Goal: Task Accomplishment & Management: Manage account settings

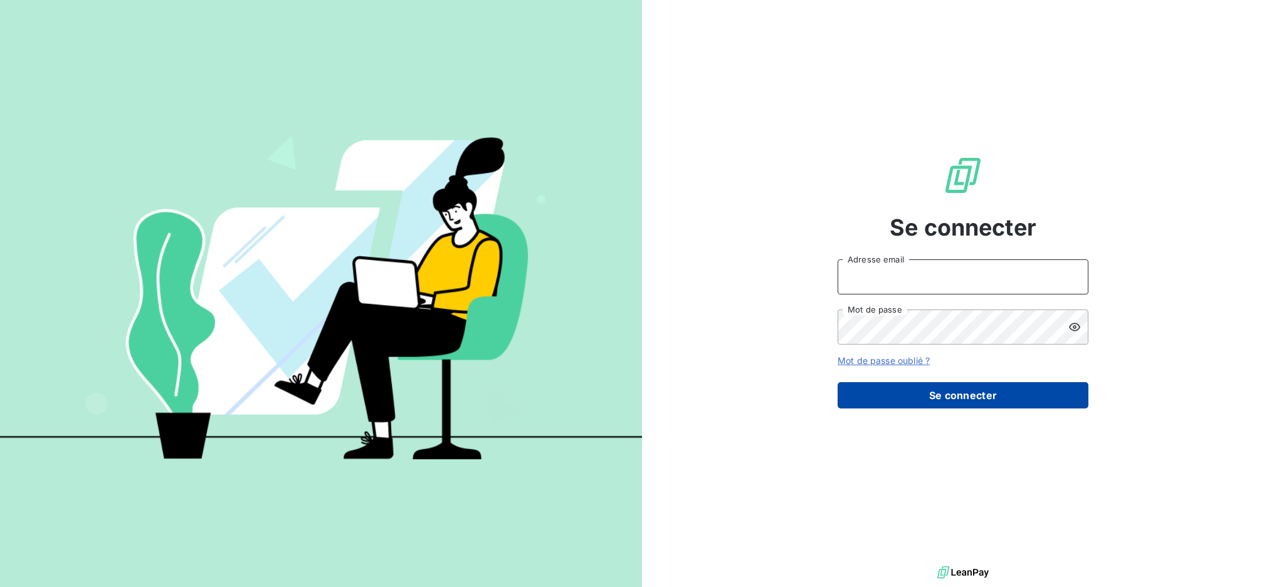
type input "[EMAIL_ADDRESS][DOMAIN_NAME]"
click at [959, 401] on button "Se connecter" at bounding box center [962, 395] width 251 height 26
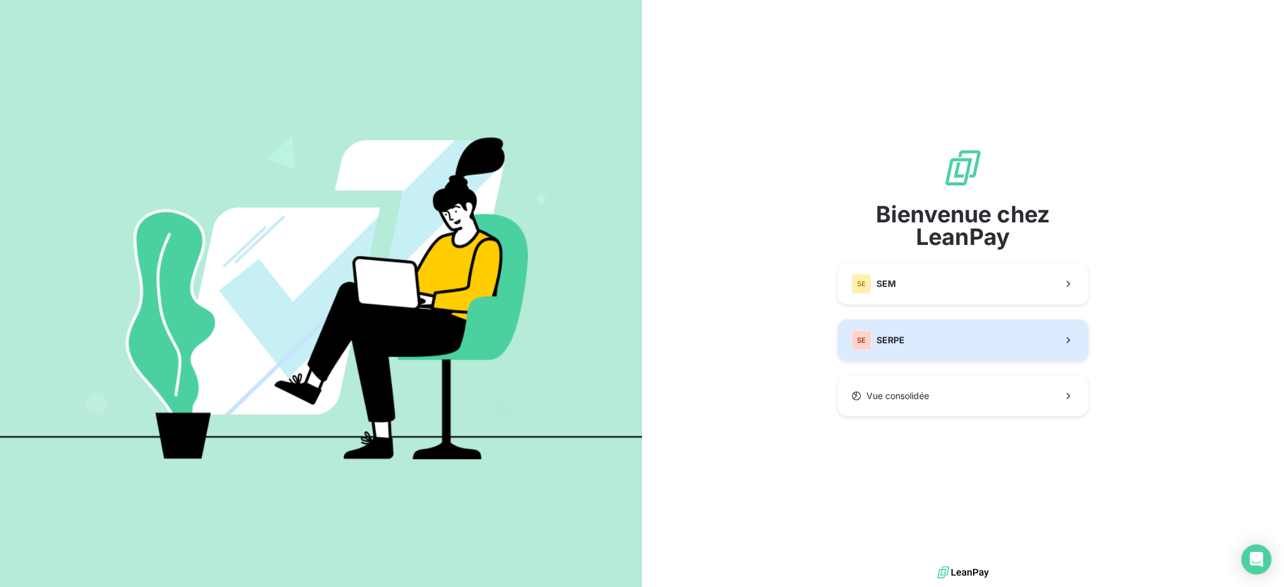
click at [967, 337] on button "SE SERPE" at bounding box center [962, 340] width 251 height 41
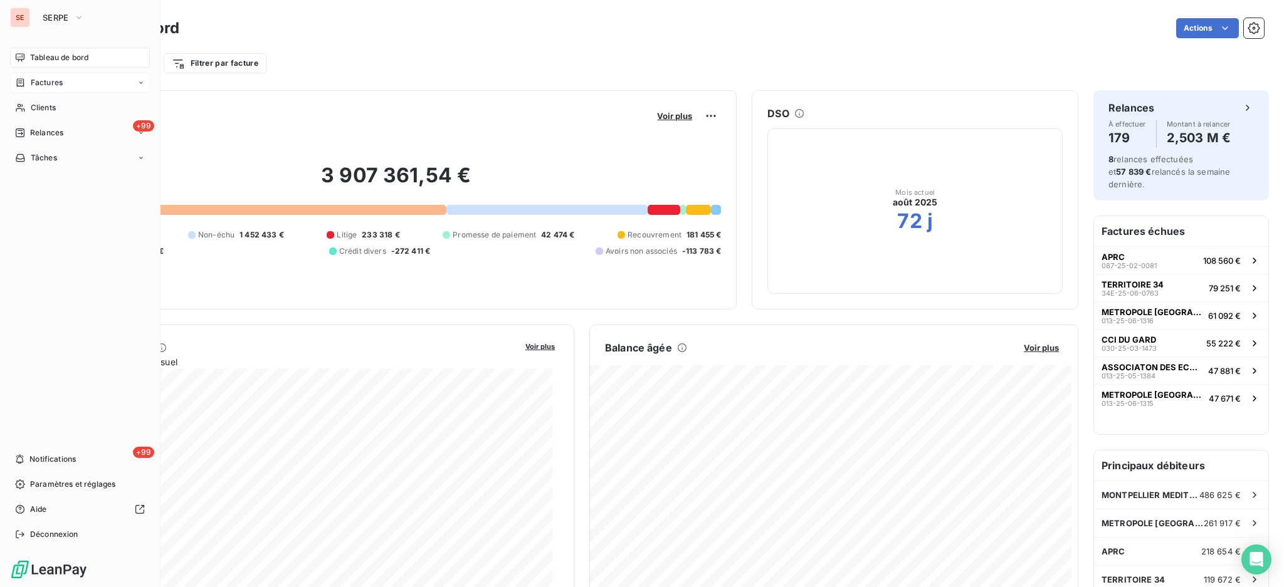
click at [43, 80] on span "Factures" at bounding box center [47, 82] width 32 height 11
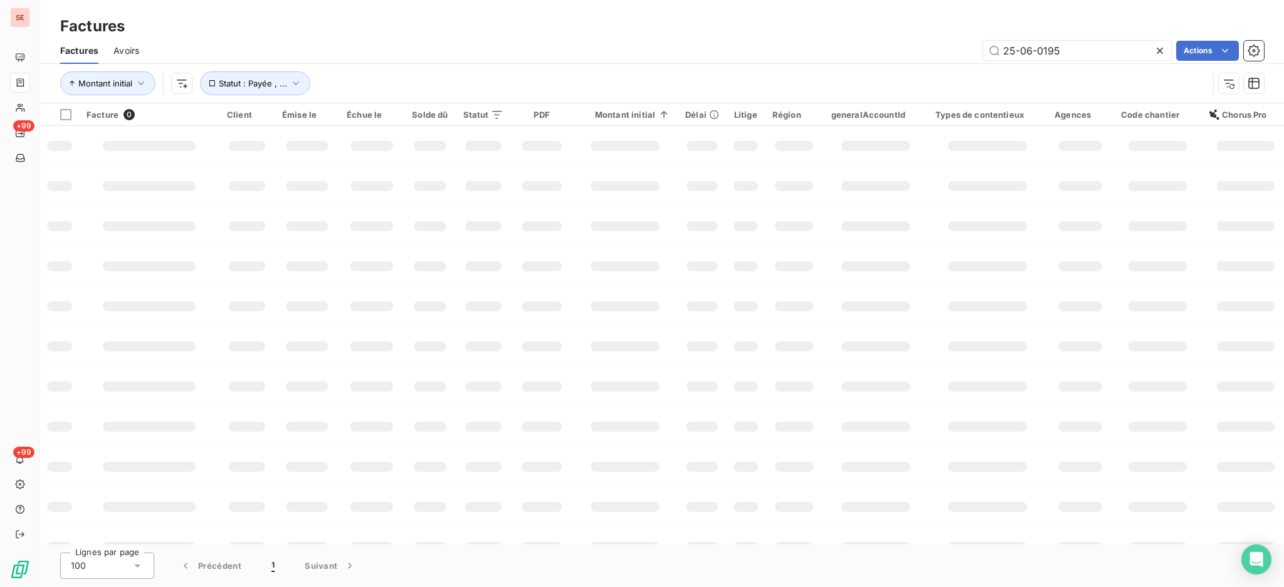
drag, startPoint x: 1085, startPoint y: 46, endPoint x: 957, endPoint y: 46, distance: 127.9
click at [957, 46] on div "25-06-0195 Actions" at bounding box center [709, 51] width 1110 height 20
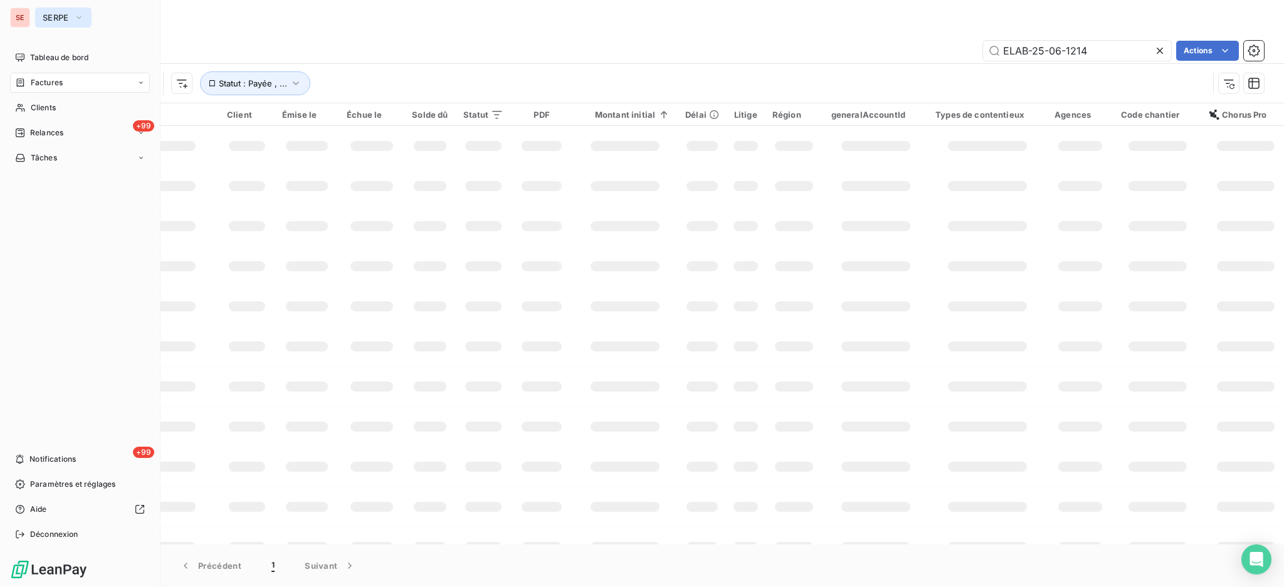
click at [83, 16] on icon "button" at bounding box center [79, 17] width 10 height 13
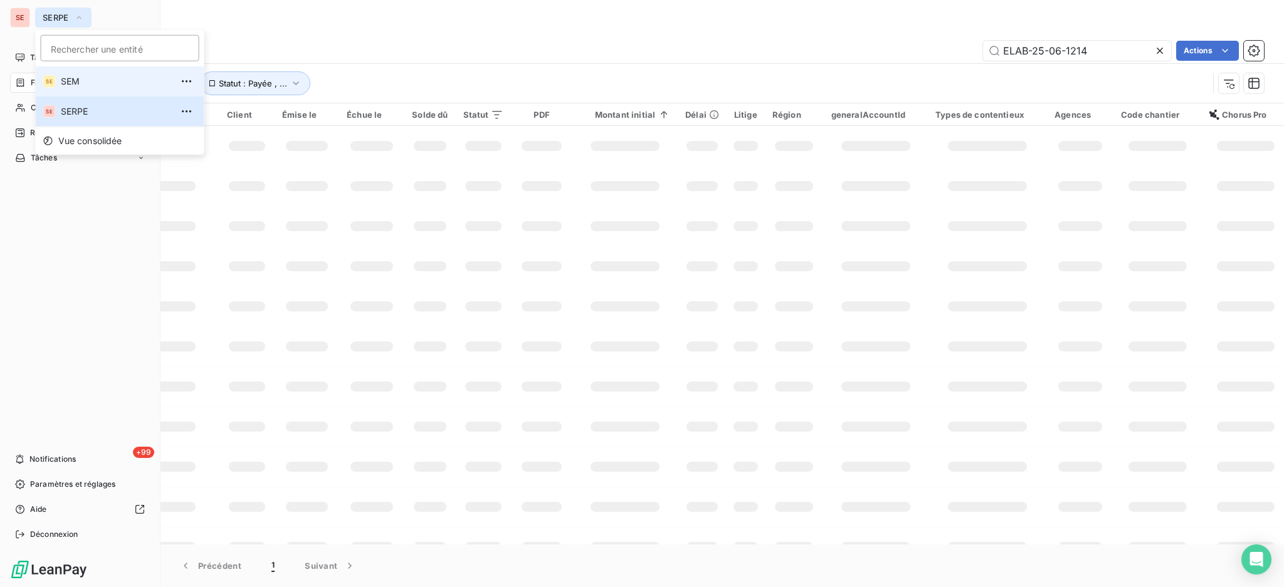
click at [86, 83] on span "SEM" at bounding box center [116, 81] width 111 height 13
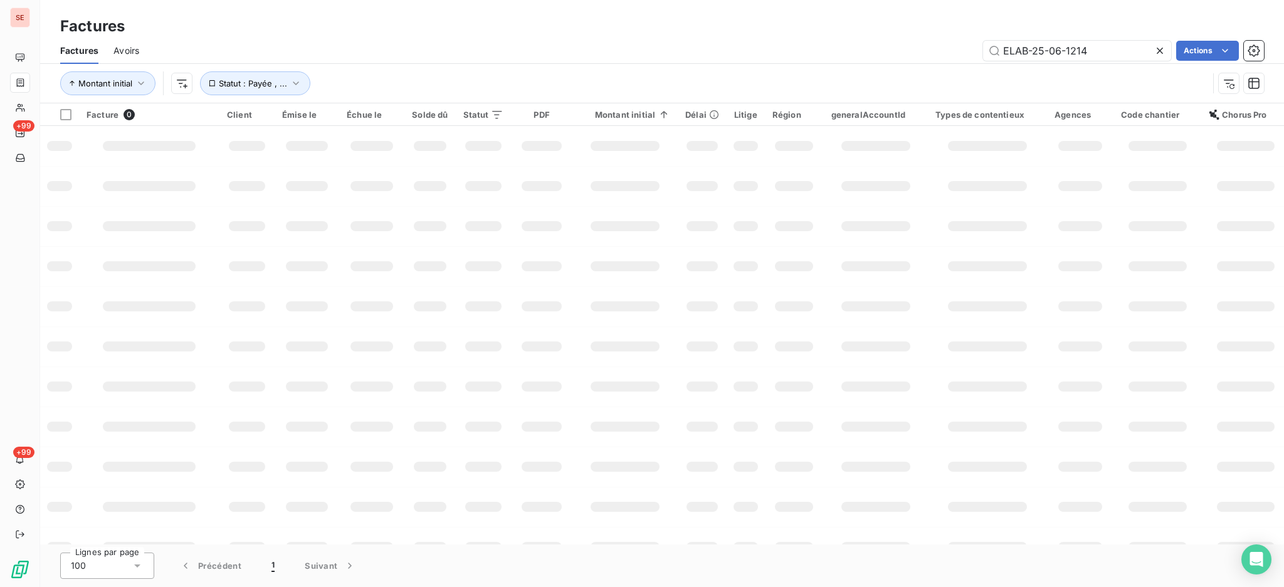
type input "06-1213"
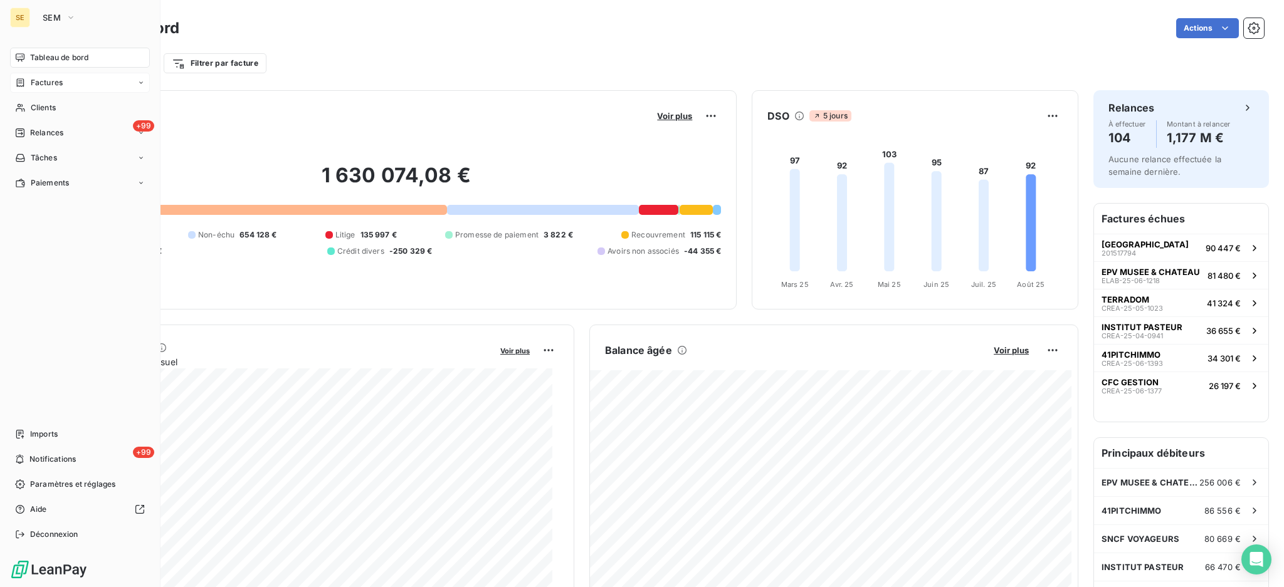
click at [45, 83] on span "Factures" at bounding box center [47, 82] width 32 height 11
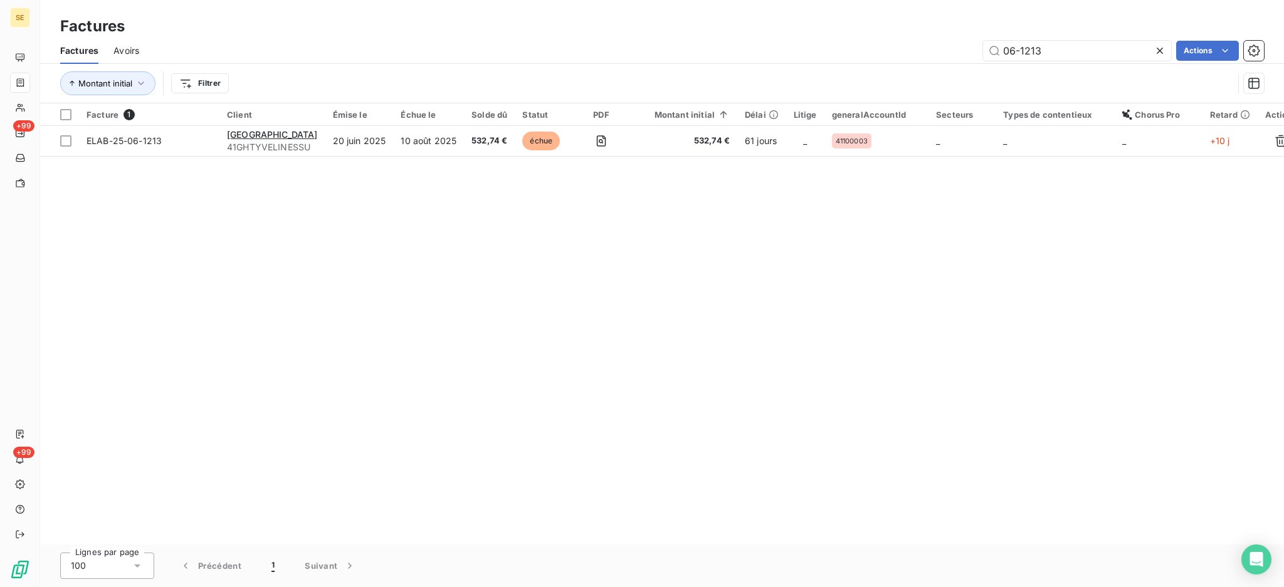
drag, startPoint x: 1049, startPoint y: 50, endPoint x: 957, endPoint y: 51, distance: 92.8
click at [957, 51] on div "06-1213 Actions" at bounding box center [709, 51] width 1110 height 20
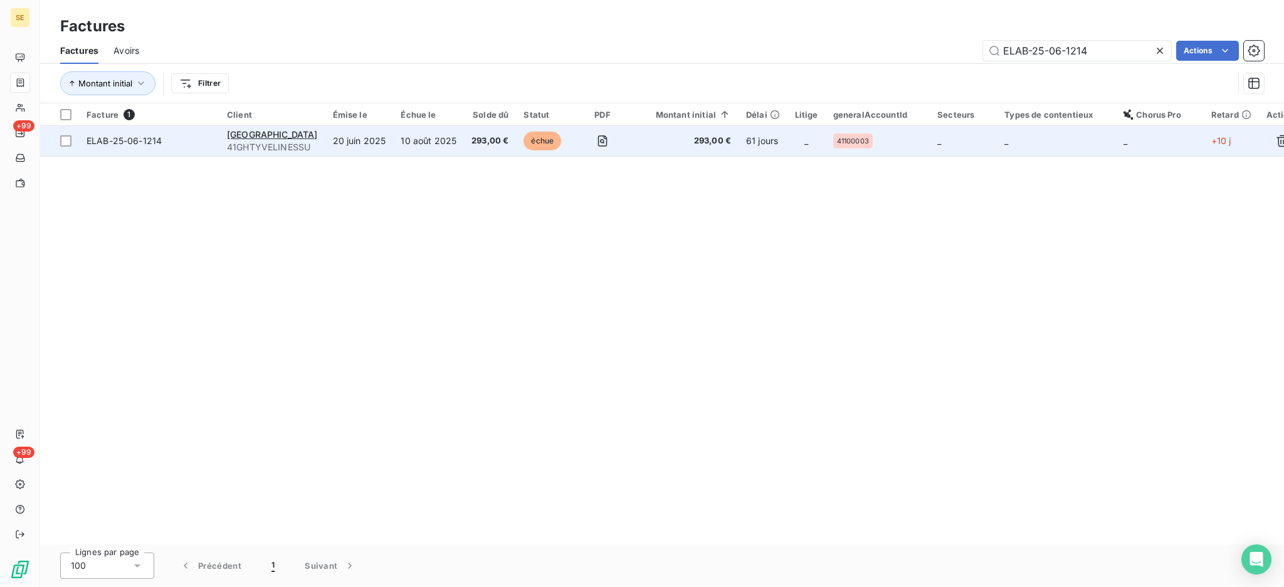
type input "ELAB-25-06-1214"
click at [268, 130] on span "[GEOGRAPHIC_DATA]" at bounding box center [272, 134] width 91 height 11
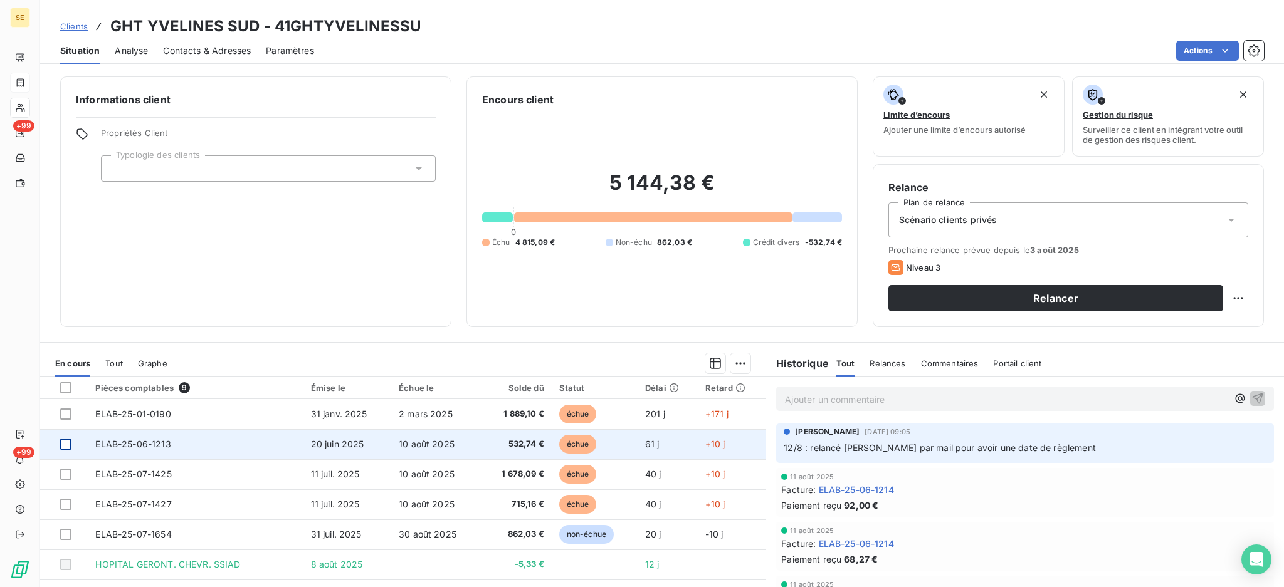
click at [64, 442] on div at bounding box center [65, 444] width 11 height 11
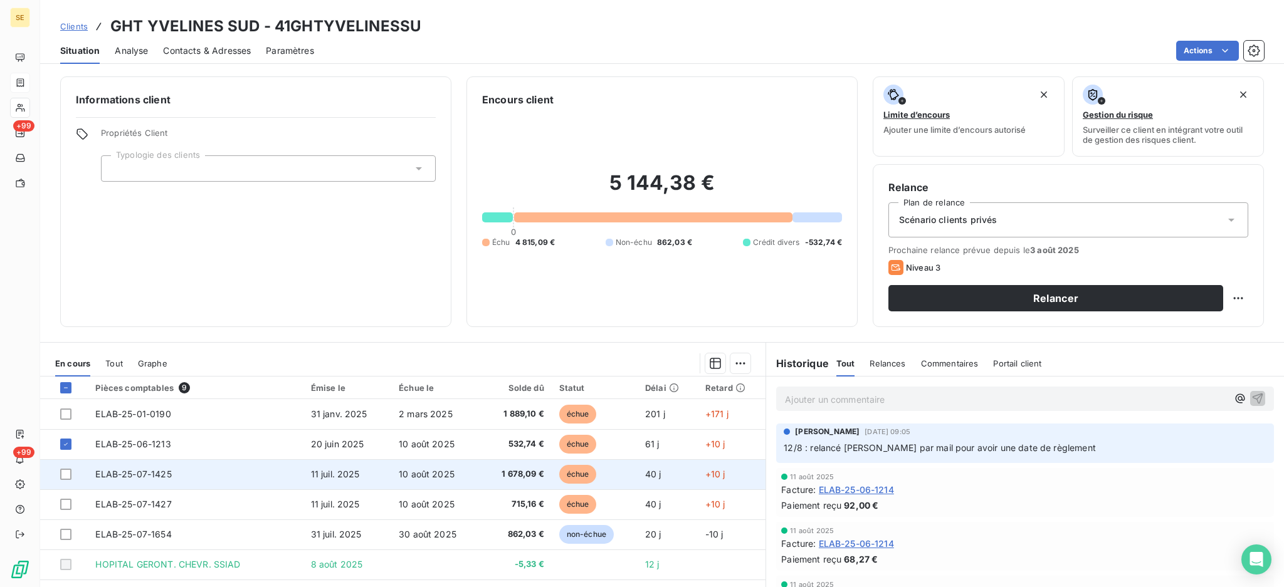
scroll to position [52, 0]
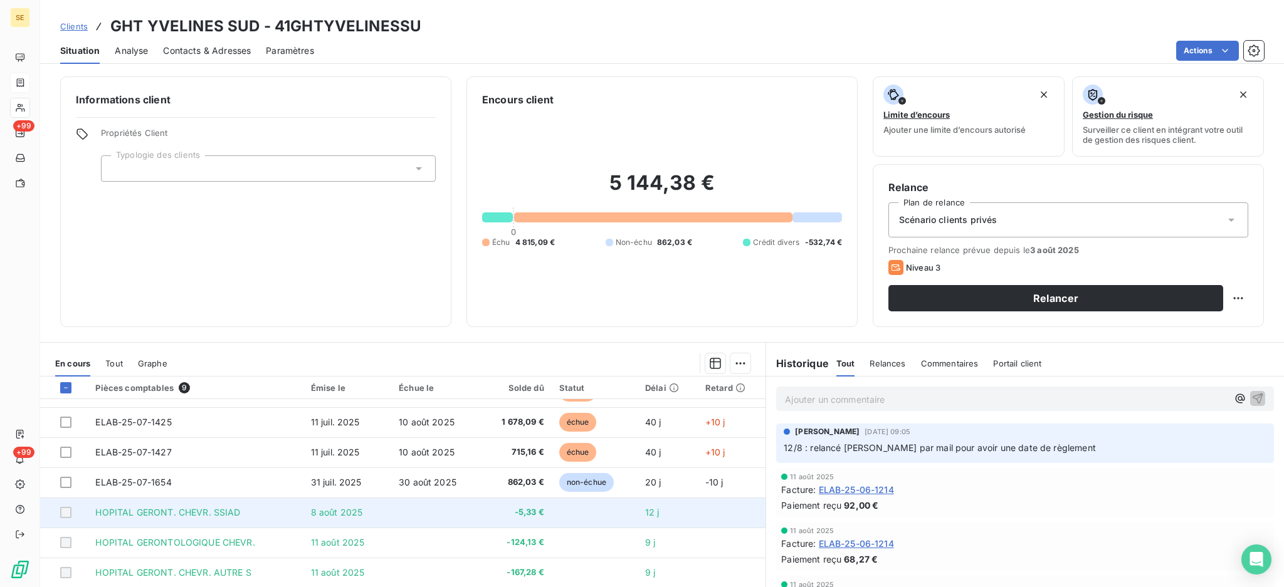
click at [66, 508] on div at bounding box center [65, 512] width 11 height 11
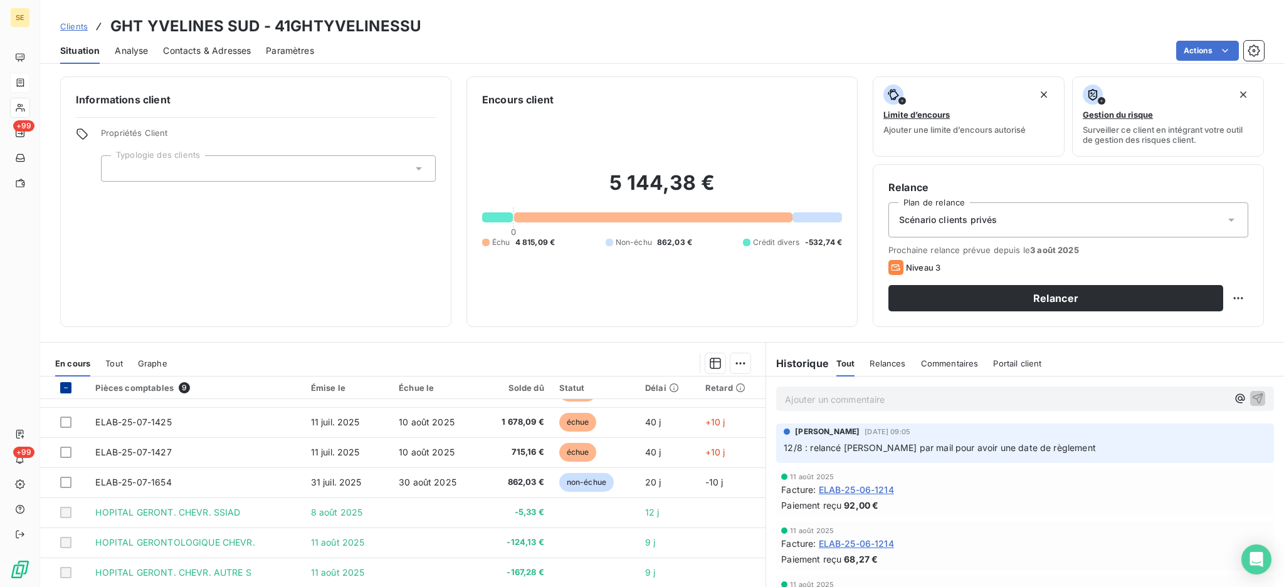
click at [66, 389] on icon at bounding box center [66, 388] width 8 height 8
click at [65, 387] on icon at bounding box center [66, 388] width 8 height 8
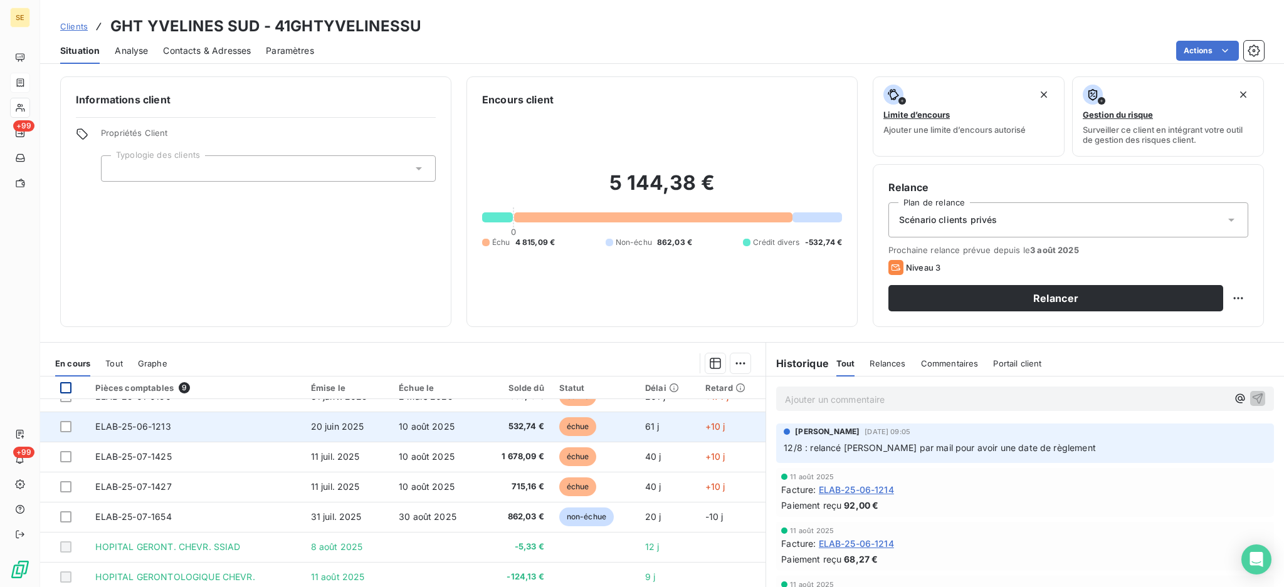
scroll to position [0, 0]
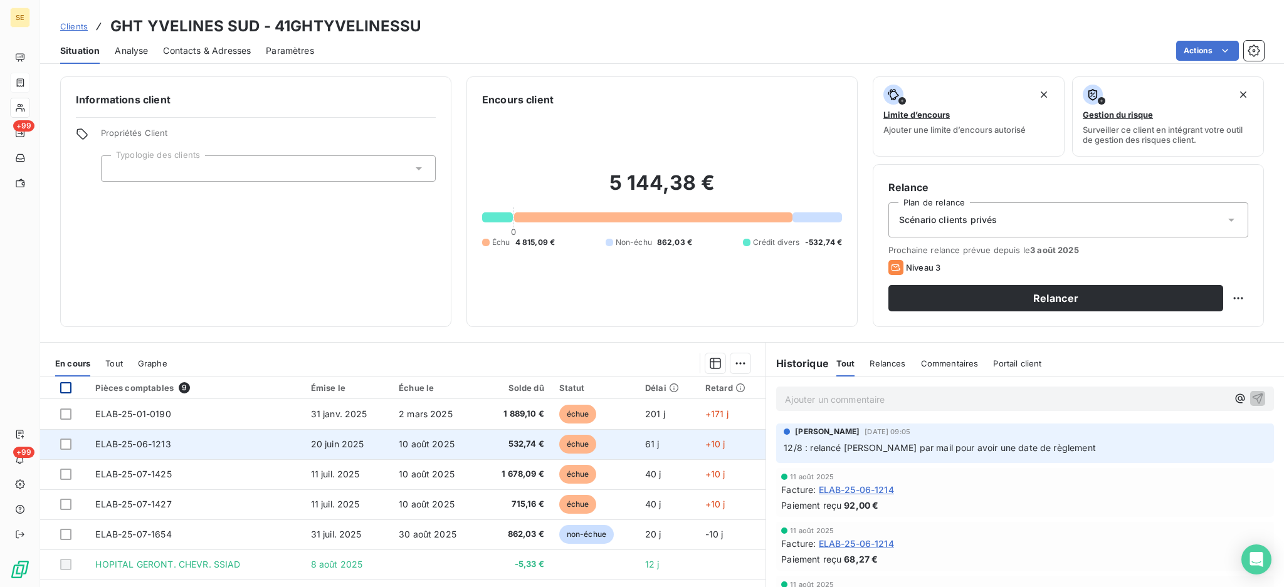
click at [122, 451] on td "ELAB-25-06-1213" at bounding box center [195, 444] width 215 height 30
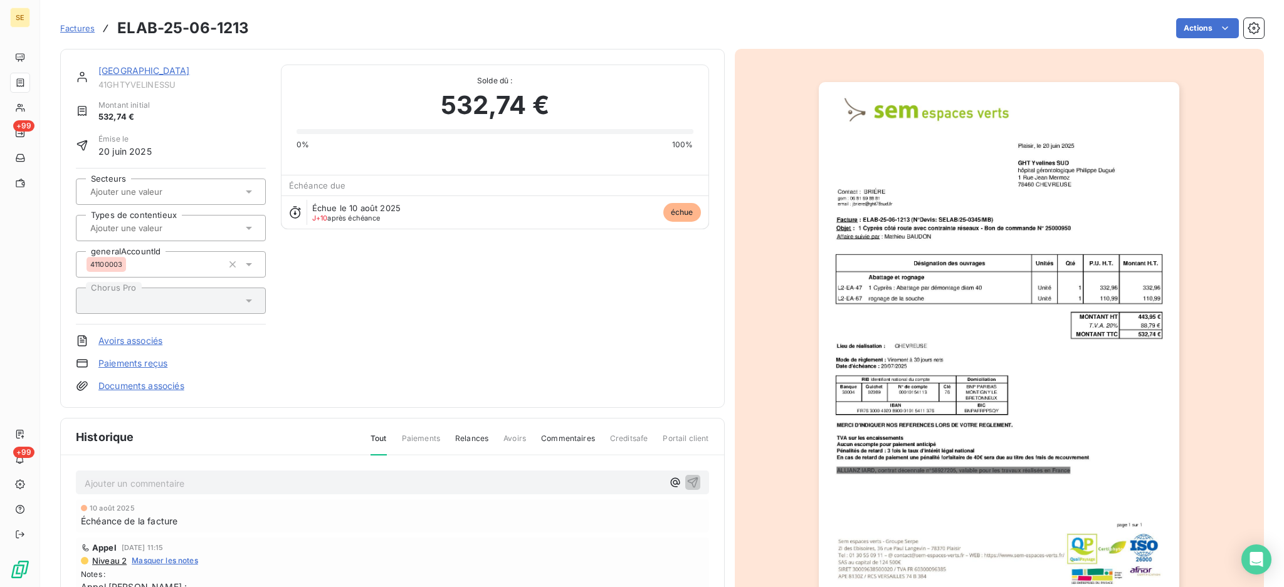
click at [512, 486] on p "Ajouter un commentaire ﻿" at bounding box center [374, 484] width 578 height 16
click at [1198, 19] on html "SE +99 +99 Factures ELAB-25-06-1213 Actions GHT YVELINES SUD 41GHTYVELINESSU Mo…" at bounding box center [642, 293] width 1284 height 587
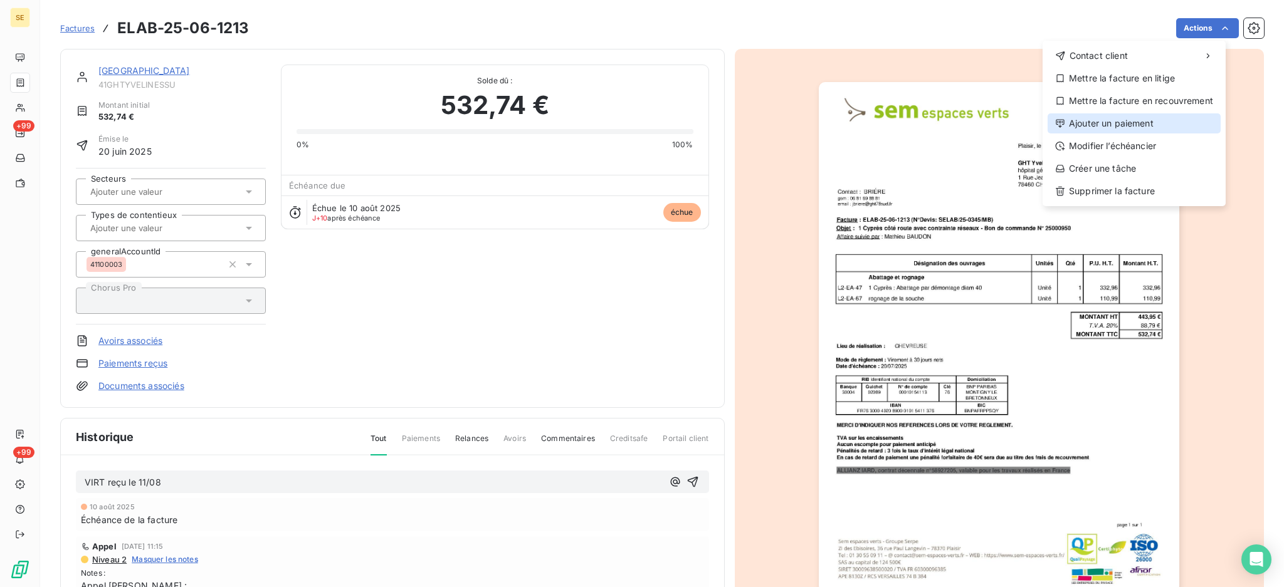
click at [1170, 118] on div "Ajouter un paiement" at bounding box center [1133, 123] width 173 height 20
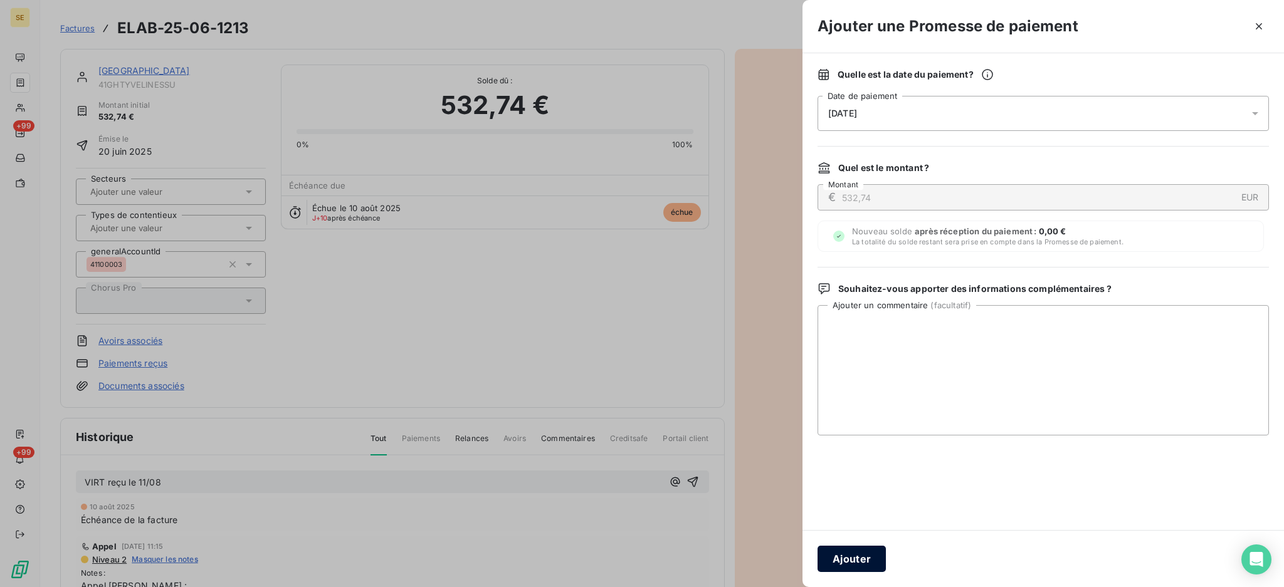
click at [859, 556] on button "Ajouter" at bounding box center [851, 559] width 68 height 26
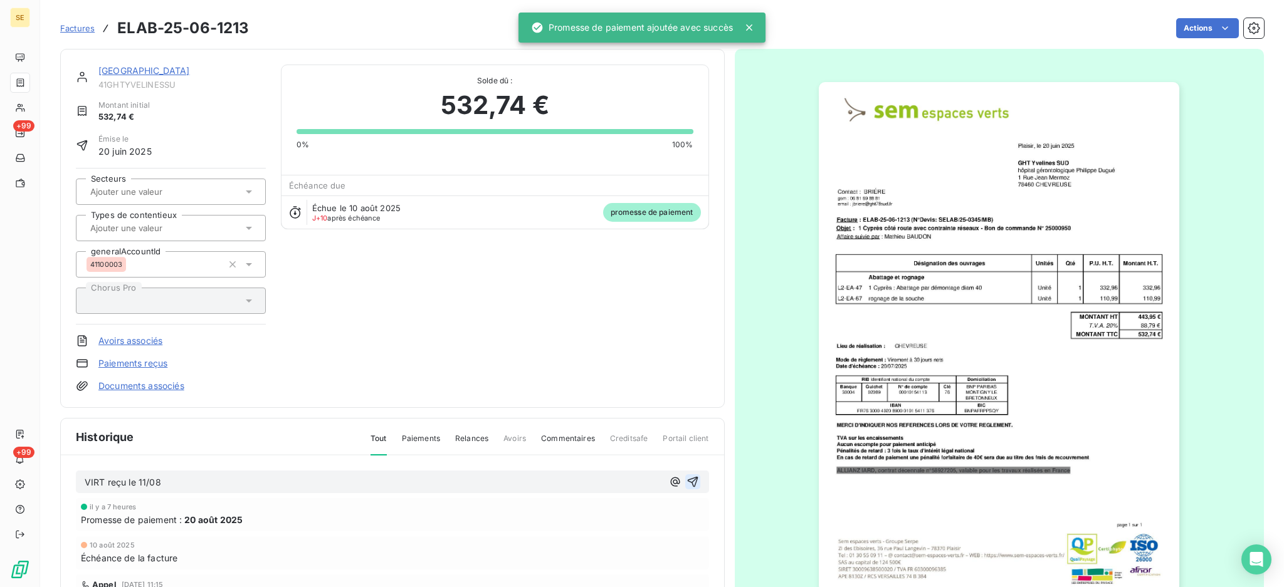
click at [686, 478] on icon "button" at bounding box center [692, 482] width 13 height 13
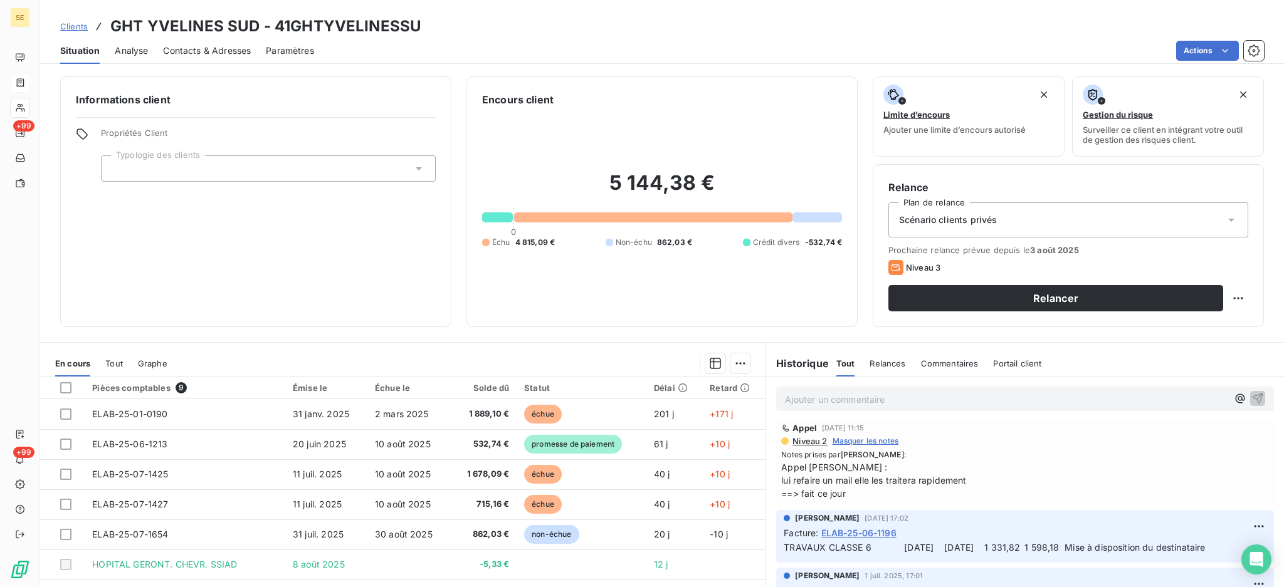
scroll to position [334, 0]
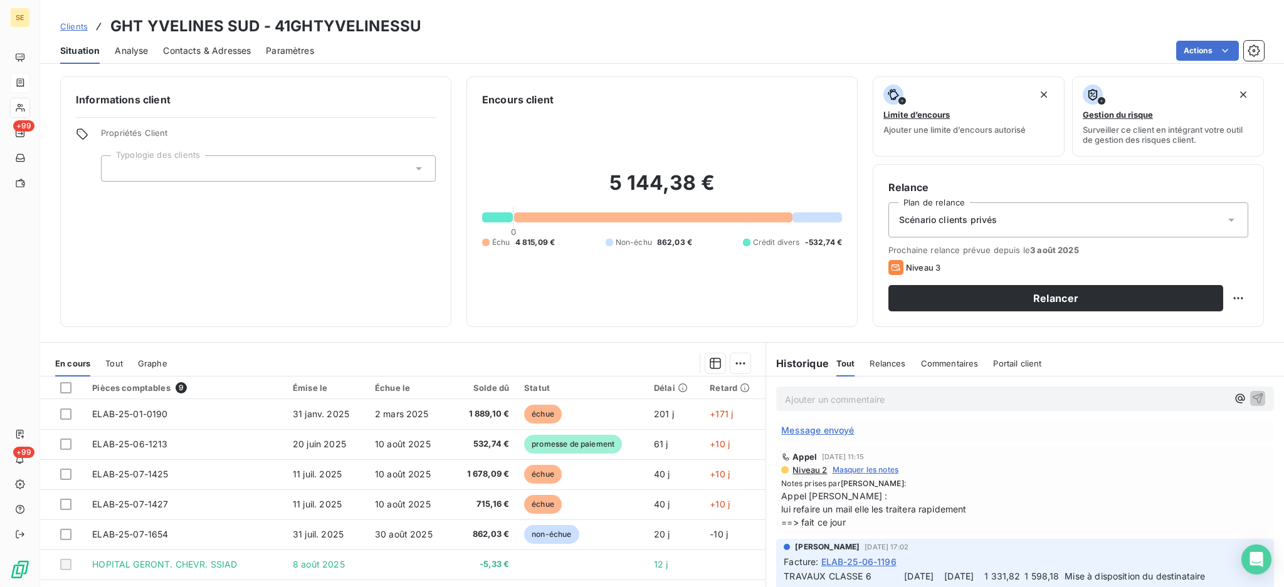
click at [831, 428] on span "Message envoyé" at bounding box center [817, 430] width 73 height 13
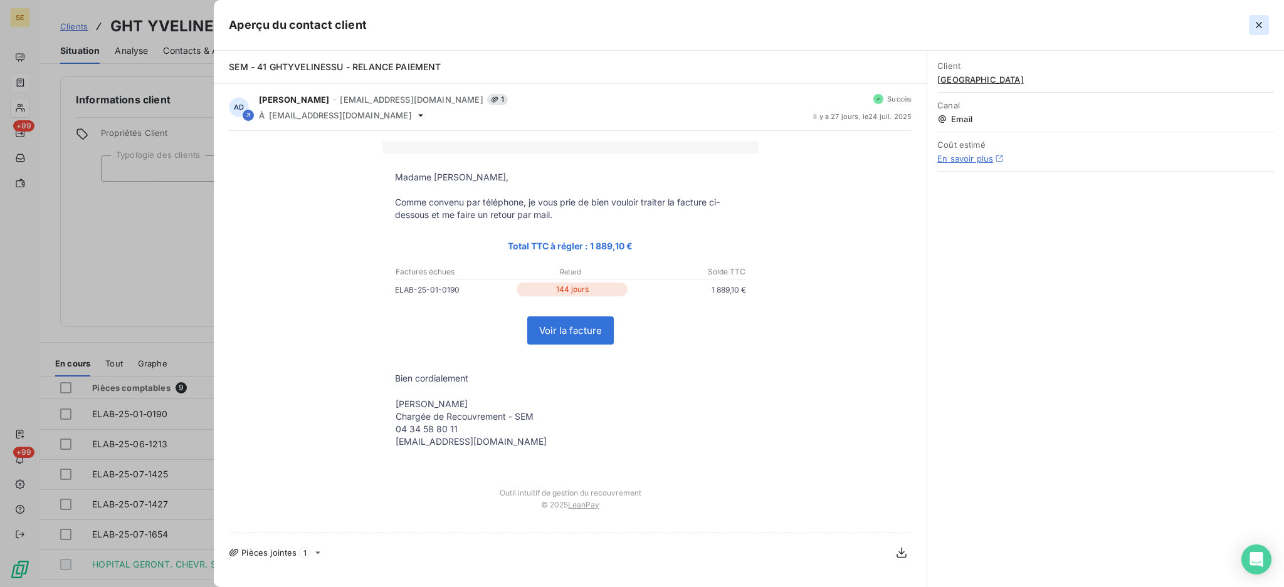
click at [1261, 24] on icon "button" at bounding box center [1258, 25] width 13 height 13
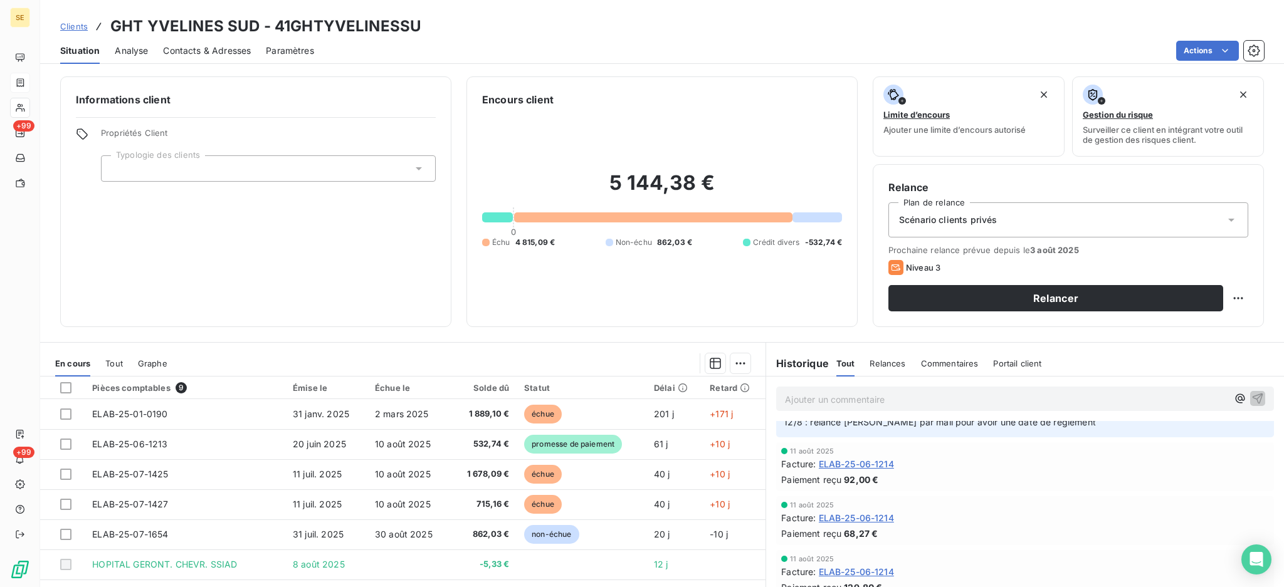
scroll to position [0, 0]
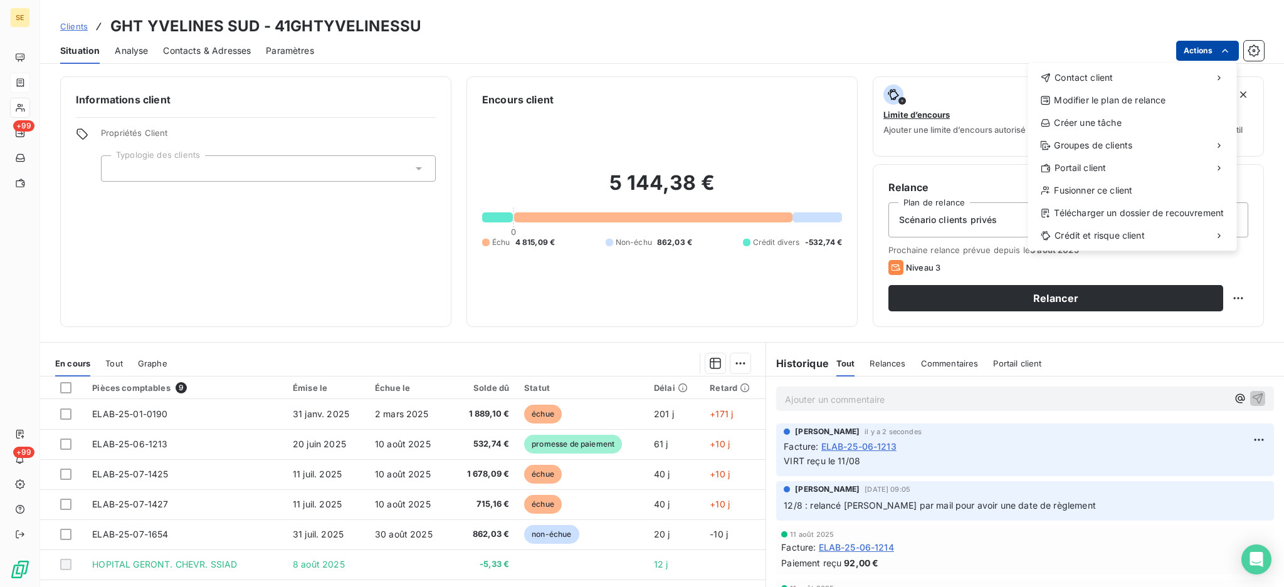
click at [1202, 48] on html "SE +99 +99 Clients GHT YVELINES SUD - 41GHTYVELINESSU Situation Analyse Contact…" at bounding box center [642, 293] width 1284 height 587
click at [532, 276] on html "SE +99 +99 Clients GHT YVELINES SUD - 41GHTYVELINESSU Situation Analyse Contact…" at bounding box center [642, 293] width 1284 height 587
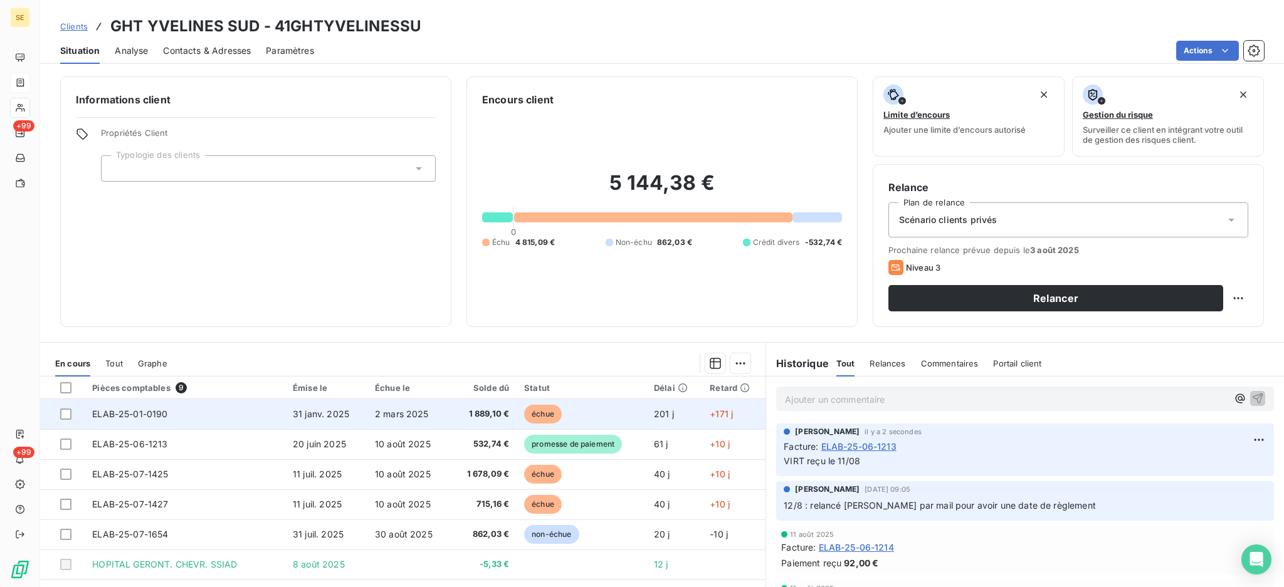
click at [458, 419] on span "1 889,10 €" at bounding box center [483, 414] width 51 height 13
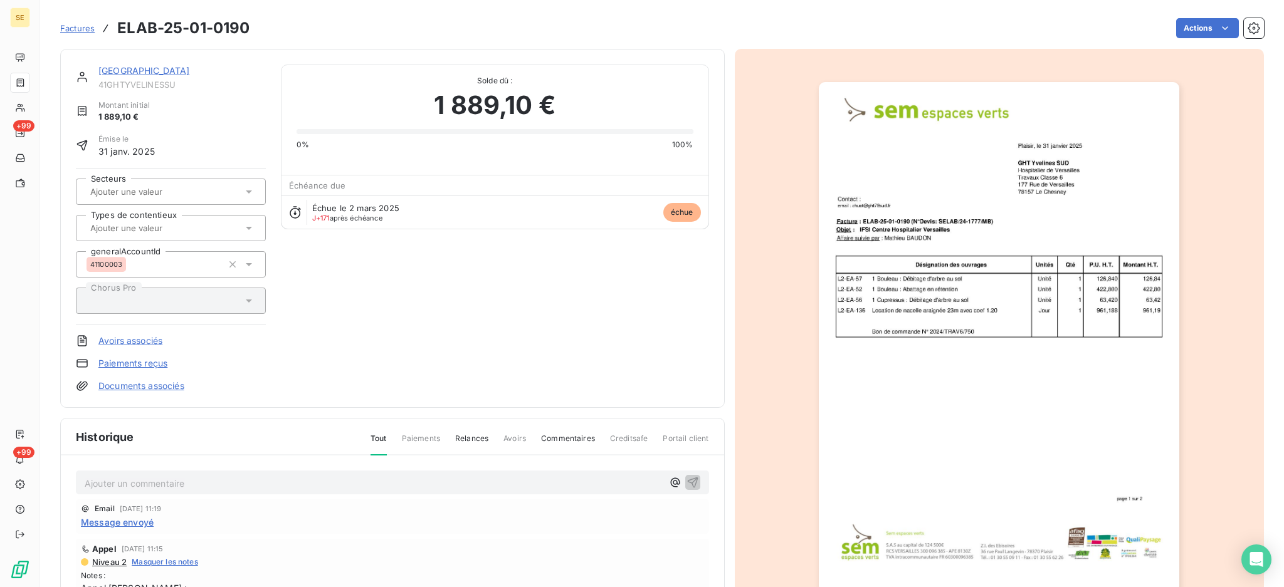
click at [142, 522] on span "Message envoyé" at bounding box center [117, 522] width 73 height 13
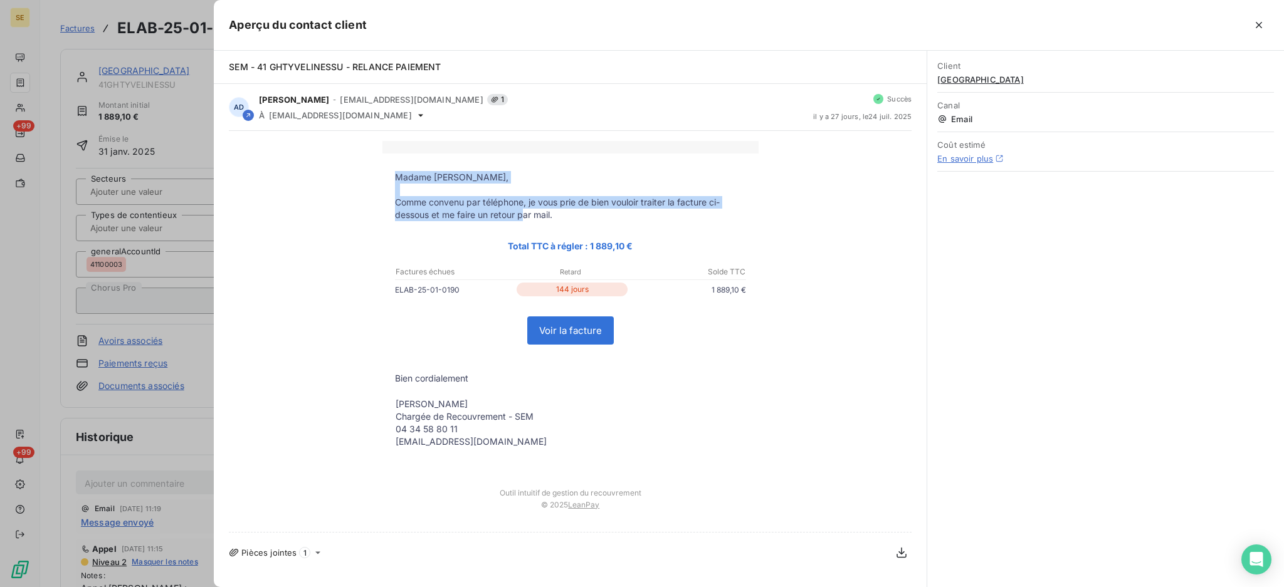
drag, startPoint x: 392, startPoint y: 174, endPoint x: 522, endPoint y: 218, distance: 137.6
click at [522, 218] on tbody "Madame Seck, Comme convenu par téléphone, je vous prie de bien vouloir traiter …" at bounding box center [570, 317] width 376 height 292
click at [522, 218] on p "Comme convenu par téléphone, je vous prie de bien vouloir traiter la facture ci…" at bounding box center [570, 208] width 351 height 25
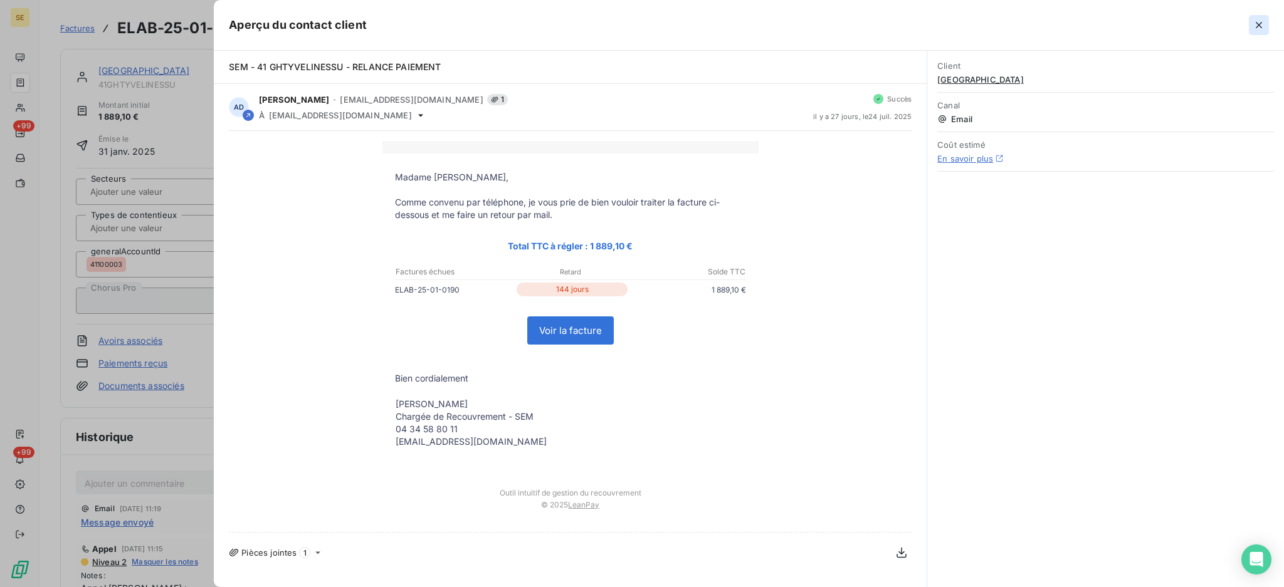
click at [1257, 25] on icon "button" at bounding box center [1258, 25] width 13 height 13
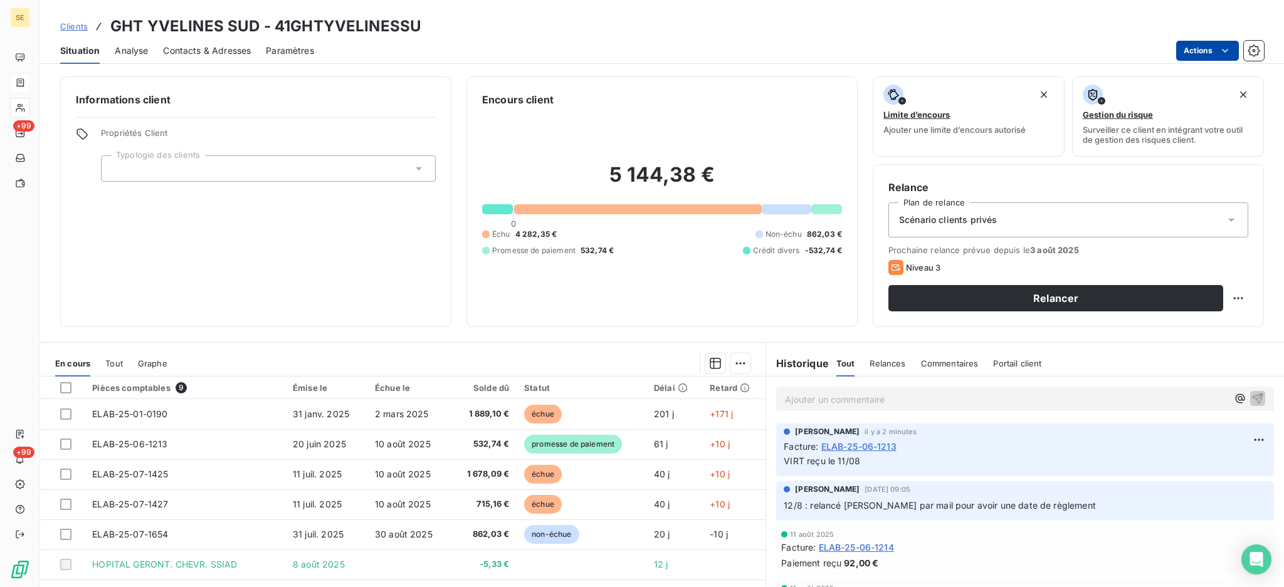
click at [1194, 46] on html "SE +99 +99 Clients GHT YVELINES SUD - 41GHTYVELINESSU Situation Analyse Contact…" at bounding box center [642, 293] width 1284 height 587
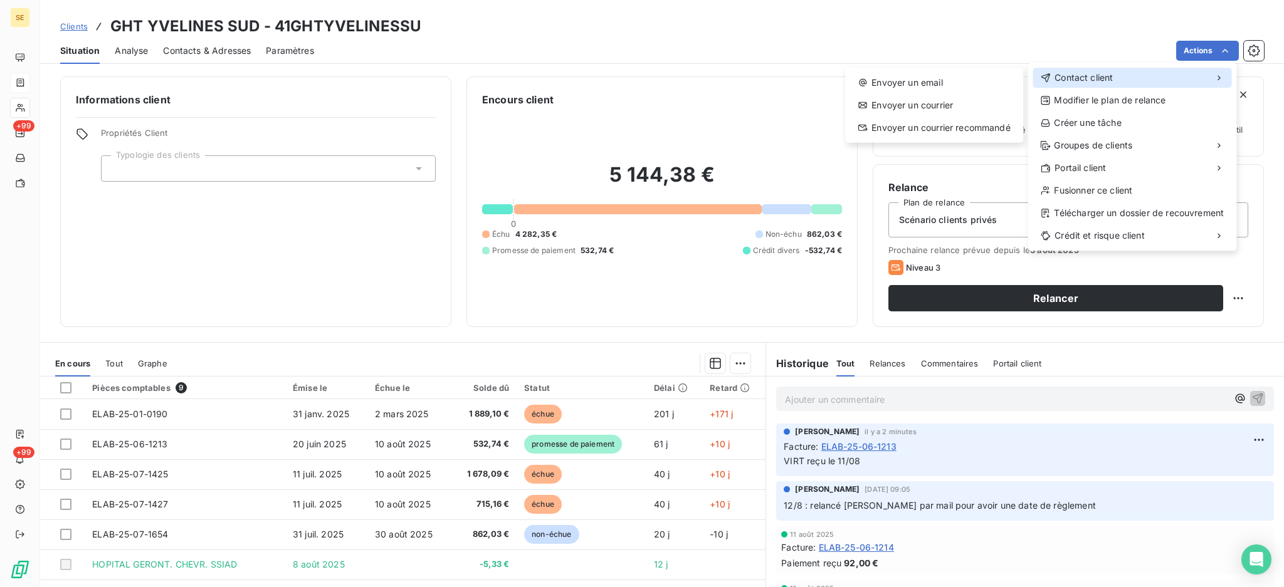
click at [1145, 78] on div "Contact client" at bounding box center [1131, 78] width 199 height 20
click at [900, 81] on div "Envoyer un email" at bounding box center [934, 83] width 168 height 20
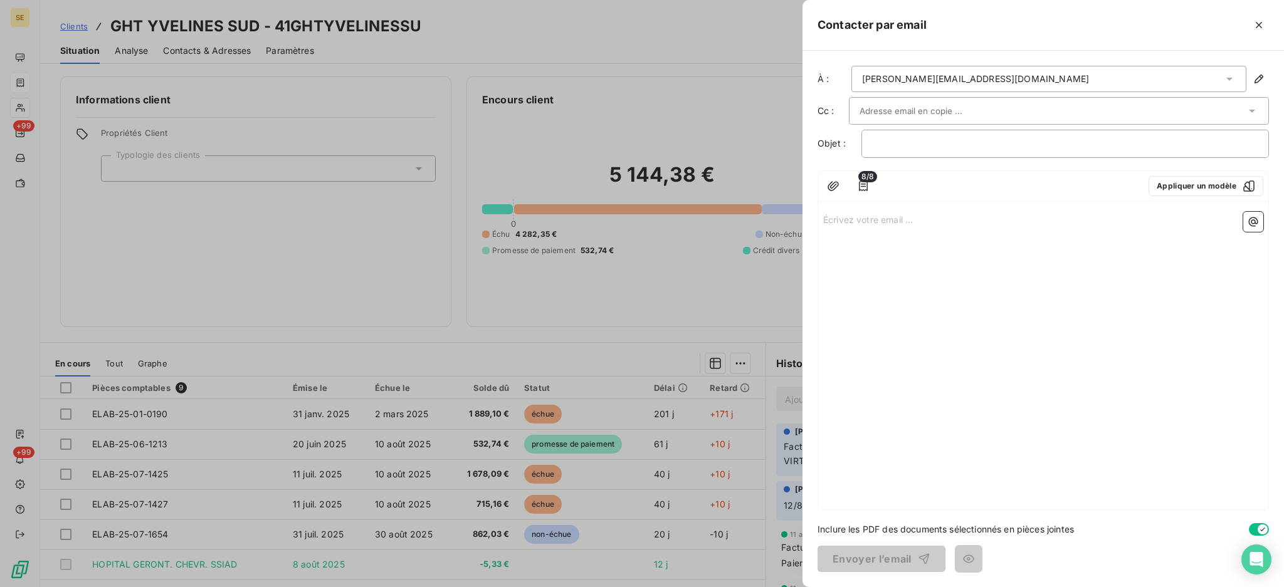
click at [1229, 77] on icon at bounding box center [1229, 79] width 13 height 13
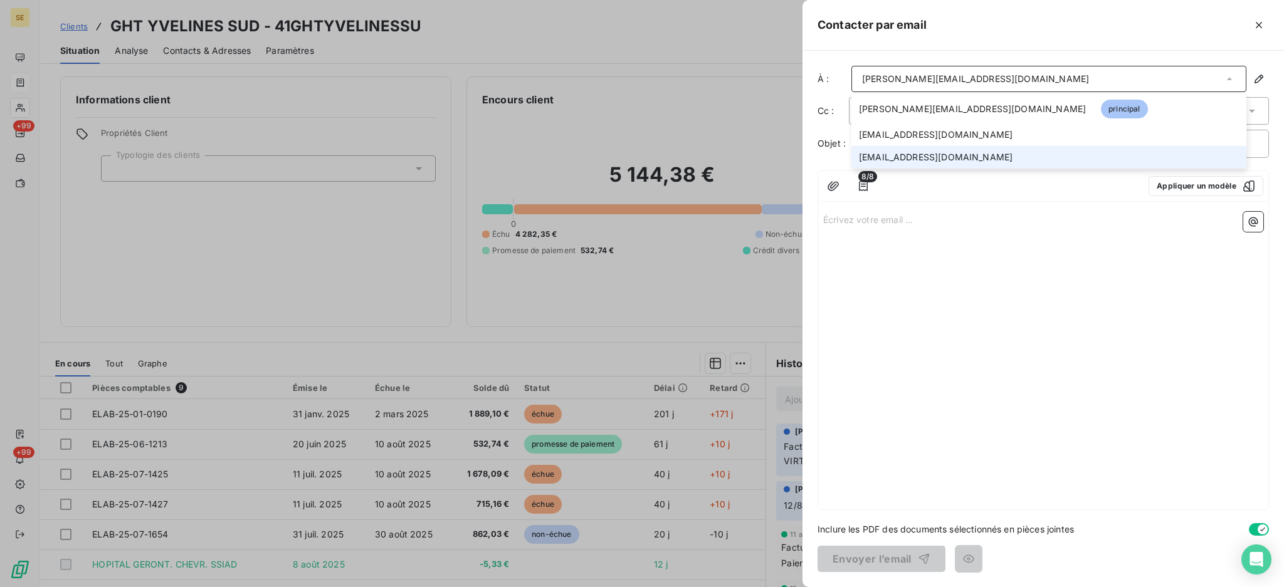
click at [947, 150] on li "gseck@ght78sud.fr" at bounding box center [1048, 157] width 395 height 23
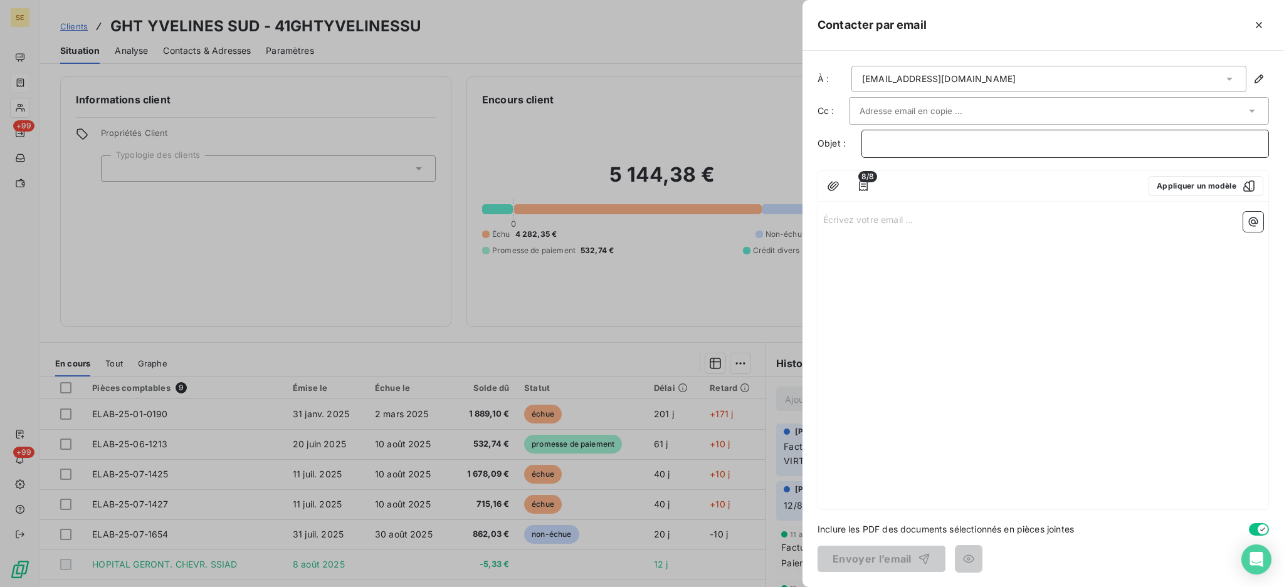
click at [929, 141] on p "﻿" at bounding box center [1065, 144] width 386 height 14
click at [895, 219] on p "Écrivez votre email ... ﻿" at bounding box center [1043, 219] width 440 height 14
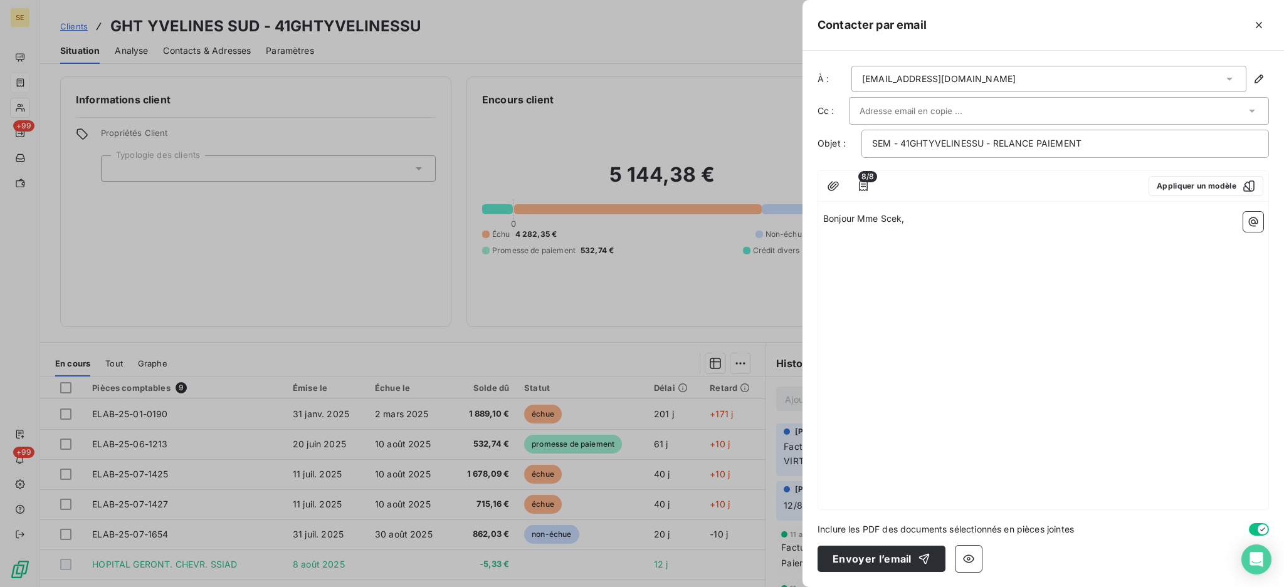
click at [898, 220] on span "Bonjour Mme Scek," at bounding box center [863, 218] width 81 height 11
click at [957, 230] on p "﻿" at bounding box center [1043, 233] width 440 height 14
click at [863, 186] on icon "button" at bounding box center [863, 186] width 9 height 10
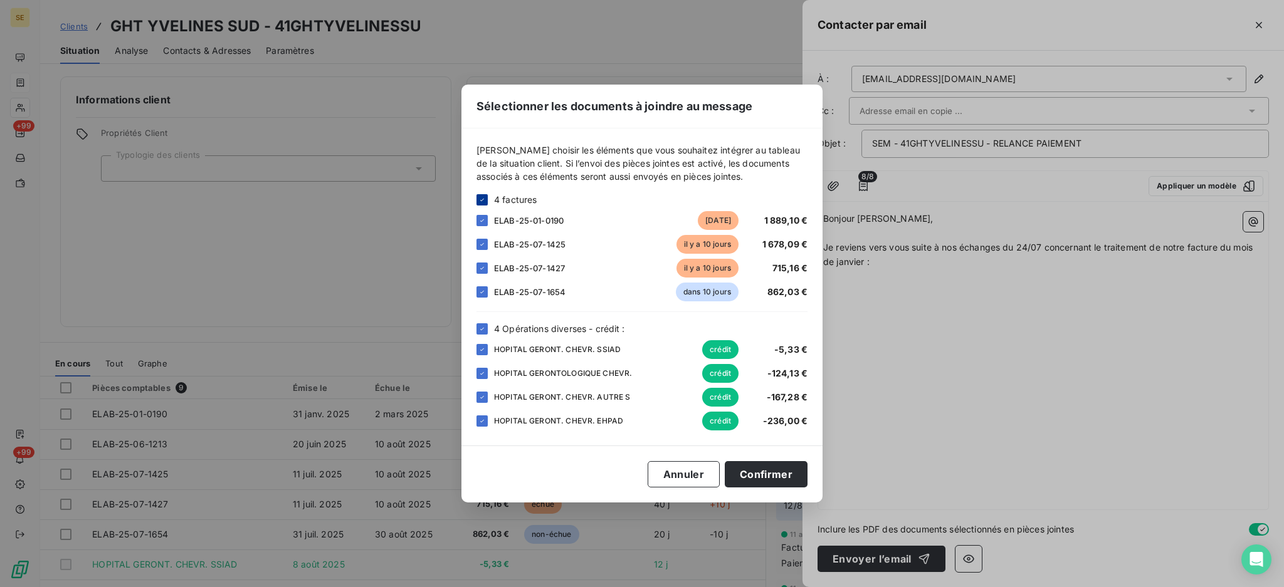
click at [483, 196] on icon at bounding box center [482, 200] width 8 height 8
click at [486, 219] on div at bounding box center [481, 220] width 11 height 11
click at [482, 328] on icon at bounding box center [482, 329] width 8 height 8
click at [775, 473] on button "Confirmer" at bounding box center [766, 474] width 83 height 26
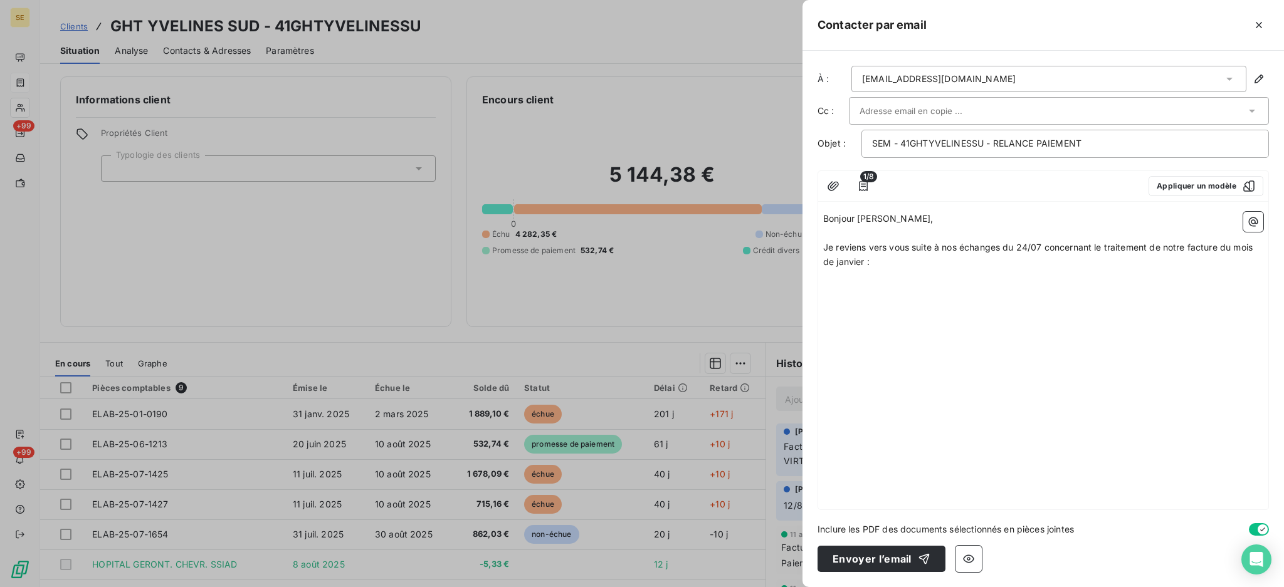
click at [853, 277] on p "﻿" at bounding box center [1043, 276] width 440 height 14
click at [1255, 224] on icon "button" at bounding box center [1253, 222] width 13 height 13
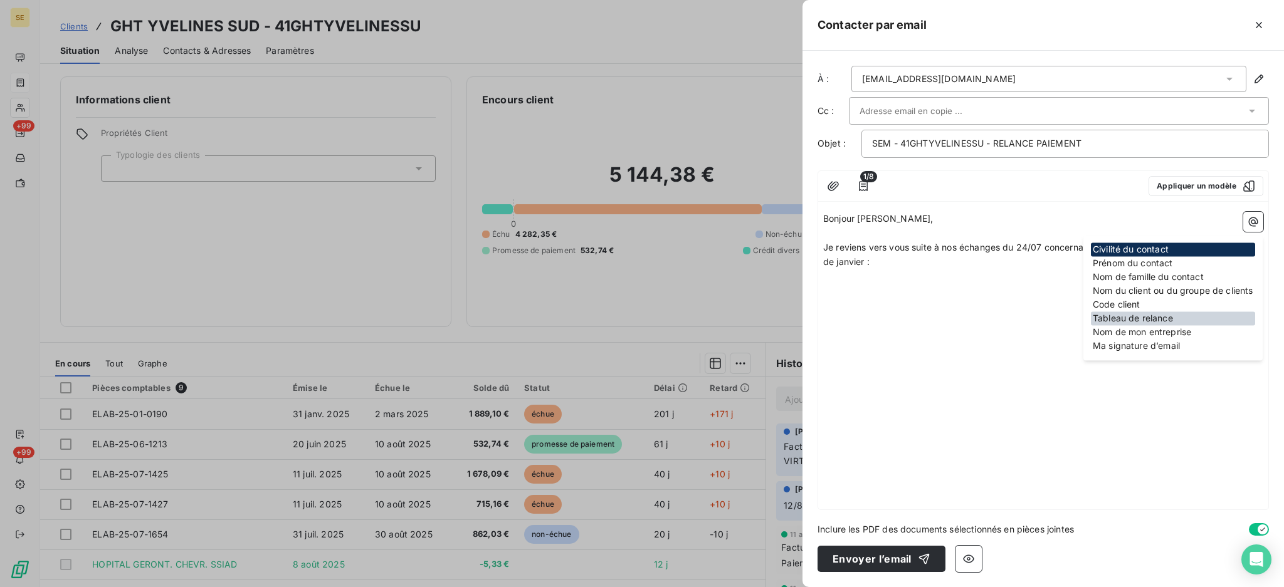
click at [1180, 313] on div "Tableau de relance" at bounding box center [1173, 319] width 164 height 14
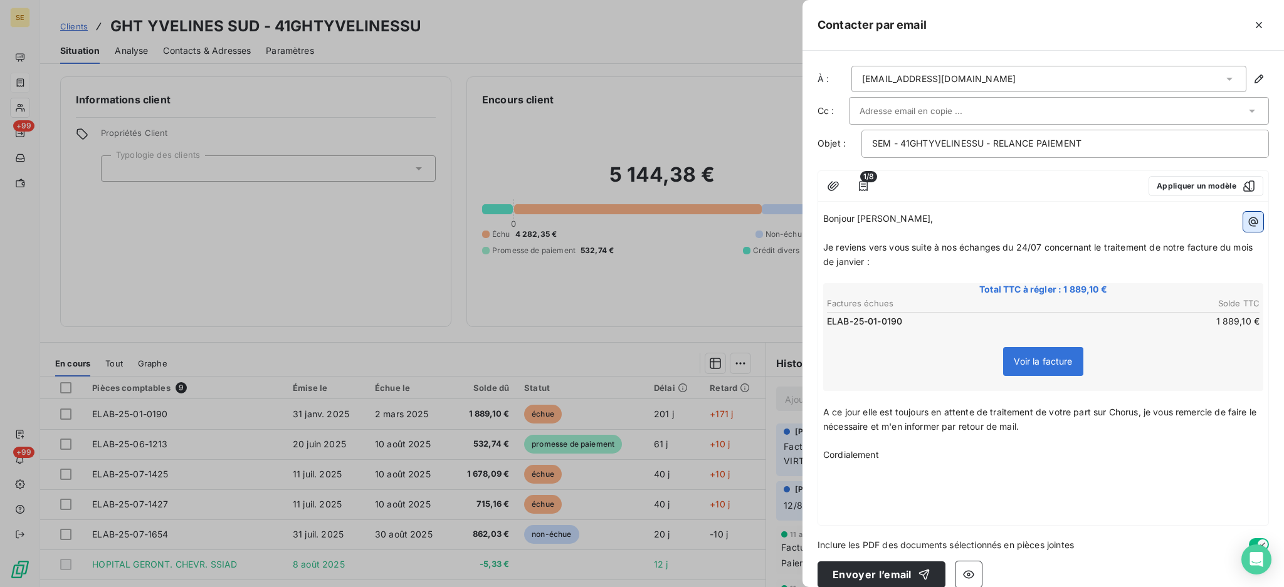
click at [1243, 228] on button "button" at bounding box center [1253, 222] width 20 height 20
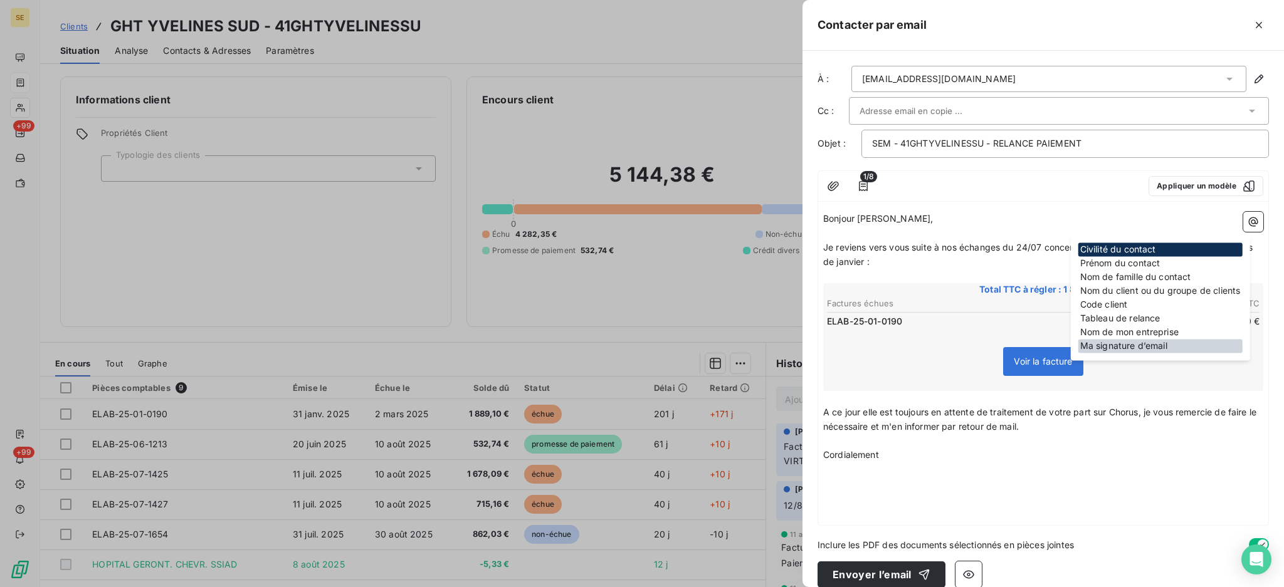
click at [1108, 347] on div "Ma signature d’email" at bounding box center [1160, 346] width 164 height 14
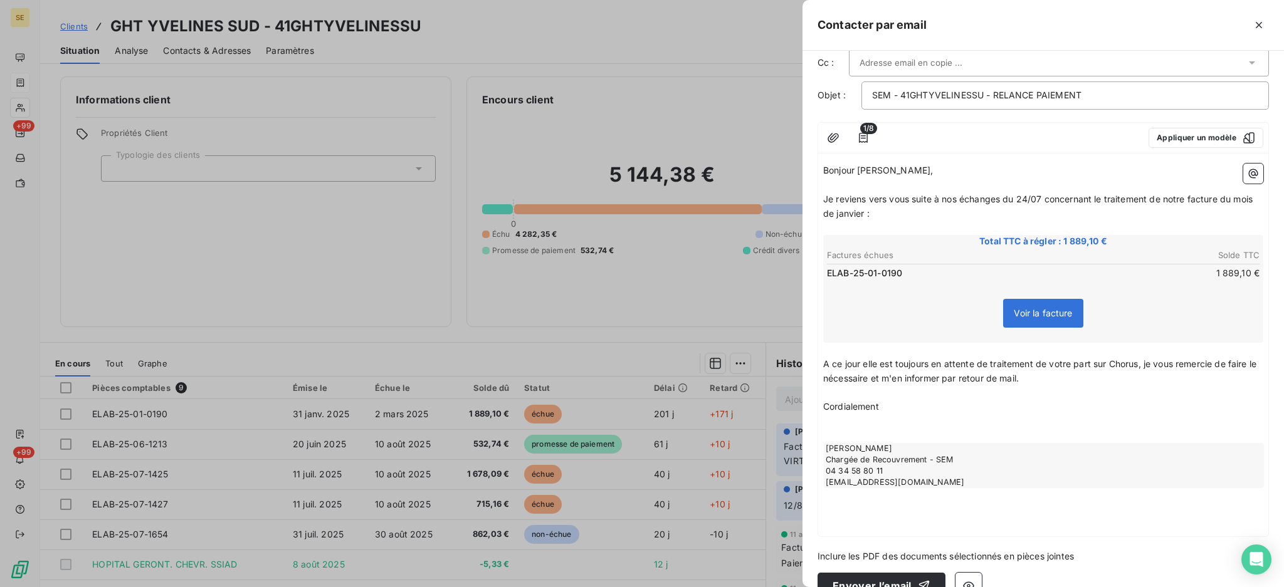
scroll to position [73, 0]
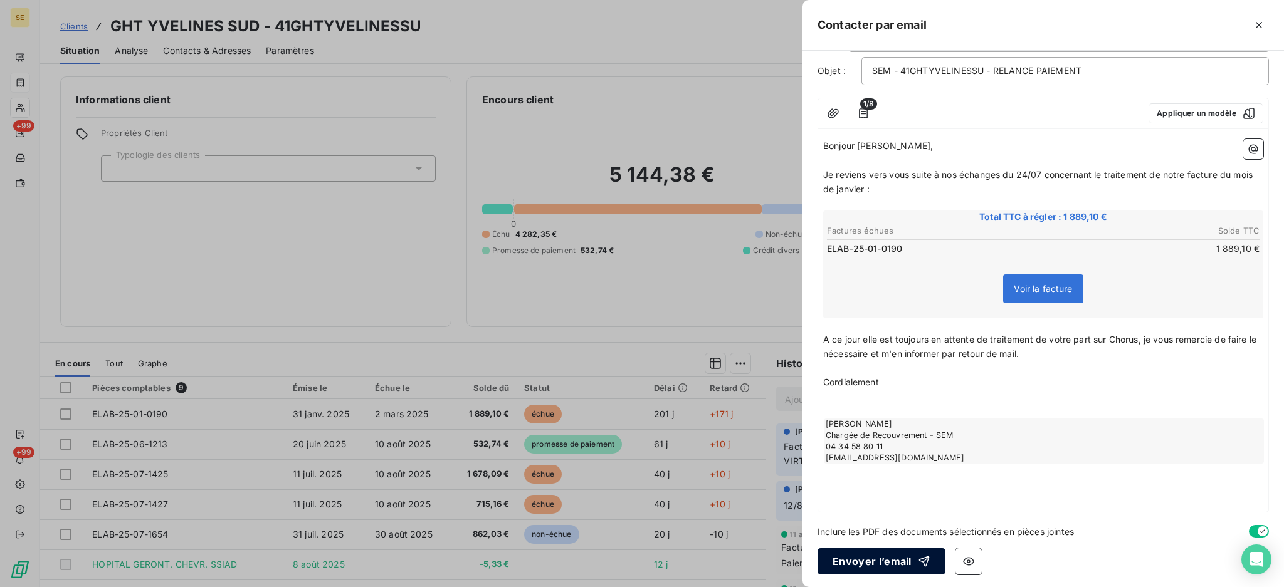
click at [874, 558] on button "Envoyer l’email" at bounding box center [881, 562] width 128 height 26
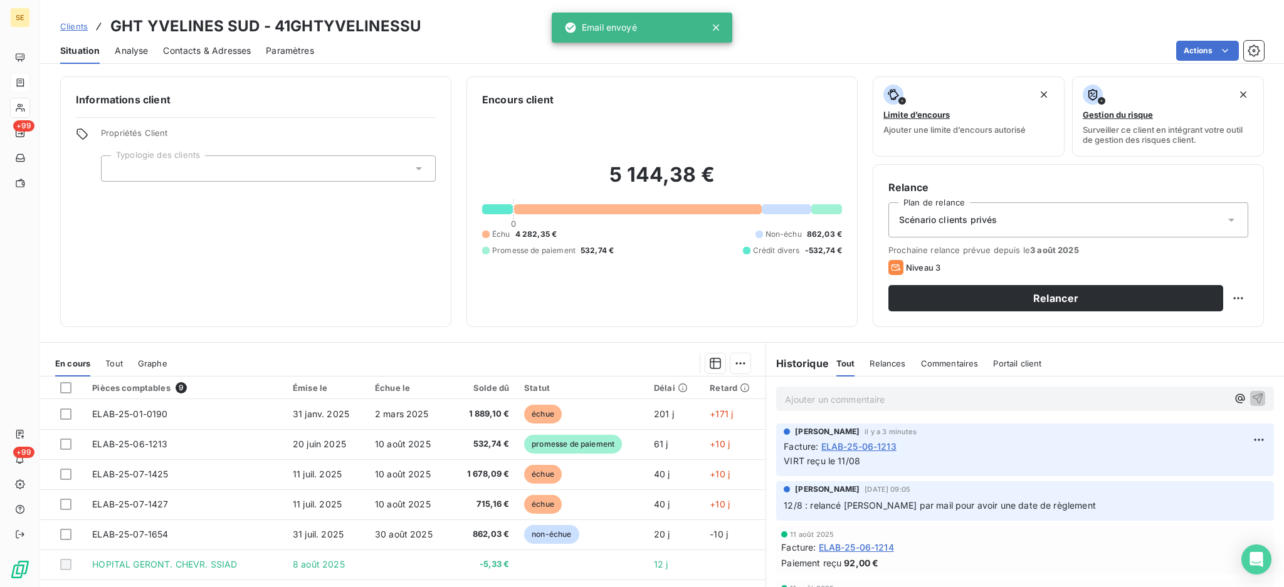
click at [790, 399] on p "Ajouter un commentaire ﻿" at bounding box center [1006, 400] width 443 height 16
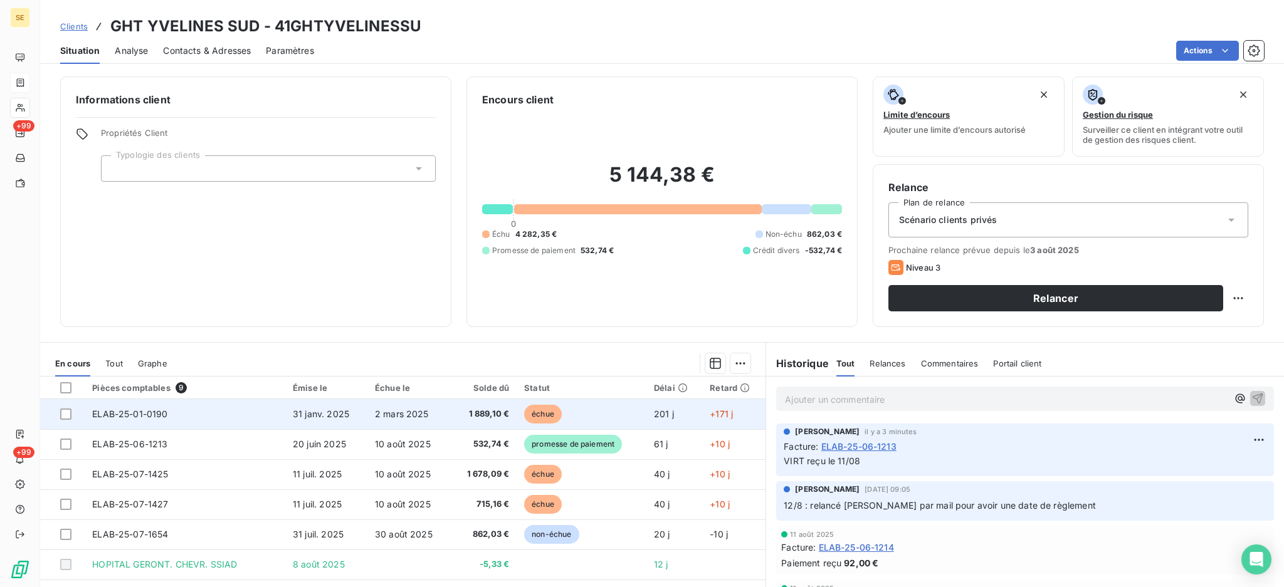
click at [458, 409] on span "1 889,10 €" at bounding box center [483, 414] width 51 height 13
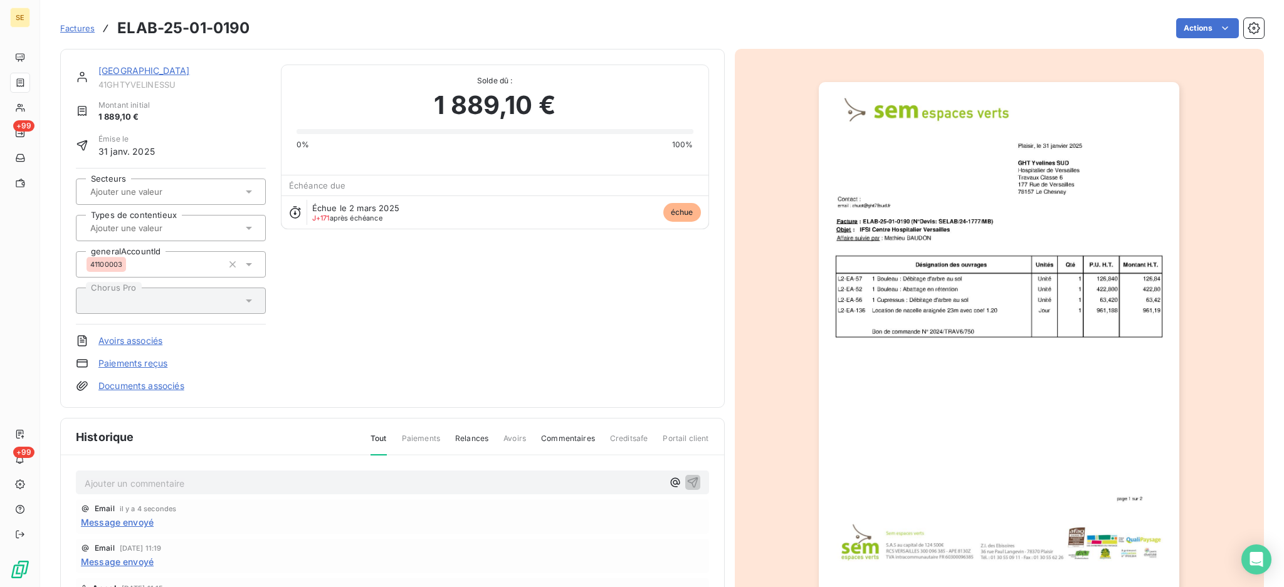
click at [271, 477] on p "Ajouter un commentaire ﻿" at bounding box center [374, 484] width 578 height 16
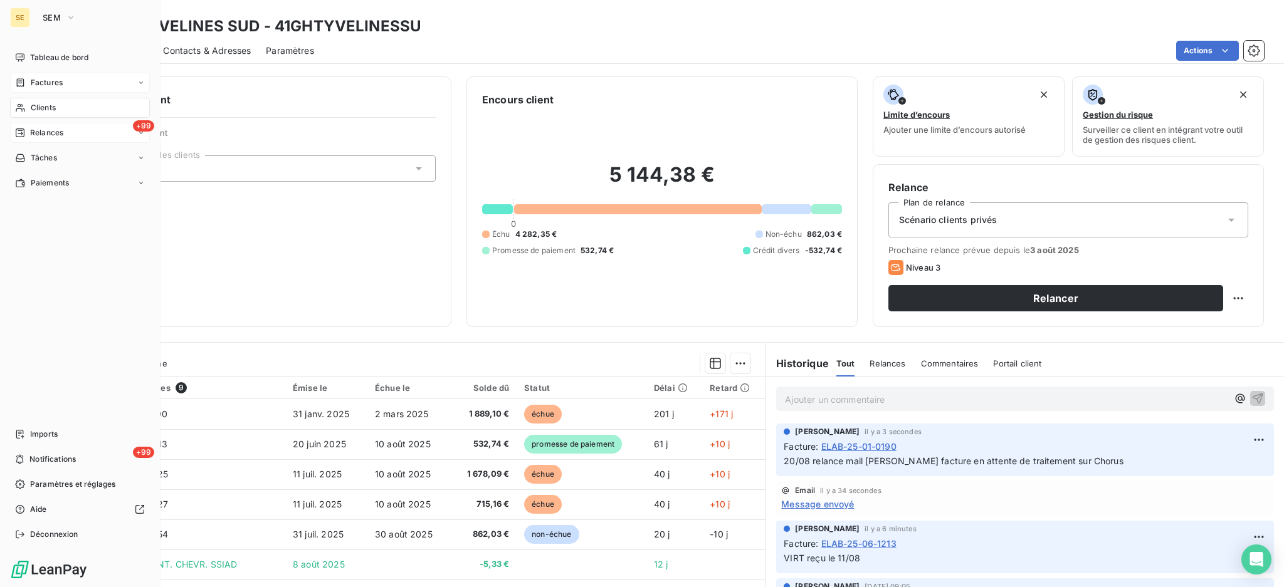
click at [47, 136] on span "Relances" at bounding box center [46, 132] width 33 height 11
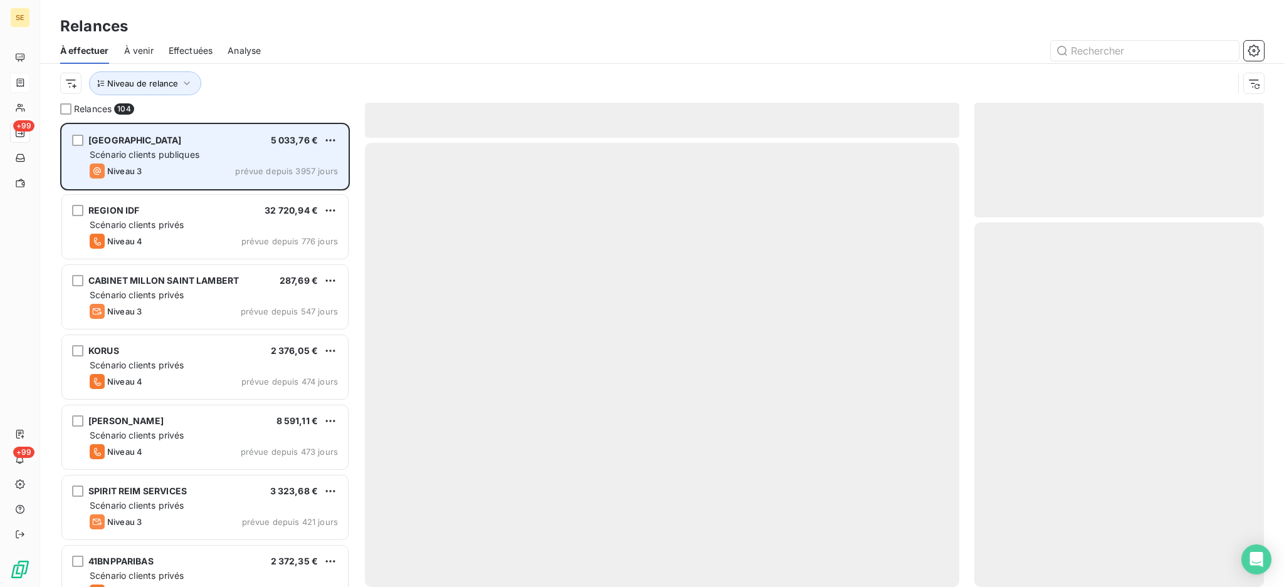
scroll to position [452, 276]
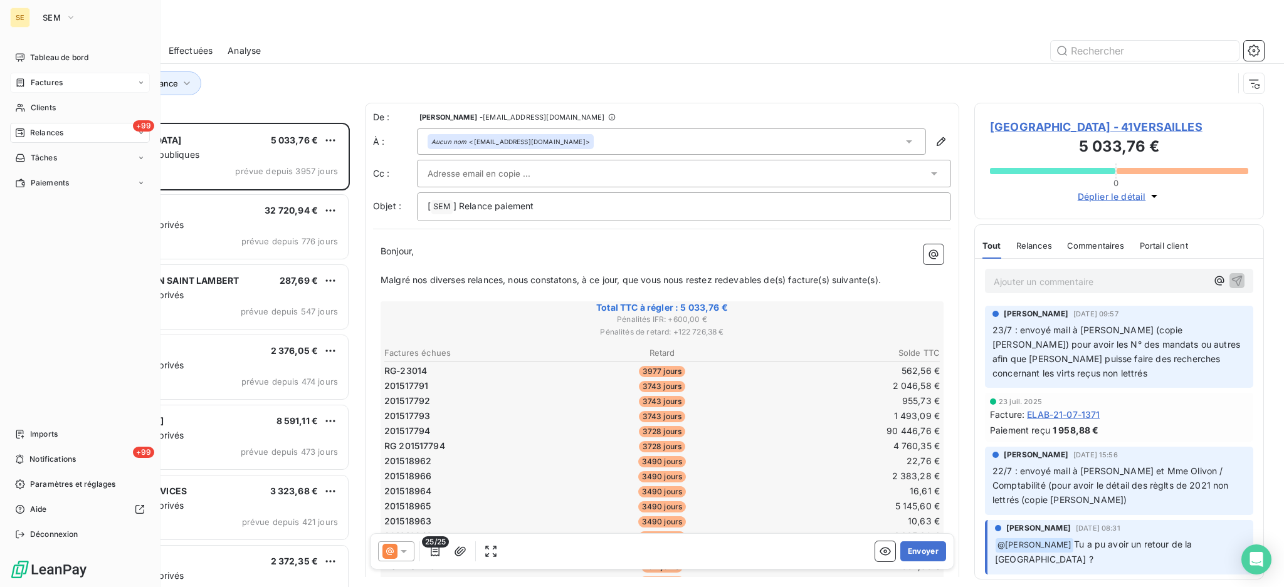
click at [41, 79] on span "Factures" at bounding box center [47, 82] width 32 height 11
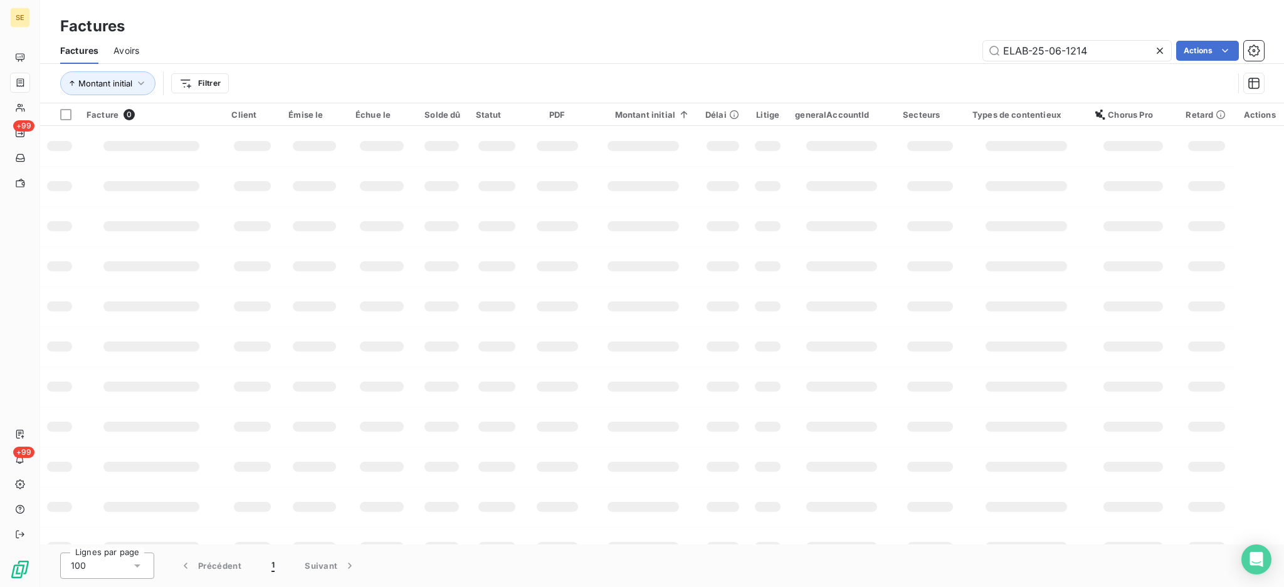
drag, startPoint x: 1110, startPoint y: 51, endPoint x: 972, endPoint y: 55, distance: 138.6
click at [972, 55] on div "ELAB-25-06-1214 Actions" at bounding box center [709, 51] width 1110 height 20
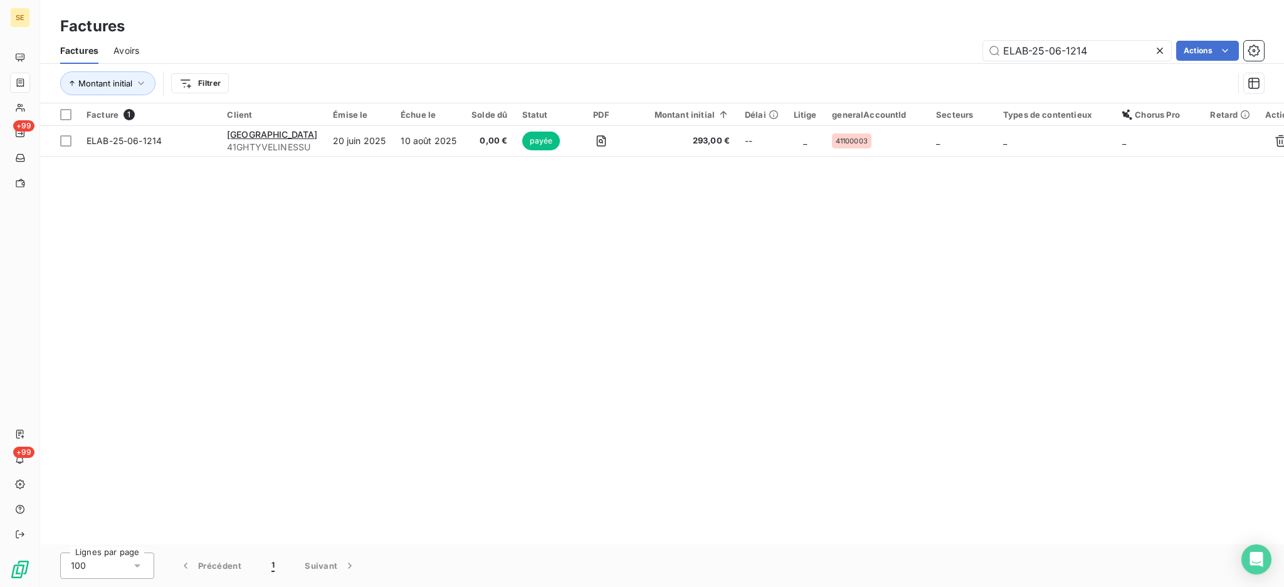
click at [972, 55] on div "ELAB-25-06-1214 Actions" at bounding box center [709, 51] width 1110 height 20
click at [1161, 46] on icon at bounding box center [1159, 51] width 13 height 13
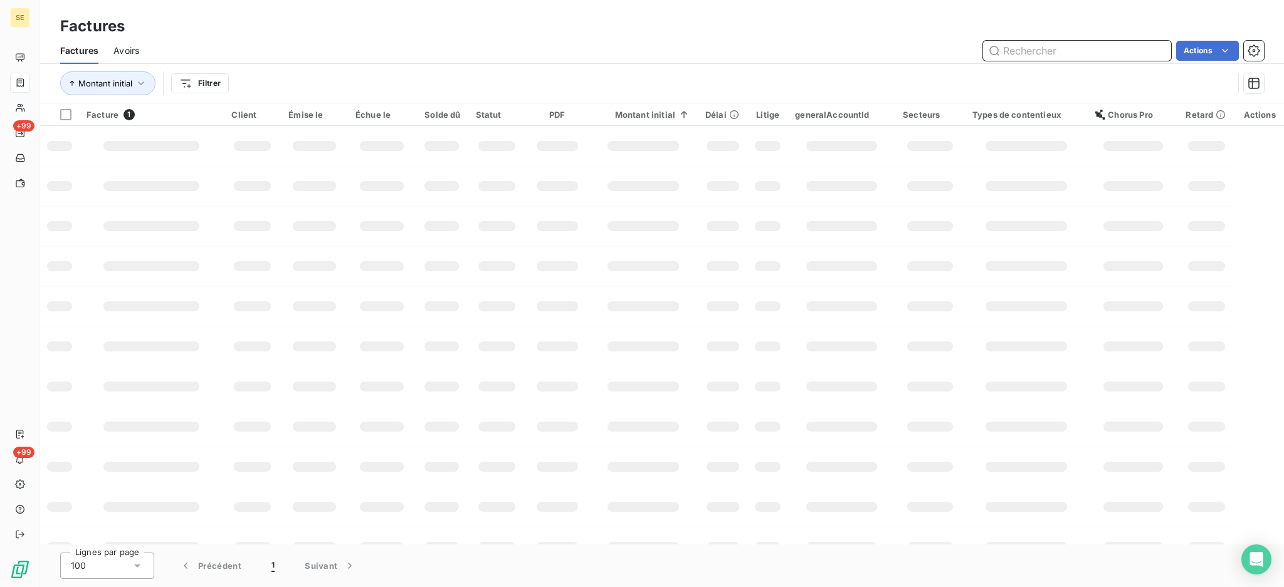
click at [1093, 49] on input "text" at bounding box center [1077, 51] width 188 height 20
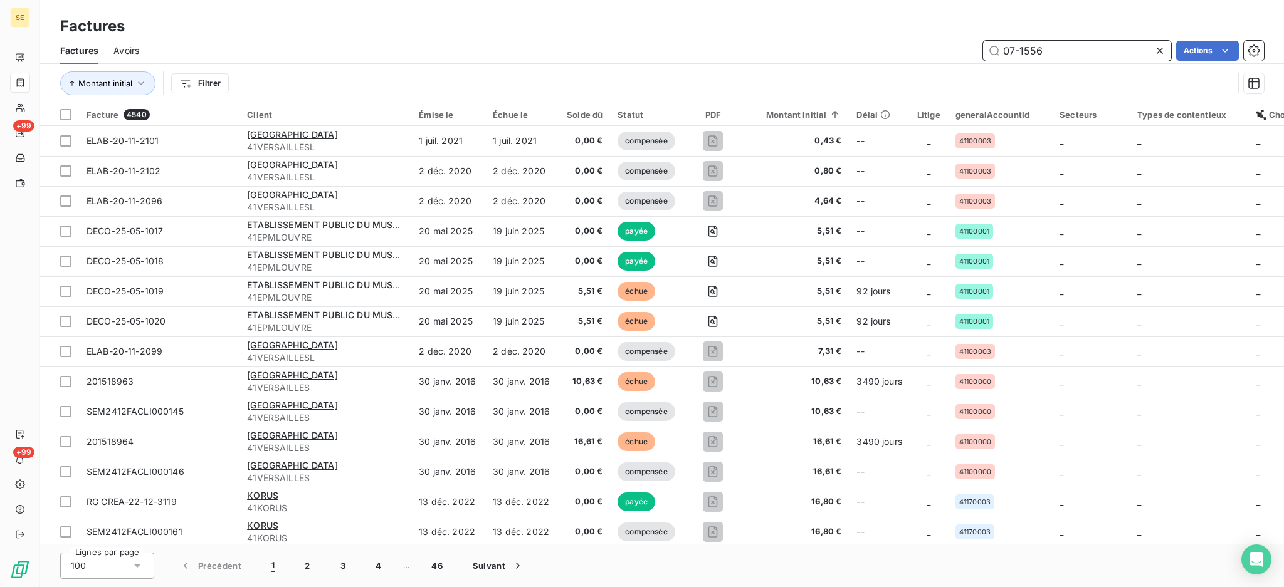
type input "07-1556"
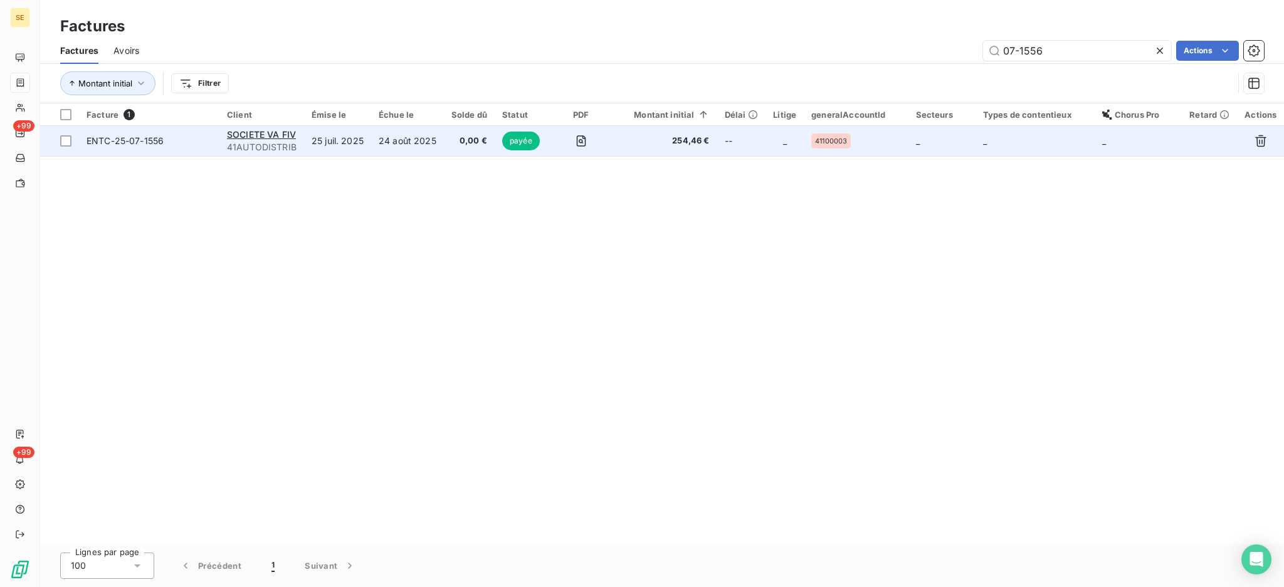
click at [433, 137] on td "24 août 2025" at bounding box center [407, 141] width 73 height 30
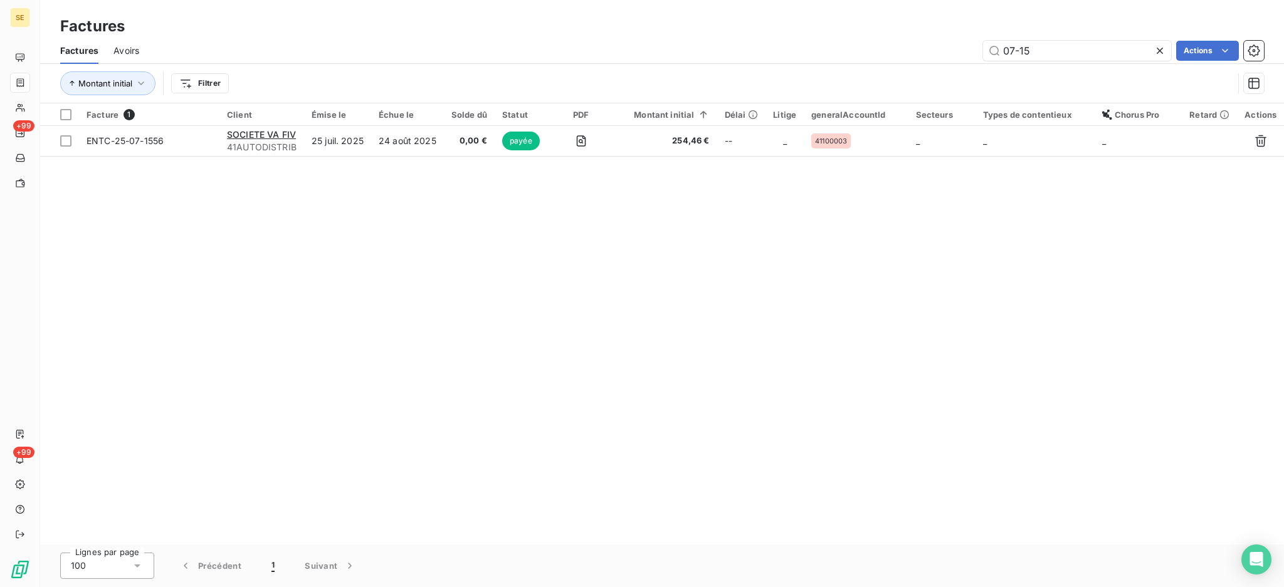
type input "07-1"
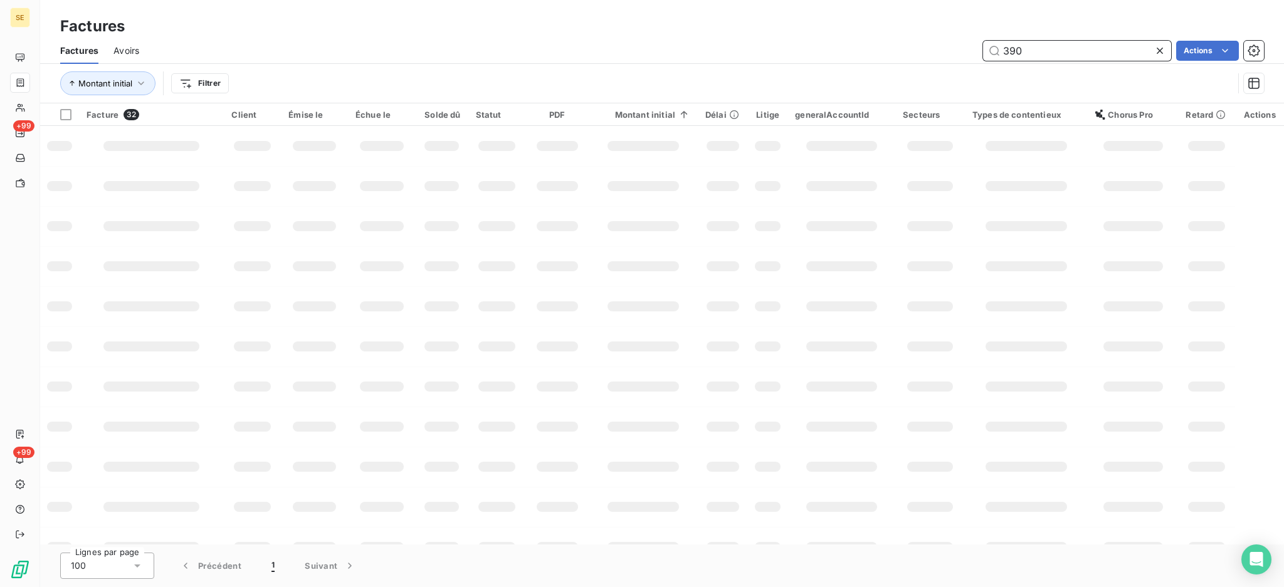
click at [987, 49] on input "390" at bounding box center [1077, 51] width 188 height 20
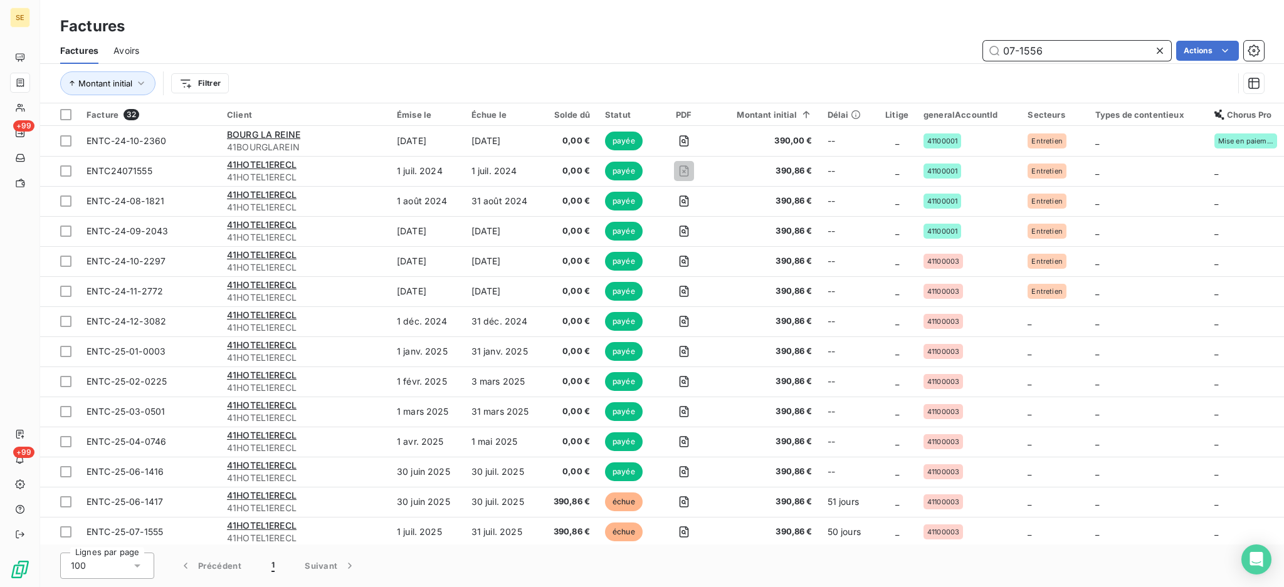
type input "07-1556"
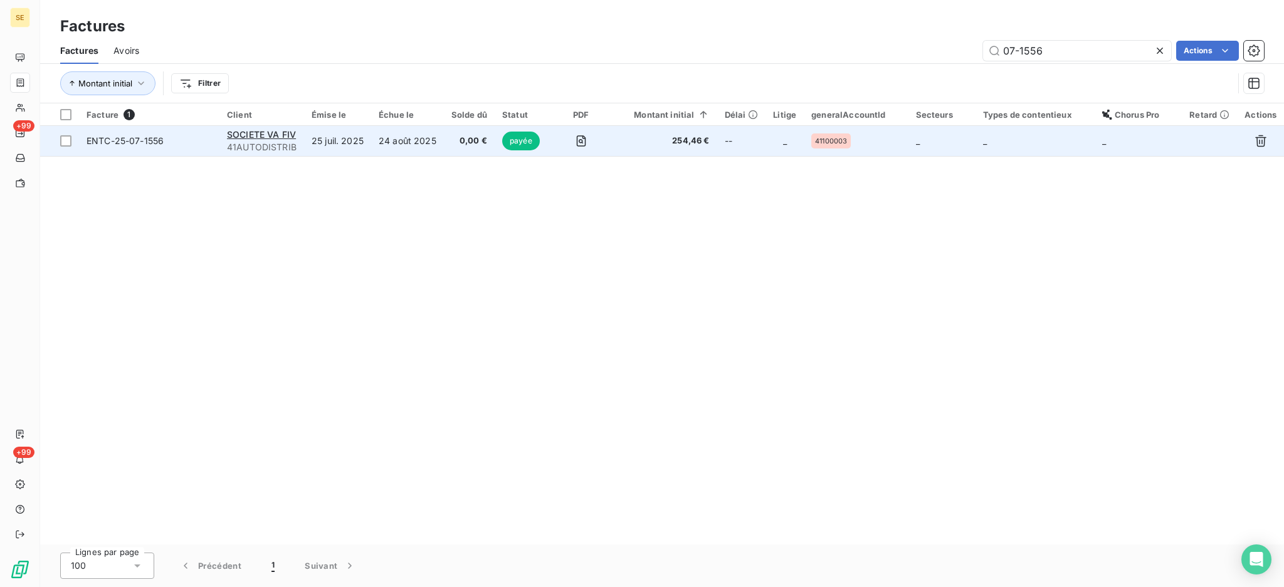
click at [395, 152] on td "24 août 2025" at bounding box center [407, 141] width 73 height 30
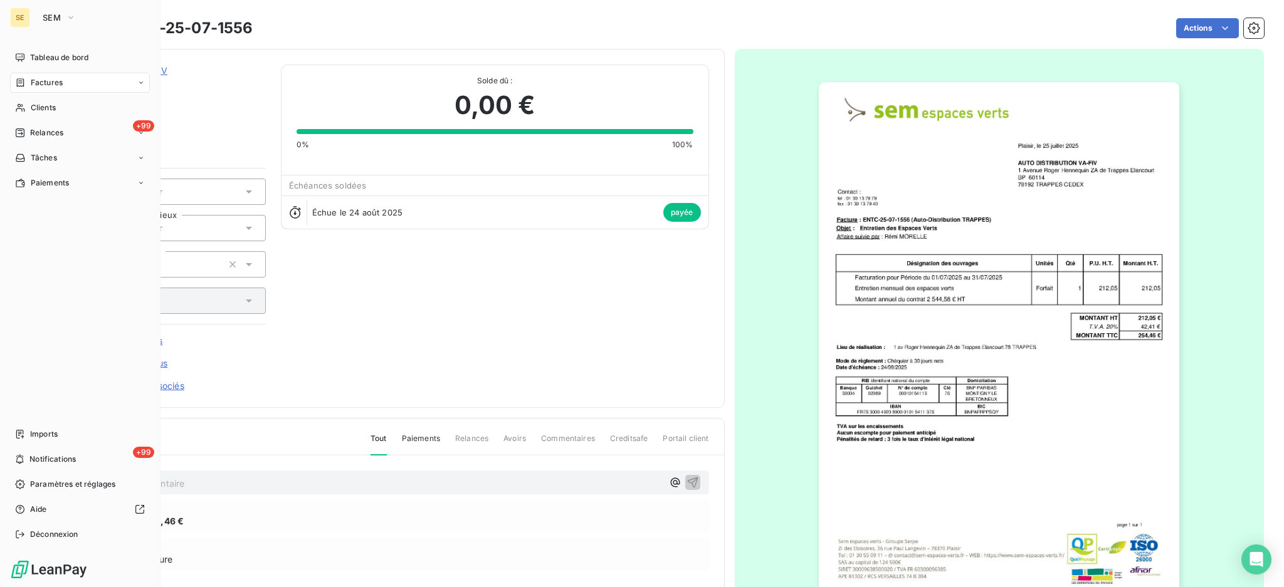
drag, startPoint x: 38, startPoint y: 77, endPoint x: 91, endPoint y: 44, distance: 62.8
click at [38, 77] on span "Factures" at bounding box center [47, 82] width 32 height 11
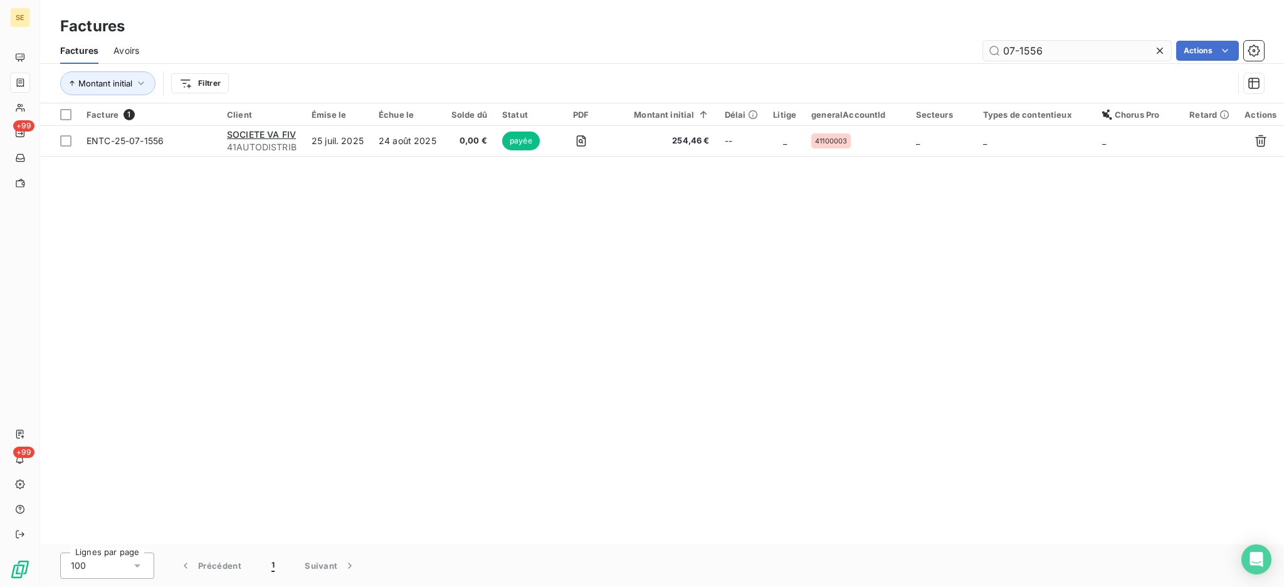
drag, startPoint x: 1058, startPoint y: 41, endPoint x: 987, endPoint y: 45, distance: 70.9
click at [987, 45] on input "07-1556" at bounding box center [1077, 51] width 188 height 20
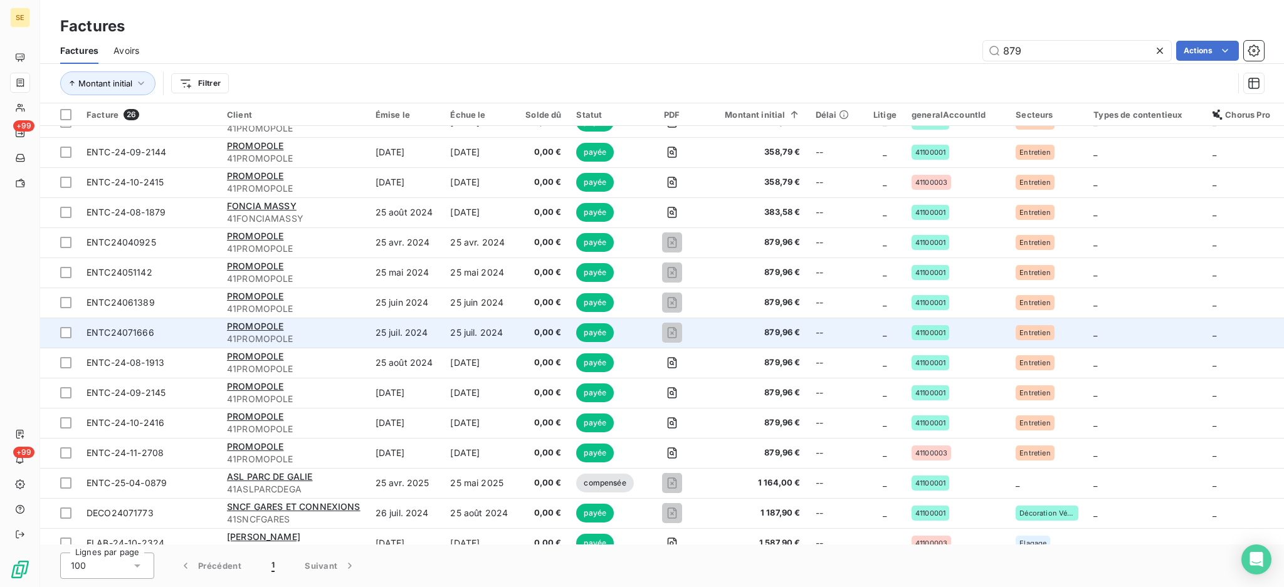
scroll to position [201, 0]
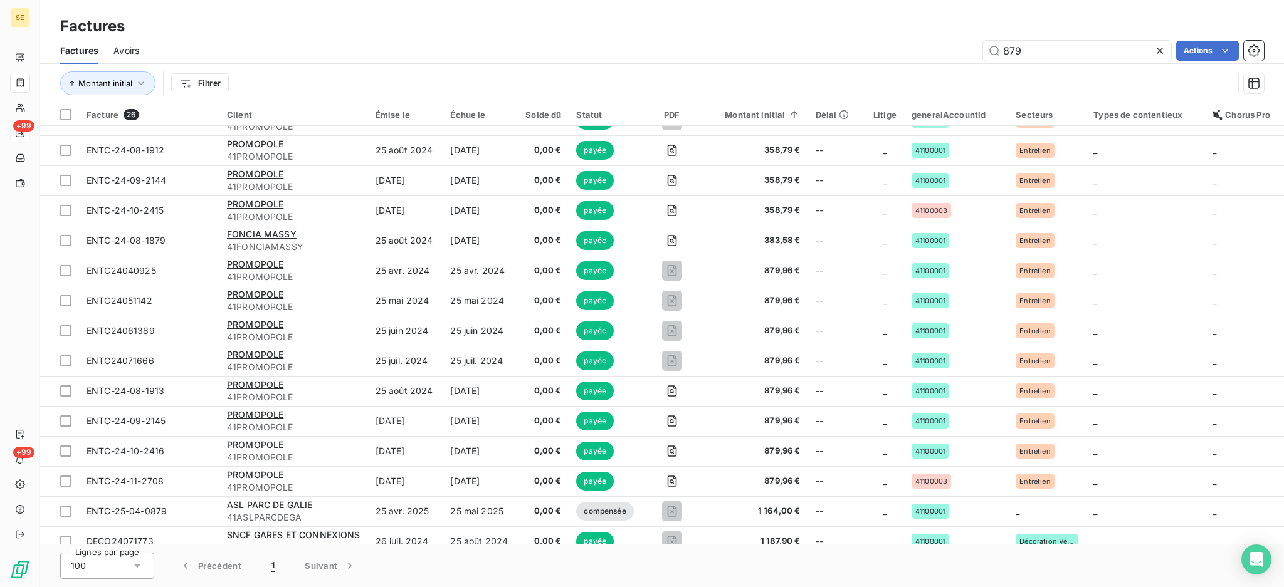
type input "879"
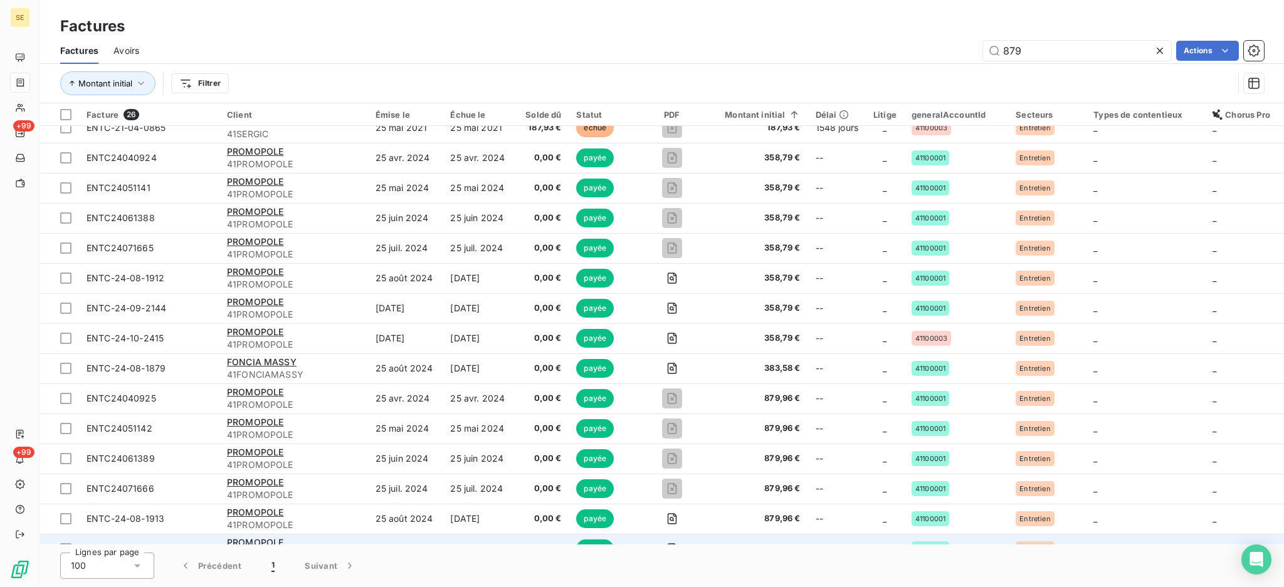
scroll to position [0, 0]
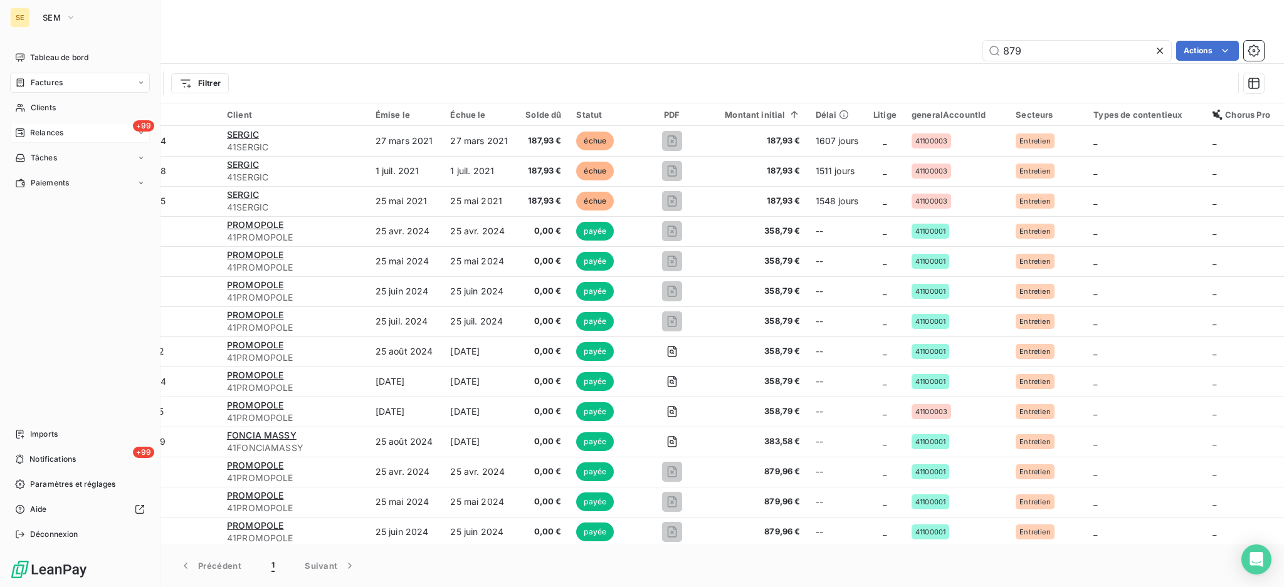
click at [42, 130] on span "Relances" at bounding box center [46, 132] width 33 height 11
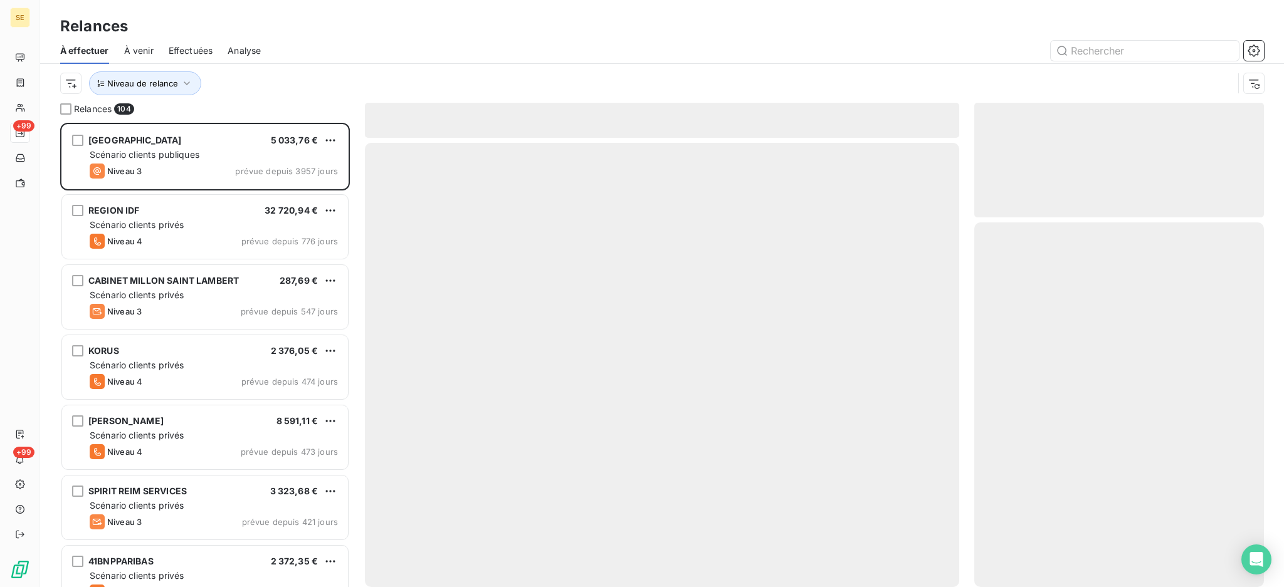
scroll to position [452, 276]
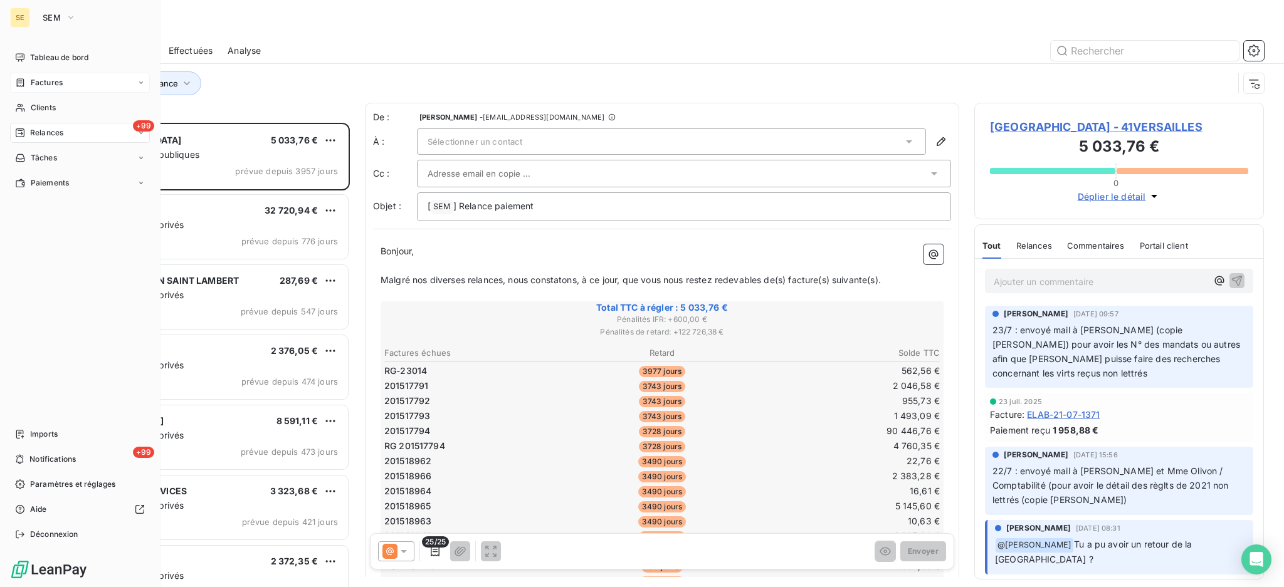
click at [55, 84] on span "Factures" at bounding box center [47, 82] width 32 height 11
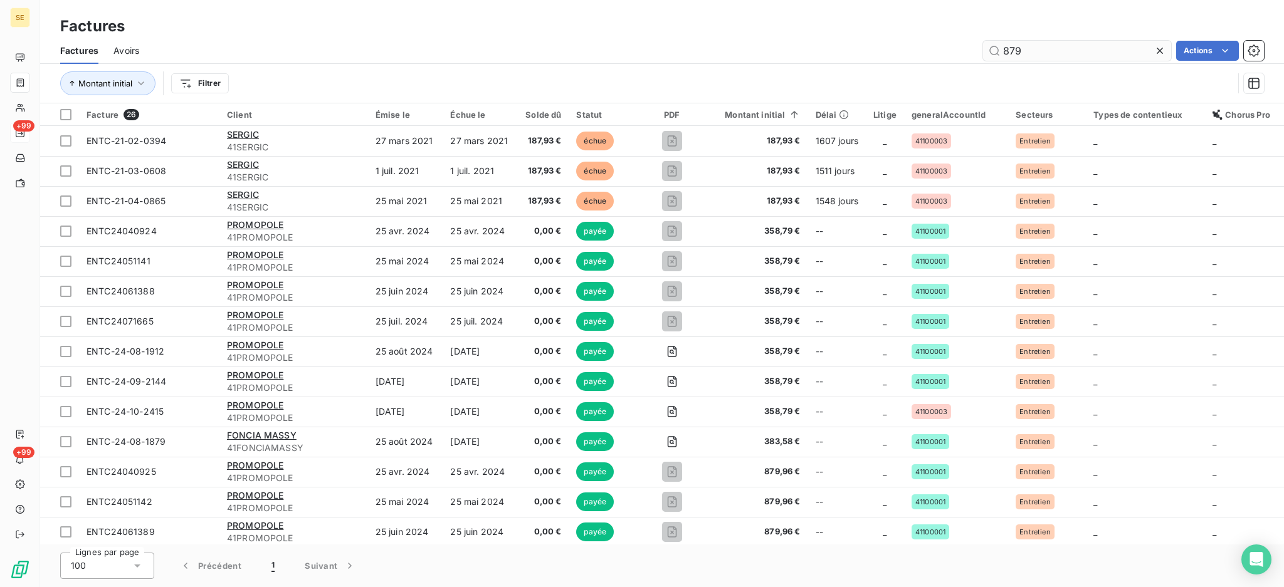
drag, startPoint x: 1060, startPoint y: 55, endPoint x: 999, endPoint y: 51, distance: 61.5
click at [999, 51] on input "879" at bounding box center [1077, 51] width 188 height 20
type input "1508"
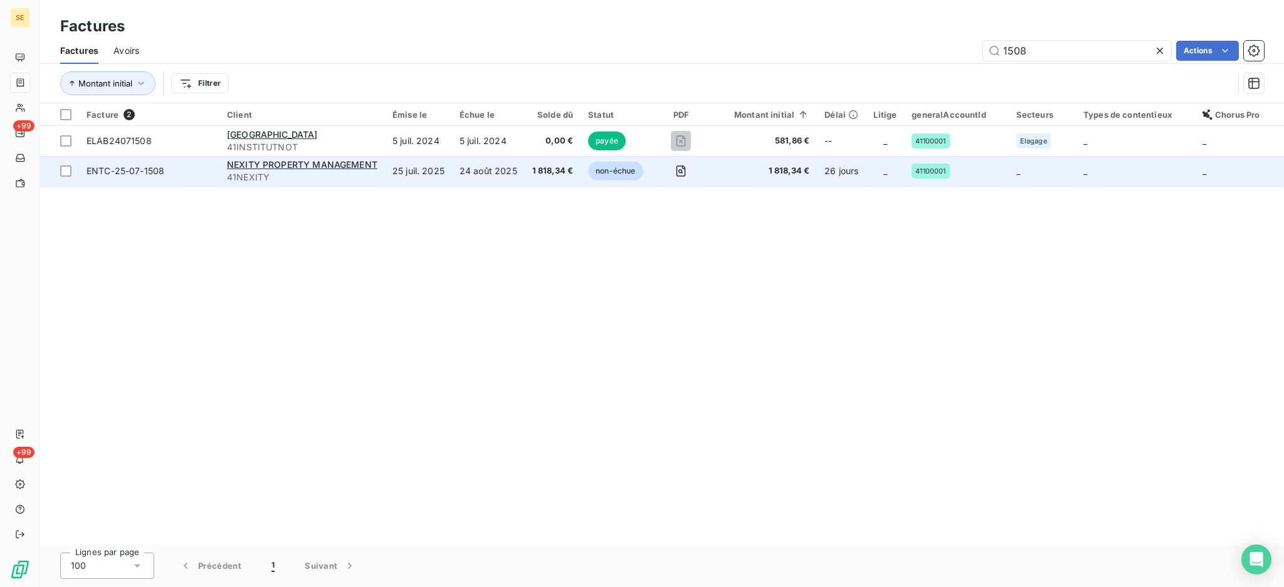
click at [612, 168] on span "non-échue" at bounding box center [615, 171] width 55 height 19
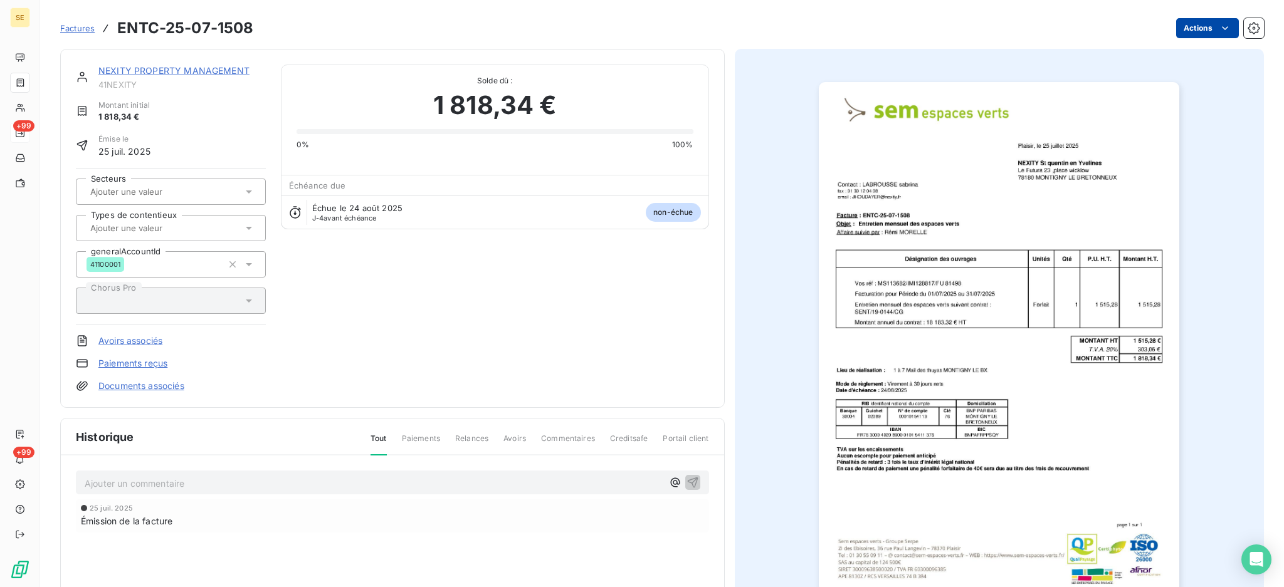
click at [1181, 31] on html "SE +99 +99 Factures ENTC-25-07-1508 Actions NEXITY PROPERTY MANAGEMENT 41NEXITY…" at bounding box center [642, 293] width 1284 height 587
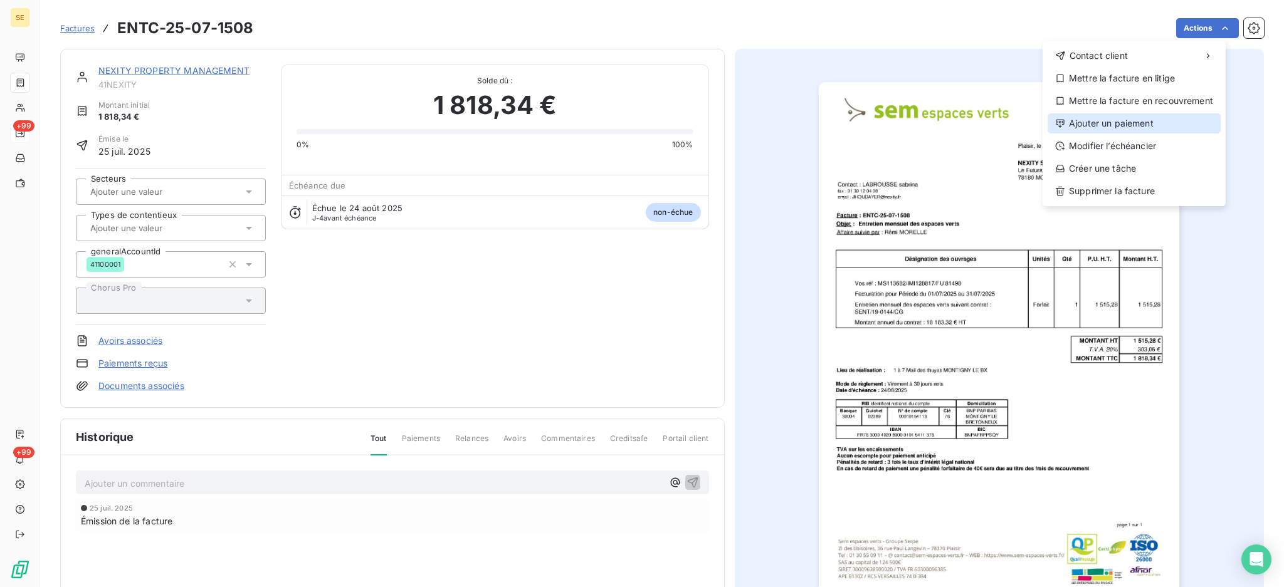
click at [1126, 123] on div "Ajouter un paiement" at bounding box center [1133, 123] width 173 height 20
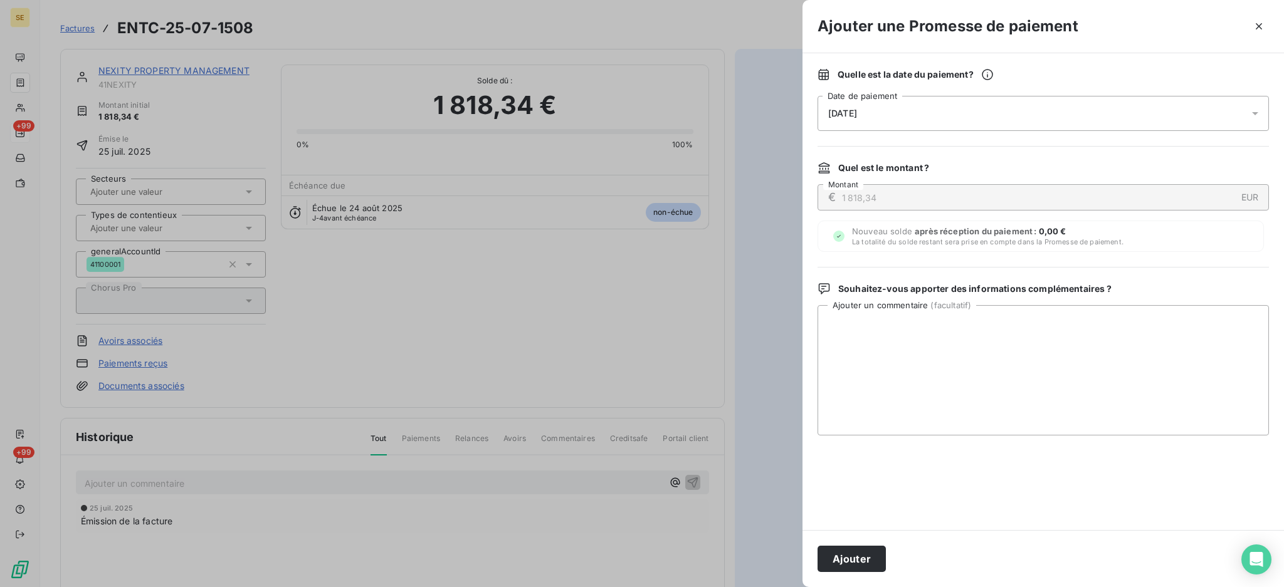
click at [1256, 110] on icon at bounding box center [1255, 113] width 13 height 13
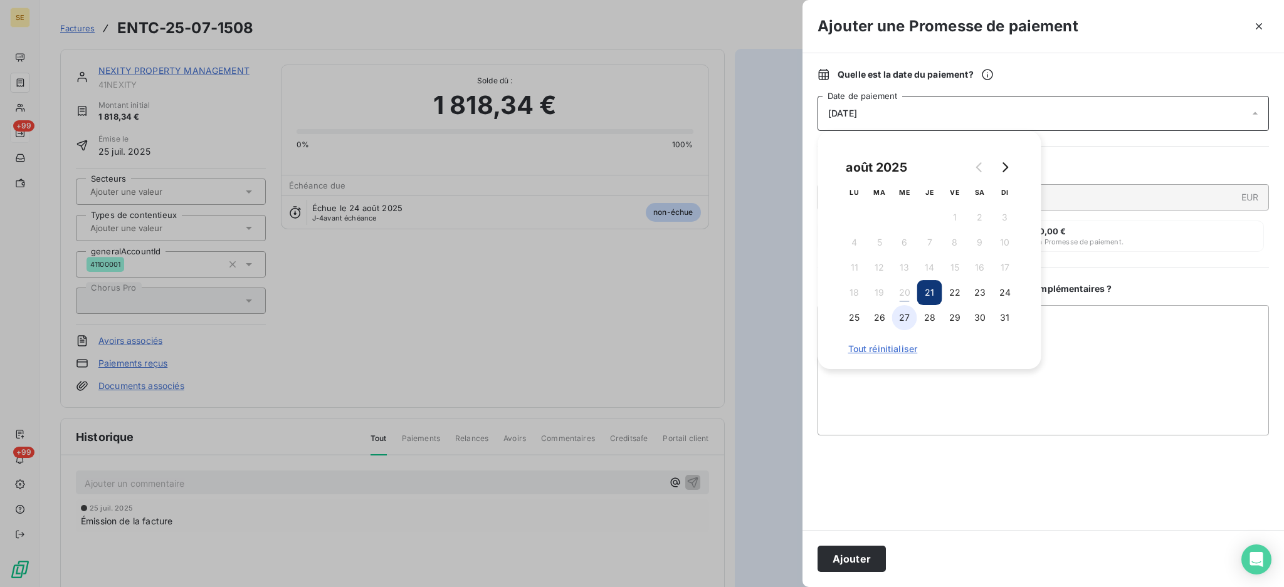
click at [908, 320] on button "27" at bounding box center [904, 317] width 25 height 25
click at [1090, 335] on textarea "Ajouter un commentaire ( facultatif )" at bounding box center [1042, 370] width 451 height 130
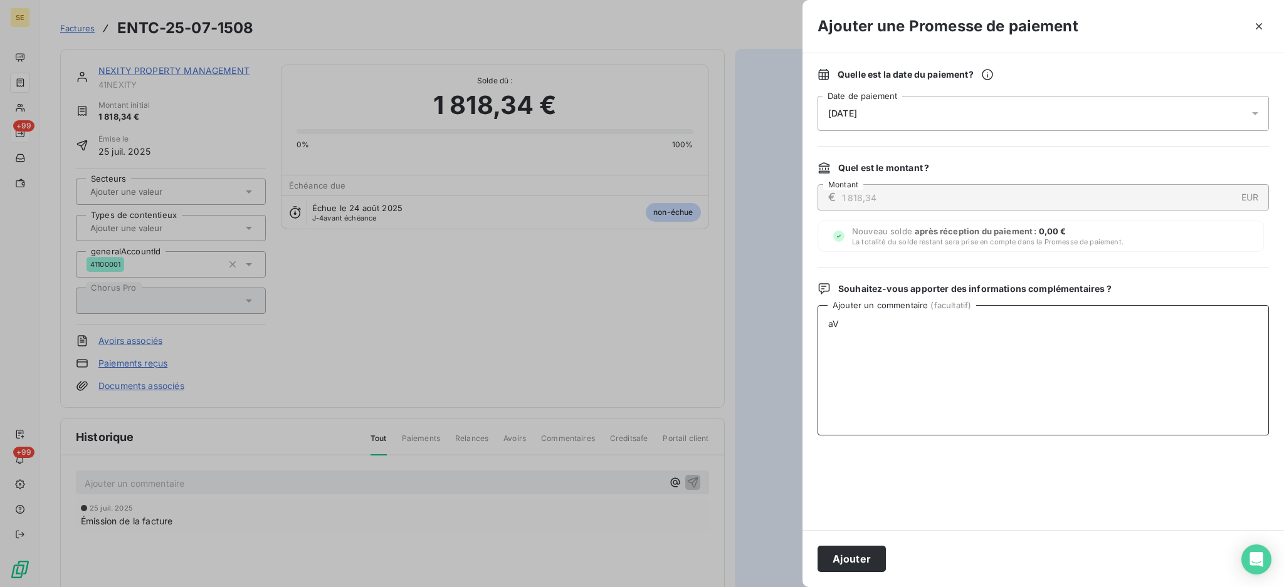
type textarea "a"
drag, startPoint x: 945, startPoint y: 327, endPoint x: 820, endPoint y: 323, distance: 125.4
click at [820, 323] on textarea "AVIS DE VIRT reçu" at bounding box center [1042, 370] width 451 height 130
drag, startPoint x: 820, startPoint y: 323, endPoint x: 809, endPoint y: 340, distance: 19.5
click at [820, 323] on textarea "AVIS DE VIRT reçu" at bounding box center [1042, 370] width 451 height 130
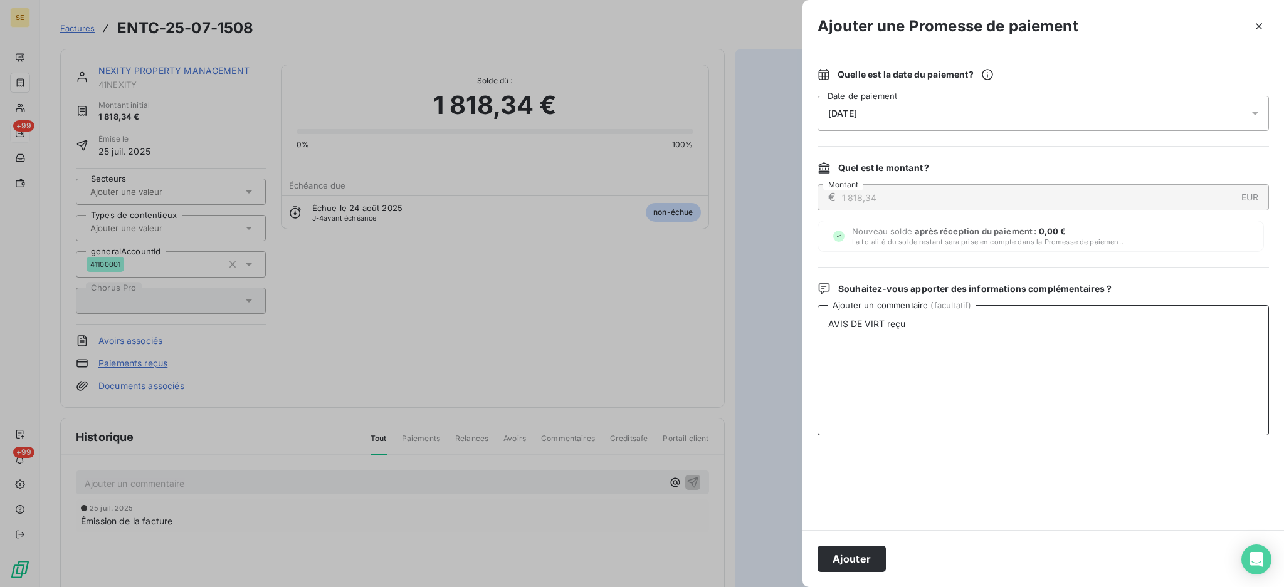
drag, startPoint x: 923, startPoint y: 322, endPoint x: 814, endPoint y: 325, distance: 109.7
click at [814, 325] on div "Quelle est la date du paiement ? 27/08/2025 Date de paiement Quel est le montan…" at bounding box center [1042, 291] width 481 height 477
type textarea "AVIS DE VIRT reçu"
click at [868, 558] on button "Ajouter" at bounding box center [851, 559] width 68 height 26
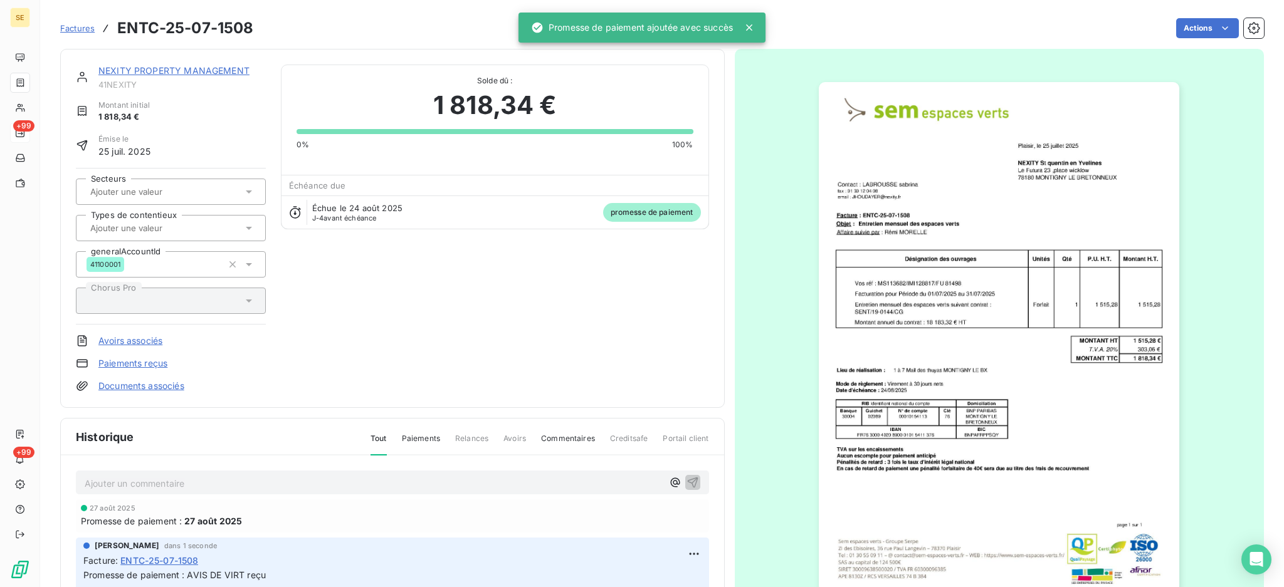
click at [175, 384] on link "Documents associés" at bounding box center [141, 386] width 86 height 13
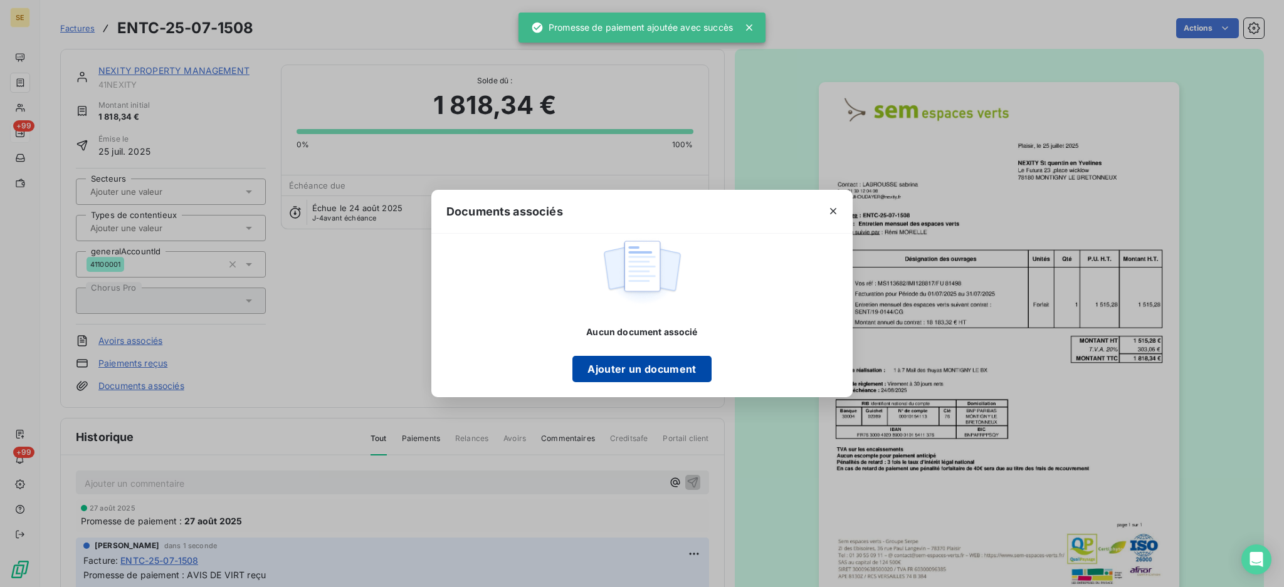
click at [622, 369] on button "Ajouter un document" at bounding box center [641, 369] width 139 height 26
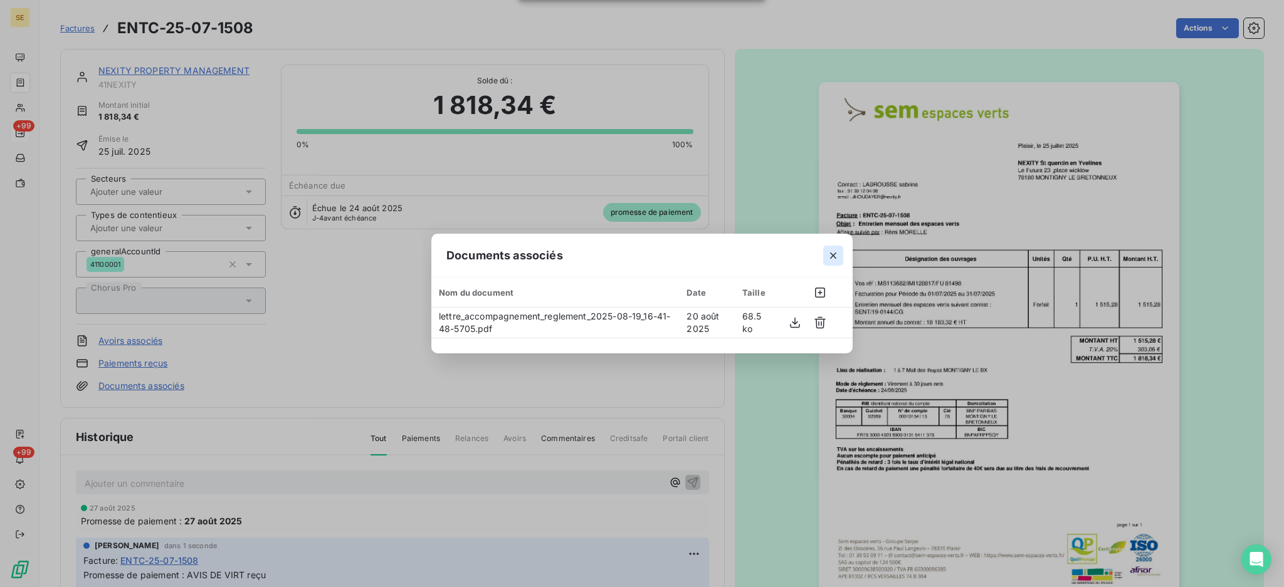
click at [832, 257] on icon "button" at bounding box center [833, 255] width 13 height 13
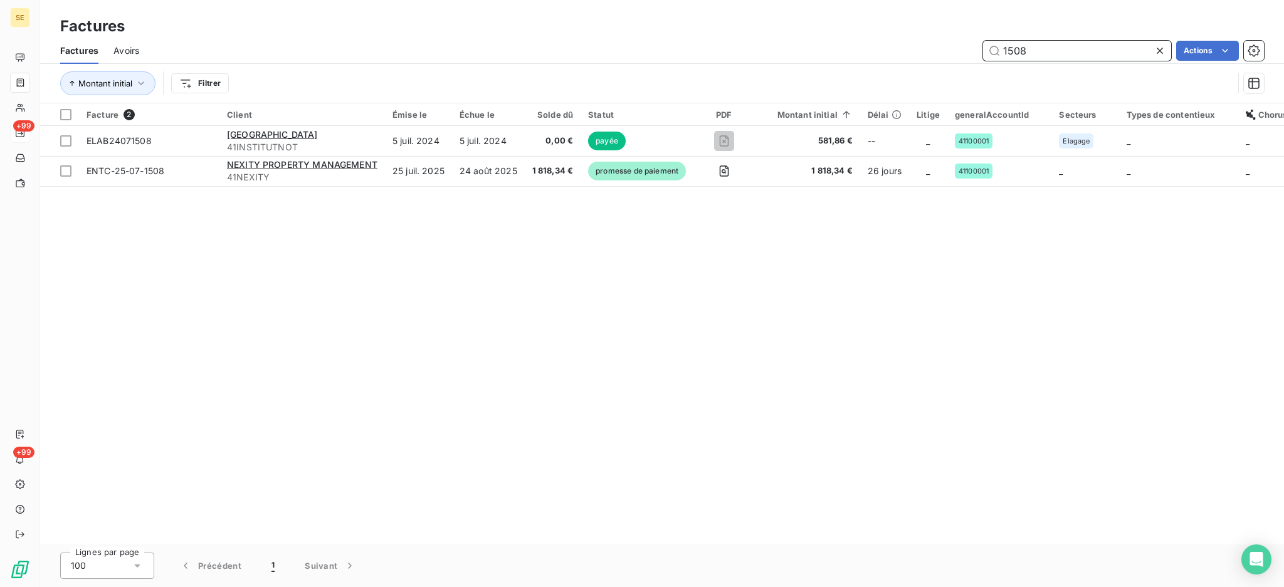
drag, startPoint x: 1039, startPoint y: 51, endPoint x: 991, endPoint y: 51, distance: 48.3
click at [991, 51] on input "1508" at bounding box center [1077, 51] width 188 height 20
click at [1031, 49] on input "1508" at bounding box center [1077, 51] width 188 height 20
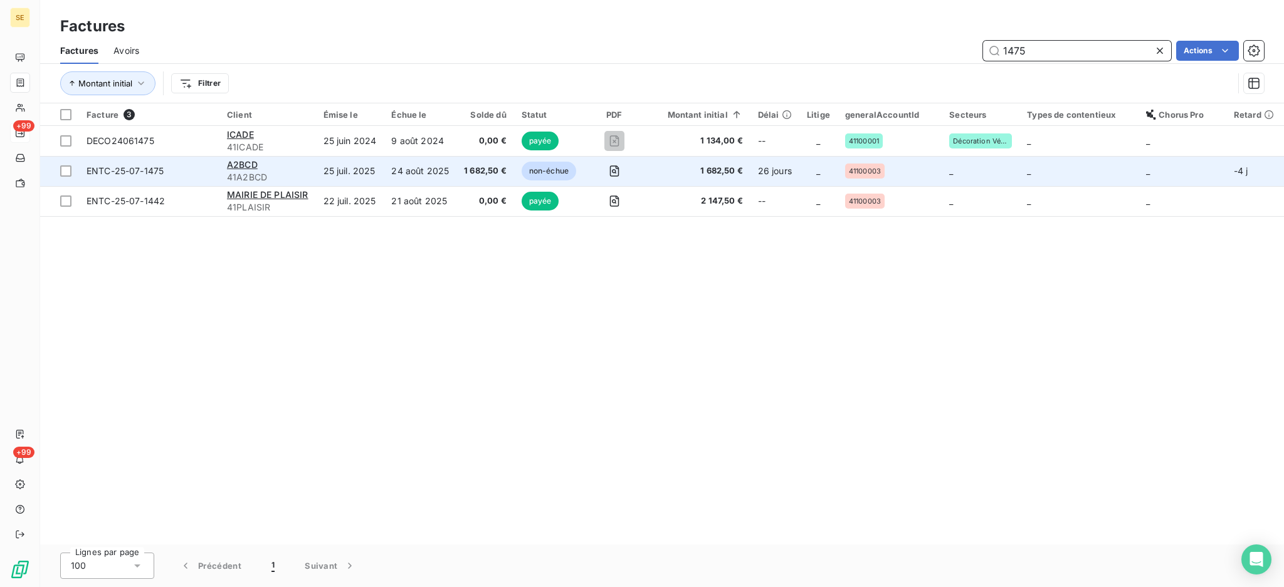
type input "1475"
click at [457, 179] on td "1 682,50 €" at bounding box center [485, 171] width 58 height 30
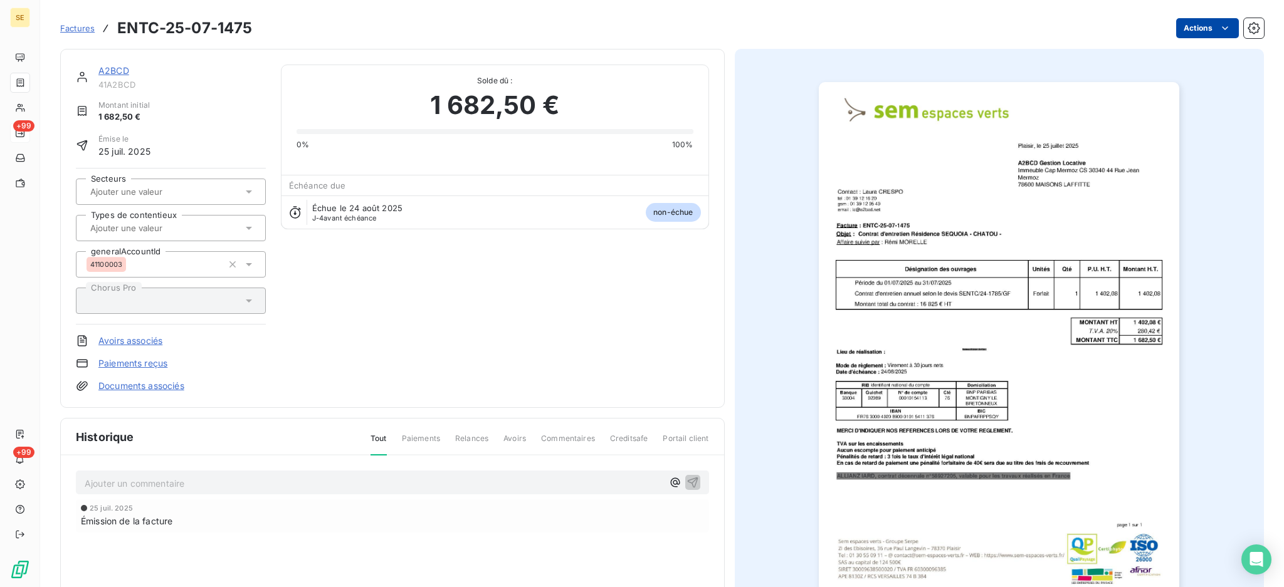
click at [1177, 25] on html "SE +99 +99 Factures ENTC-25-07-1475 Actions A2BCD 41A2BCD Montant initial 1 682…" at bounding box center [642, 293] width 1284 height 587
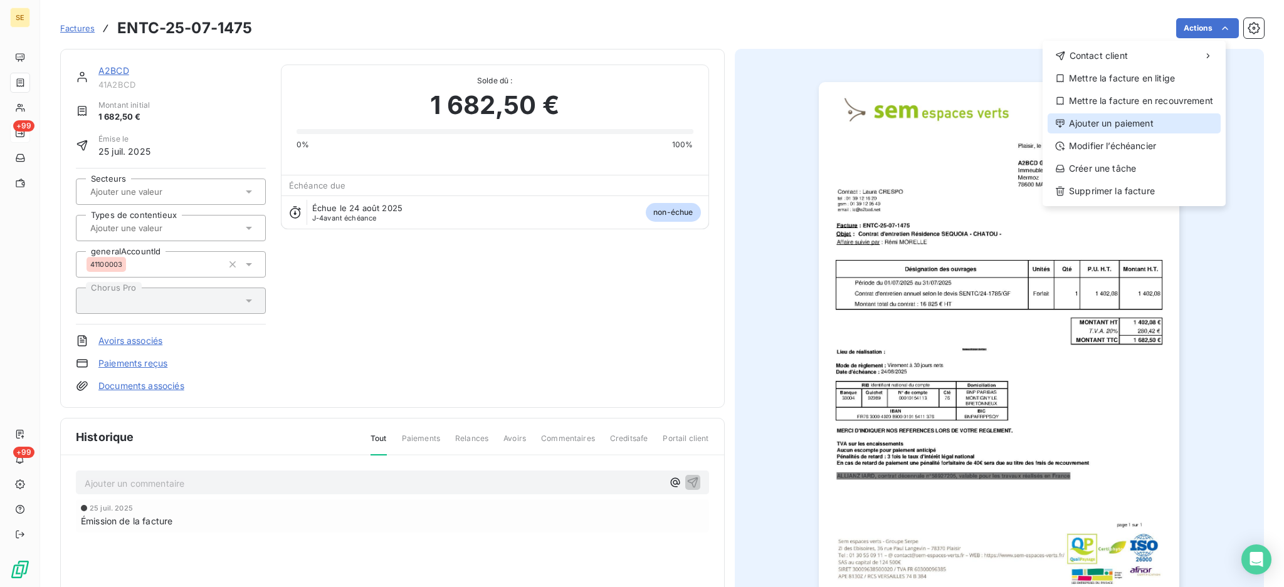
click at [1138, 124] on div "Ajouter un paiement" at bounding box center [1133, 123] width 173 height 20
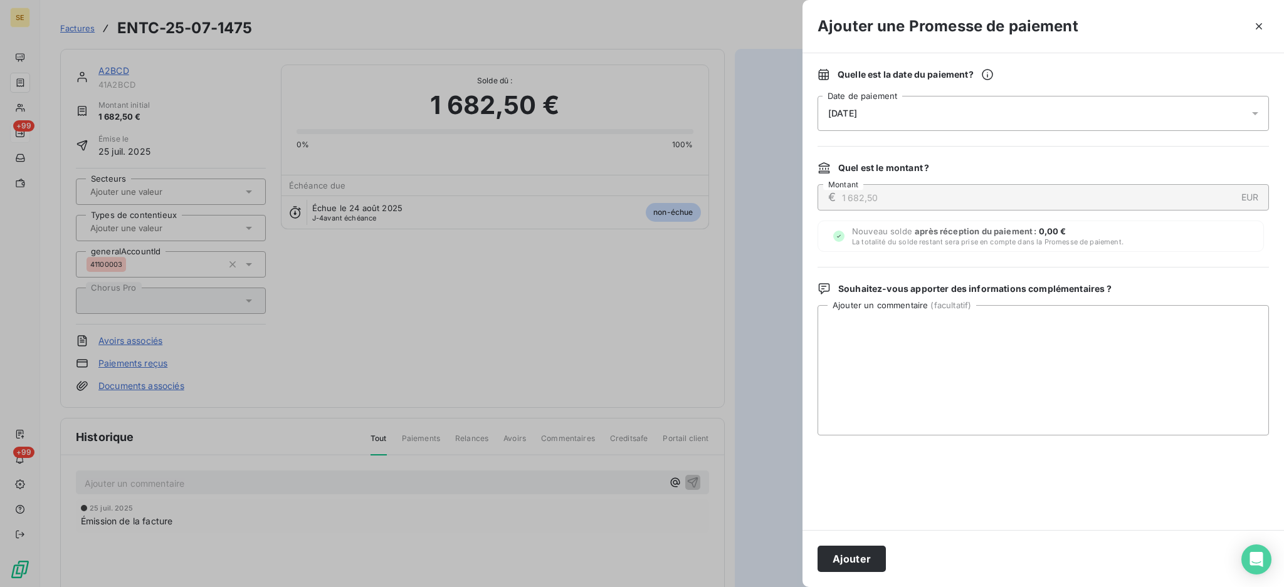
click at [1254, 110] on icon at bounding box center [1255, 113] width 13 height 13
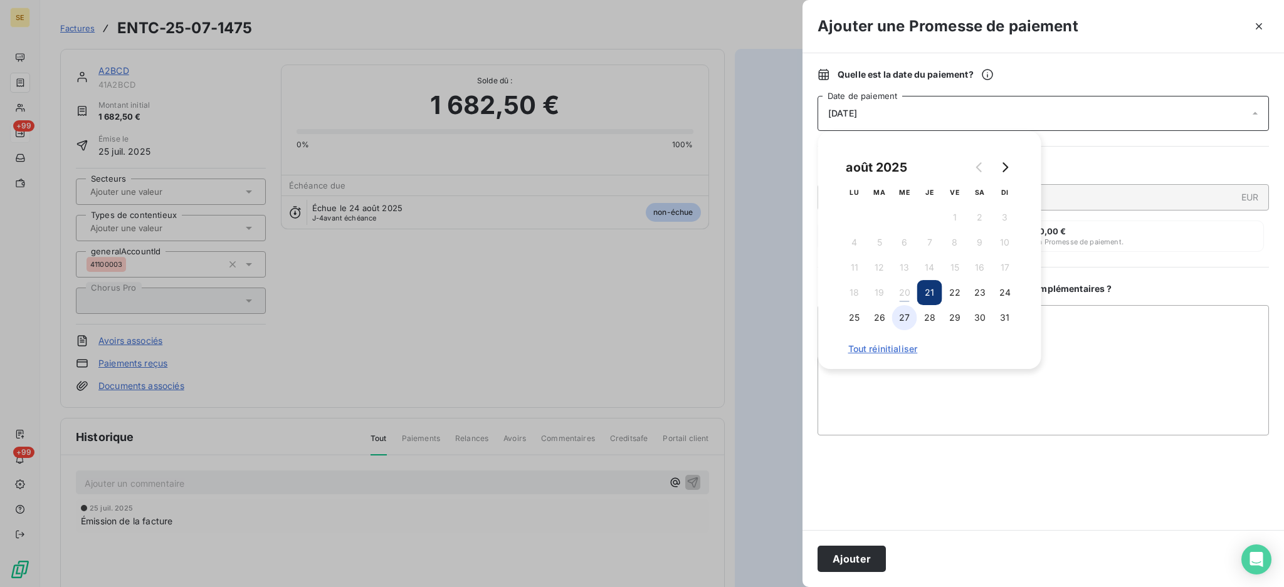
click at [901, 318] on button "27" at bounding box center [904, 317] width 25 height 25
click at [1110, 356] on textarea "Ajouter un commentaire ( facultatif )" at bounding box center [1042, 370] width 451 height 130
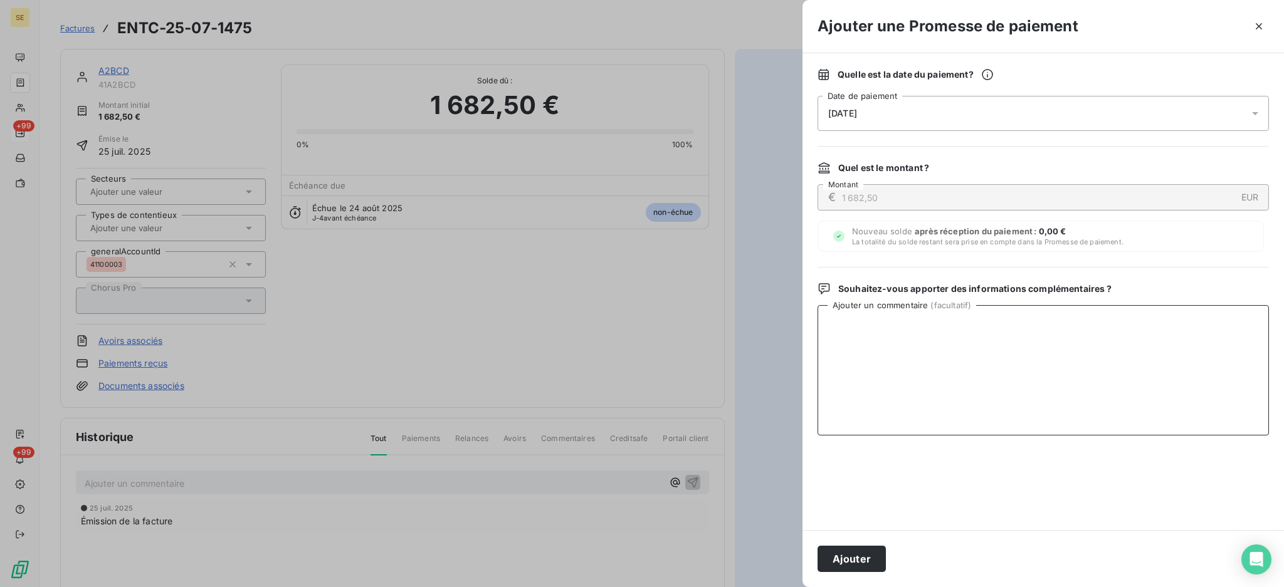
paste textarea "AVIS DE VIRT reçu"
type textarea "AVIS DE VIRT reçu"
click at [854, 557] on button "Ajouter" at bounding box center [851, 559] width 68 height 26
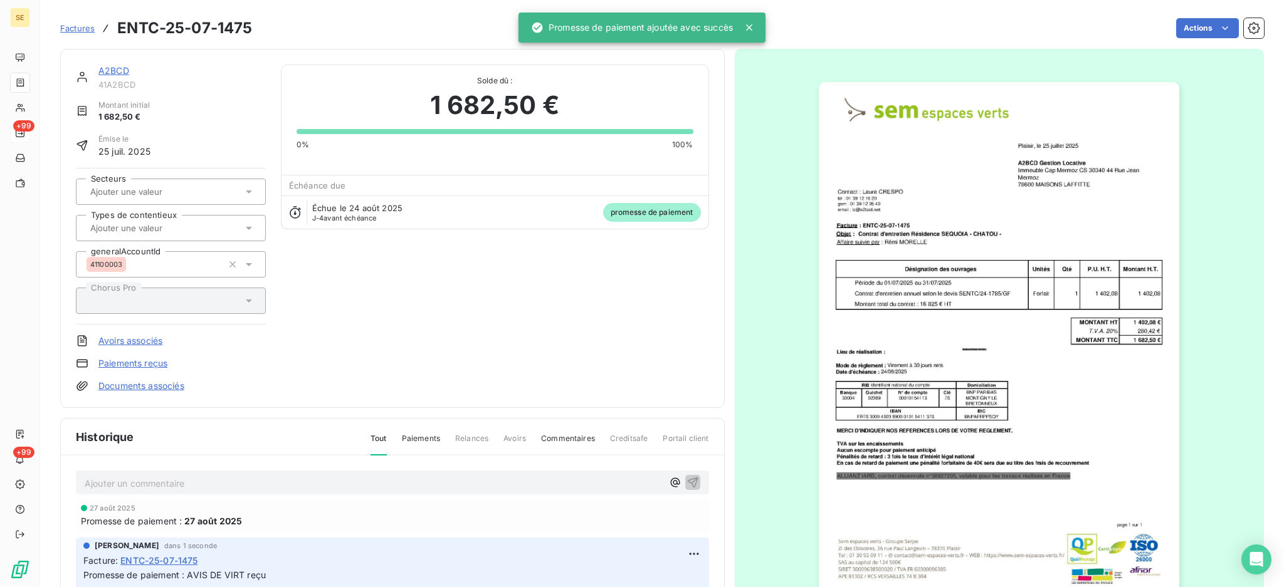
click at [177, 388] on link "Documents associés" at bounding box center [141, 386] width 86 height 13
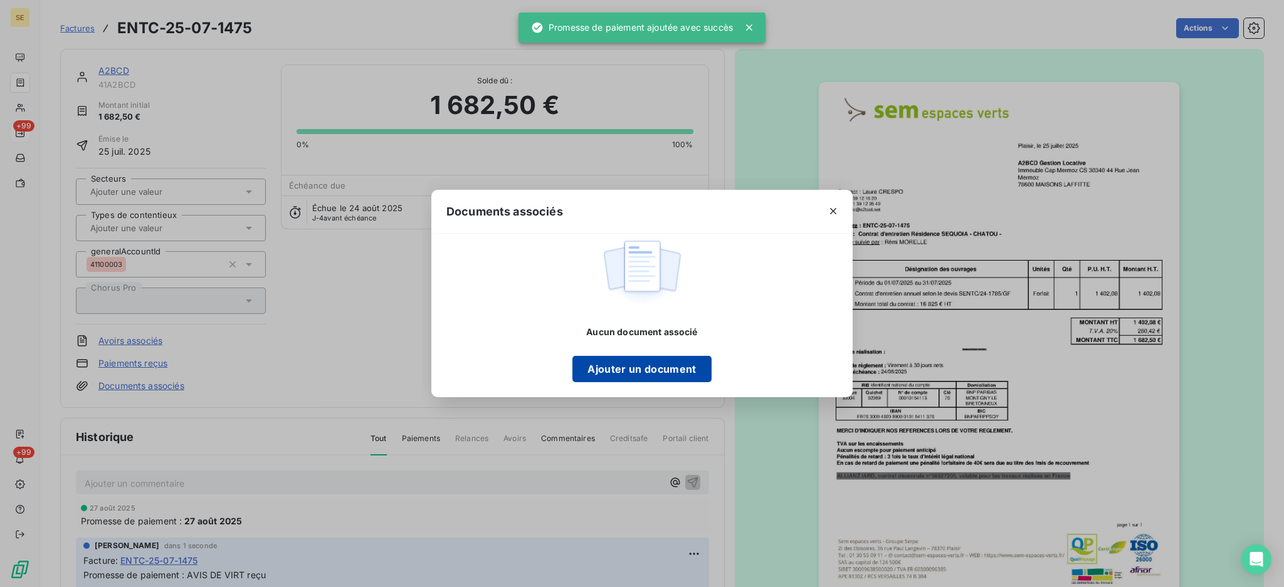
click at [659, 367] on button "Ajouter un document" at bounding box center [641, 369] width 139 height 26
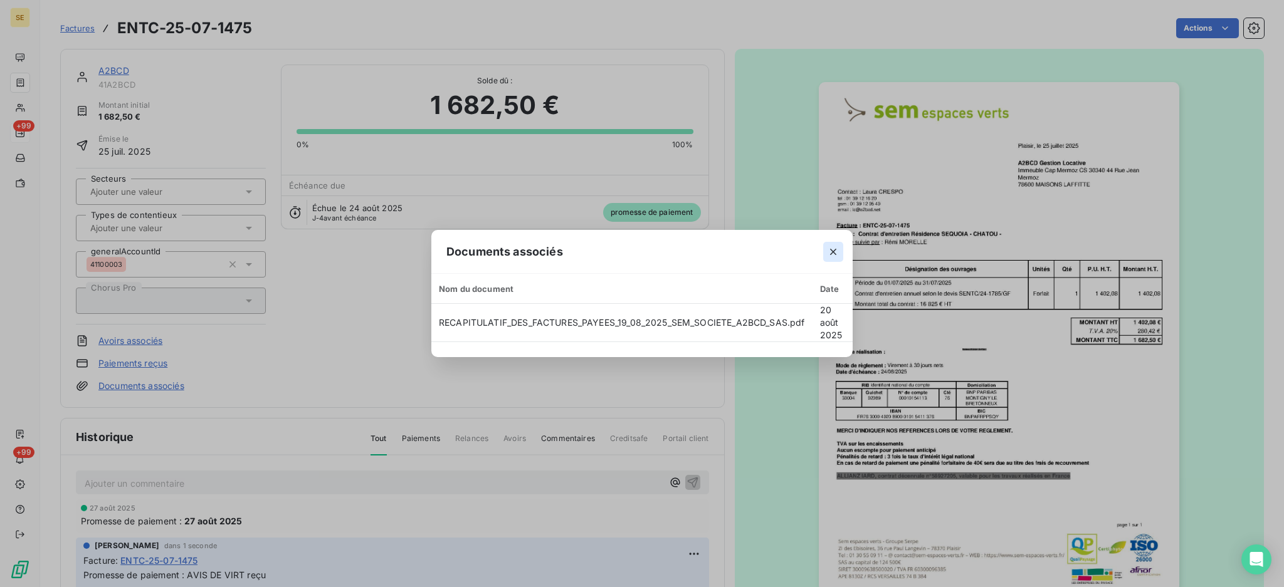
click at [837, 250] on icon "button" at bounding box center [833, 252] width 13 height 13
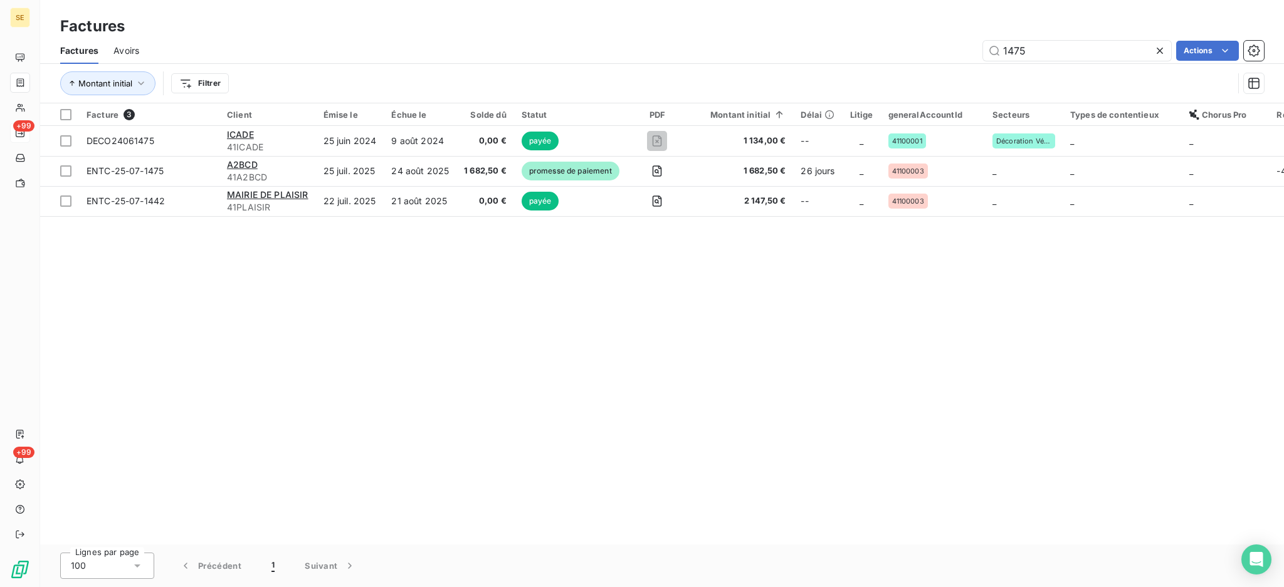
click at [1157, 51] on icon at bounding box center [1159, 51] width 13 height 13
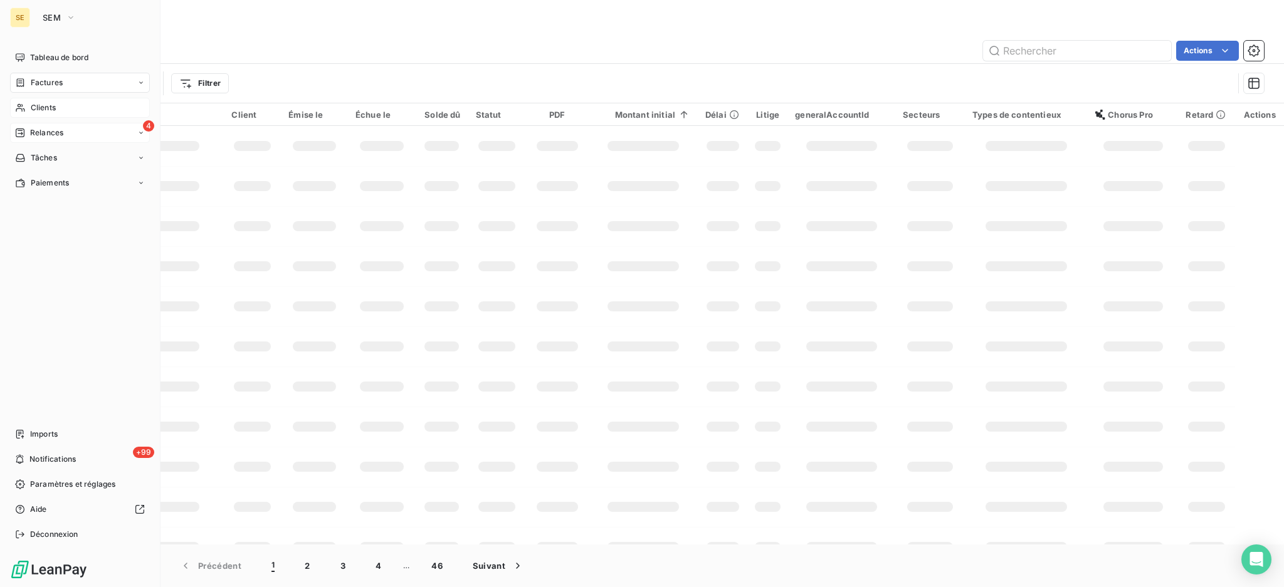
click at [46, 105] on span "Clients" at bounding box center [43, 107] width 25 height 11
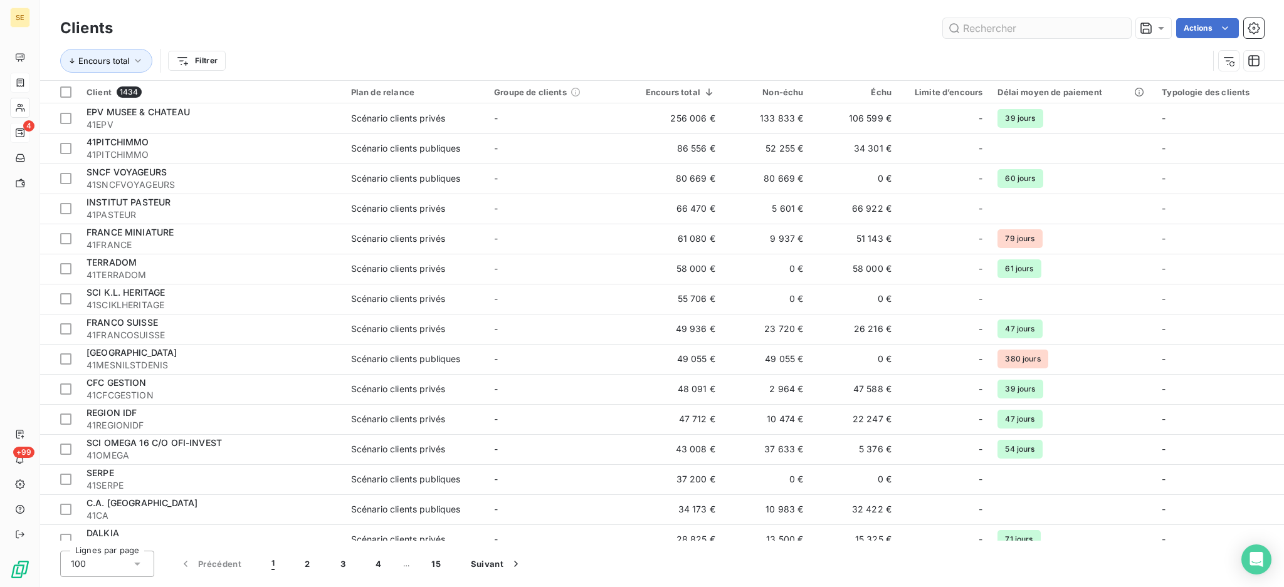
click at [1015, 29] on input "text" at bounding box center [1037, 28] width 188 height 20
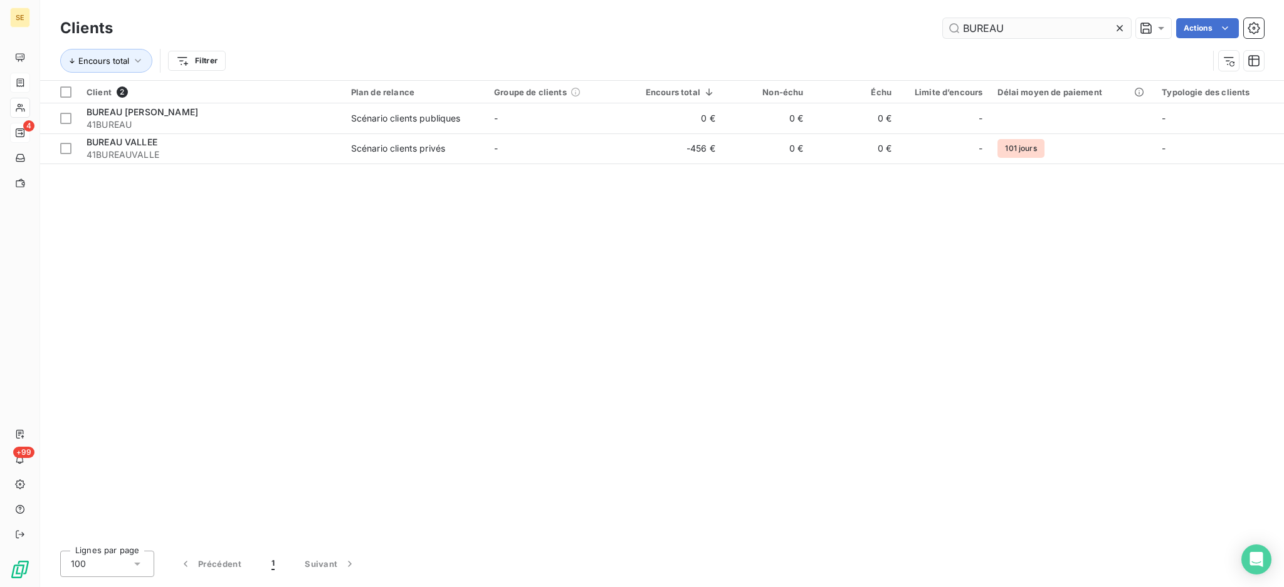
type input "BUREAU"
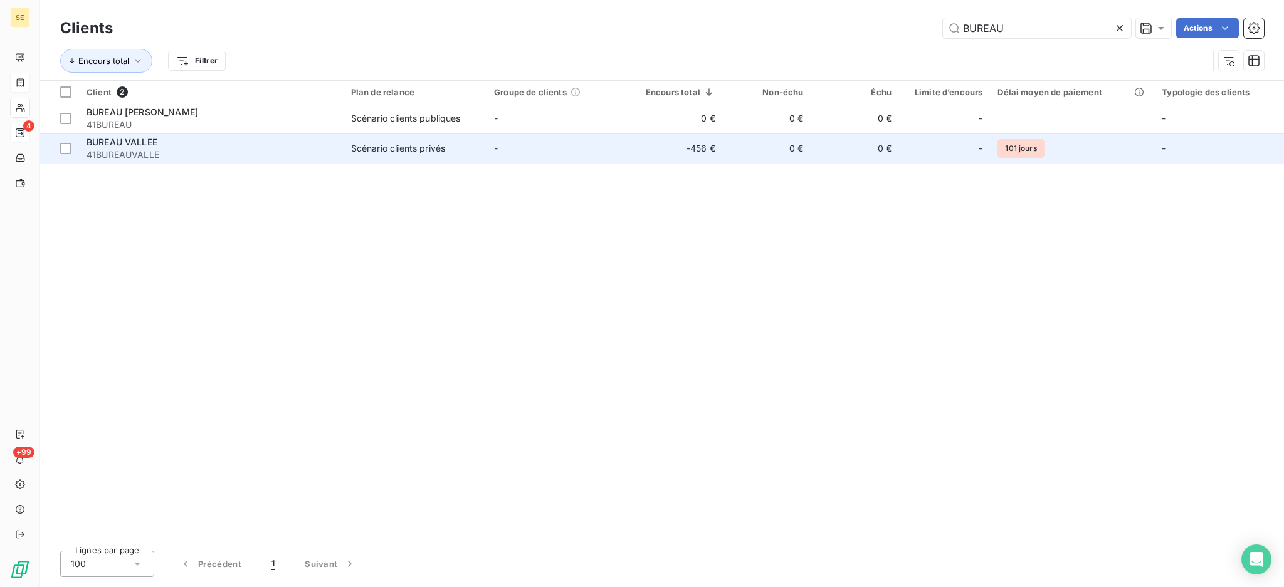
click at [277, 154] on span "41BUREAUVALLE" at bounding box center [211, 155] width 249 height 13
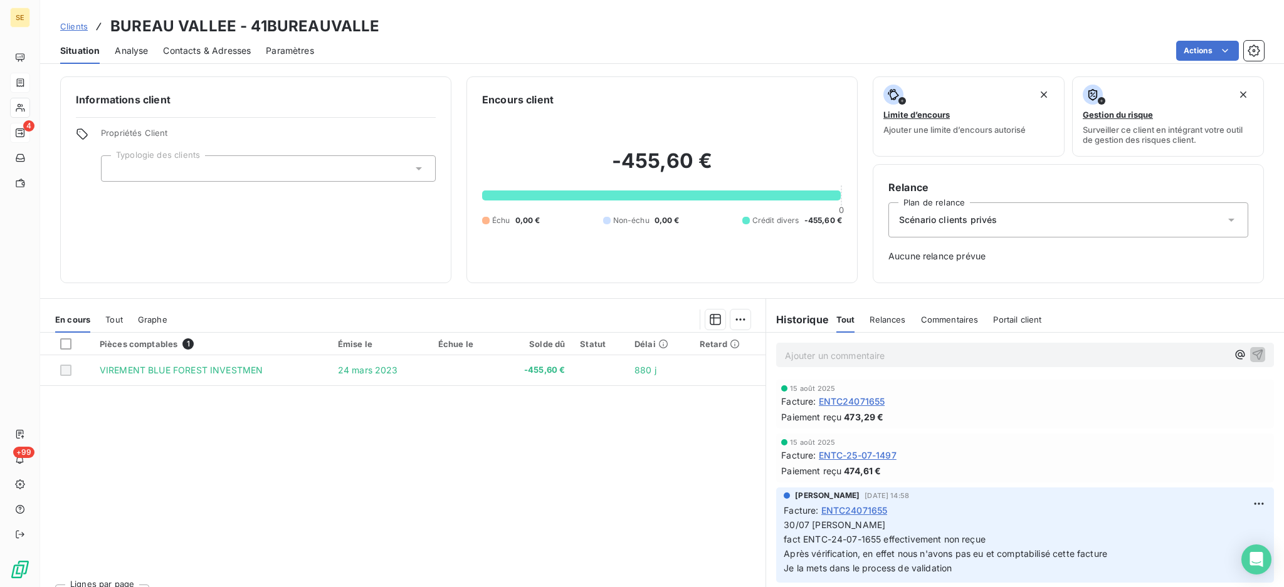
click at [120, 321] on span "Tout" at bounding box center [114, 320] width 18 height 10
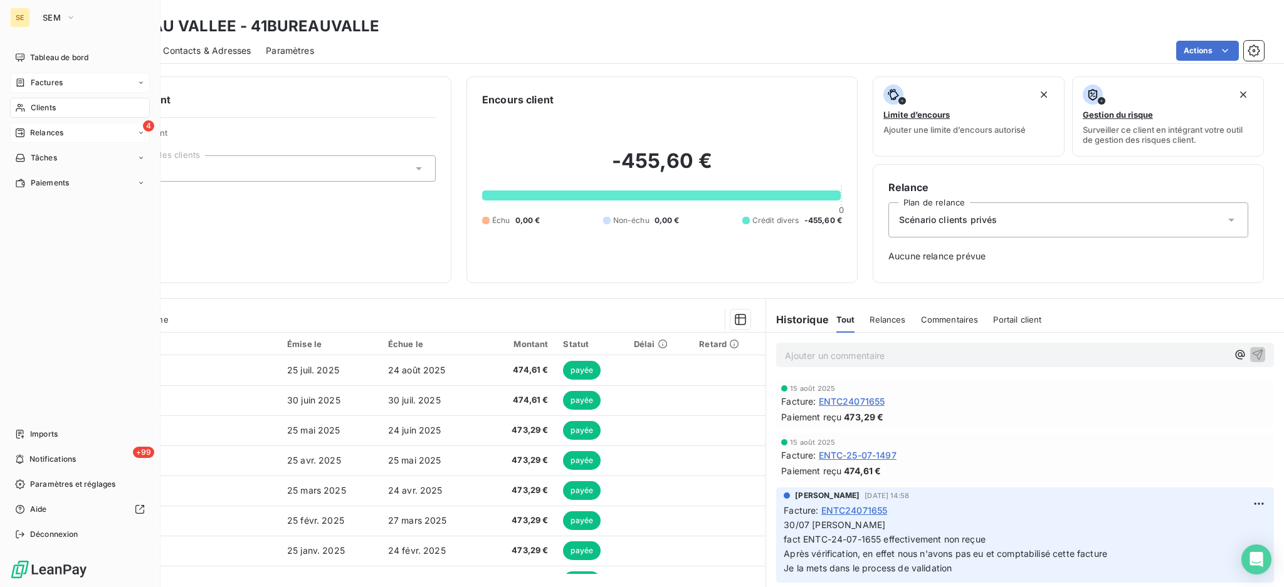
click at [45, 85] on span "Factures" at bounding box center [47, 82] width 32 height 11
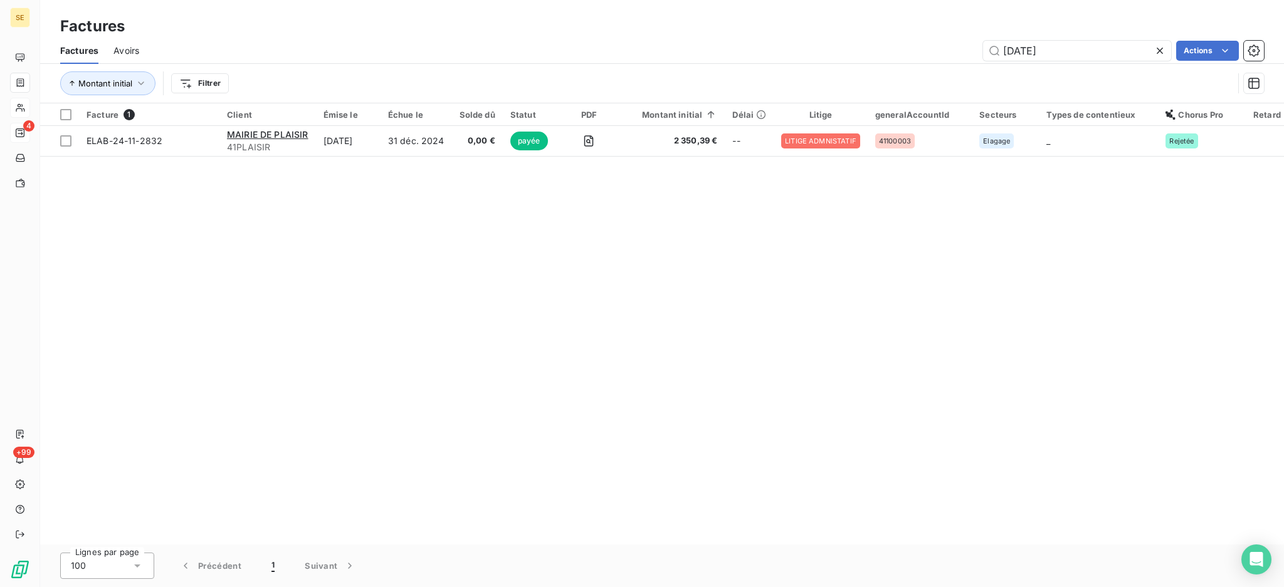
type input "24-11-2832"
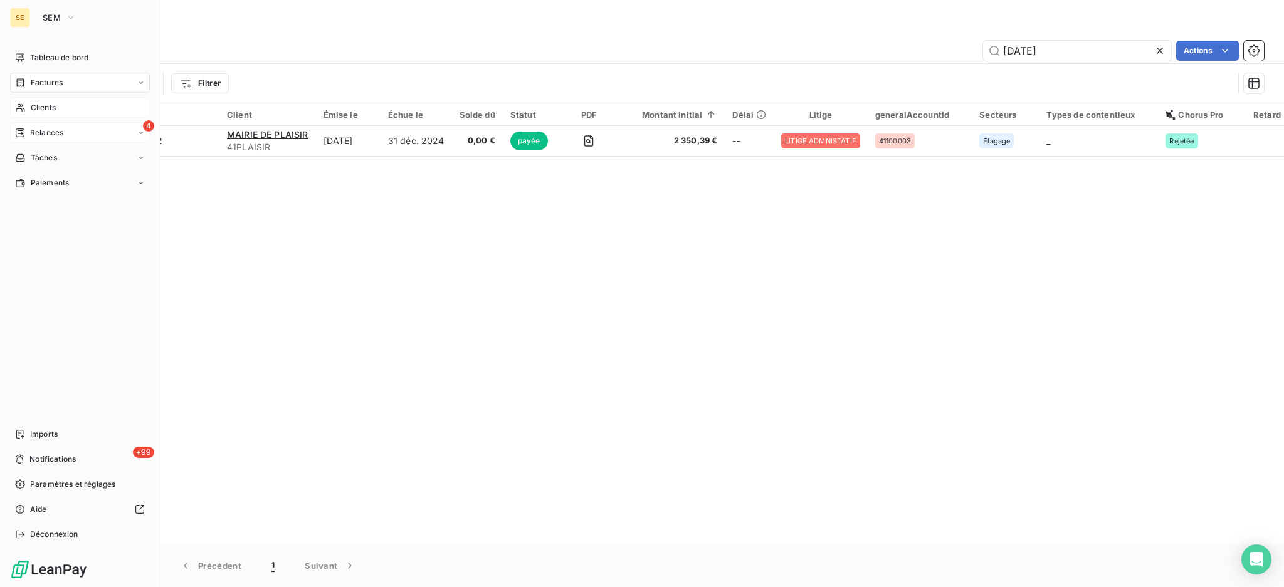
click at [53, 134] on span "Relances" at bounding box center [46, 132] width 33 height 11
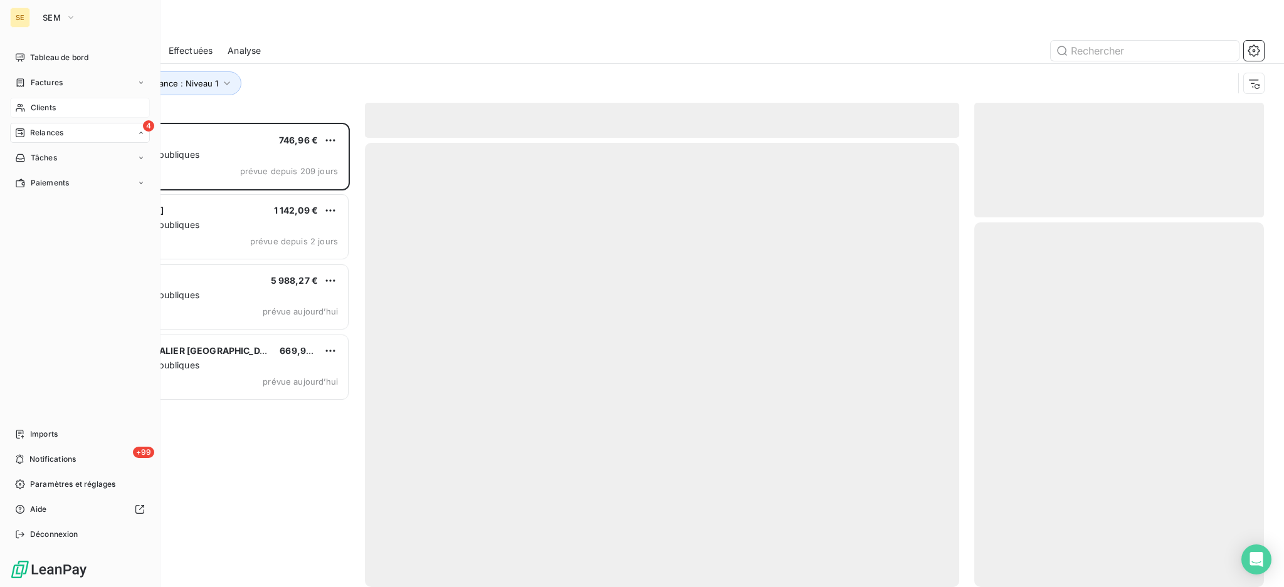
scroll to position [452, 276]
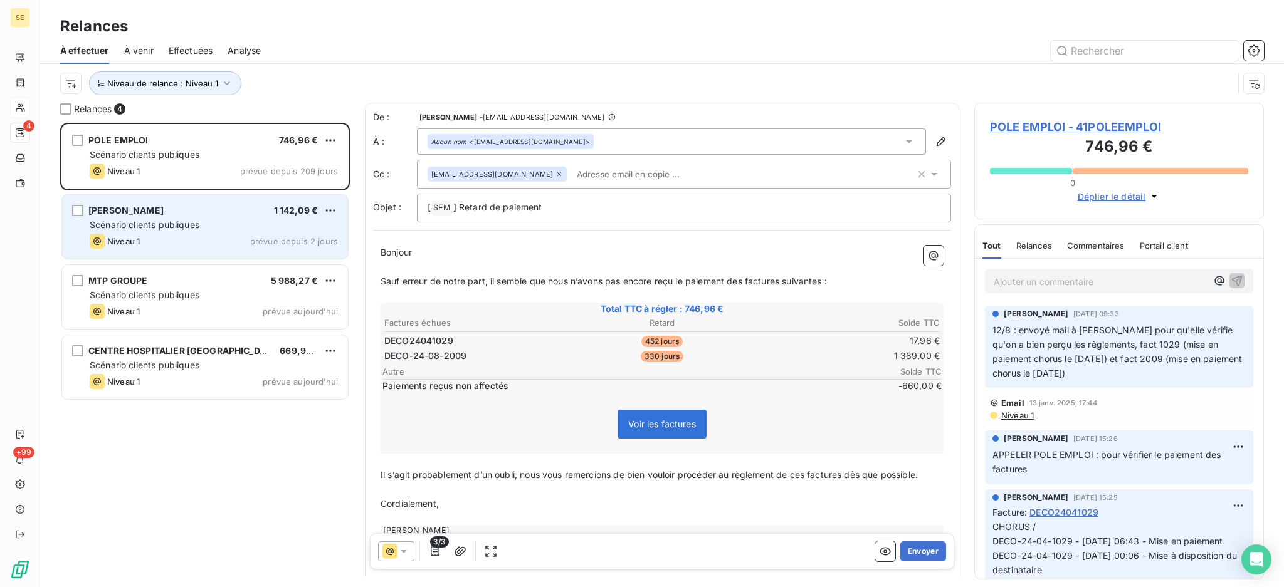
click at [214, 229] on div "Scénario clients publiques" at bounding box center [214, 225] width 248 height 13
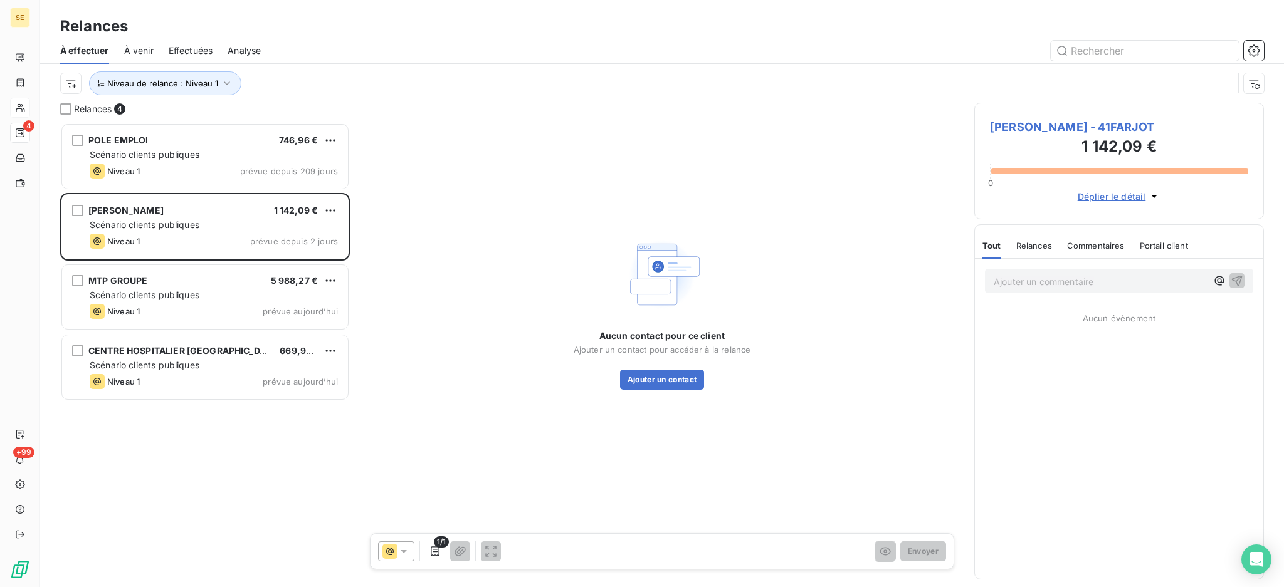
click at [1016, 124] on span "FARJOT GERALDINE - 41FARJOT" at bounding box center [1119, 126] width 258 height 17
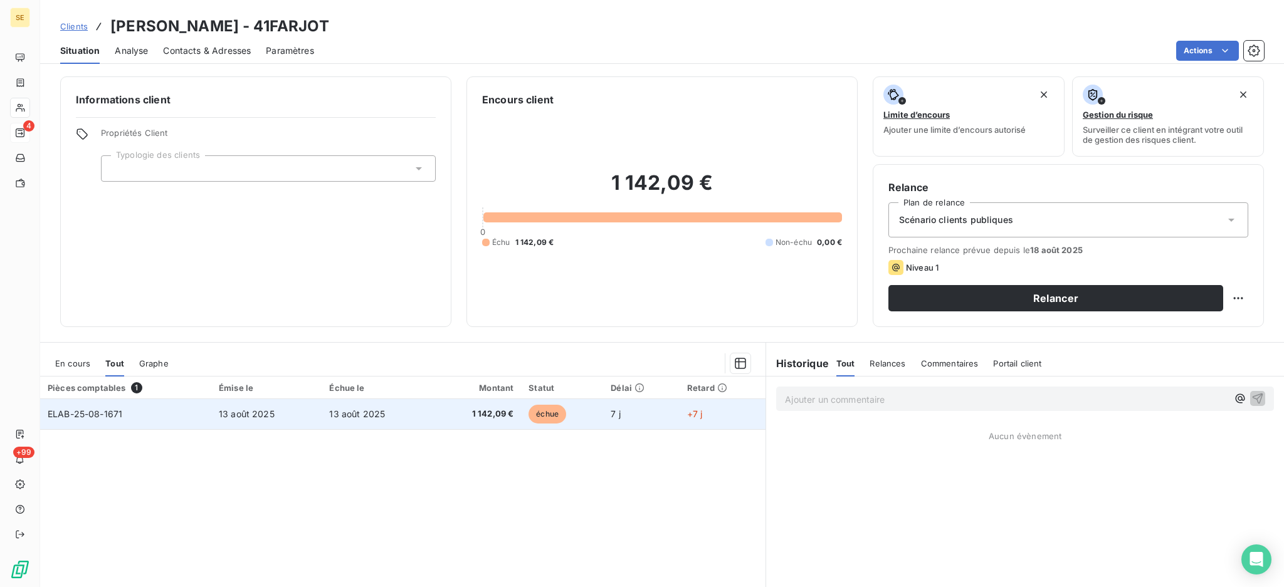
click at [187, 417] on td "ELAB-25-08-1671" at bounding box center [125, 414] width 171 height 30
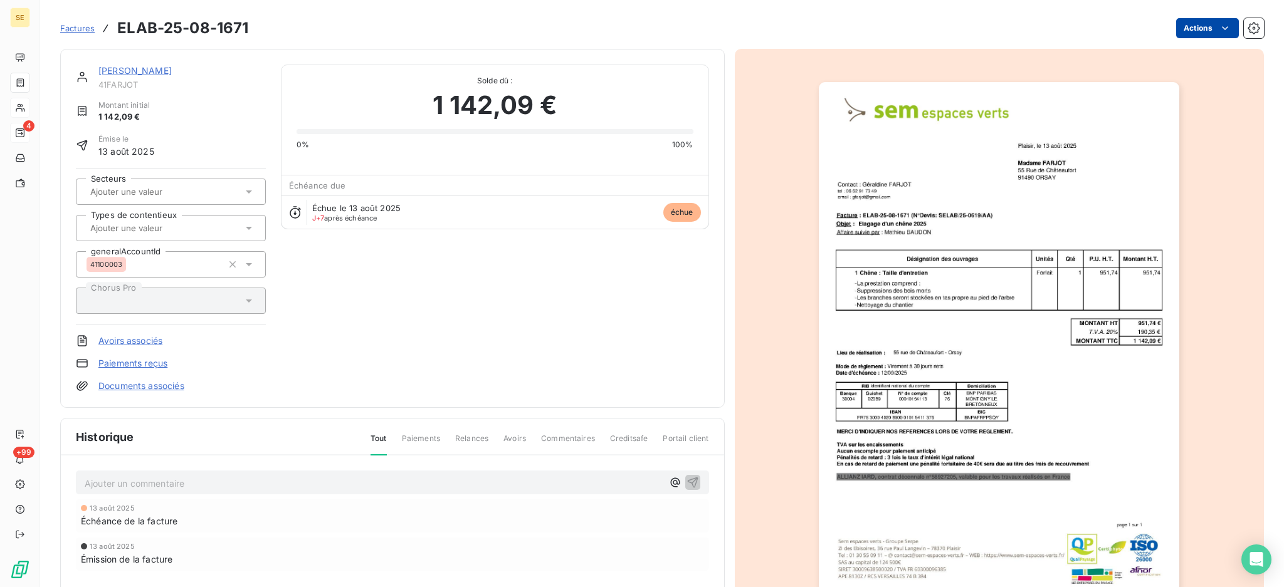
click at [1170, 21] on html "SE 4 +99 Factures ELAB-25-08-1671 Actions FARJOT GERALDINE 41FARJOT Montant ini…" at bounding box center [642, 293] width 1284 height 587
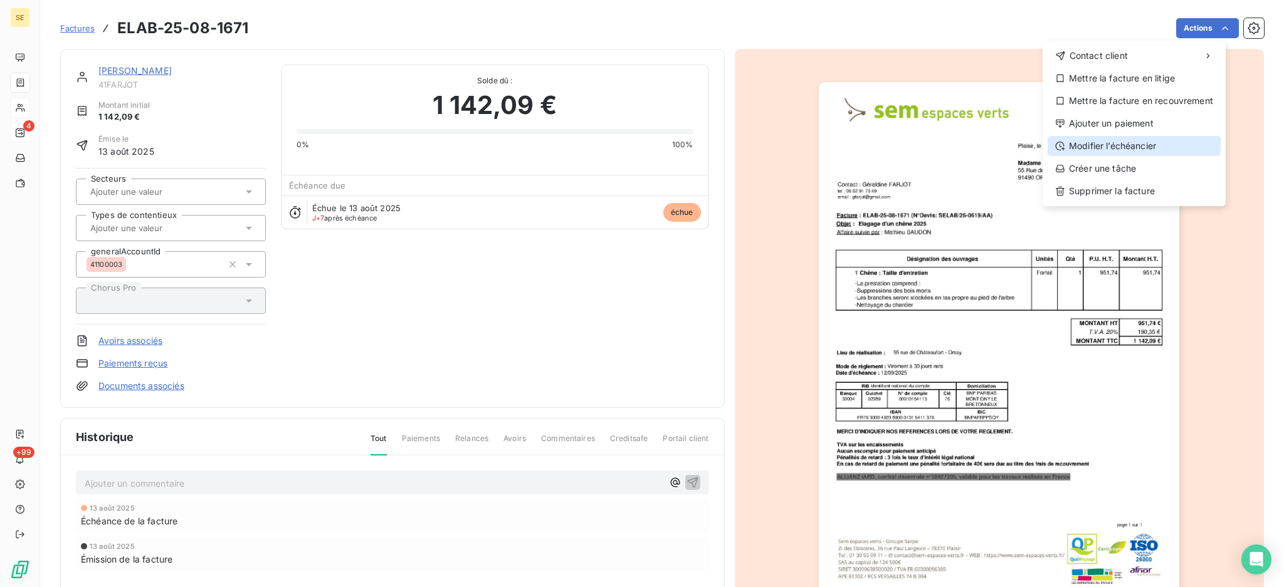
click at [1105, 148] on div "Modifier l’échéancier" at bounding box center [1133, 146] width 173 height 20
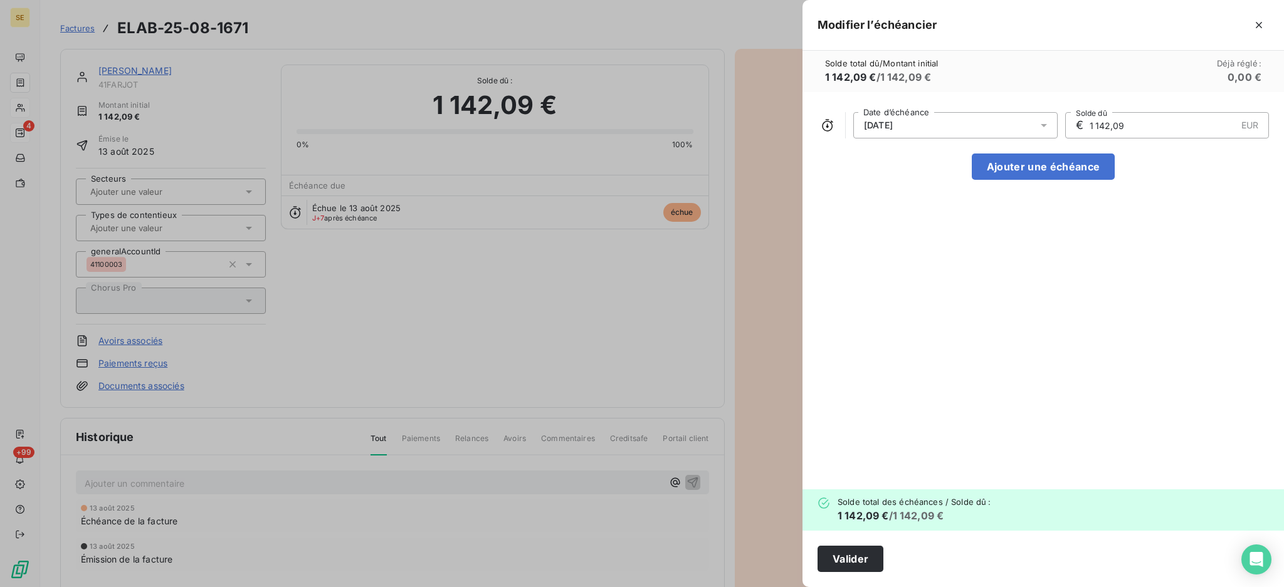
click at [1044, 122] on icon at bounding box center [1043, 125] width 13 height 13
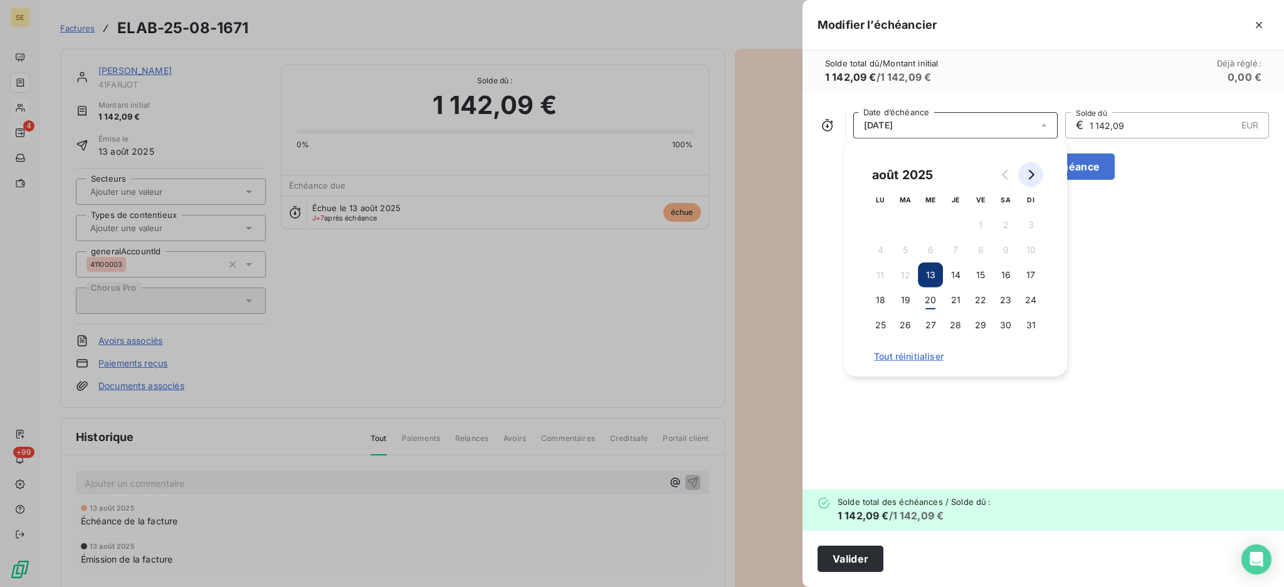
click at [1029, 176] on icon "Go to next month" at bounding box center [1031, 175] width 10 height 10
click at [1004, 247] on button "13" at bounding box center [1005, 250] width 25 height 25
click at [853, 559] on button "Valider" at bounding box center [850, 559] width 66 height 26
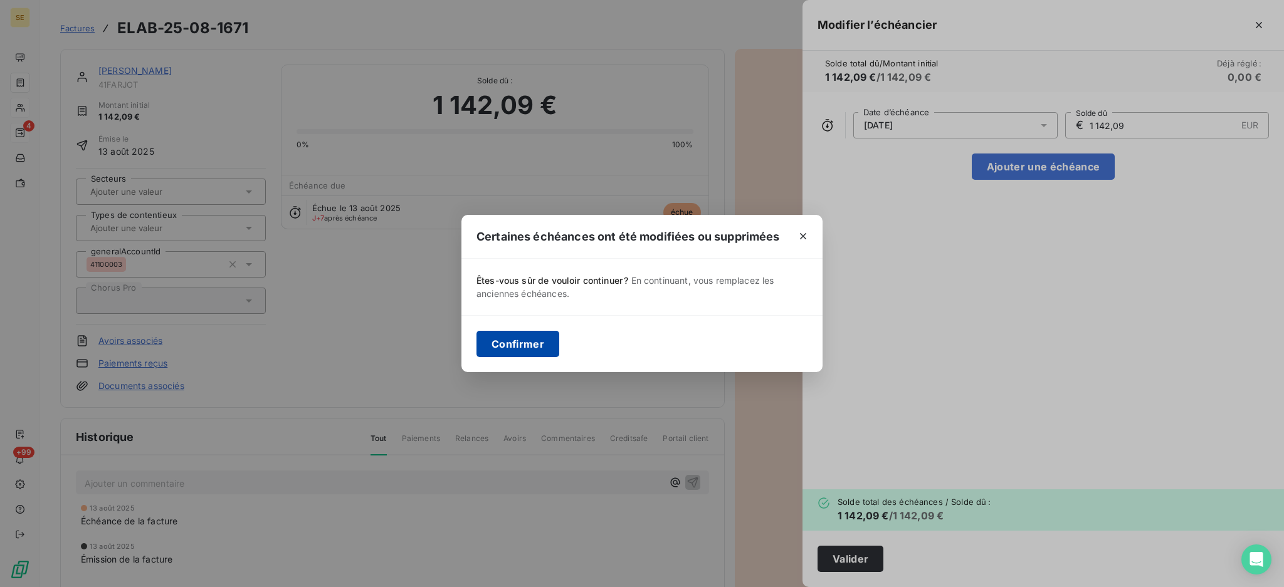
click at [535, 344] on button "Confirmer" at bounding box center [517, 344] width 83 height 26
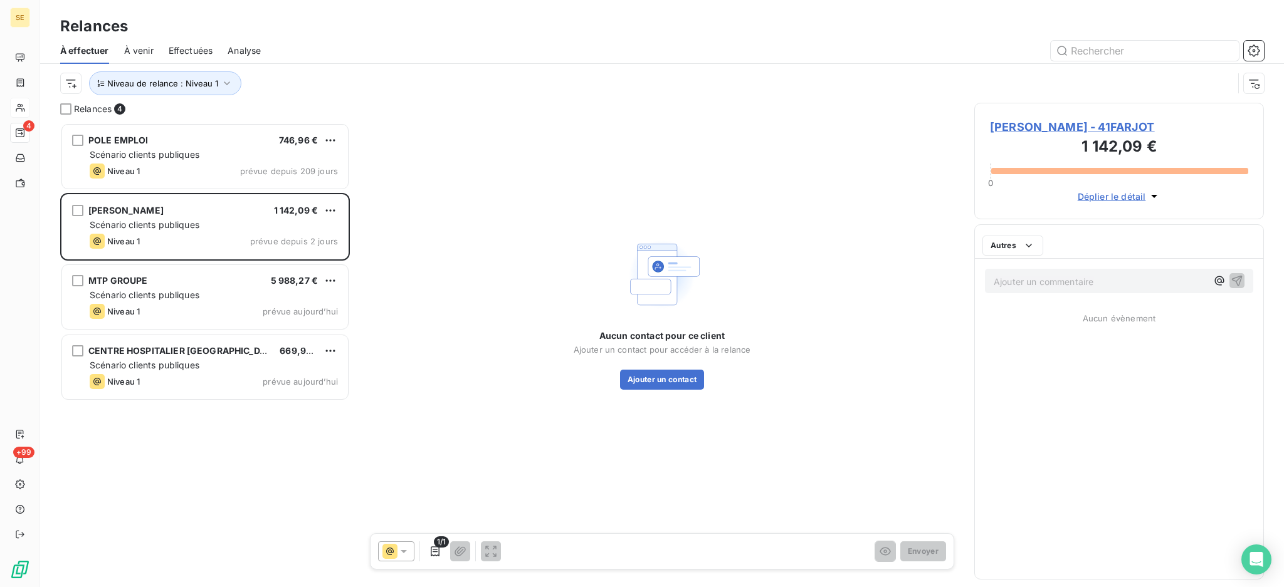
scroll to position [452, 276]
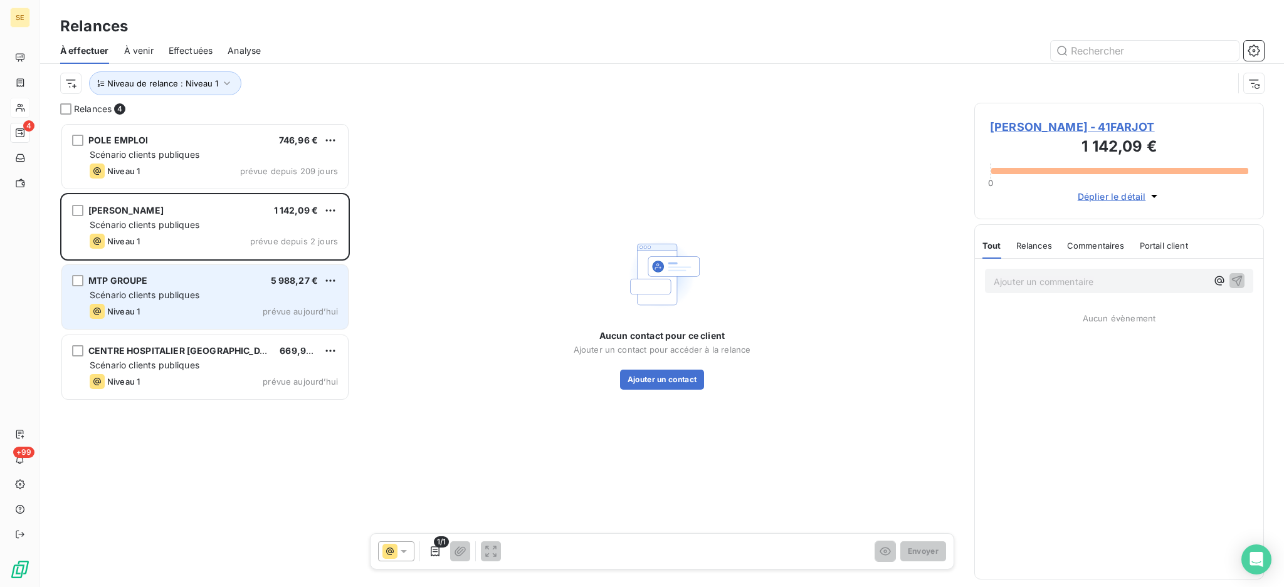
click at [202, 290] on div "Scénario clients publiques" at bounding box center [214, 295] width 248 height 13
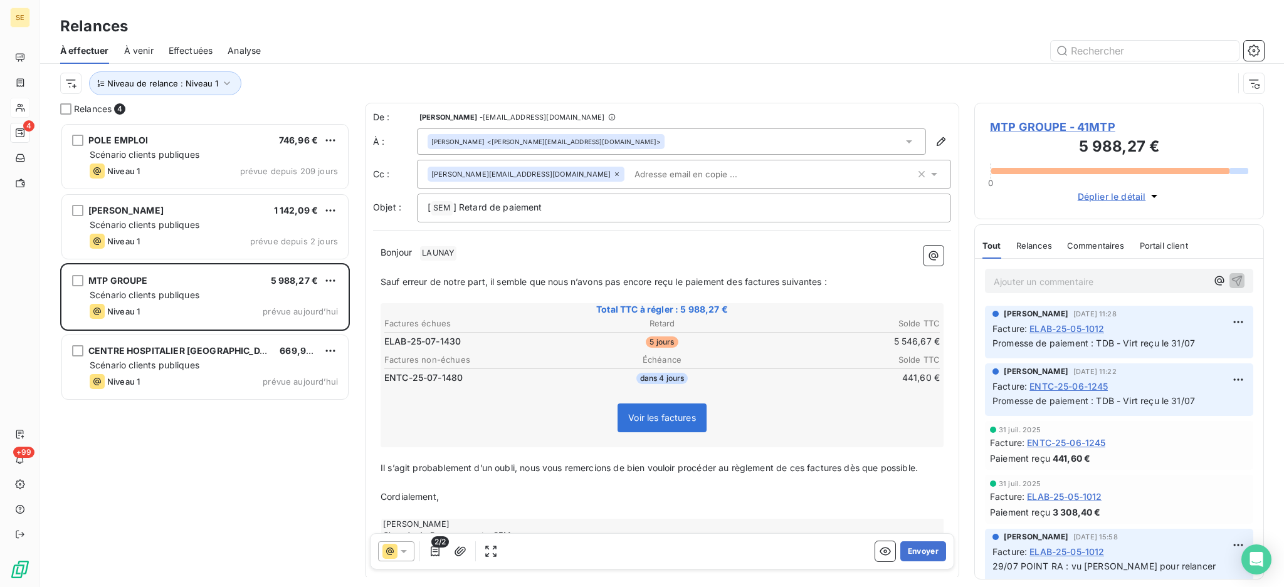
click at [1079, 125] on span "MTP GROUPE - 41MTP" at bounding box center [1119, 126] width 258 height 17
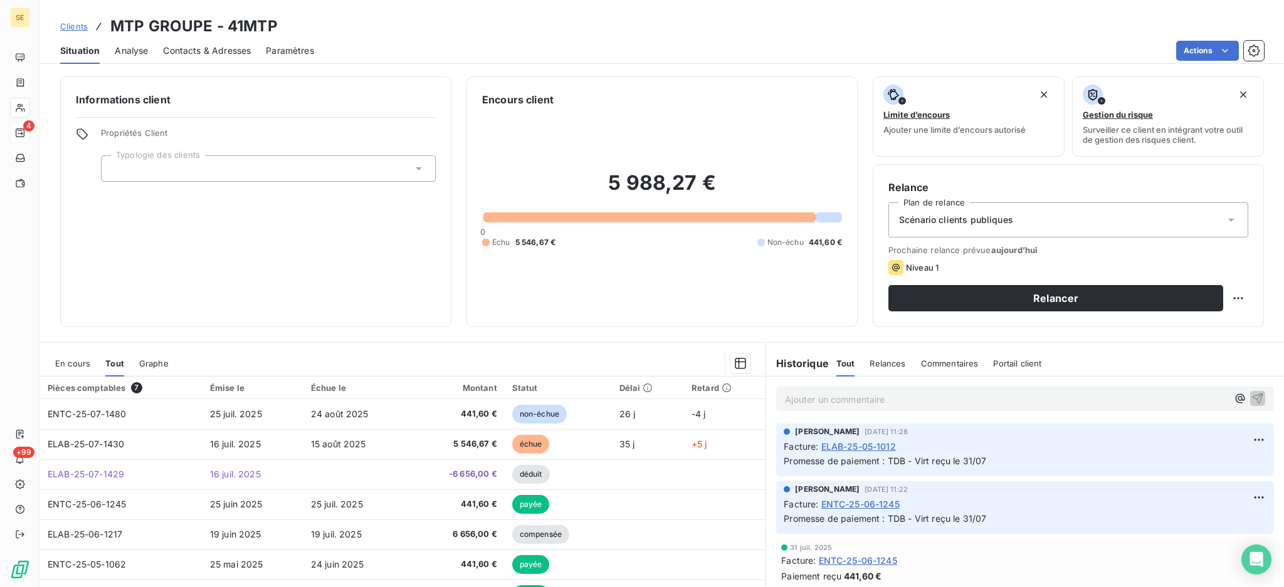
click at [59, 367] on span "En cours" at bounding box center [72, 364] width 35 height 10
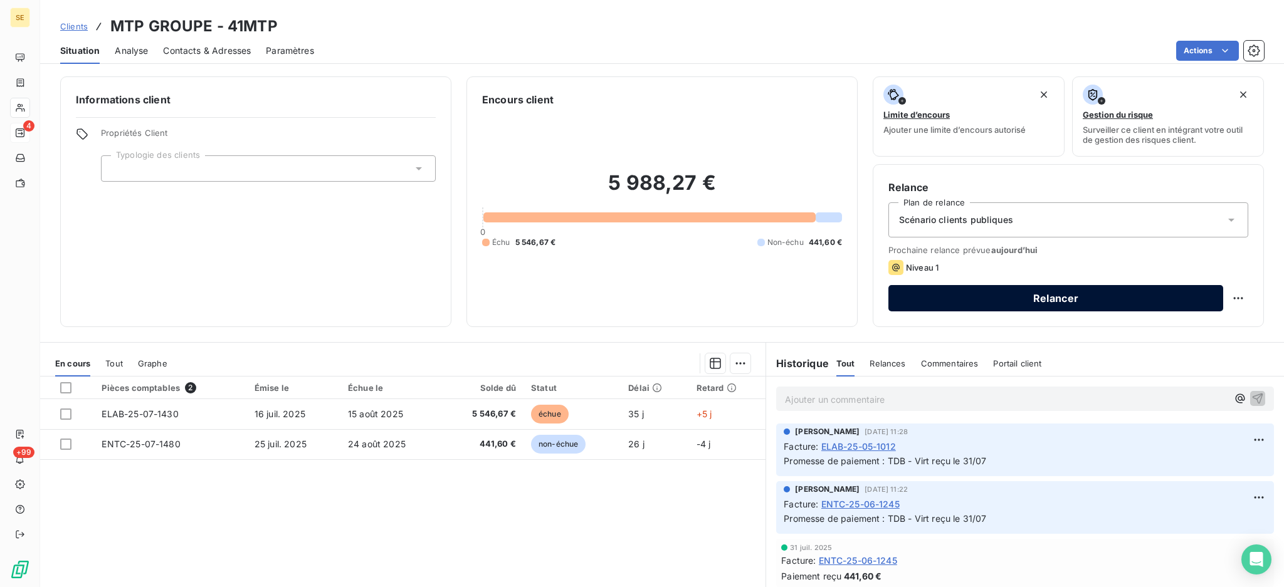
click at [943, 297] on button "Relancer" at bounding box center [1055, 298] width 335 height 26
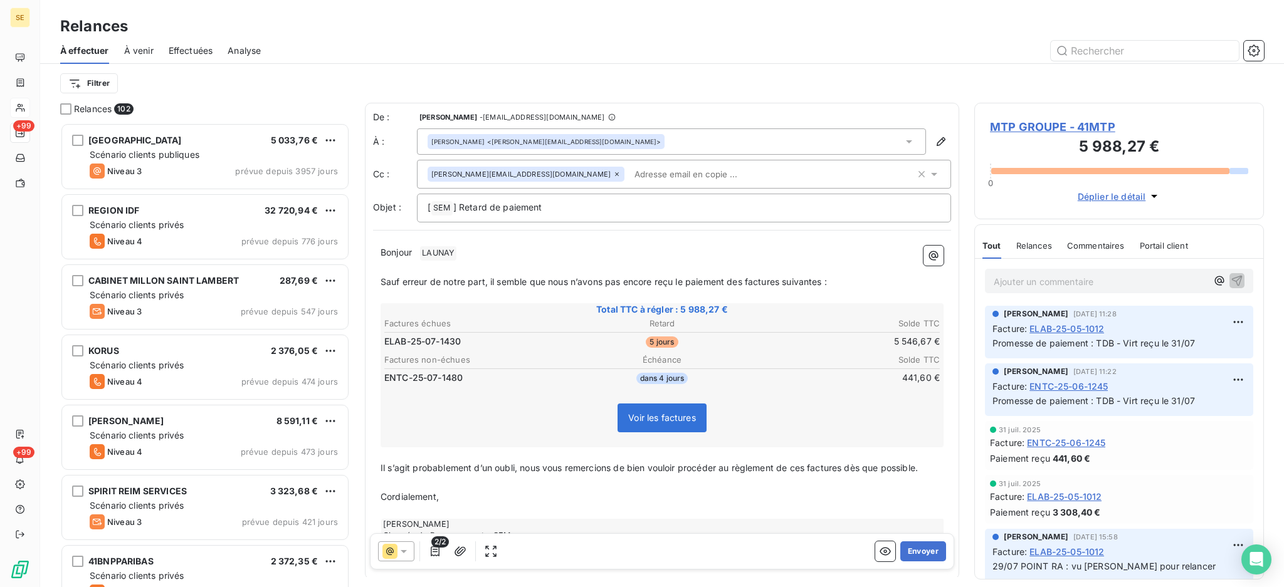
scroll to position [453, 276]
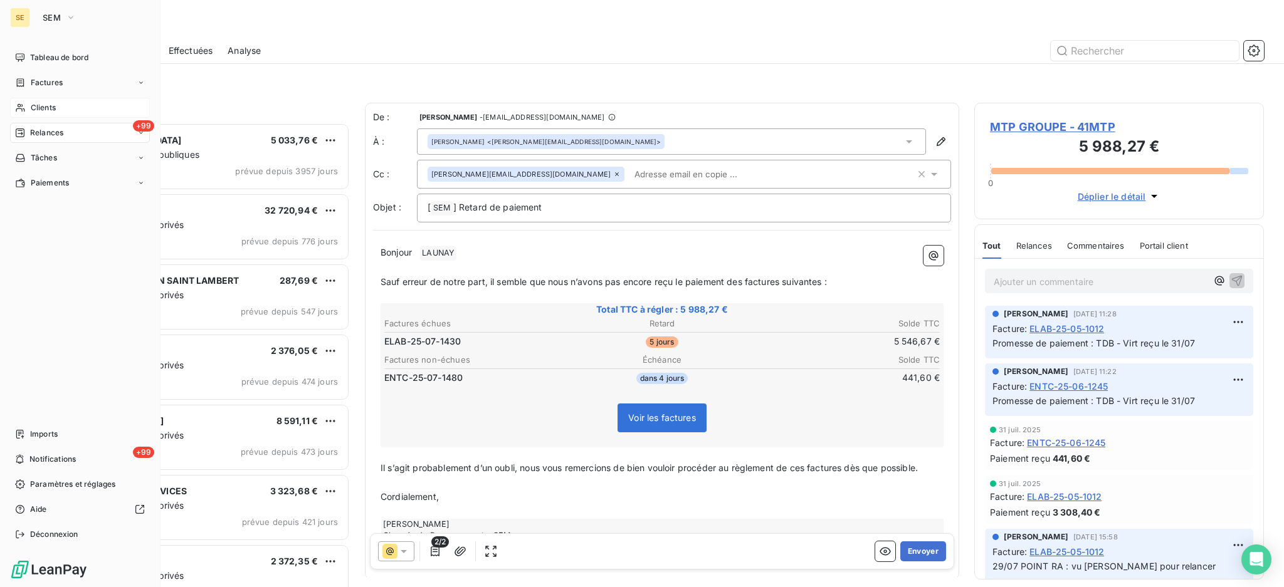
click at [48, 138] on span "Relances" at bounding box center [46, 132] width 33 height 11
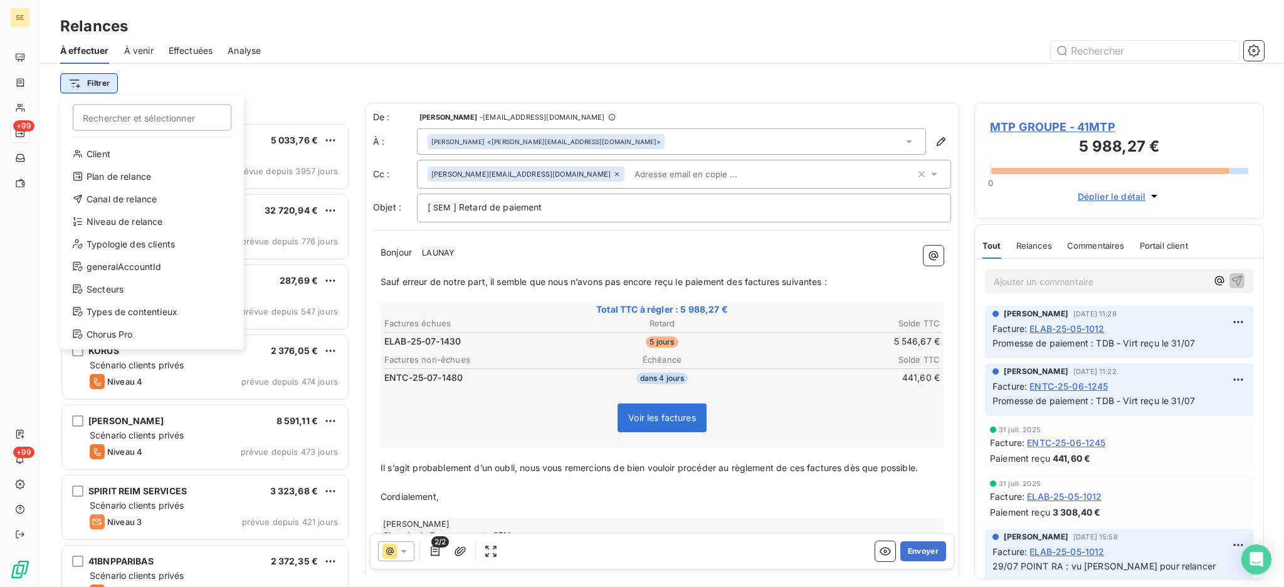
click at [102, 85] on html "SE +99 +99 Relances À effectuer À venir Effectuées Analyse Filtrer Rechercher e…" at bounding box center [642, 293] width 1284 height 587
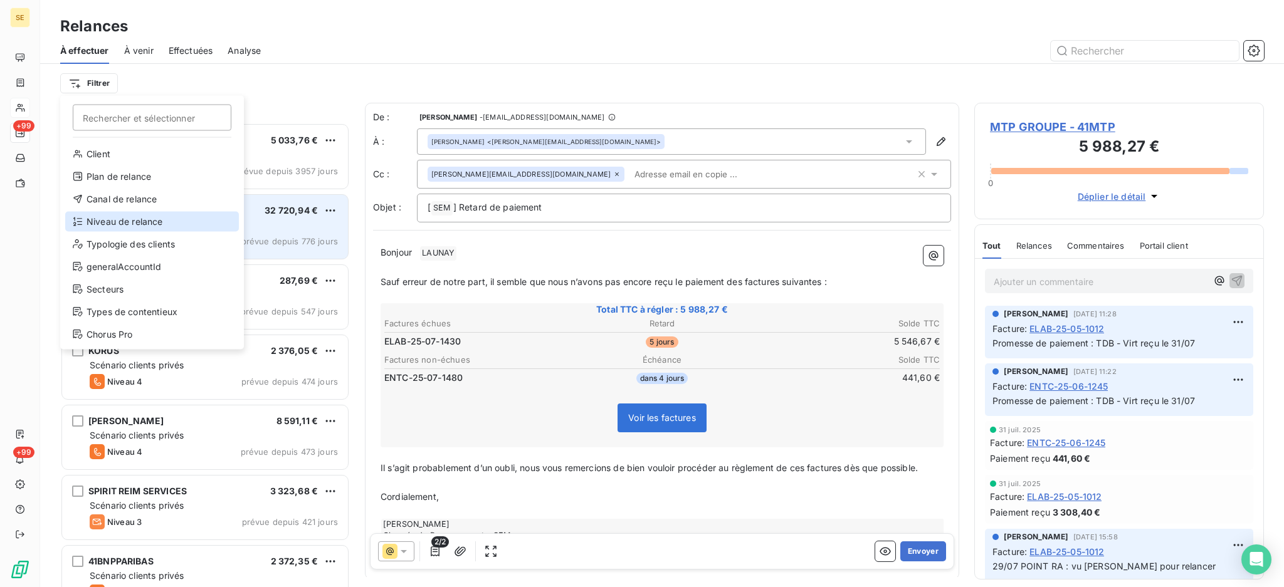
click at [167, 221] on div "Niveau de relance" at bounding box center [152, 222] width 174 height 20
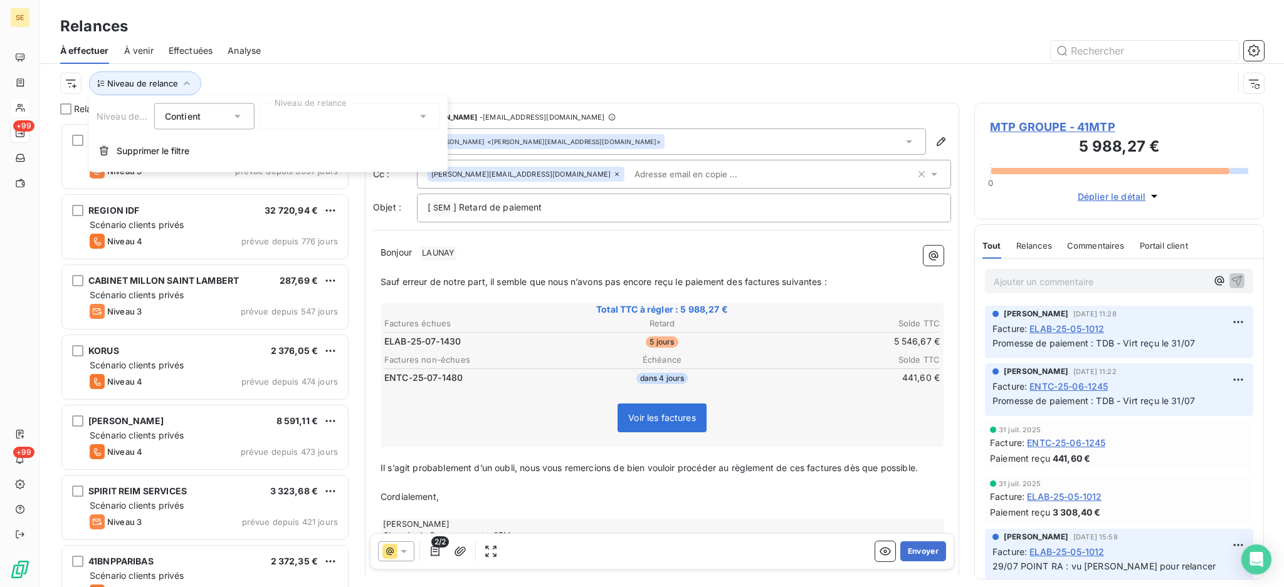
scroll to position [13, 13]
click at [425, 113] on icon at bounding box center [423, 116] width 13 height 13
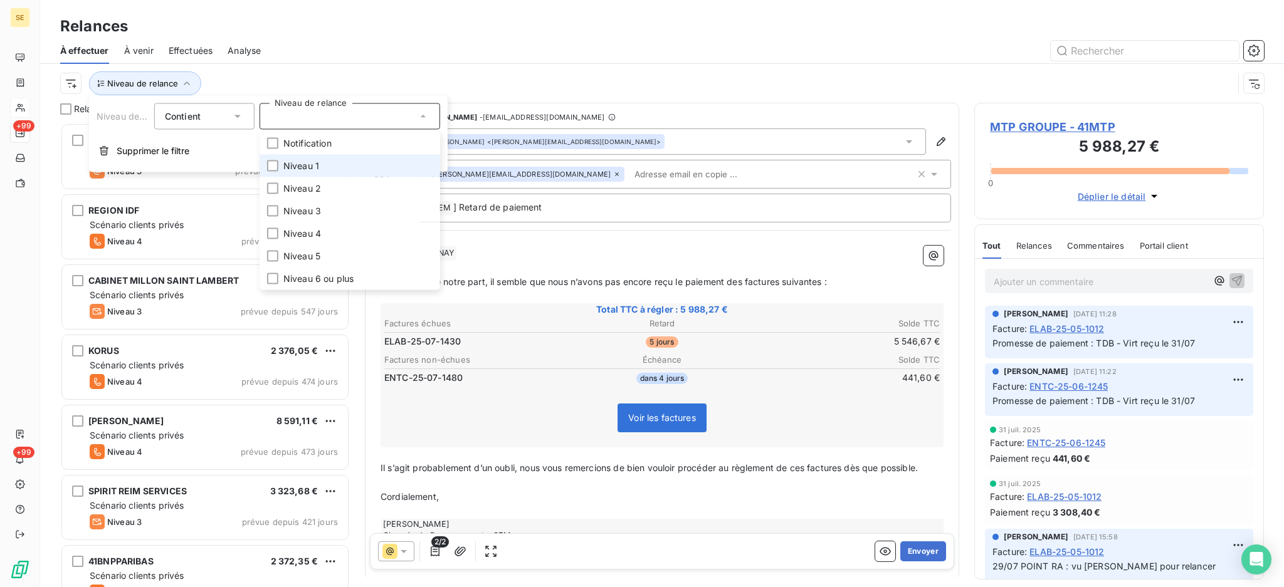
click at [320, 171] on li "Niveau 1" at bounding box center [350, 166] width 181 height 23
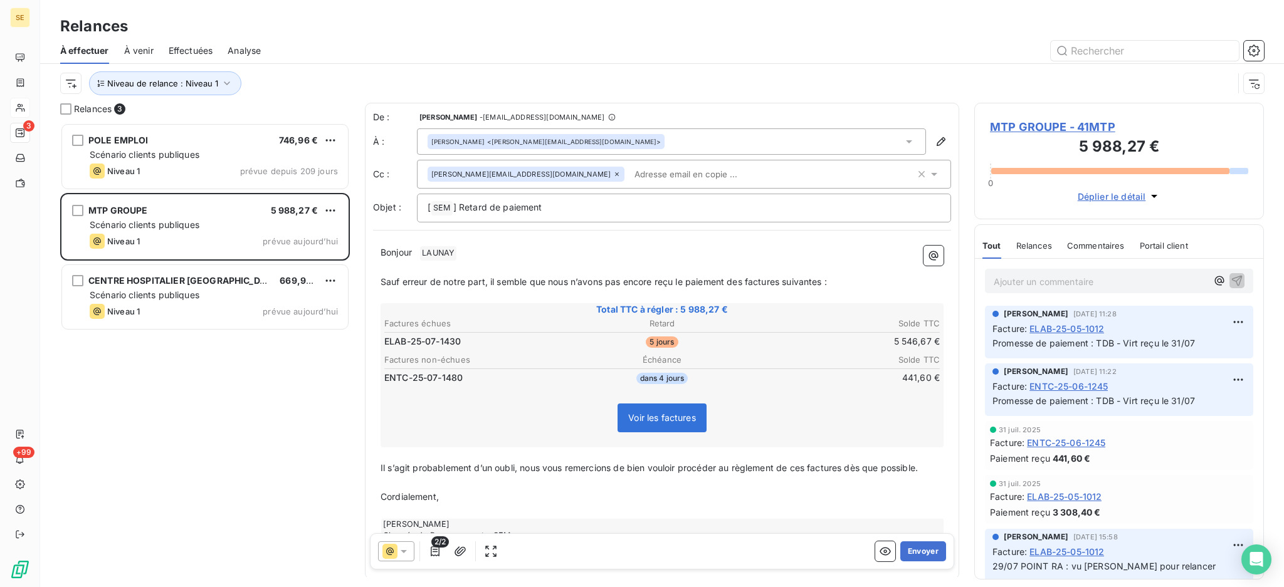
click at [165, 409] on div "POLE EMPLOI 746,96 € Scénario clients publiques Niveau 1 prévue depuis 209 jour…" at bounding box center [205, 355] width 290 height 465
click at [587, 207] on p "[ SEM ﻿ ] Retard de paiement" at bounding box center [684, 208] width 513 height 15
click at [1061, 121] on span "MTP GROUPE - 41MTP" at bounding box center [1119, 126] width 258 height 17
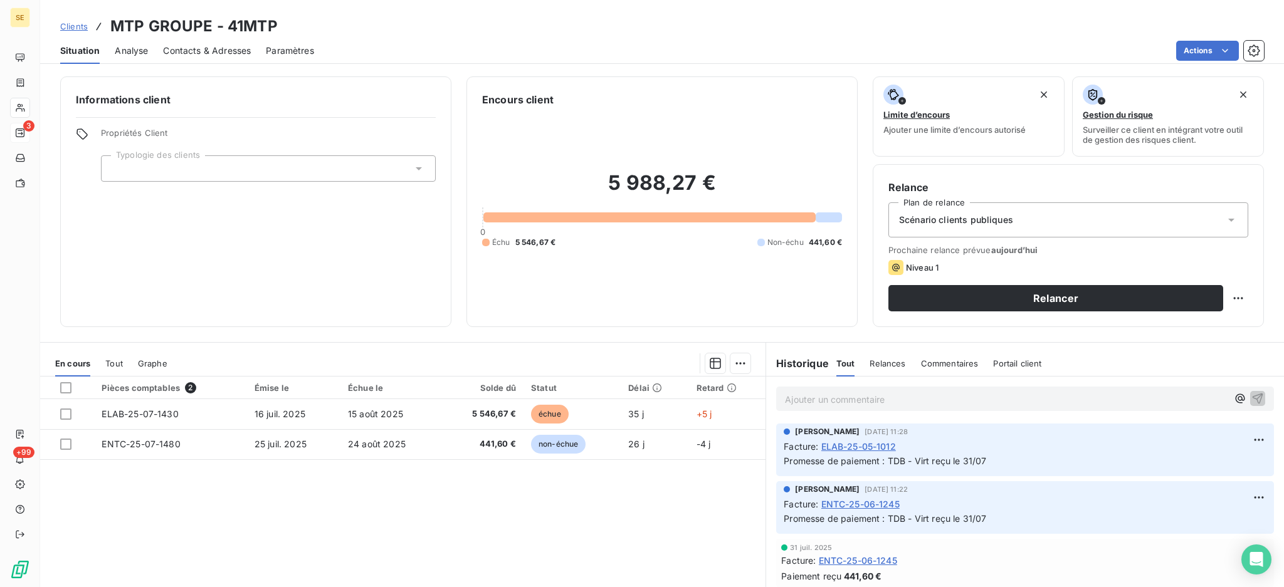
click at [224, 51] on span "Contacts & Adresses" at bounding box center [207, 51] width 88 height 13
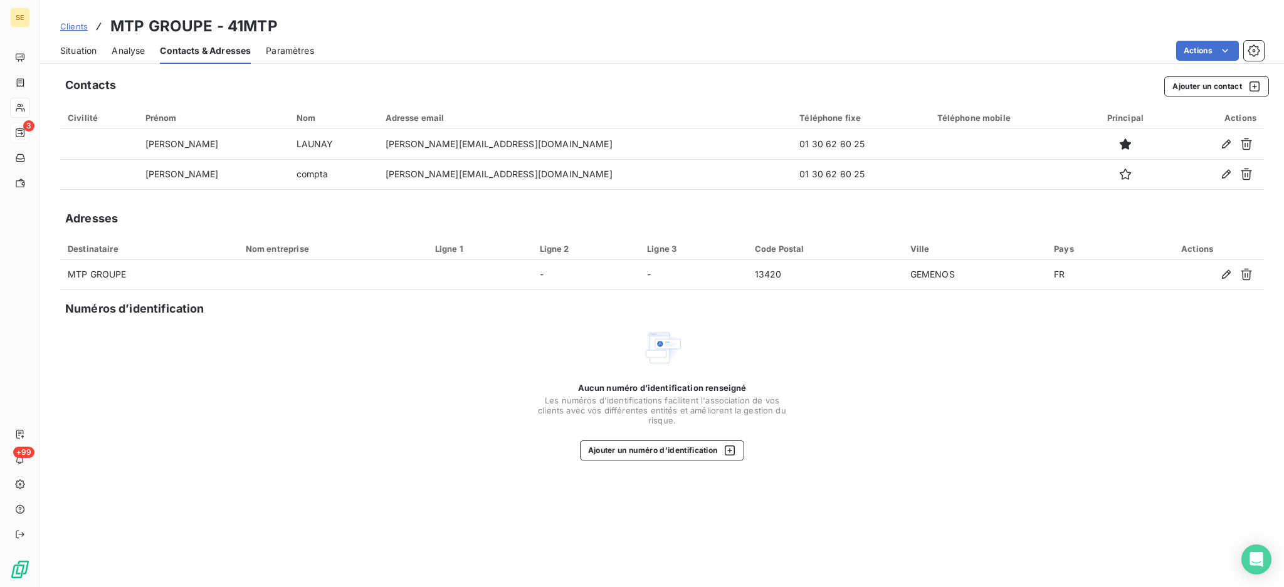
click at [83, 50] on span "Situation" at bounding box center [78, 51] width 36 height 13
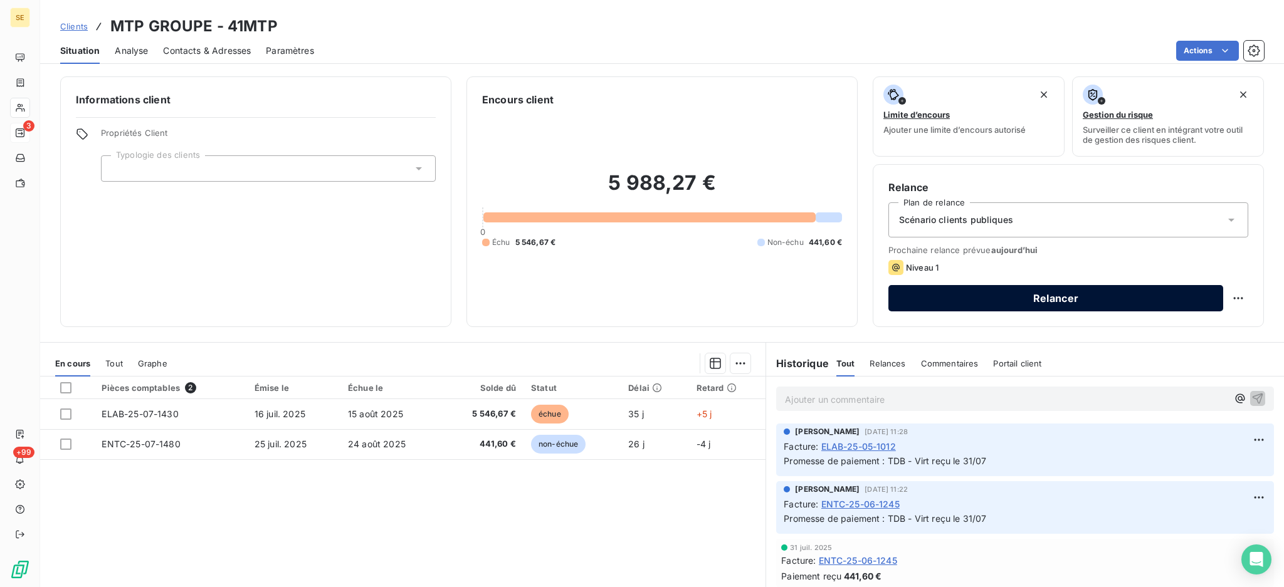
click at [907, 296] on button "Relancer" at bounding box center [1055, 298] width 335 height 26
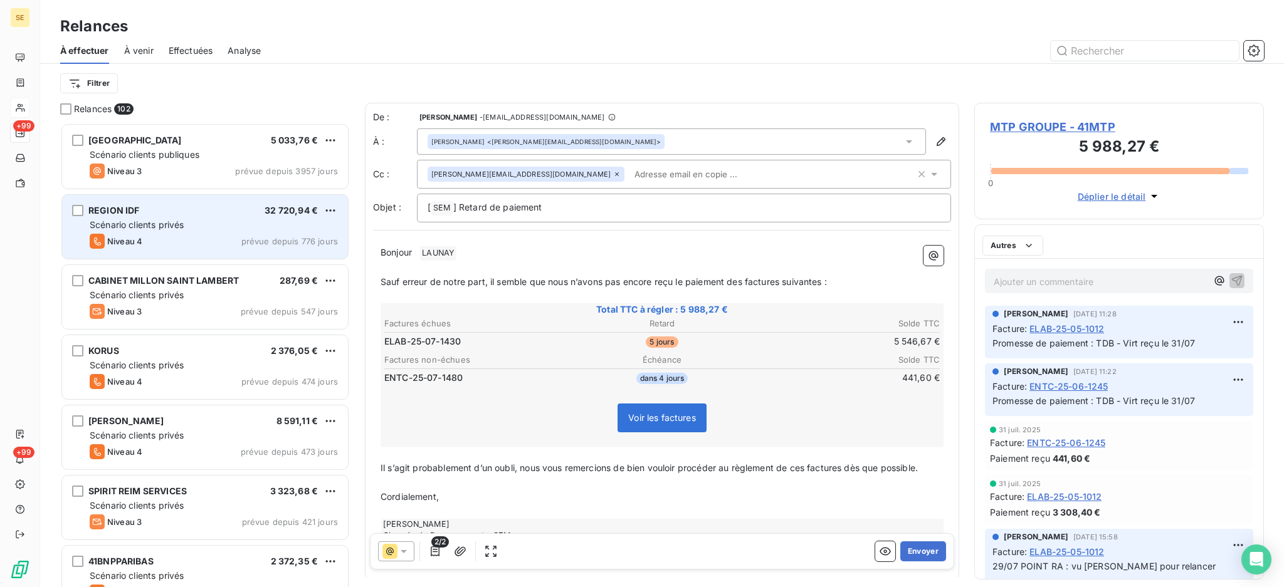
scroll to position [453, 276]
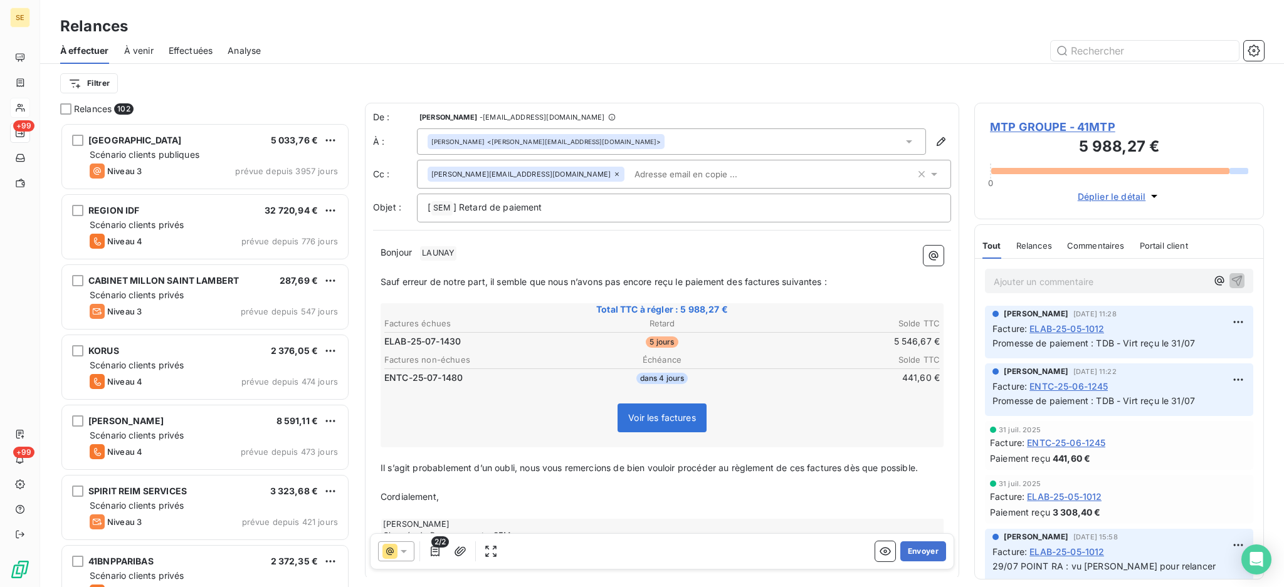
click at [1000, 127] on span "MTP GROUPE - 41MTP" at bounding box center [1119, 126] width 258 height 17
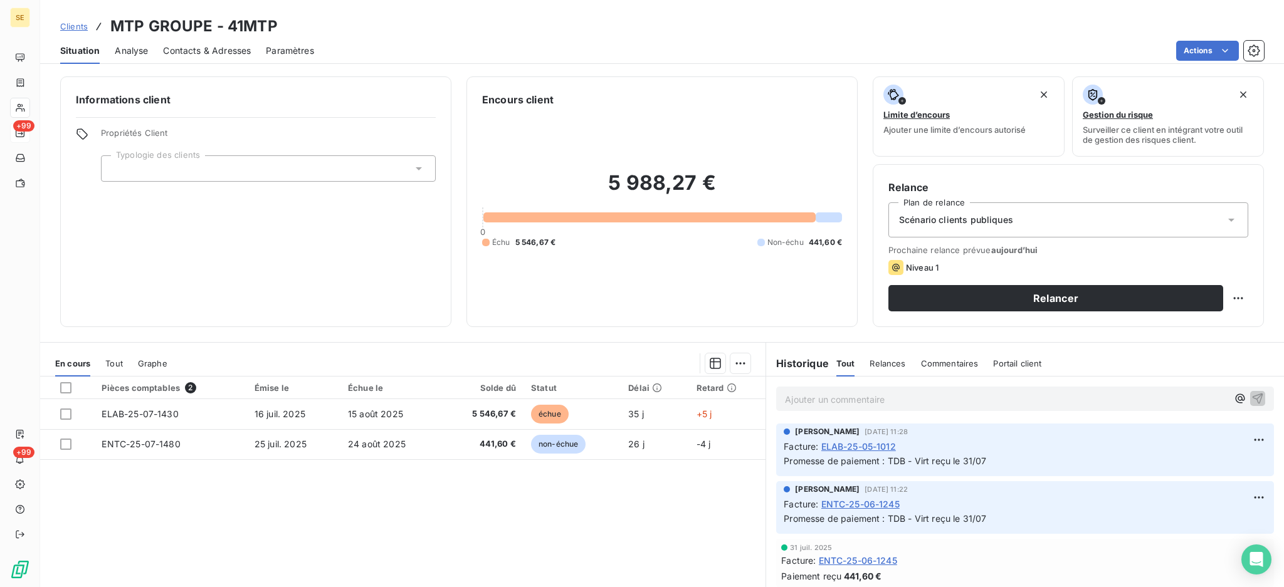
click at [201, 50] on span "Contacts & Adresses" at bounding box center [207, 51] width 88 height 13
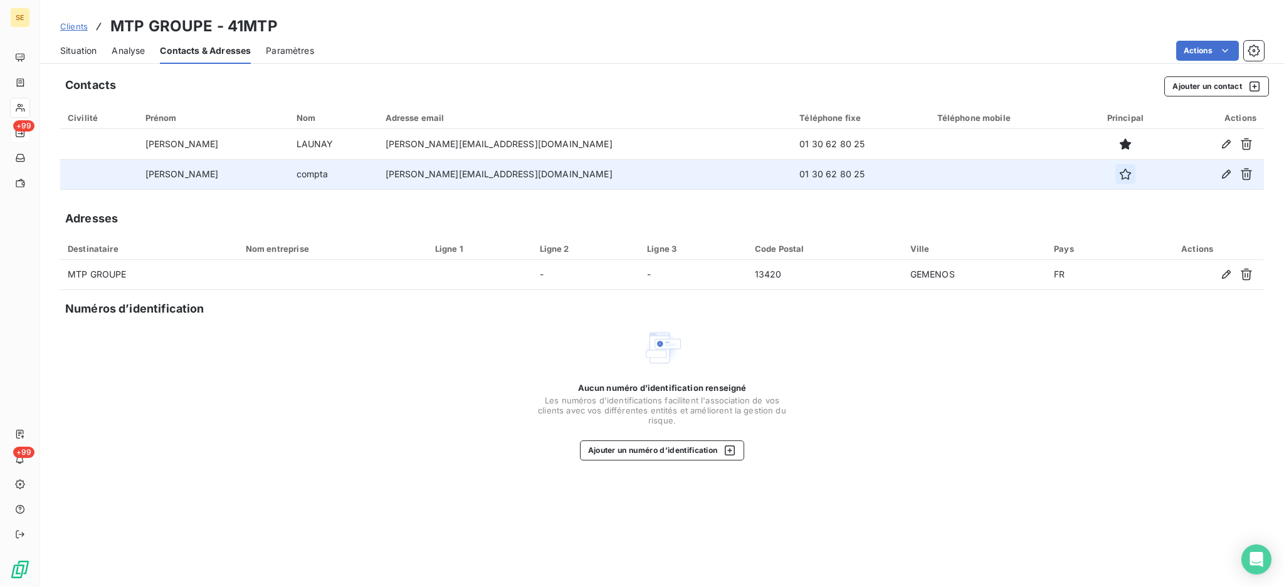
click at [1119, 175] on icon "button" at bounding box center [1125, 174] width 13 height 13
click at [93, 48] on span "Situation" at bounding box center [78, 51] width 36 height 13
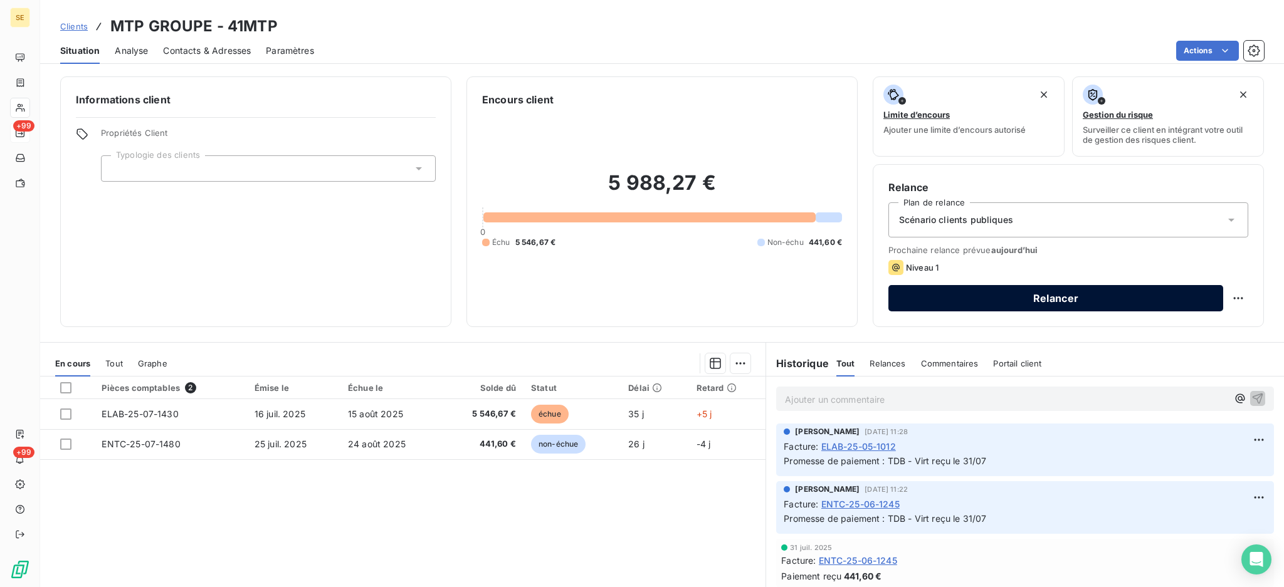
click at [918, 297] on button "Relancer" at bounding box center [1055, 298] width 335 height 26
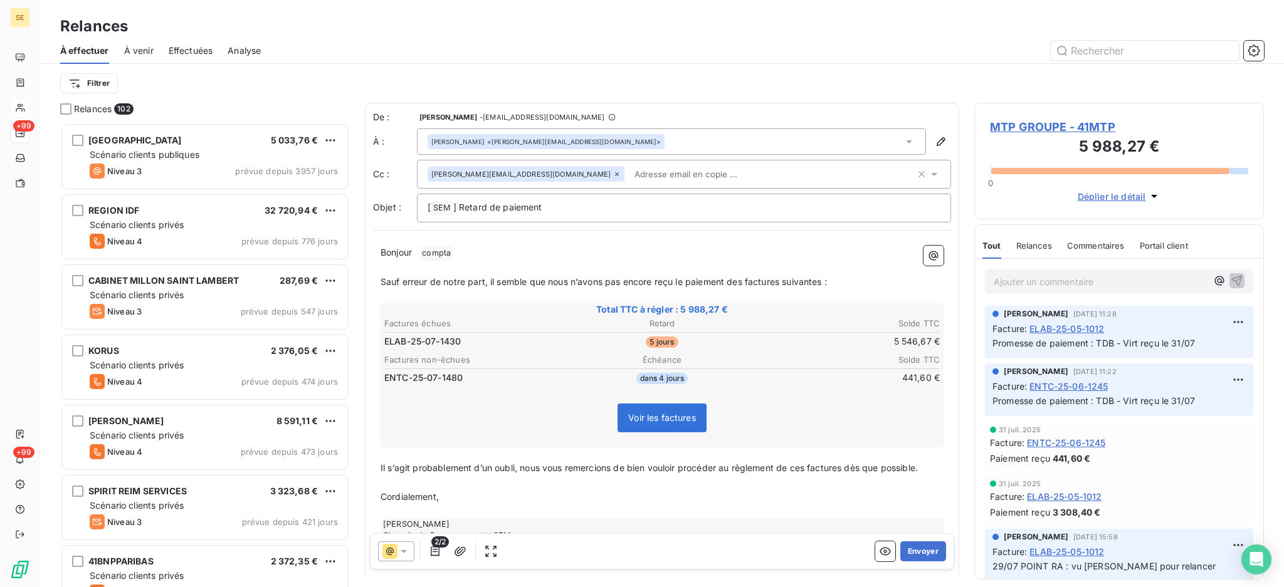
scroll to position [453, 276]
click at [596, 201] on p "[ SEM ﻿ ] Retard de paiement" at bounding box center [684, 208] width 513 height 15
click at [436, 548] on span "2/2" at bounding box center [440, 542] width 18 height 11
click at [434, 553] on icon "button" at bounding box center [435, 551] width 13 height 13
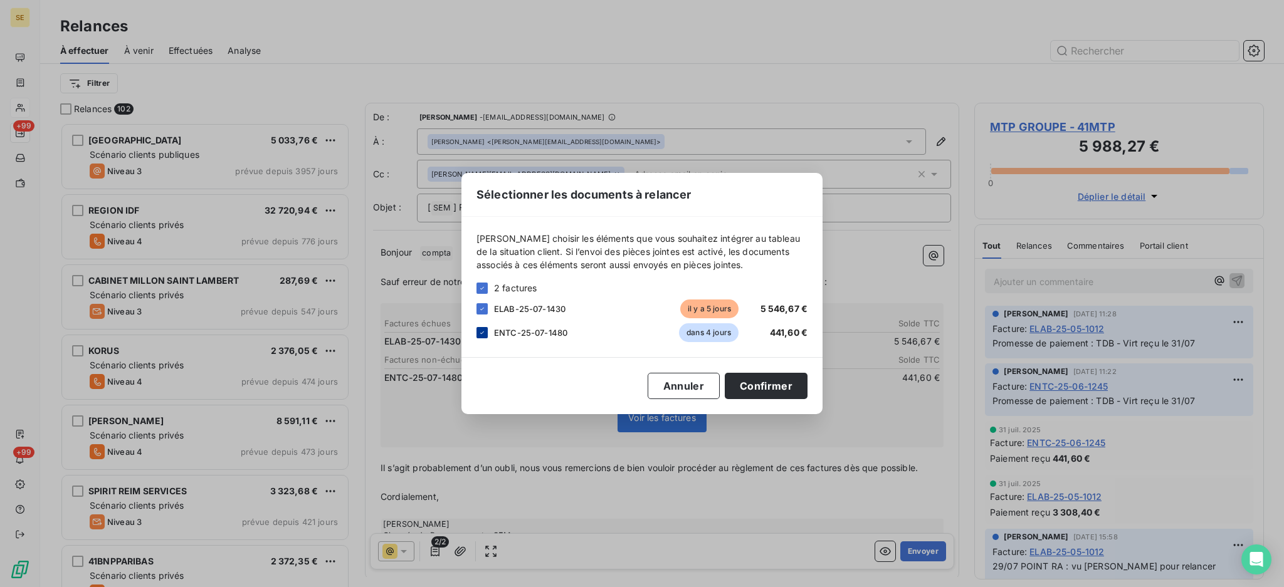
click at [480, 332] on icon at bounding box center [482, 333] width 8 height 8
click at [482, 333] on div at bounding box center [481, 332] width 11 height 11
click at [736, 384] on button "Confirmer" at bounding box center [766, 386] width 83 height 26
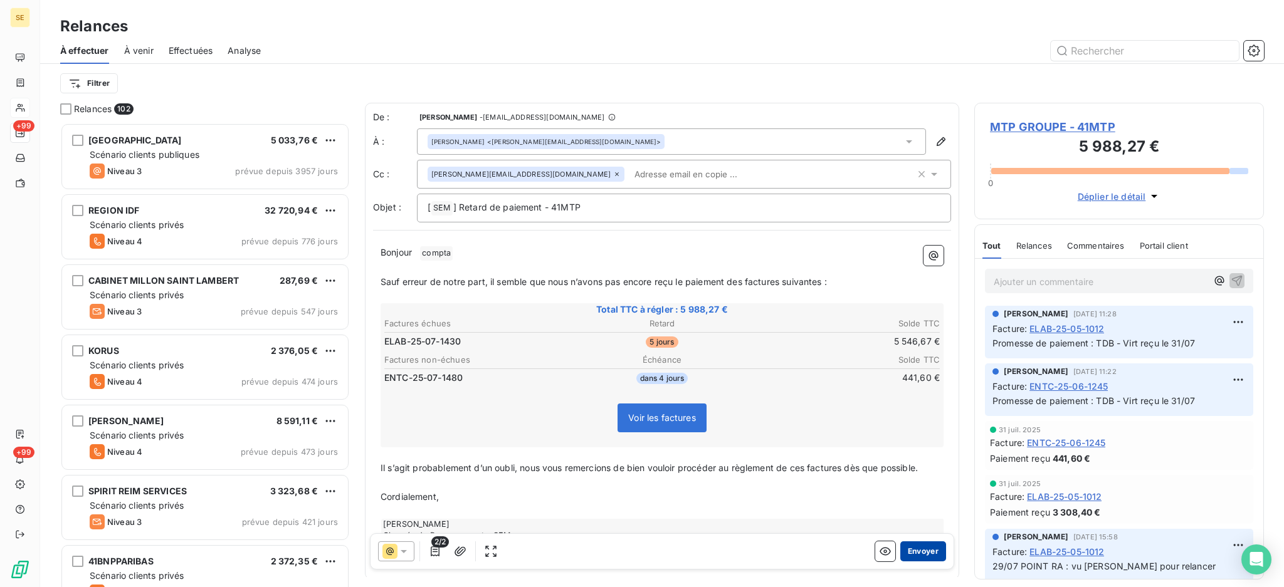
click at [918, 549] on button "Envoyer" at bounding box center [923, 552] width 46 height 20
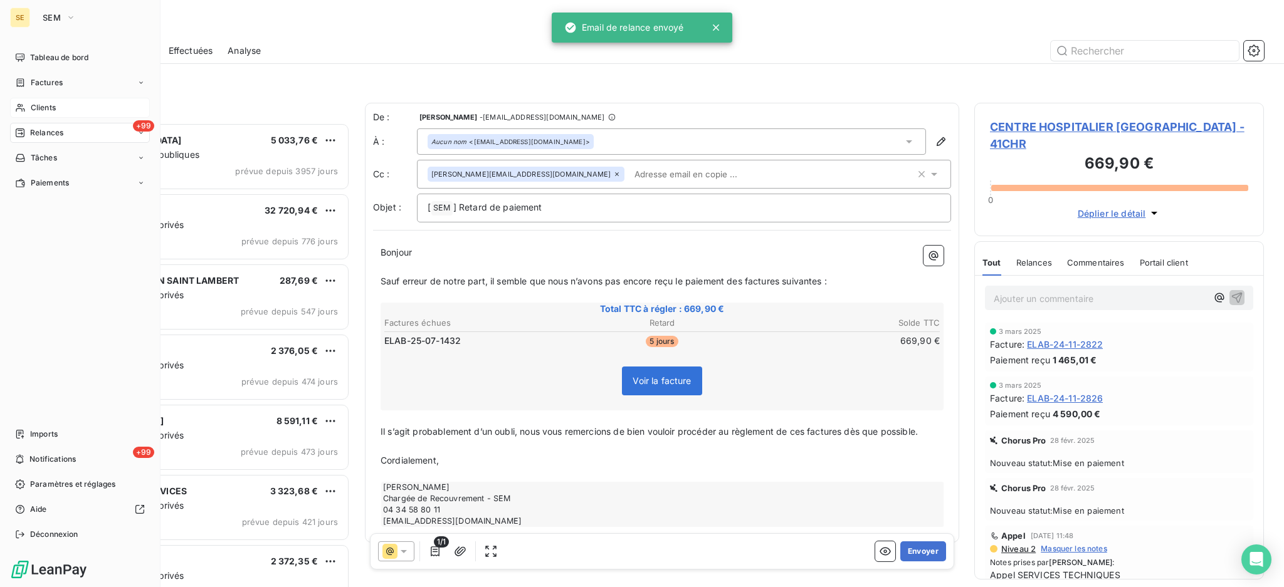
click at [54, 135] on span "Relances" at bounding box center [46, 132] width 33 height 11
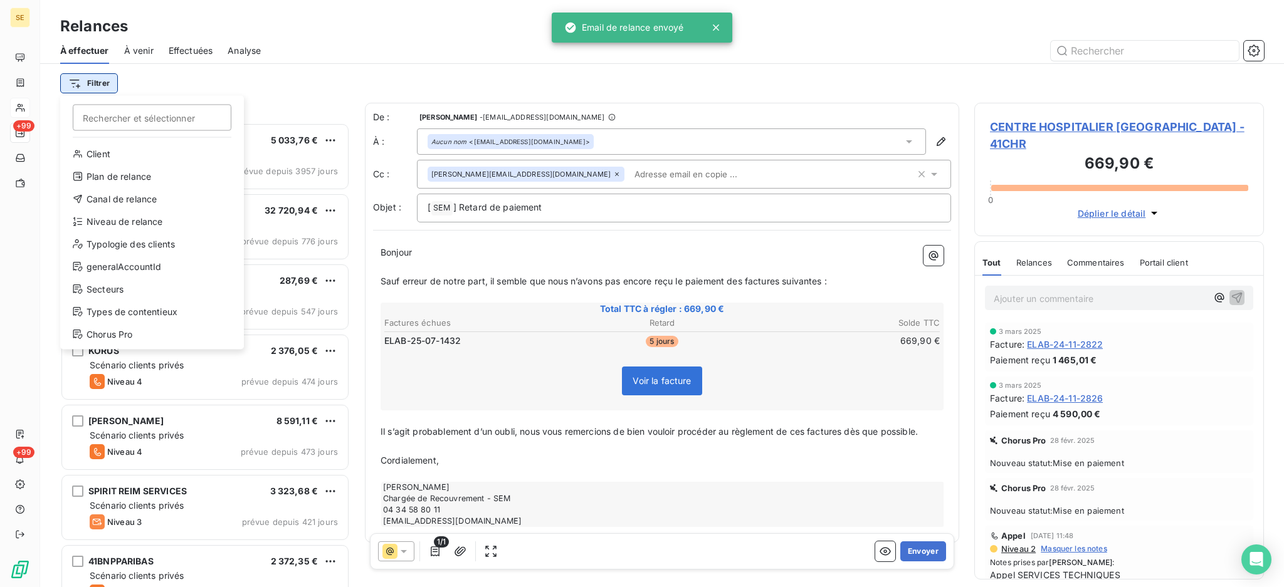
click at [90, 85] on html "SE +99 +99 Relances À effectuer À venir Effectuées Analyse Filtrer Rechercher e…" at bounding box center [642, 293] width 1284 height 587
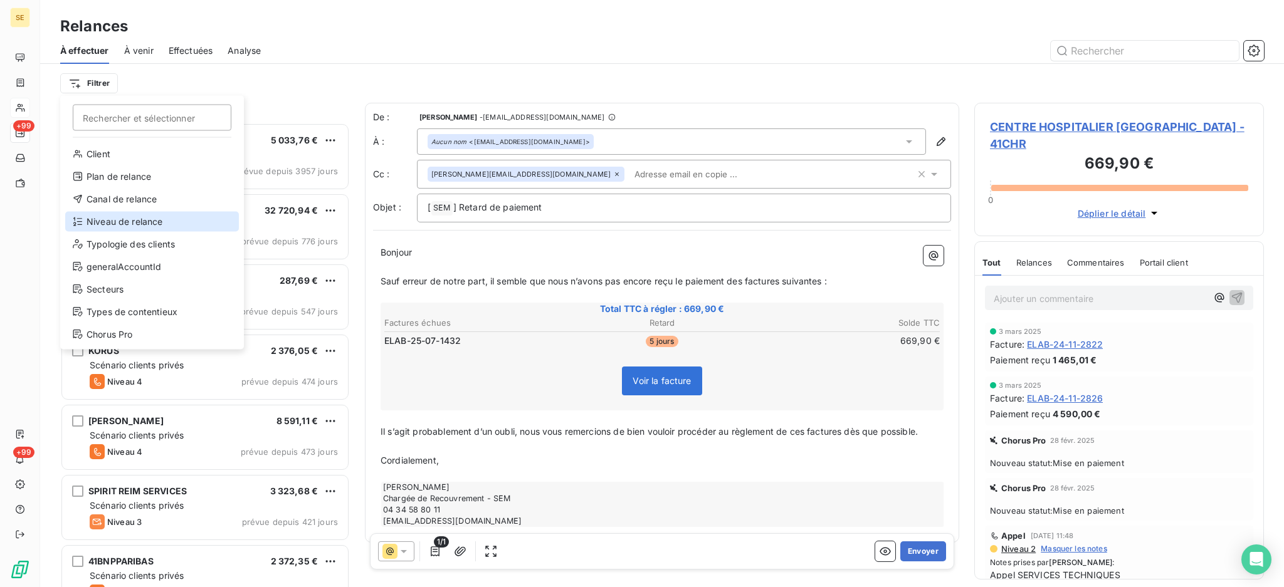
click at [159, 220] on div "Niveau de relance" at bounding box center [152, 222] width 174 height 20
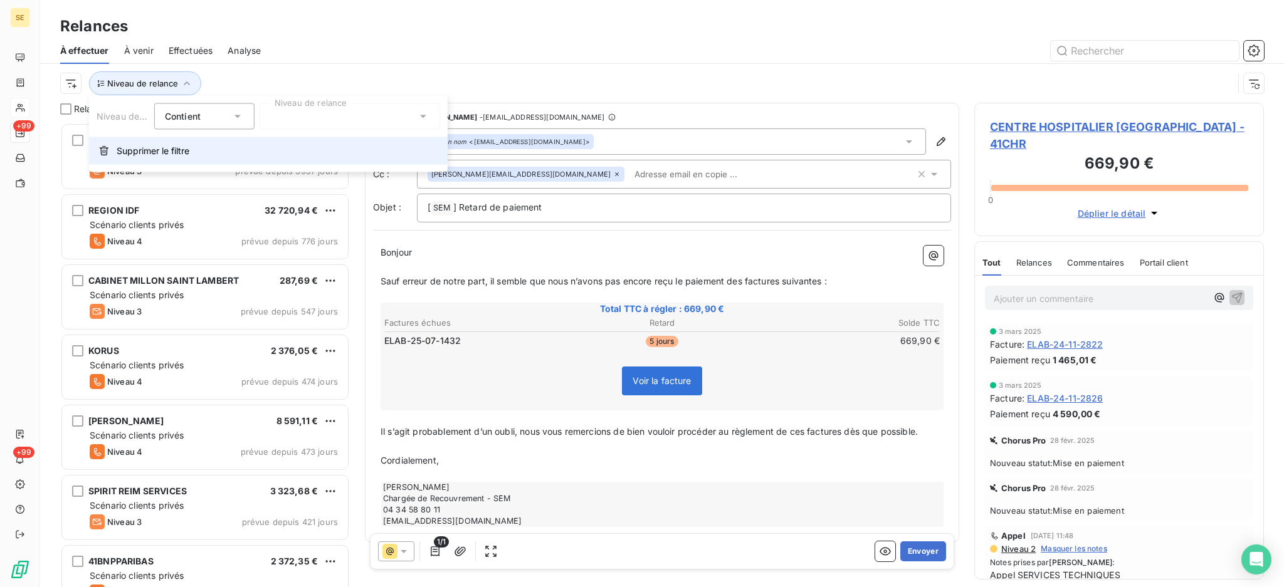
scroll to position [13, 13]
click at [421, 115] on icon at bounding box center [423, 116] width 6 height 3
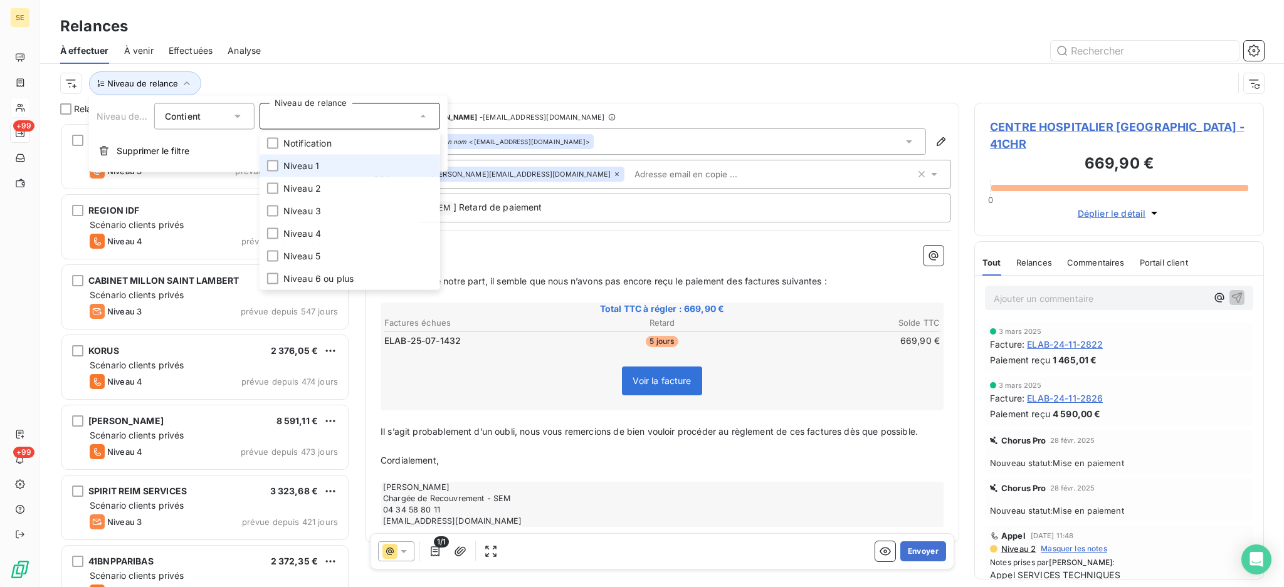
click at [298, 170] on span "Niveau 1" at bounding box center [301, 166] width 36 height 13
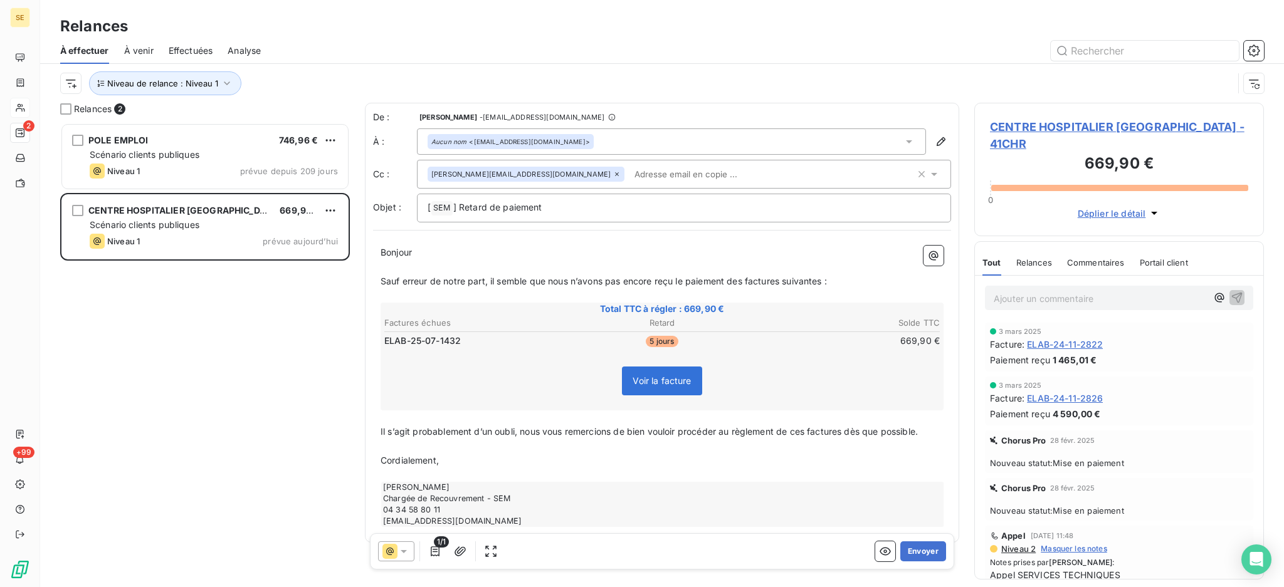
click at [147, 347] on div "POLE EMPLOI 746,96 € Scénario clients publiques Niveau 1 prévue depuis 209 jour…" at bounding box center [205, 355] width 290 height 465
click at [1077, 127] on span "CENTRE HOSPITALIER RAMBOUILLET - 41CHR" at bounding box center [1119, 135] width 258 height 34
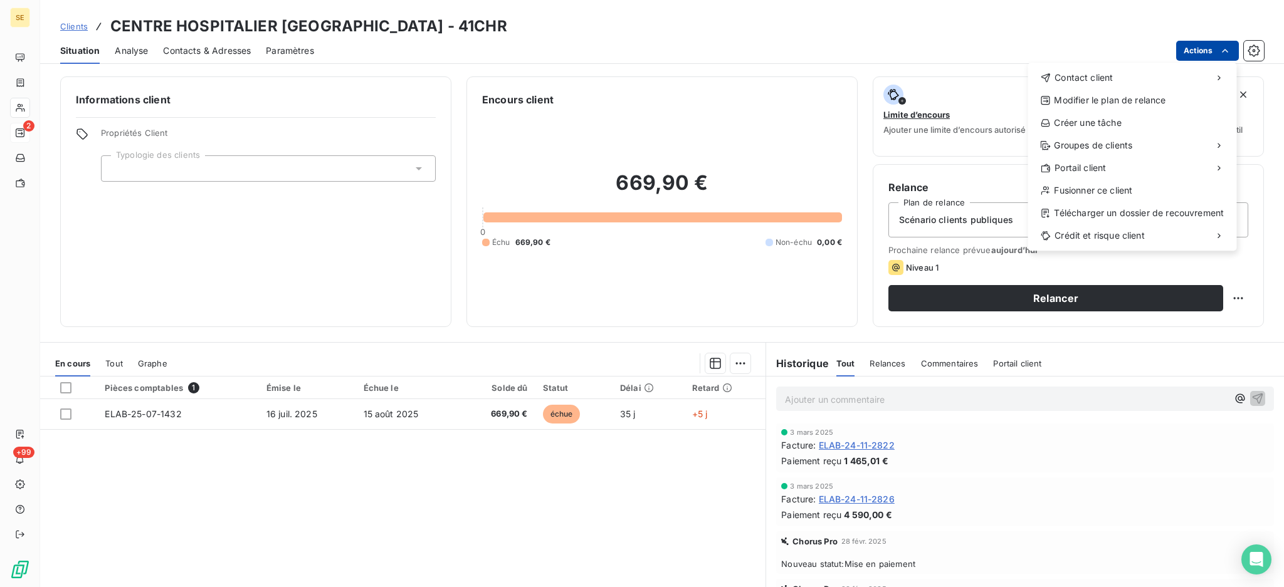
click at [1192, 45] on html "SE 2 +99 Clients CENTRE HOSPITALIER RAMBOUILLET - 41CHR Situation Analyse Conta…" at bounding box center [642, 293] width 1284 height 587
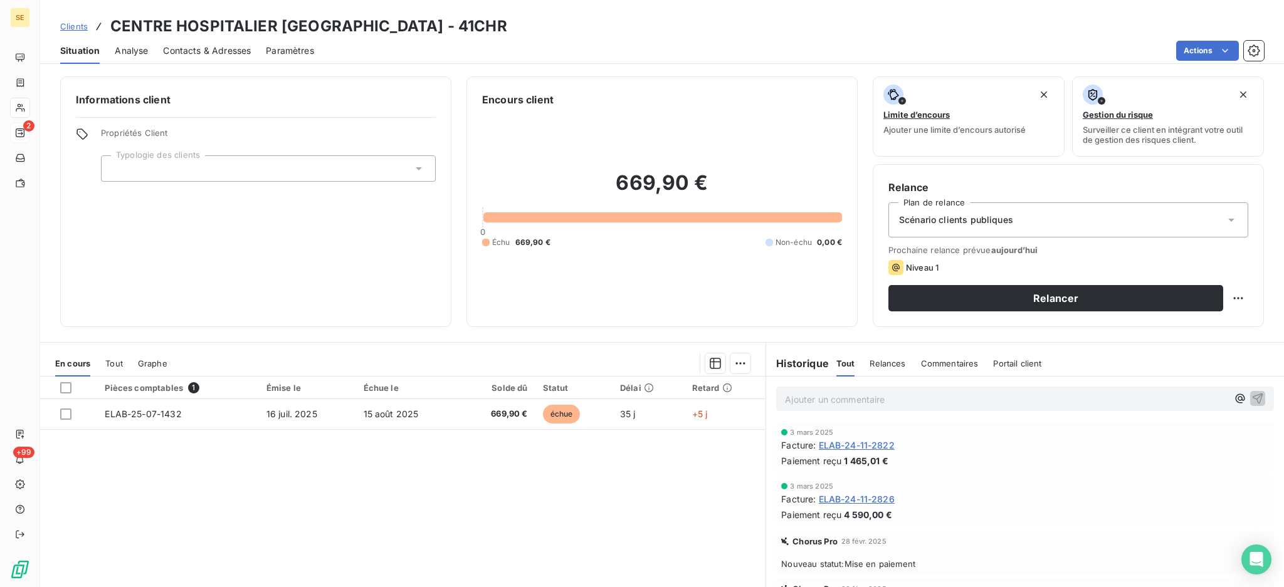
click at [411, 412] on html "SE 2 +99 Clients CENTRE HOSPITALIER RAMBOUILLET - 41CHR Situation Analyse Conta…" at bounding box center [642, 293] width 1284 height 587
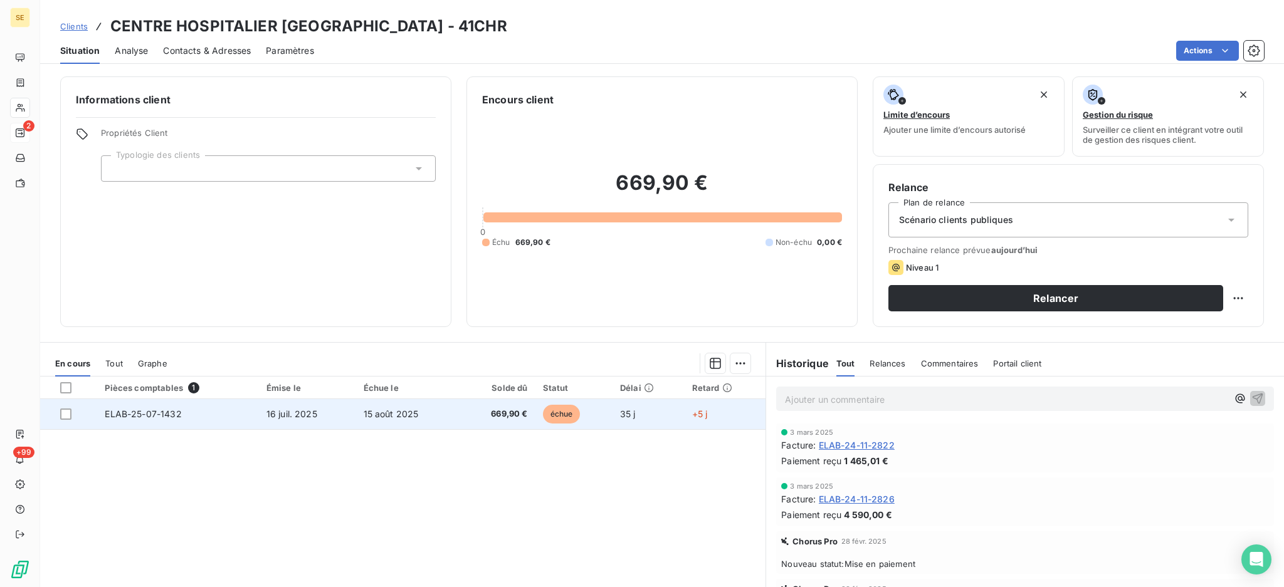
click at [459, 411] on td "669,90 €" at bounding box center [497, 414] width 76 height 30
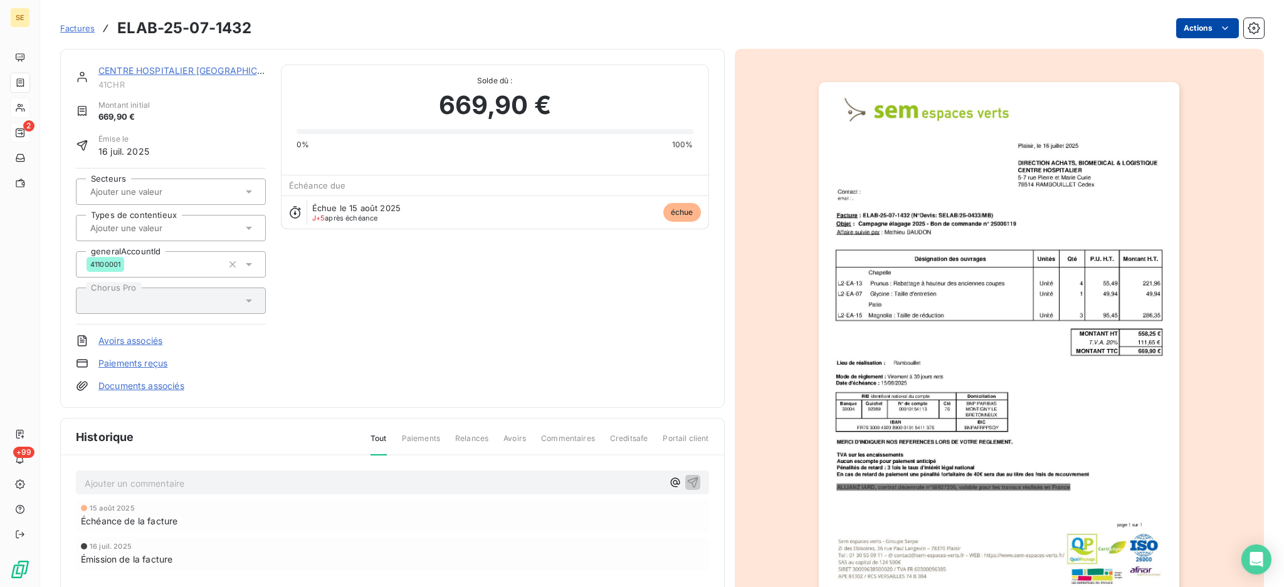
click at [1189, 31] on html "SE 2 +99 Factures ELAB-25-07-1432 Actions CENTRE HOSPITALIER RAMBOUILLET 41CHR …" at bounding box center [642, 293] width 1284 height 587
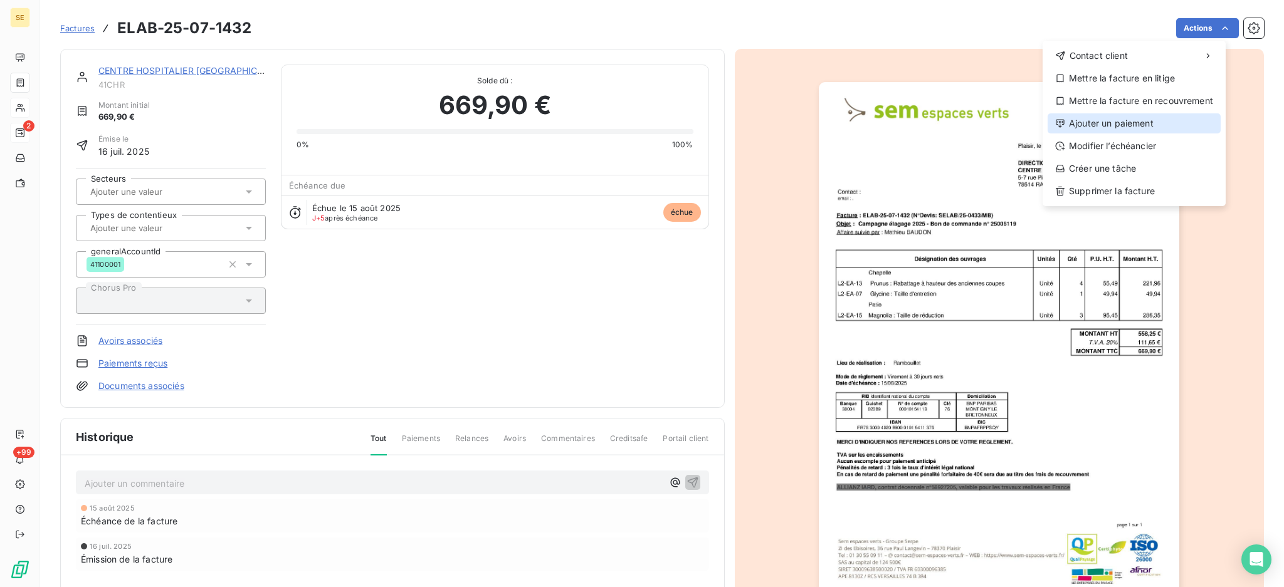
click at [1156, 117] on div "Ajouter un paiement" at bounding box center [1133, 123] width 173 height 20
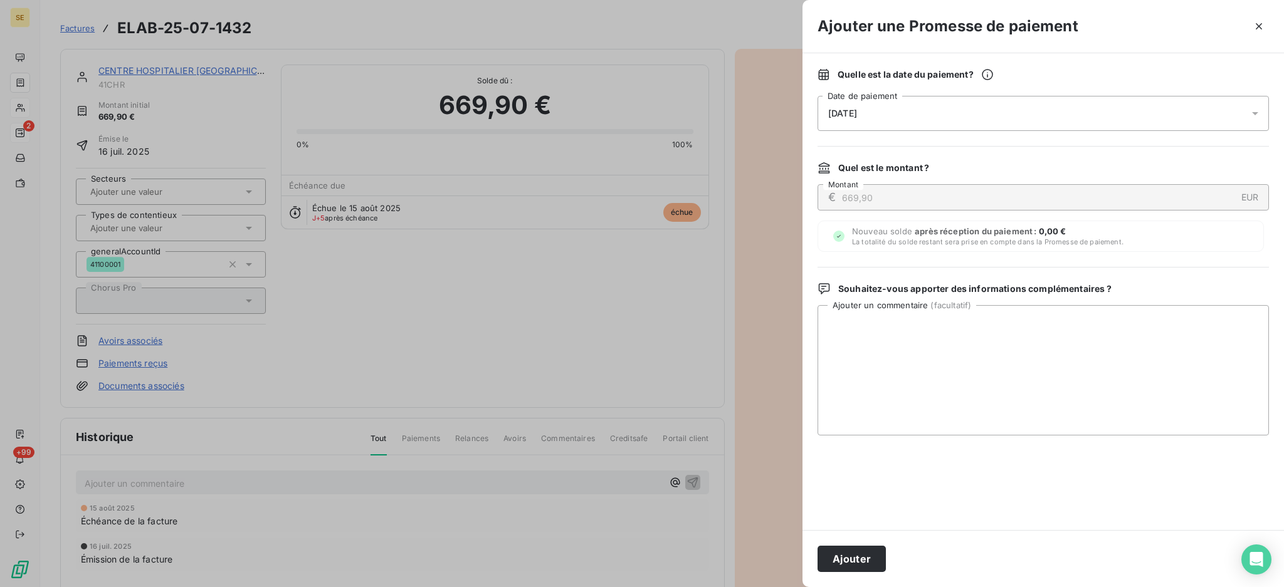
click at [1254, 113] on icon at bounding box center [1255, 113] width 6 height 3
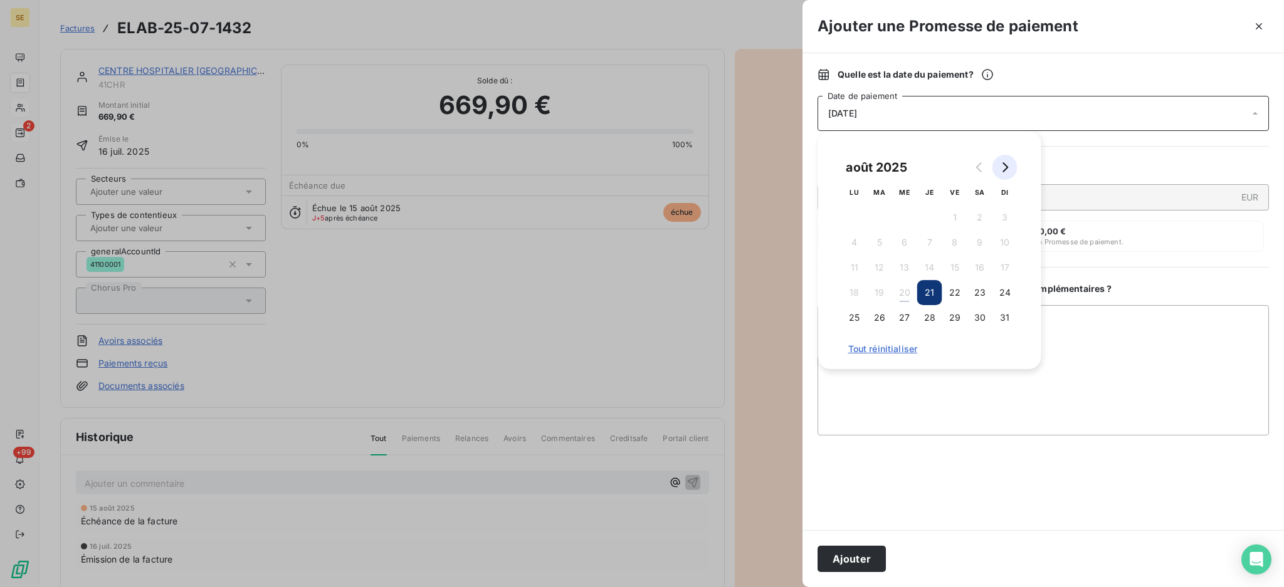
click at [1005, 169] on icon "Go to next month" at bounding box center [1005, 167] width 6 height 10
click at [954, 237] on button "12" at bounding box center [954, 242] width 25 height 25
click at [1143, 330] on textarea "Ajouter un commentaire ( facultatif )" at bounding box center [1042, 370] width 451 height 130
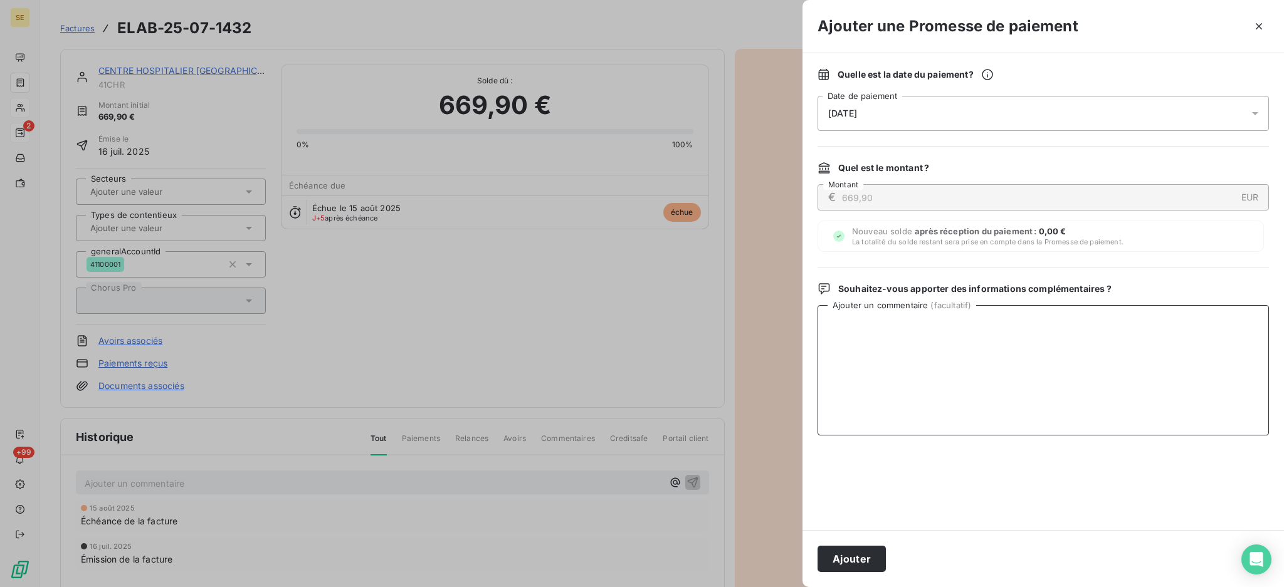
paste textarea "08/08/2025 Mise à disposition comptable Traitement AUTOMATIQUE HELIOS 669.9 22/…"
type textarea "08/08/2025 Mise à disposition comptable Traitement AUTOMATIQUE HELIOS 669.9 22/…"
click at [870, 557] on button "Ajouter" at bounding box center [851, 559] width 68 height 26
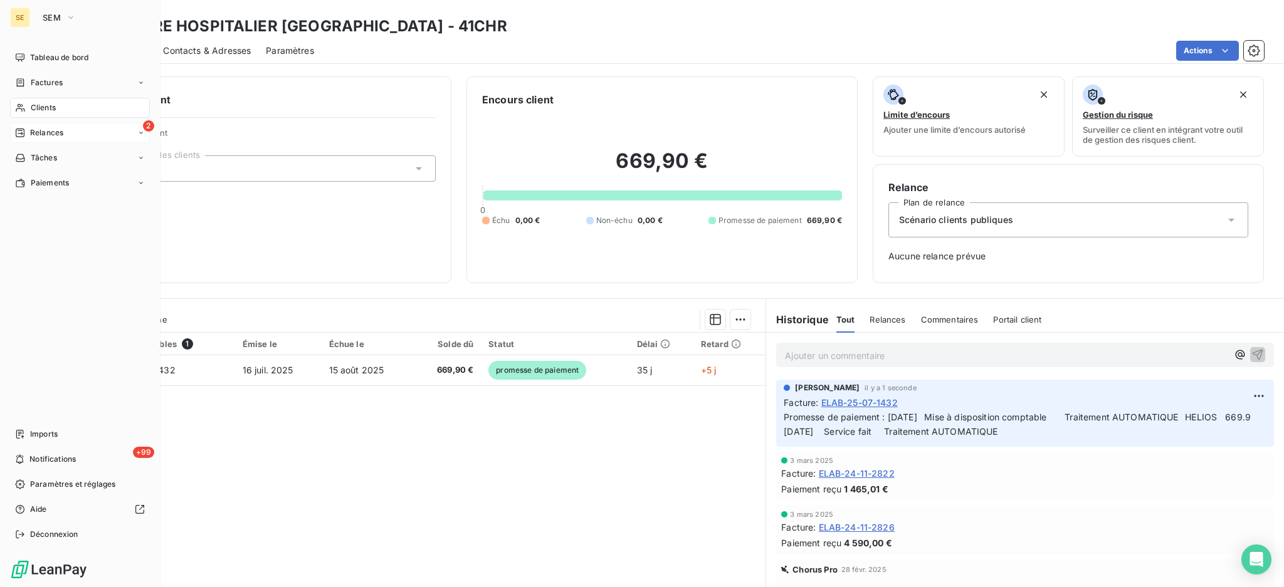
click at [57, 134] on span "Relances" at bounding box center [46, 132] width 33 height 11
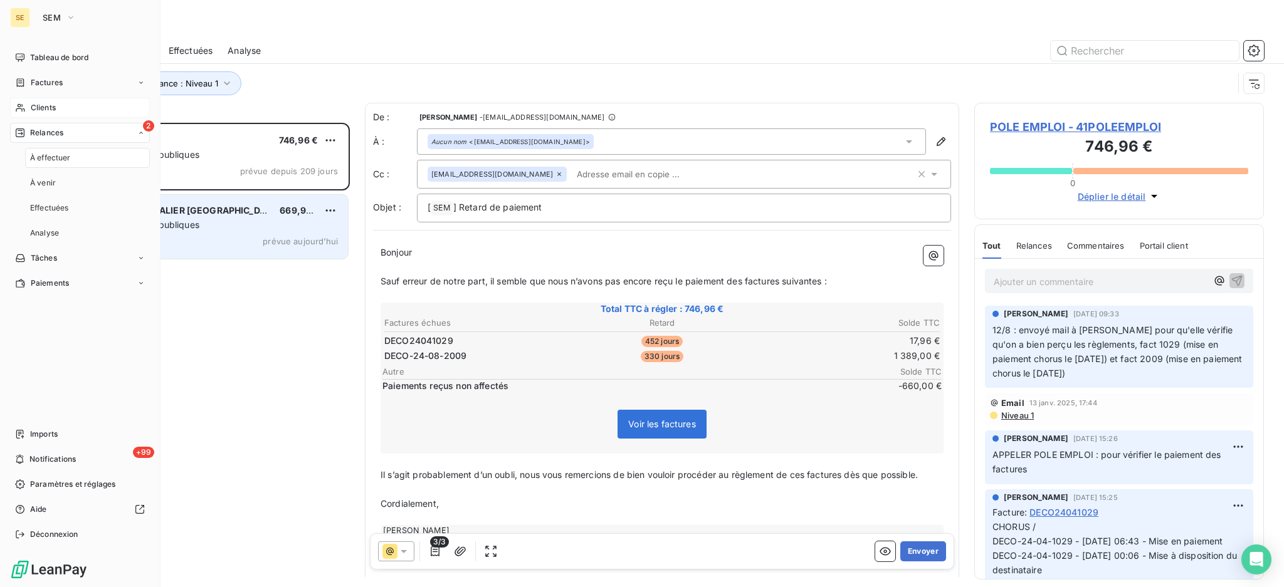
scroll to position [452, 276]
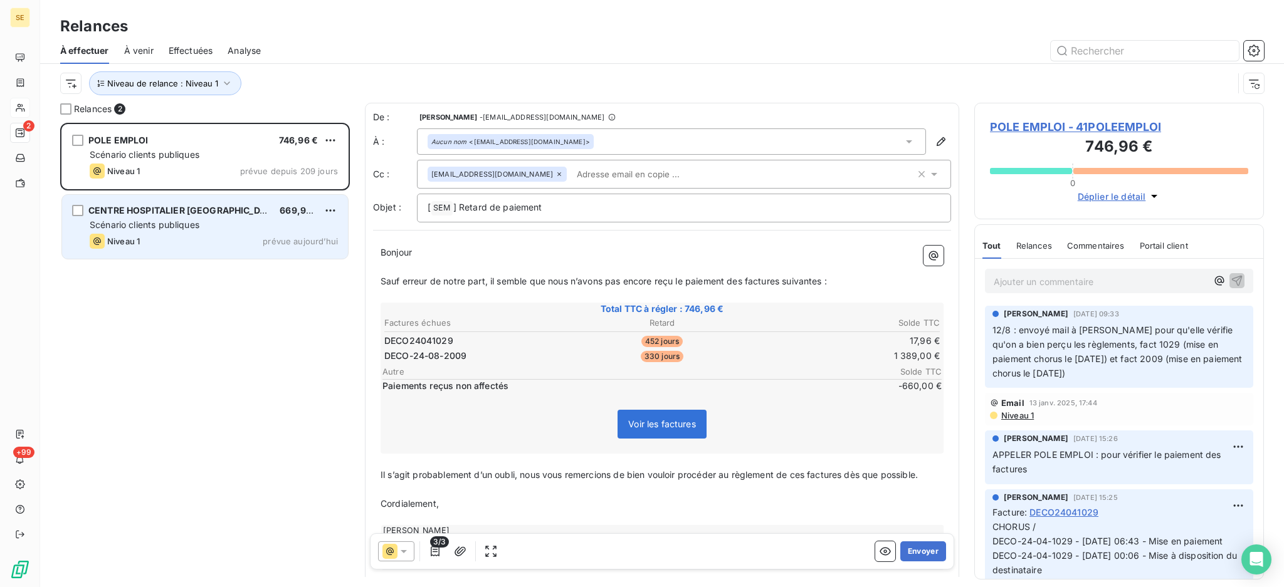
click at [209, 242] on div "Niveau 1 prévue aujourd’hui" at bounding box center [214, 241] width 248 height 15
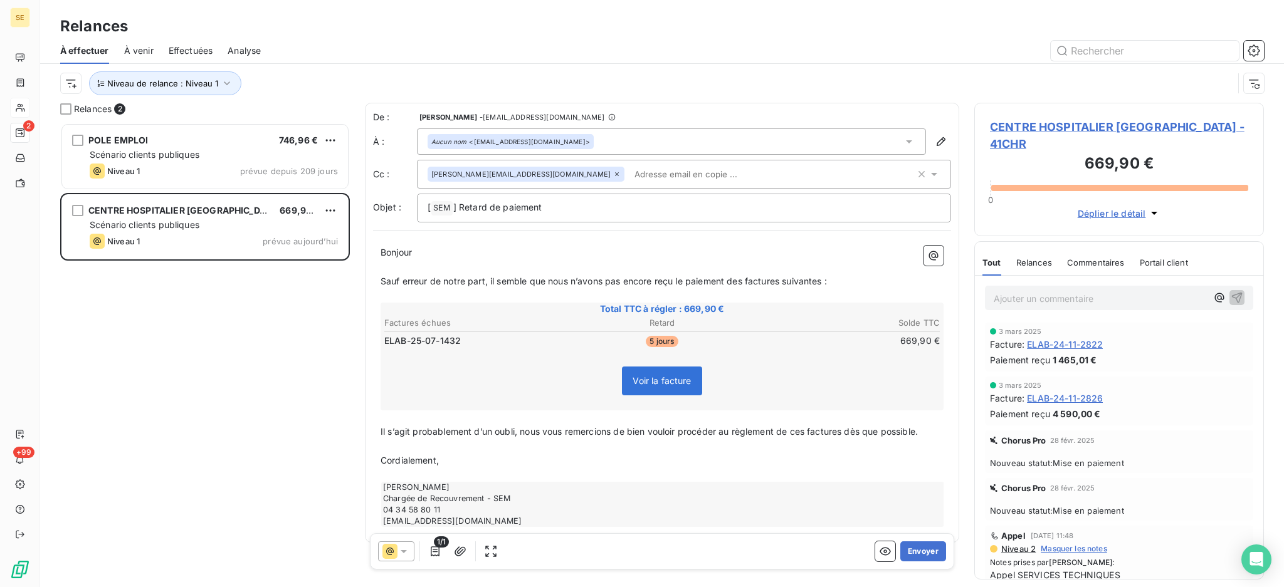
click at [1059, 120] on span "CENTRE HOSPITALIER RAMBOUILLET - 41CHR" at bounding box center [1119, 135] width 258 height 34
click at [222, 85] on icon "button" at bounding box center [227, 83] width 13 height 13
click at [423, 115] on icon at bounding box center [423, 116] width 6 height 3
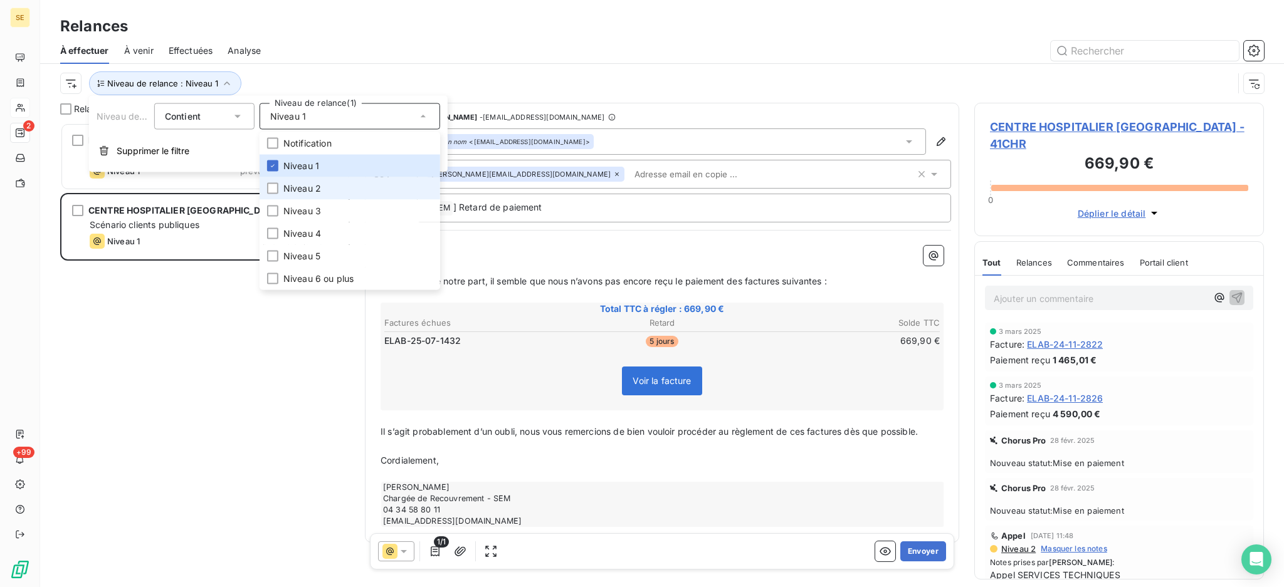
click at [330, 187] on li "Niveau 2" at bounding box center [350, 188] width 181 height 23
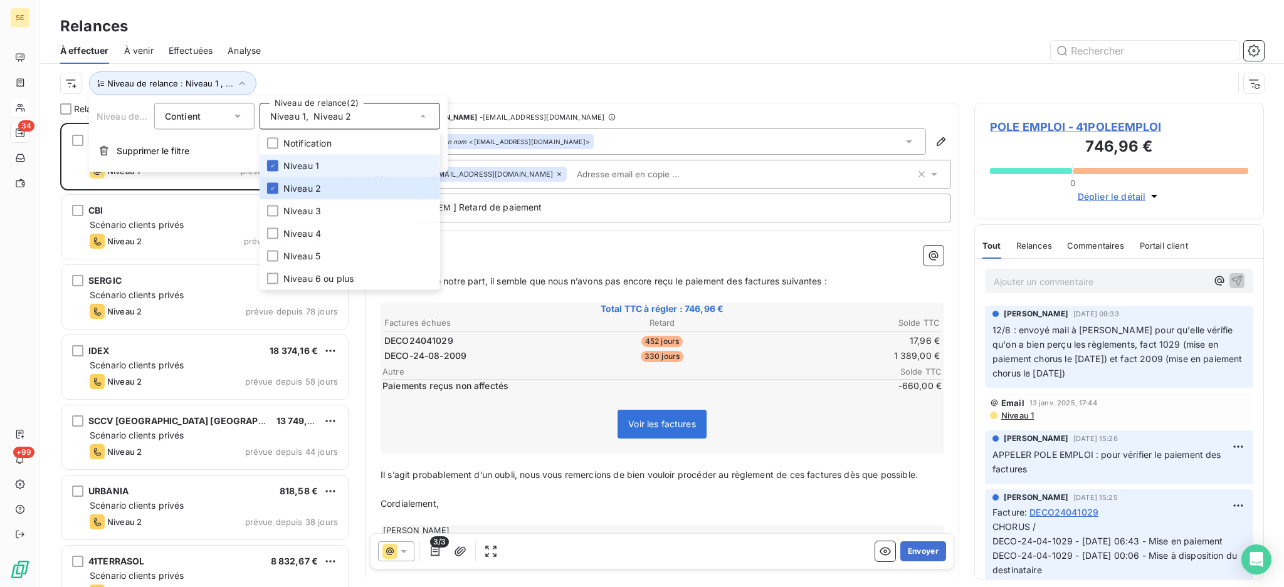
scroll to position [452, 276]
click at [297, 165] on span "Niveau 1" at bounding box center [301, 166] width 36 height 13
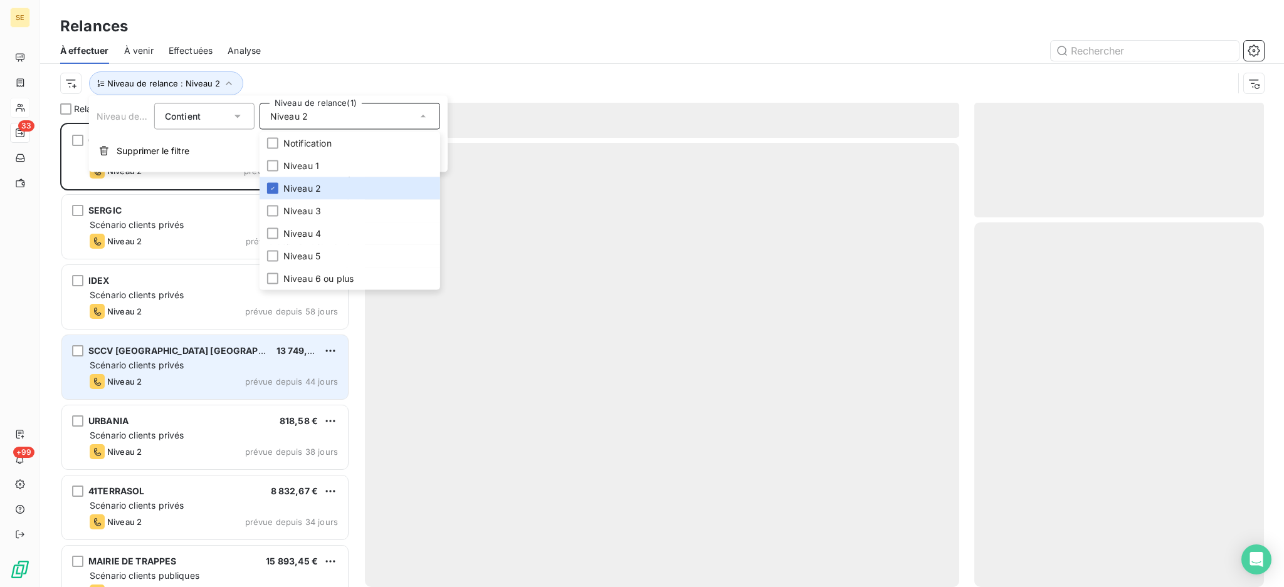
scroll to position [452, 276]
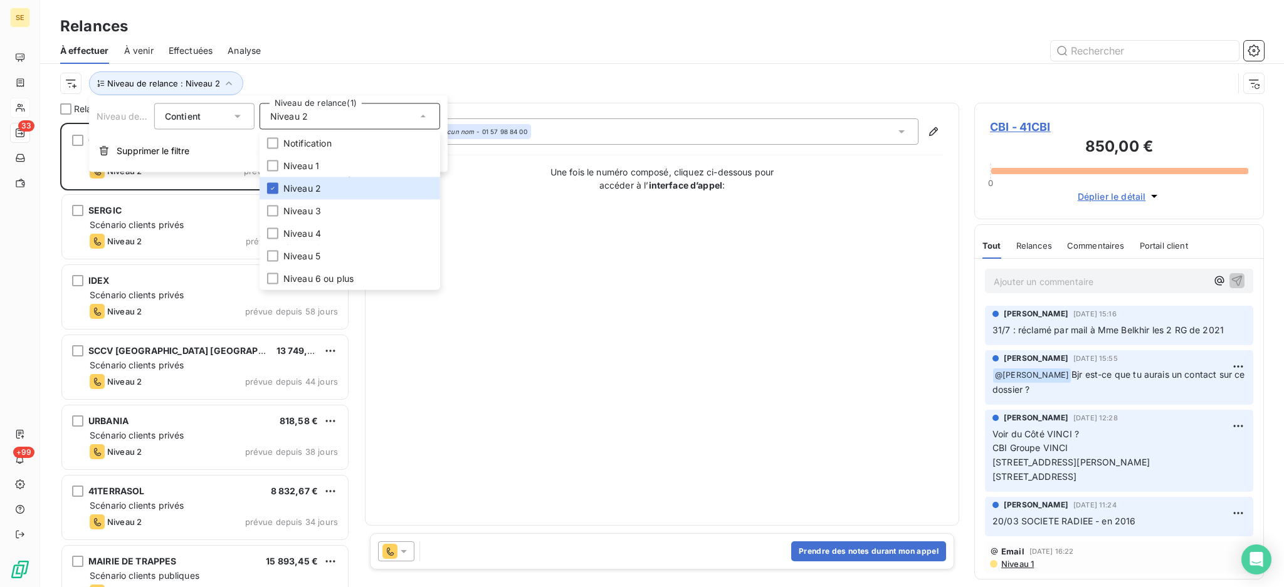
click at [372, 46] on div at bounding box center [770, 51] width 988 height 20
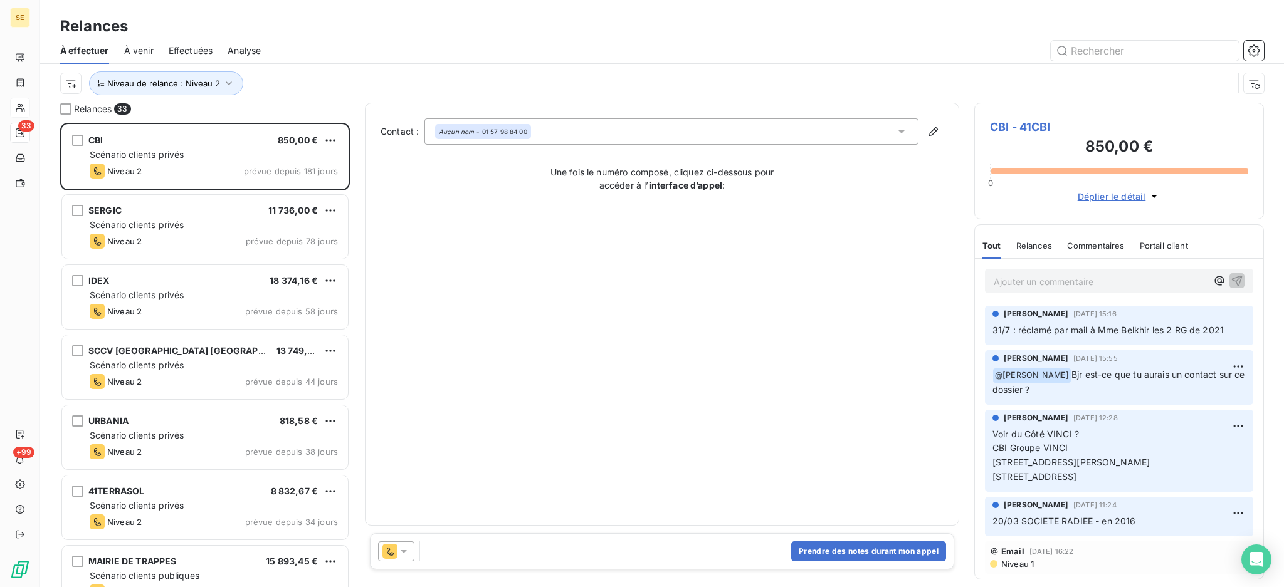
click at [1011, 127] on span "CBI - 41CBI" at bounding box center [1119, 126] width 258 height 17
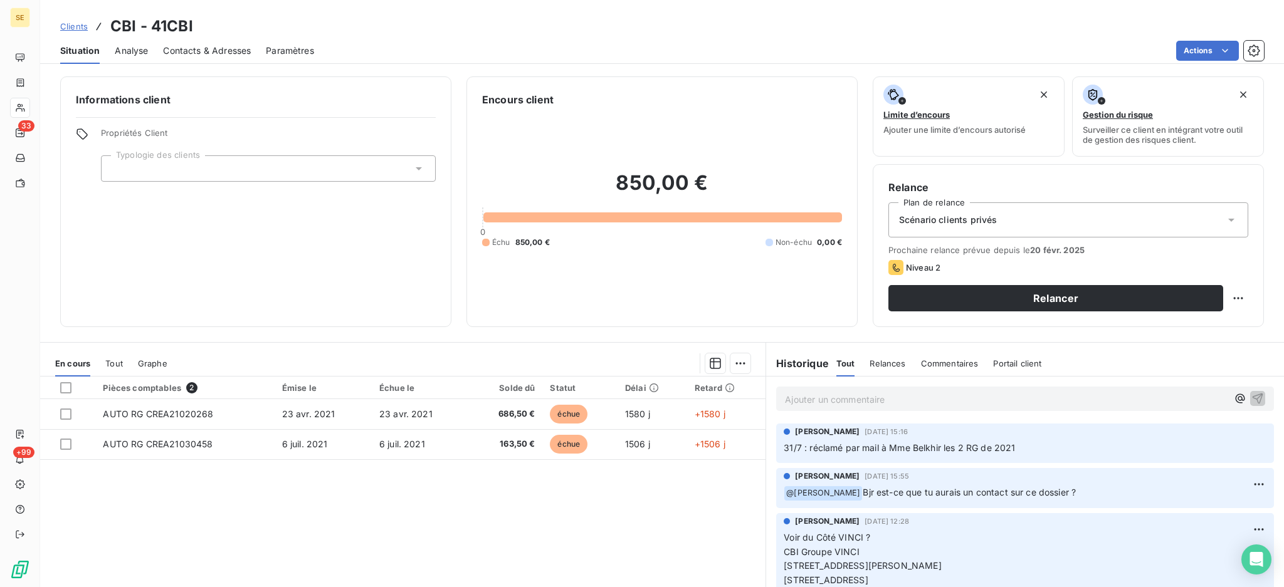
click at [218, 55] on span "Contacts & Adresses" at bounding box center [207, 51] width 88 height 13
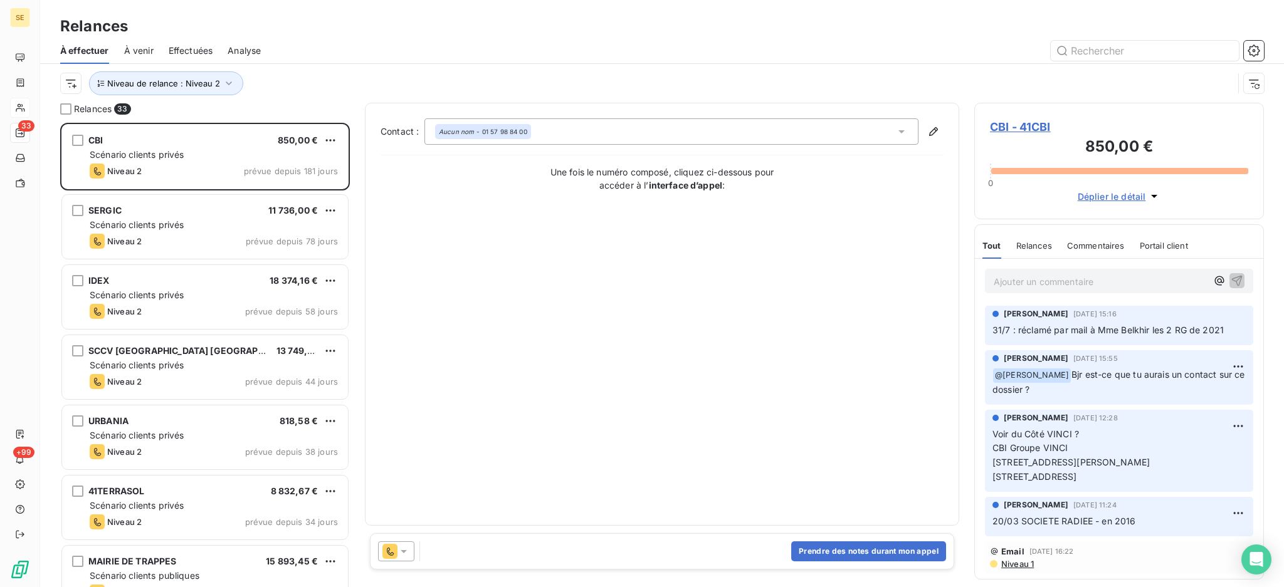
scroll to position [452, 276]
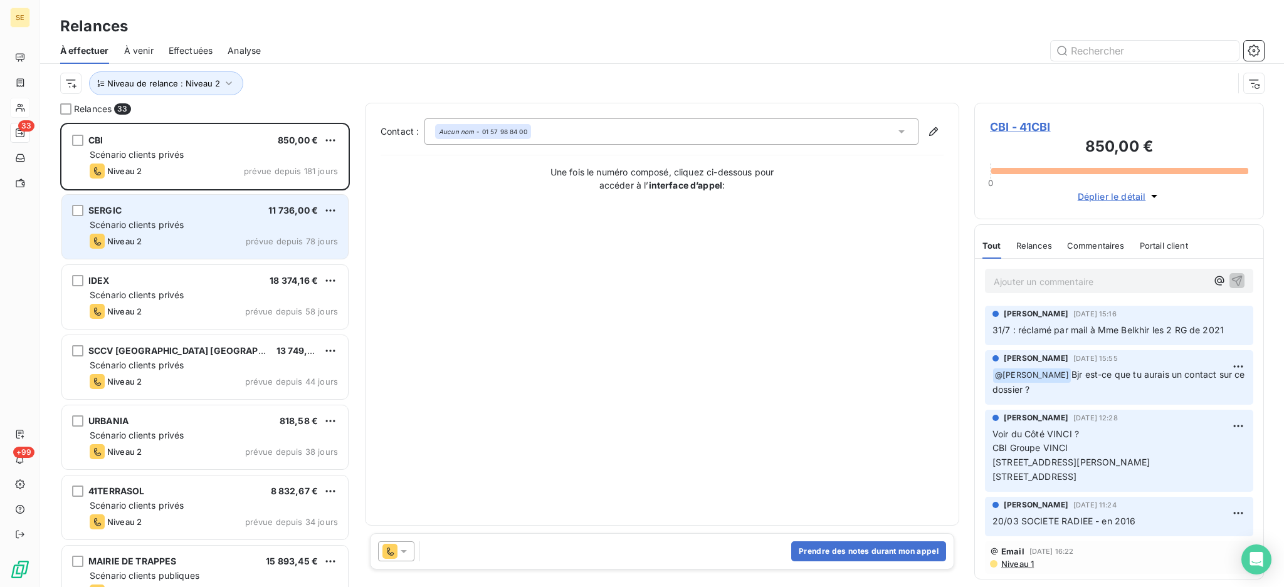
click at [206, 231] on div "Scénario clients privés" at bounding box center [214, 225] width 248 height 13
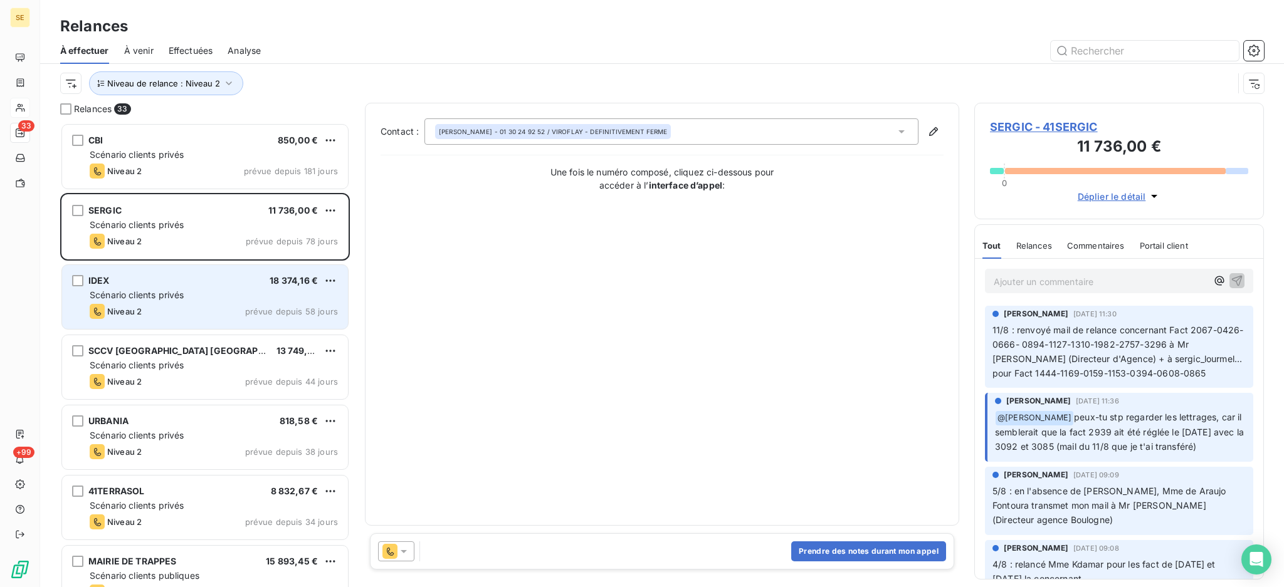
click at [156, 298] on span "Scénario clients privés" at bounding box center [137, 295] width 94 height 11
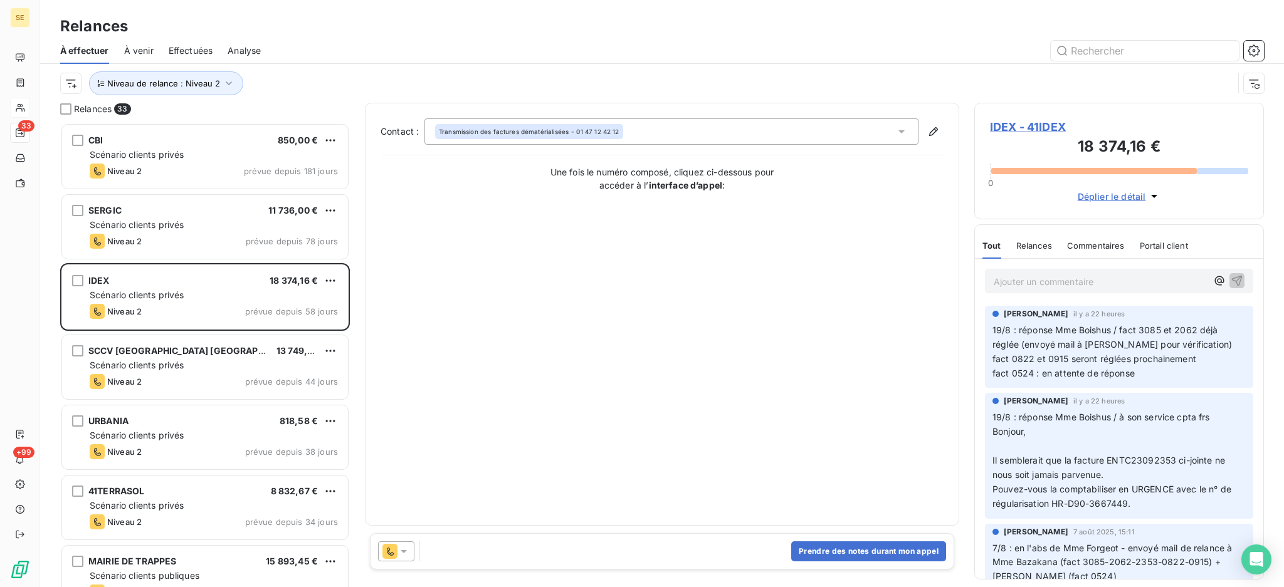
click at [1021, 123] on span "IDEX - 41IDEX" at bounding box center [1119, 126] width 258 height 17
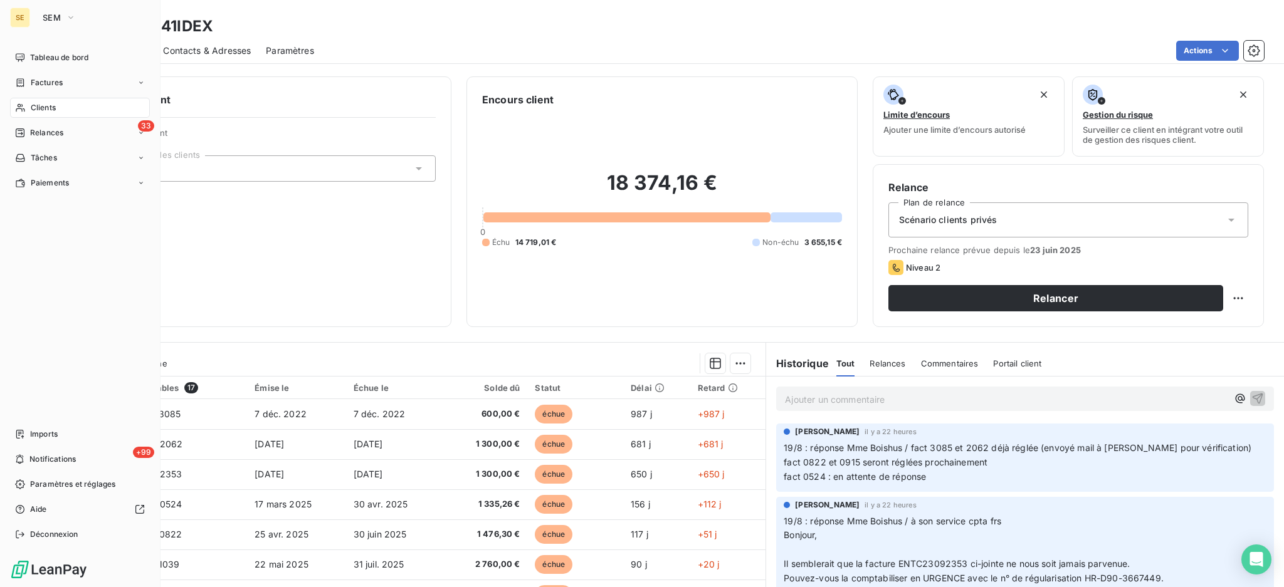
click at [47, 109] on span "Clients" at bounding box center [43, 107] width 25 height 11
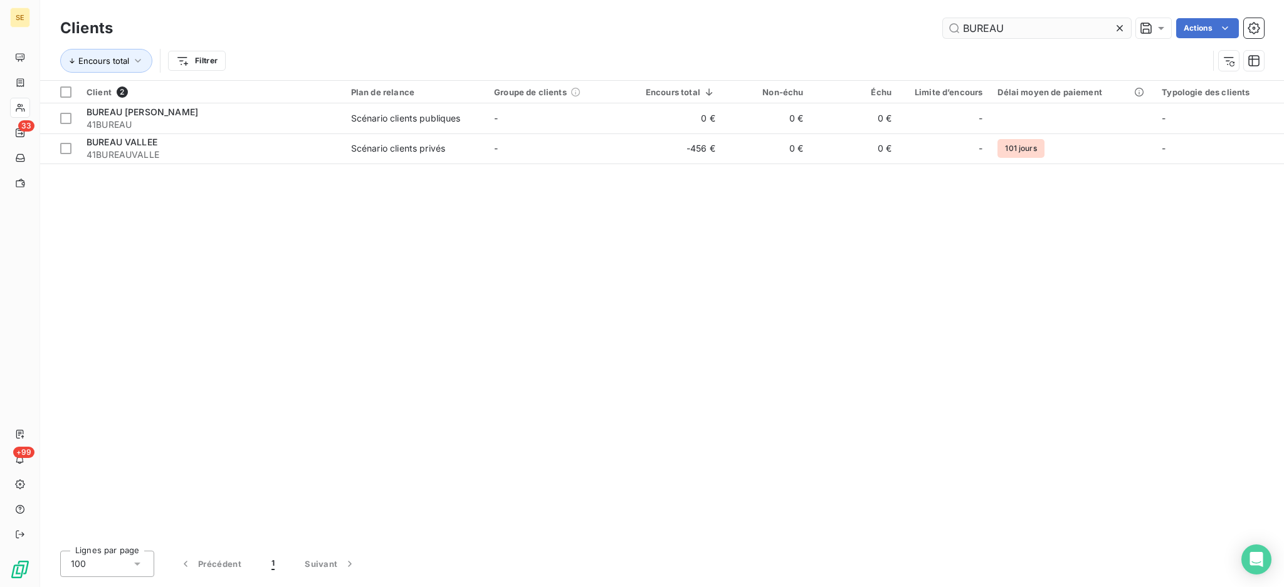
drag, startPoint x: 1017, startPoint y: 29, endPoint x: 956, endPoint y: 33, distance: 61.5
click at [956, 33] on input "BUREAU" at bounding box center [1037, 28] width 188 height 20
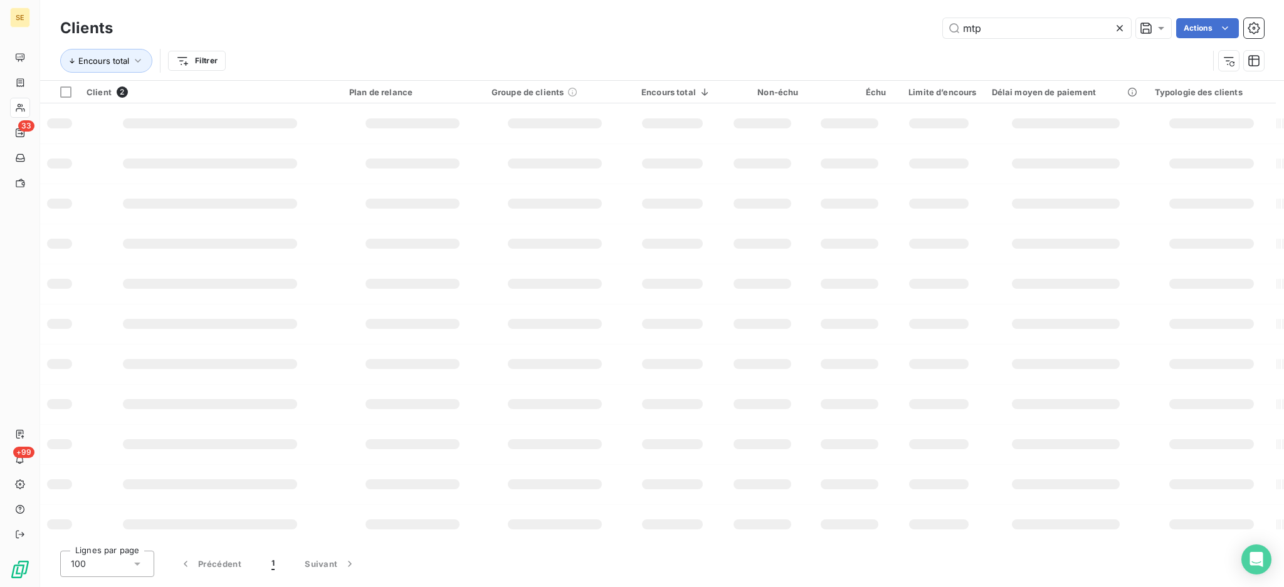
type input "mtp"
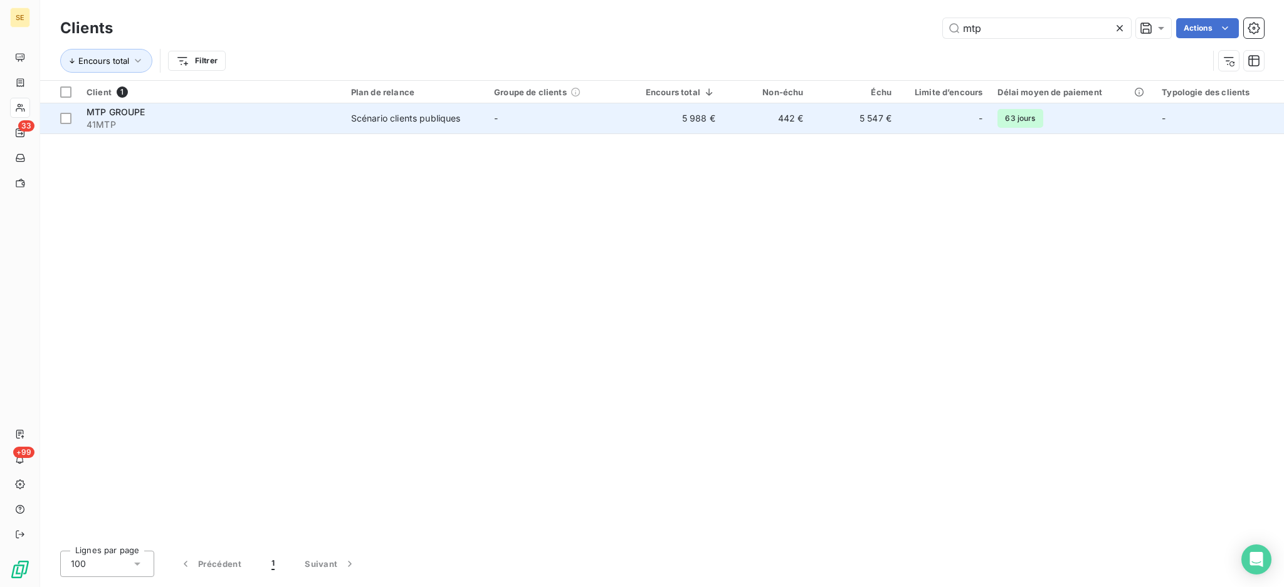
click at [392, 128] on td "Scénario clients publiques" at bounding box center [415, 118] width 143 height 30
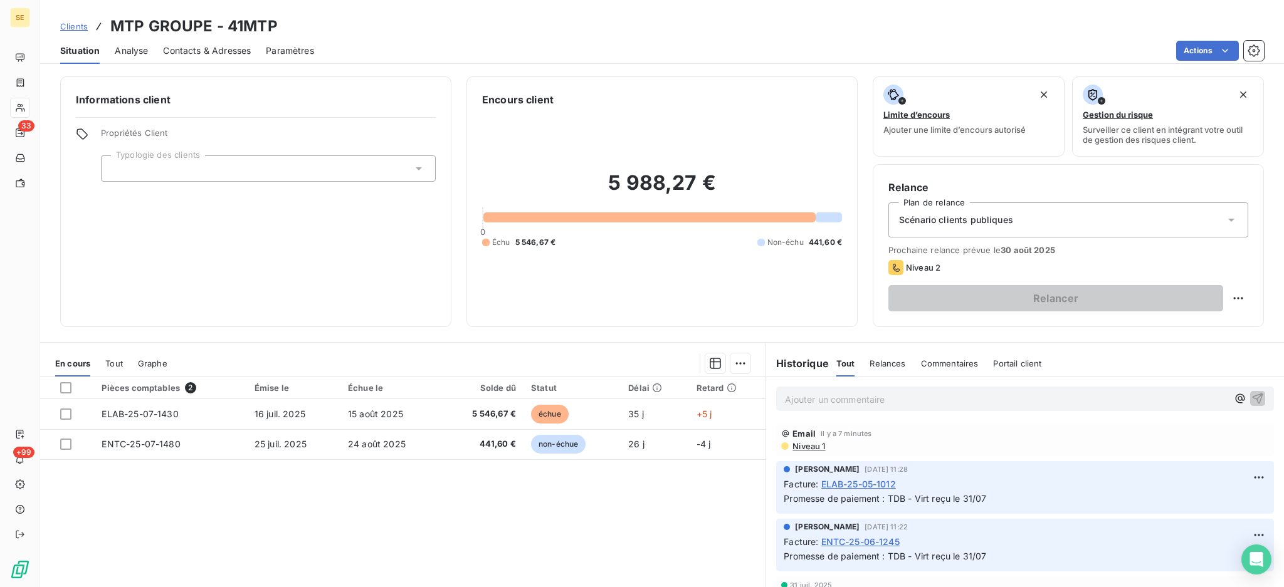
click at [814, 400] on p "Ajouter un commentaire ﻿" at bounding box center [1006, 400] width 443 height 16
drag, startPoint x: 897, startPoint y: 401, endPoint x: 749, endPoint y: 391, distance: 148.3
click at [749, 391] on div "En cours Tout Graphe Pièces comptables 2 Émise le Échue le Solde dû Statut Déla…" at bounding box center [662, 498] width 1244 height 313
click at [749, 391] on div "Retard" at bounding box center [727, 388] width 62 height 10
copy span "20/08 appel de Mr"
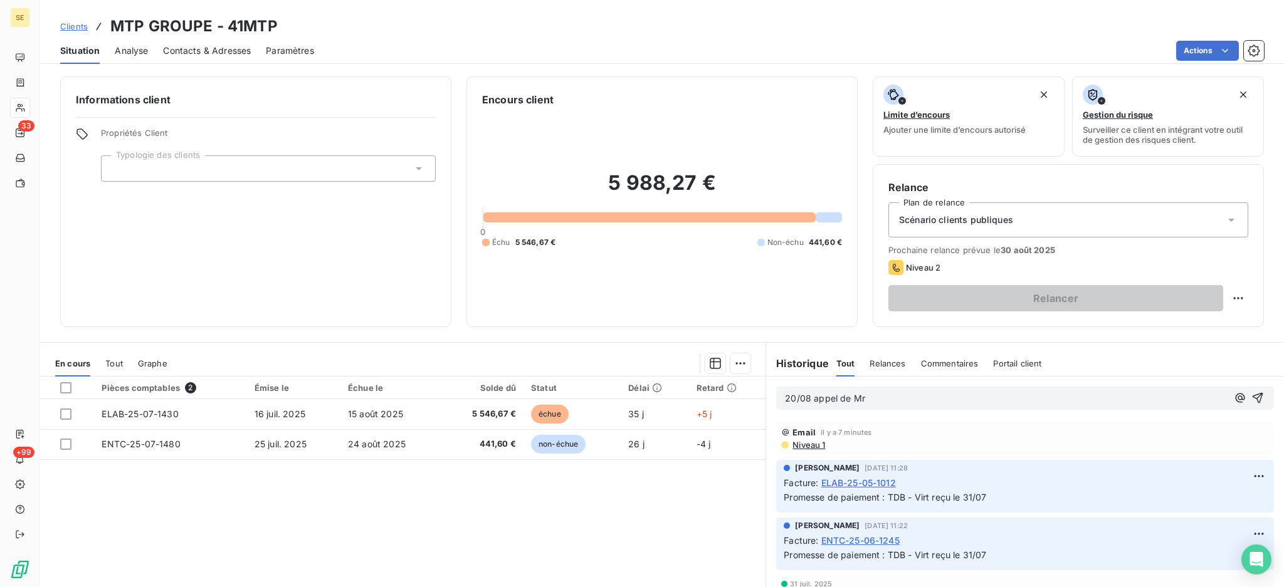
click at [878, 431] on div "Email il y a 7 minutes" at bounding box center [1025, 433] width 488 height 10
click at [861, 395] on p "20/08 appel de Mr" at bounding box center [1006, 399] width 443 height 14
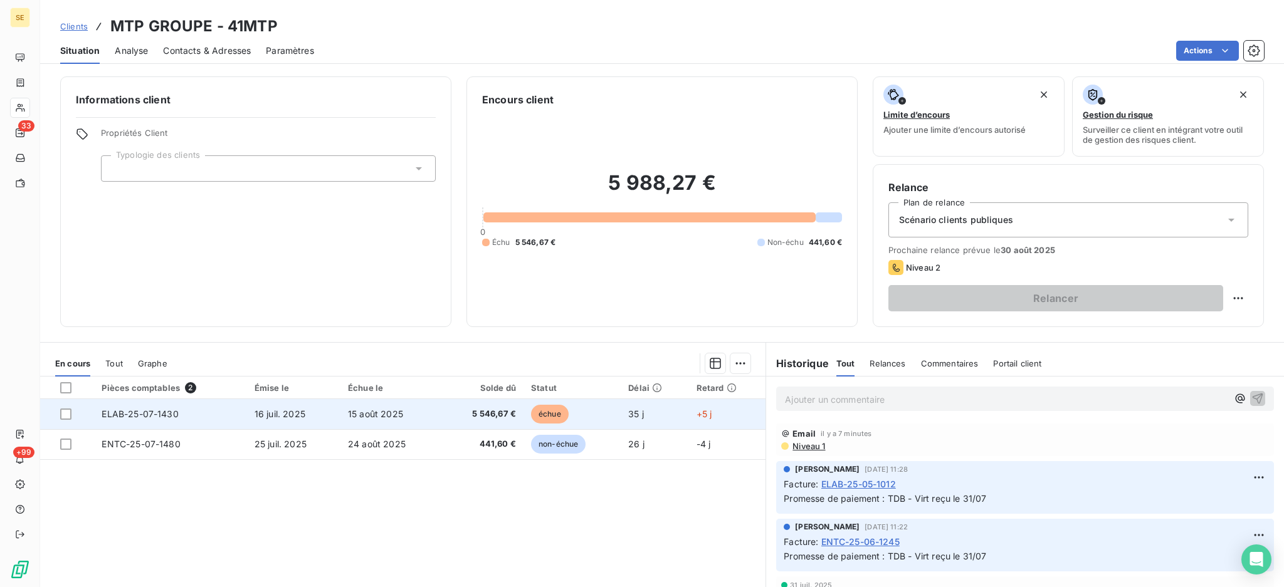
click at [317, 417] on td "16 juil. 2025" at bounding box center [293, 414] width 93 height 30
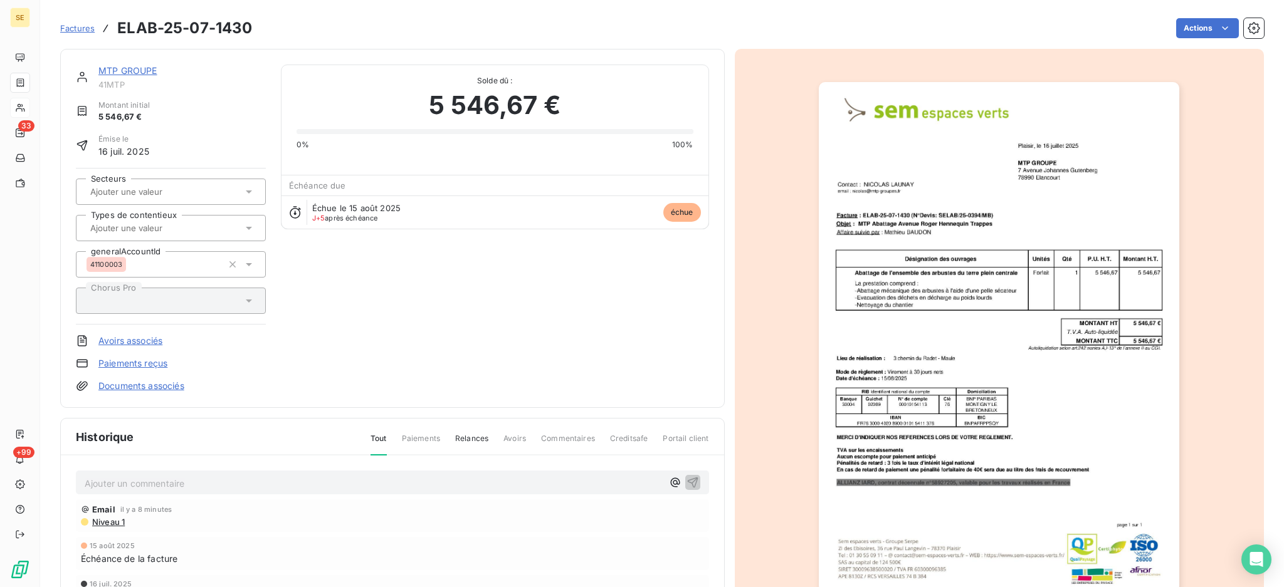
click at [446, 479] on p "Ajouter un commentaire ﻿" at bounding box center [374, 484] width 578 height 16
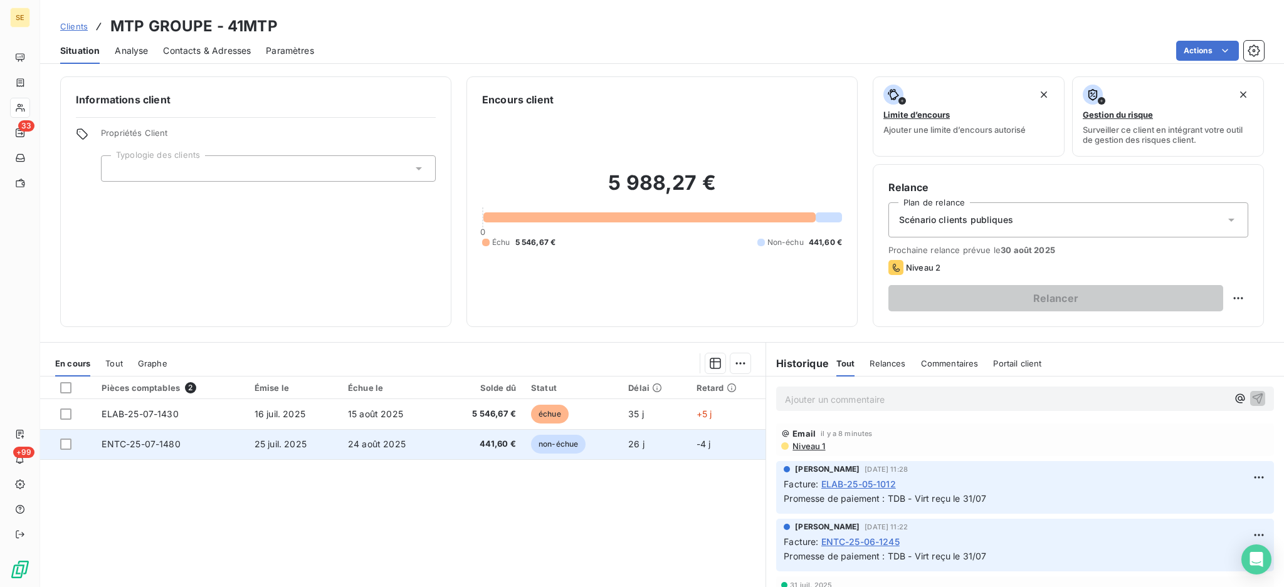
click at [349, 445] on span "24 août 2025" at bounding box center [377, 444] width 58 height 11
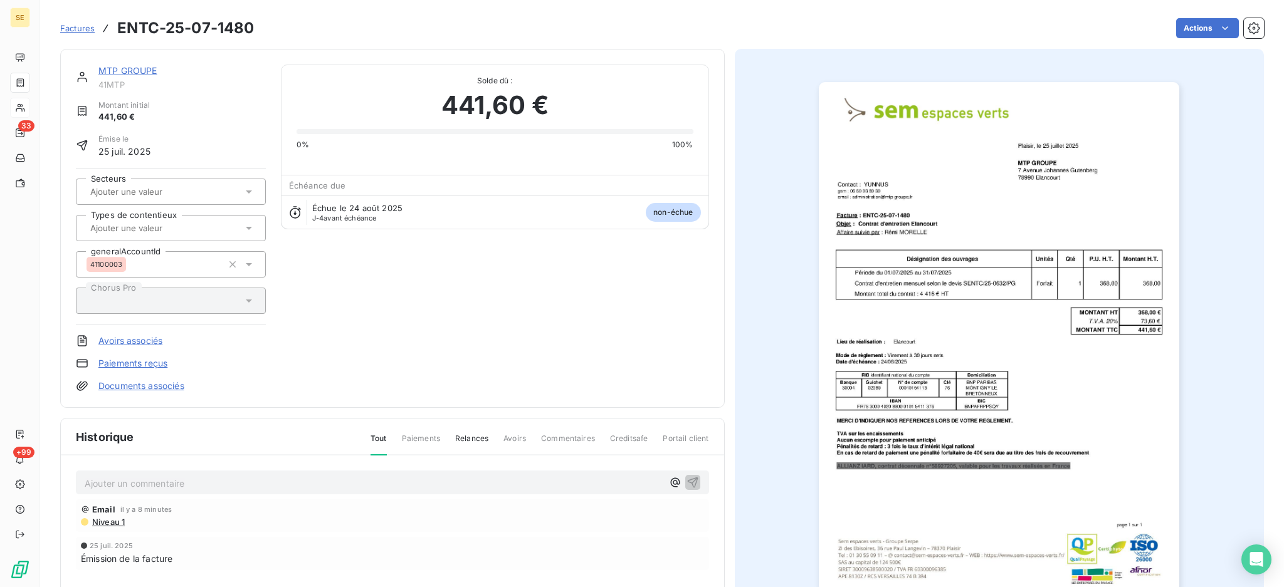
click at [290, 480] on p "Ajouter un commentaire ﻿" at bounding box center [374, 484] width 578 height 16
click at [226, 483] on p "20/08 appel de Mr" at bounding box center [374, 483] width 578 height 14
drag, startPoint x: 538, startPoint y: 485, endPoint x: 369, endPoint y: 481, distance: 169.9
click at [369, 481] on p "20/08 appel de Mr LAUNAY : la facture sera réglée fin du mois.... (nous réglons…" at bounding box center [374, 483] width 578 height 14
click at [555, 485] on p "20/08 appel de Mr LAUNAY : la facture sera réglée fin du mois.... (nous réglons…" at bounding box center [374, 483] width 578 height 14
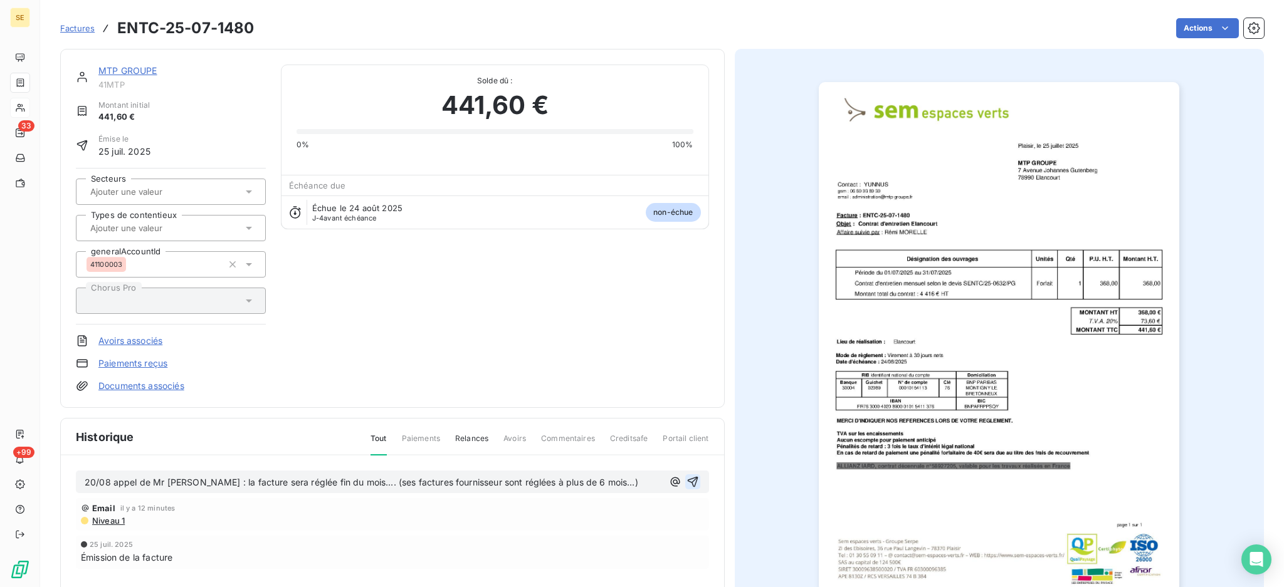
click at [691, 477] on icon "button" at bounding box center [692, 482] width 13 height 13
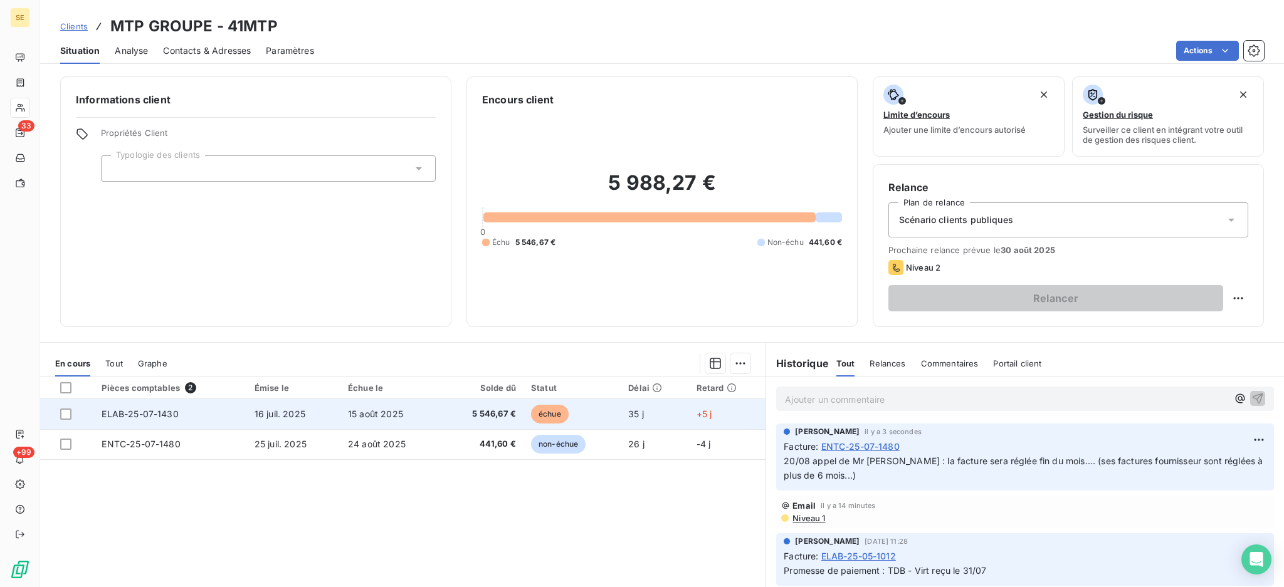
click at [480, 416] on span "5 546,67 €" at bounding box center [482, 414] width 66 height 13
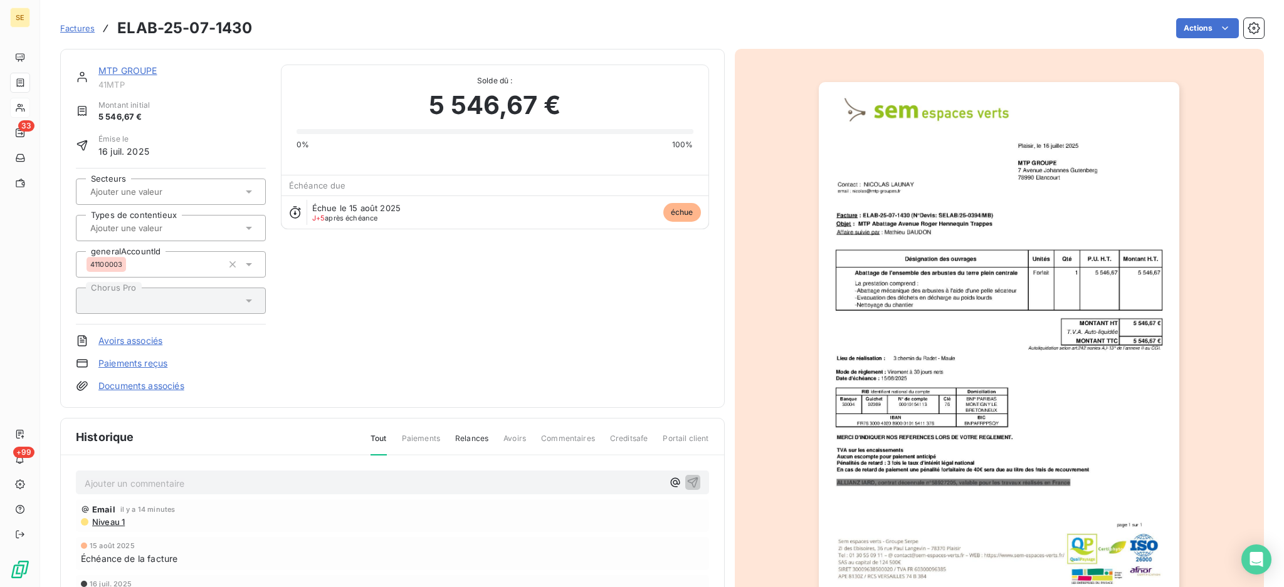
click at [253, 485] on p "Ajouter un commentaire ﻿" at bounding box center [374, 484] width 578 height 16
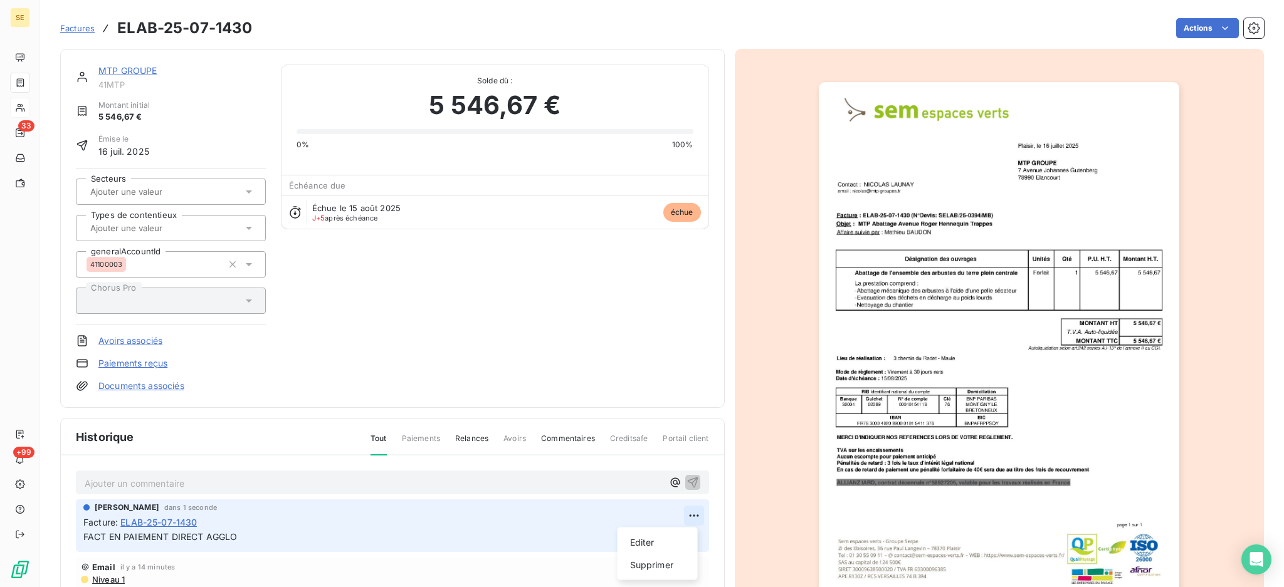
click at [685, 511] on html "SE 33 +99 Factures ELAB-25-07-1430 Actions MTP GROUPE 41MTP Montant initial 5 5…" at bounding box center [642, 293] width 1284 height 587
click at [654, 539] on div "Editer" at bounding box center [657, 543] width 70 height 20
click at [85, 537] on span "FACT EN PAIEMENT DIRECT AGGLO" at bounding box center [160, 537] width 154 height 11
click at [689, 535] on icon "button" at bounding box center [694, 537] width 13 height 13
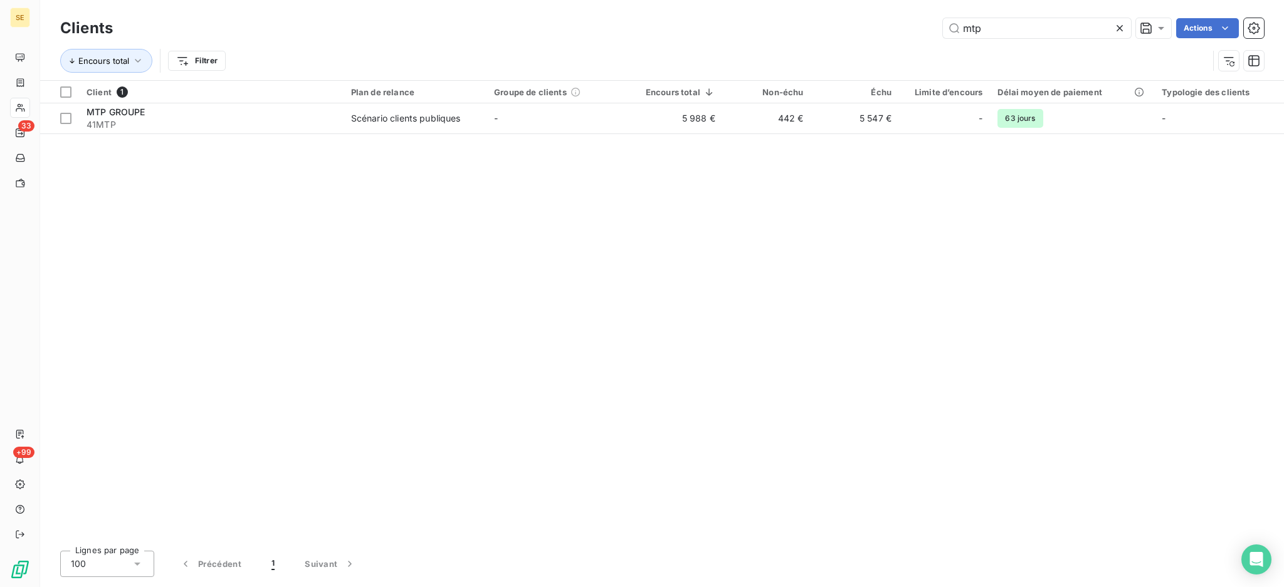
click at [1121, 28] on icon at bounding box center [1119, 28] width 13 height 13
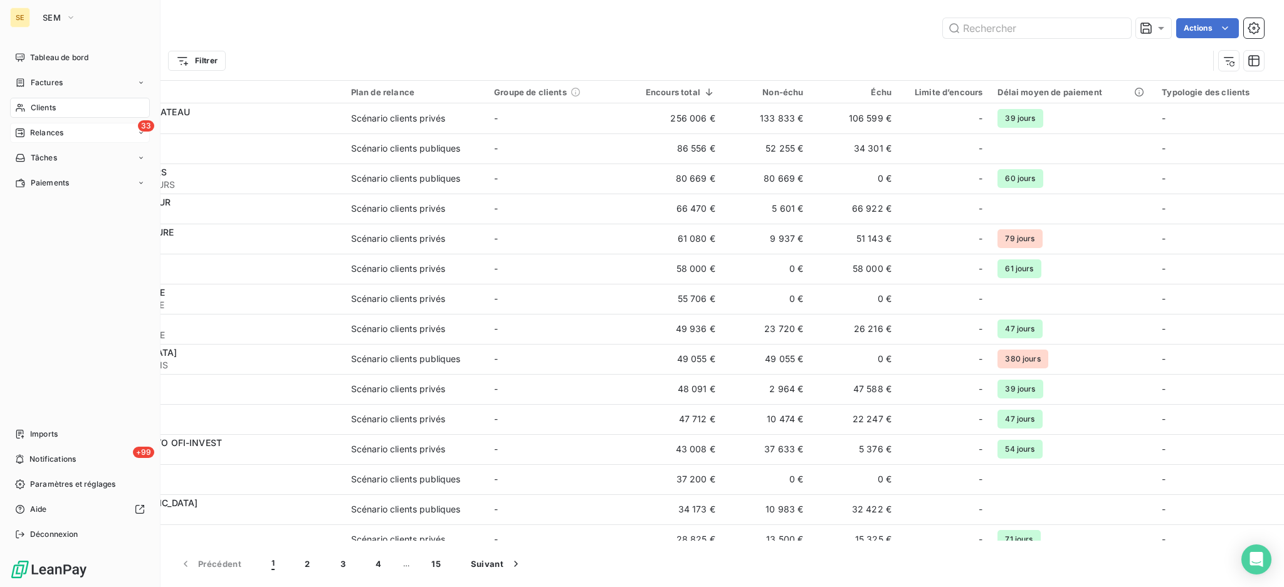
click at [40, 135] on span "Relances" at bounding box center [46, 132] width 33 height 11
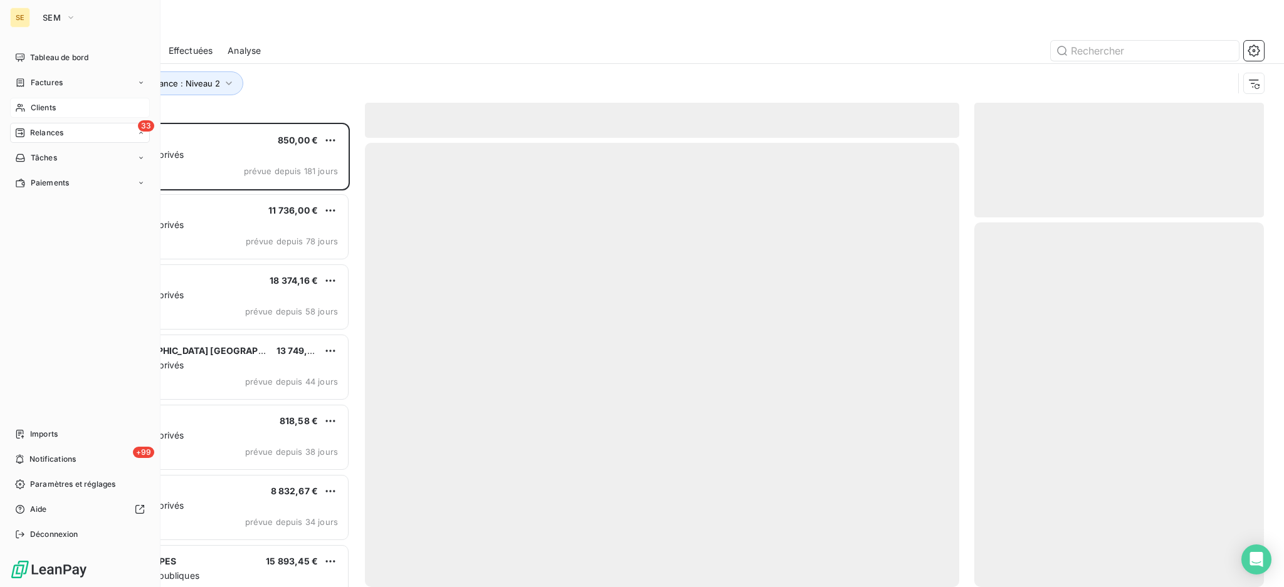
scroll to position [452, 276]
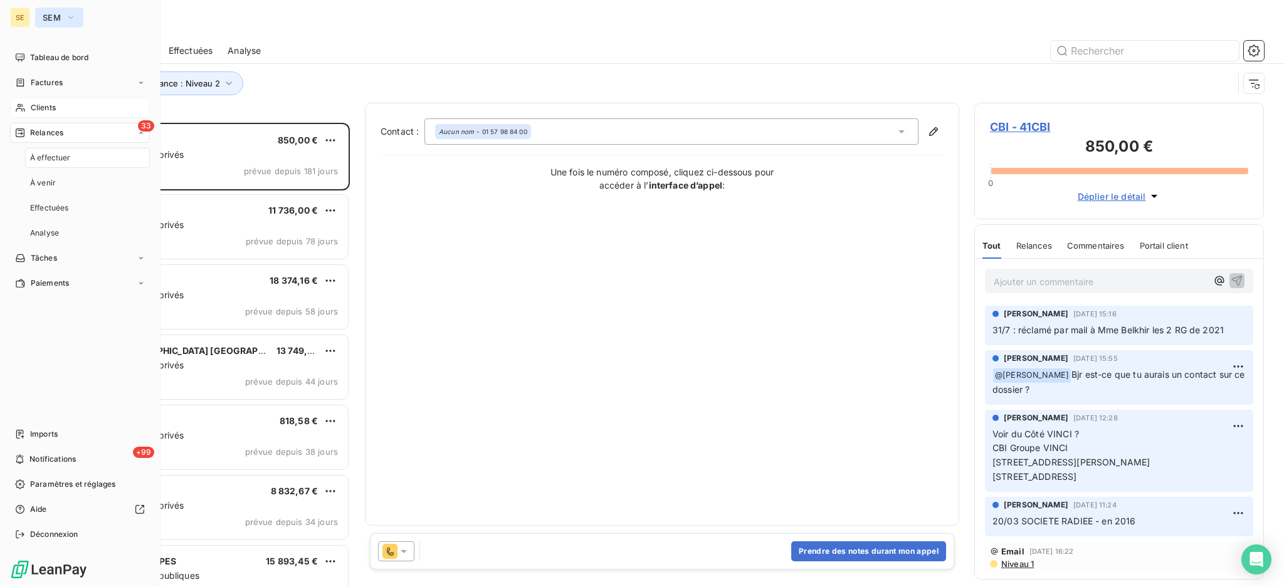
click at [76, 16] on button "SEM" at bounding box center [59, 18] width 48 height 20
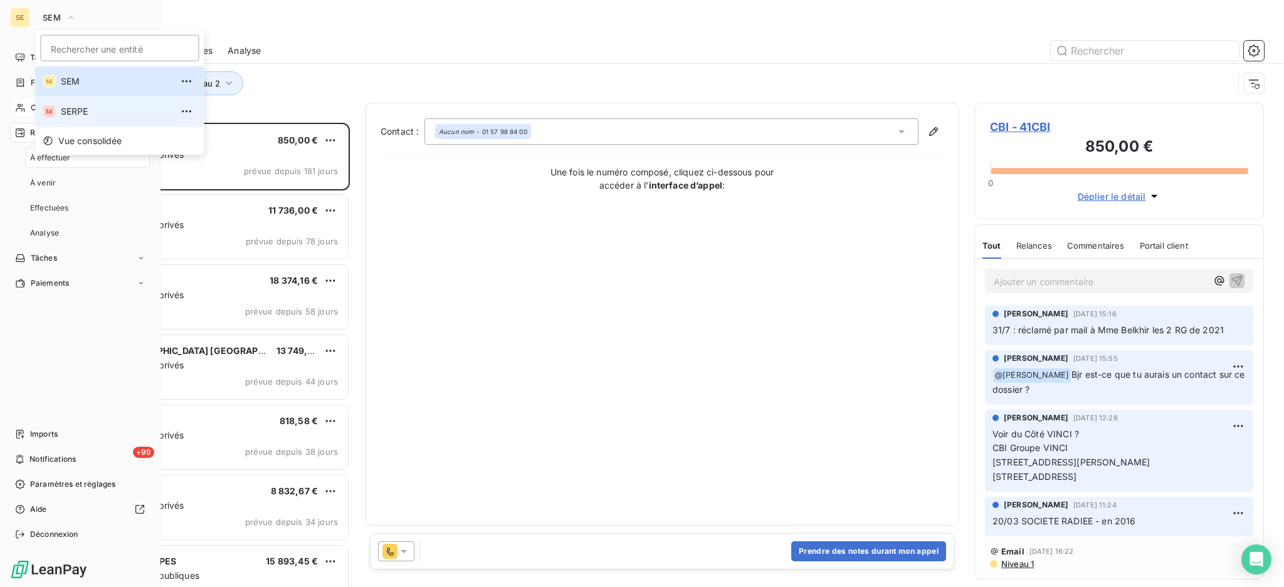
click at [82, 110] on span "SERPE" at bounding box center [116, 111] width 111 height 13
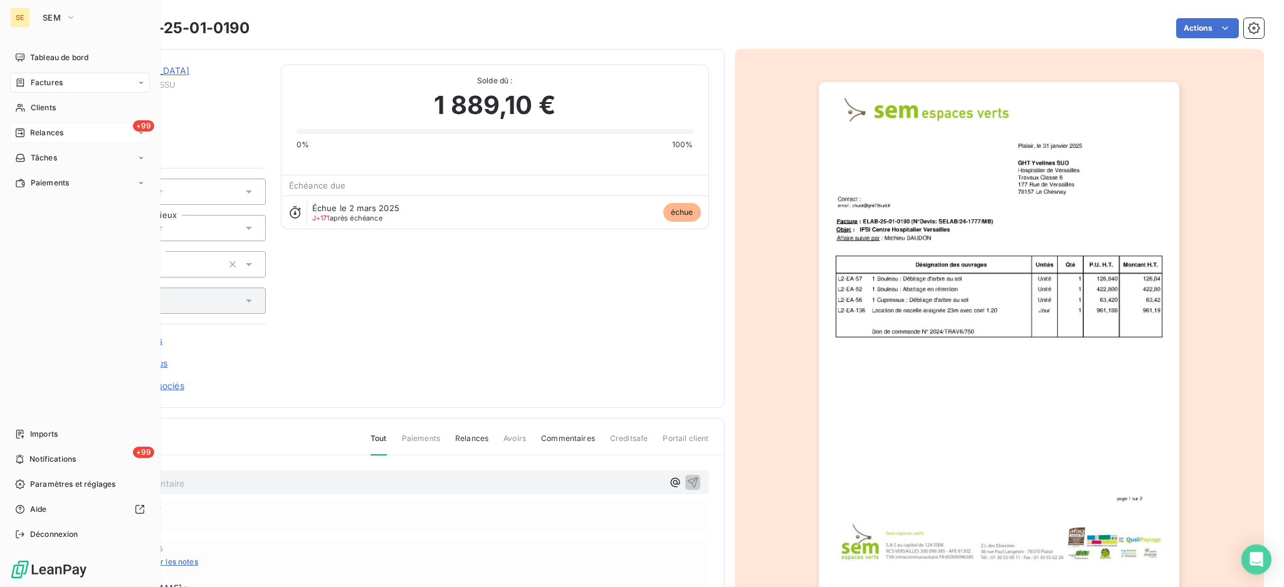
click at [46, 134] on span "Relances" at bounding box center [46, 132] width 33 height 11
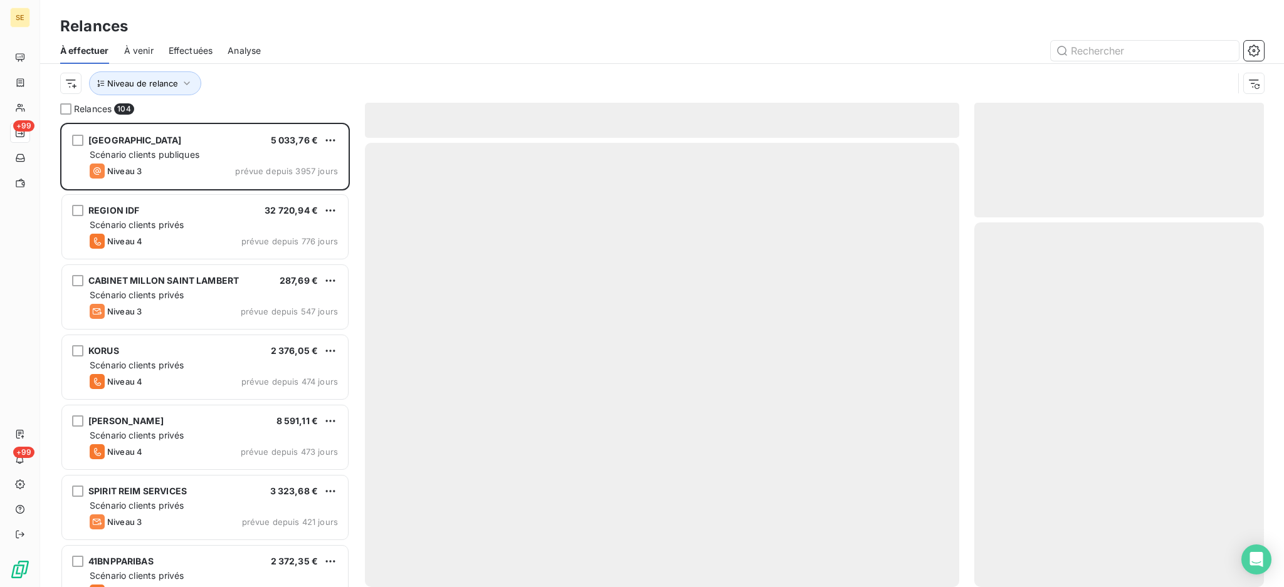
scroll to position [452, 276]
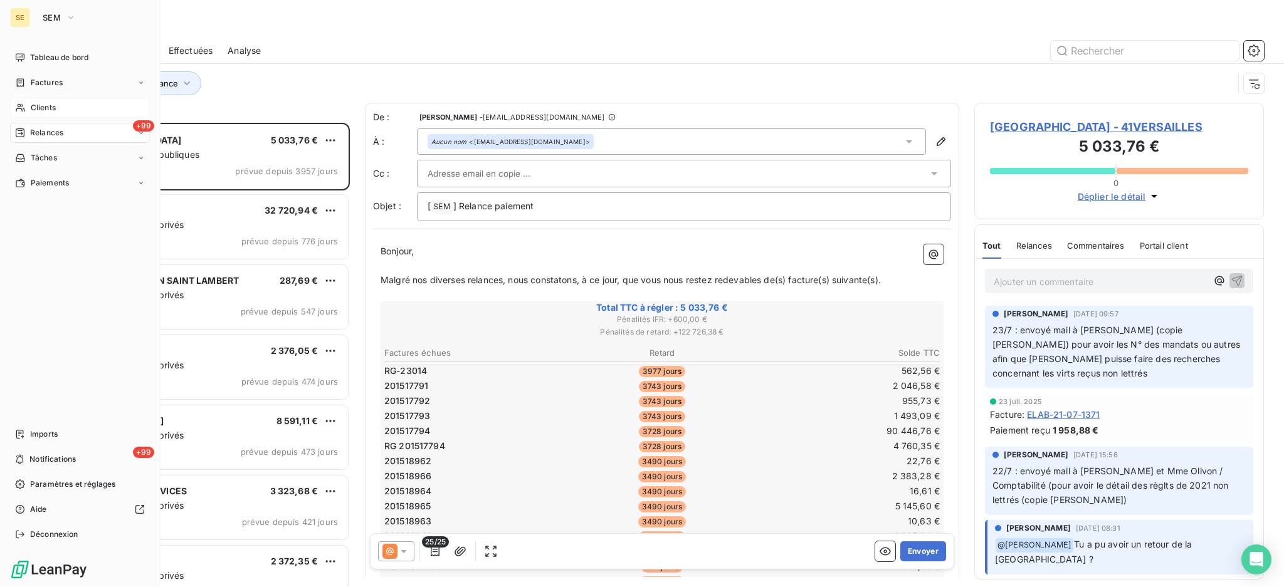
click at [44, 104] on span "Clients" at bounding box center [43, 107] width 25 height 11
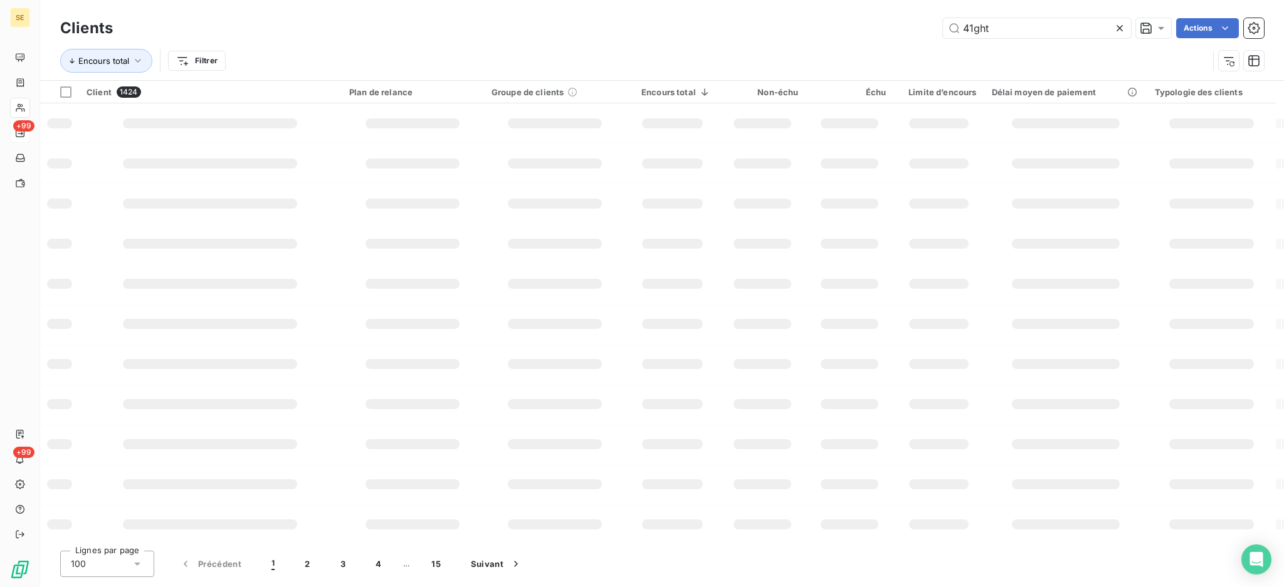
type input "41ght"
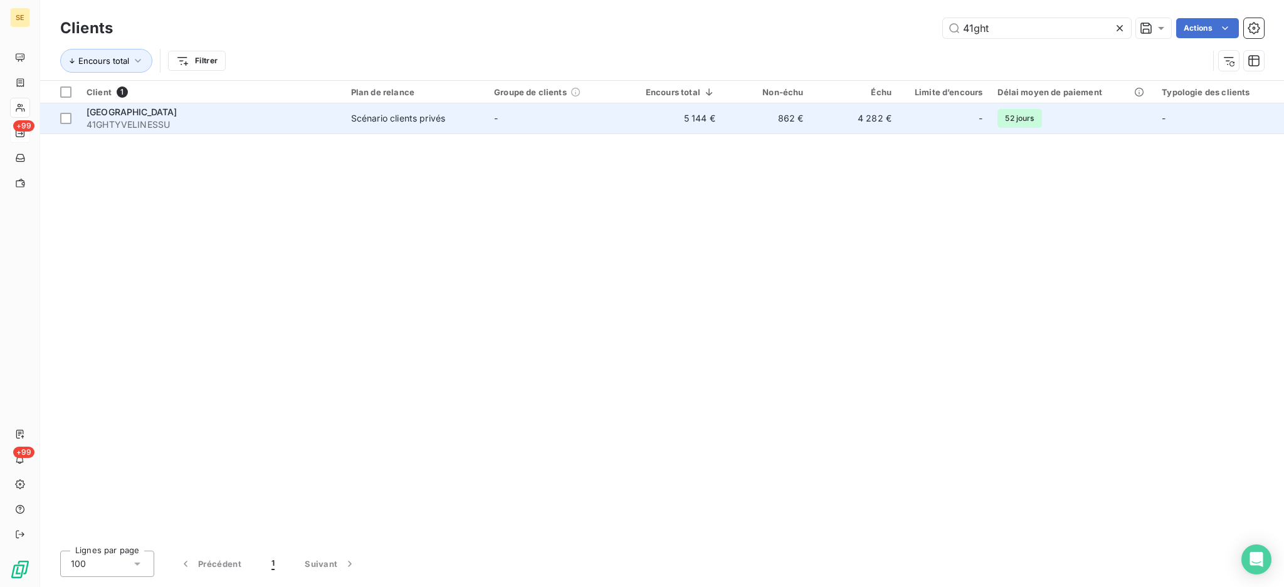
click at [241, 125] on span "41GHTYVELINESSU" at bounding box center [211, 124] width 249 height 13
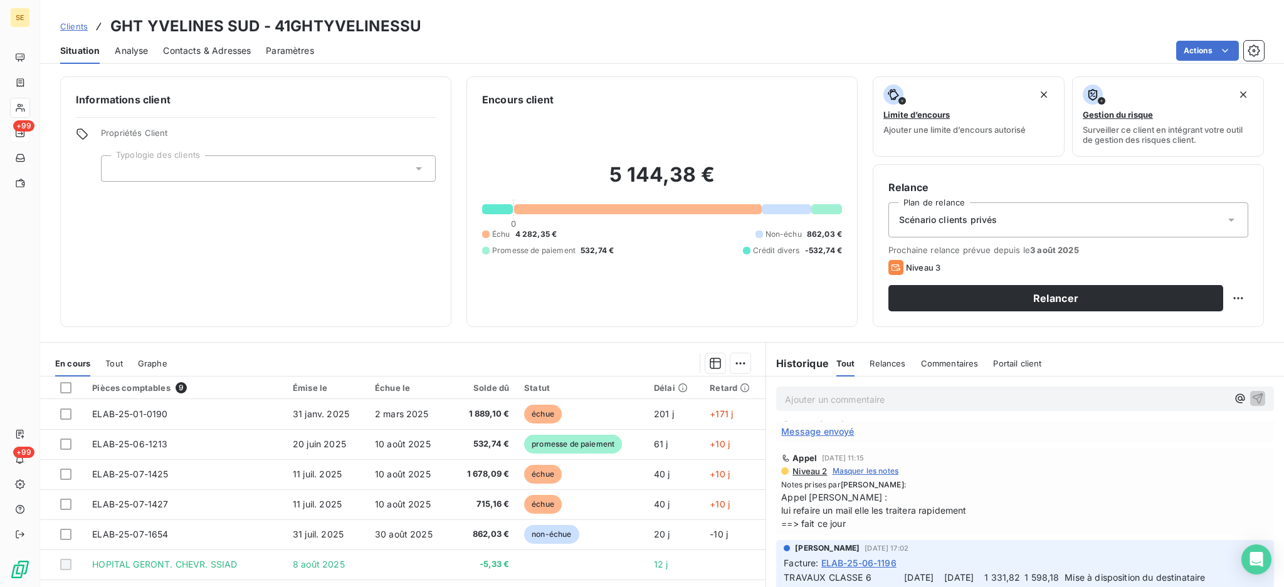
scroll to position [334, 0]
click at [828, 425] on span "Message envoyé" at bounding box center [817, 430] width 73 height 13
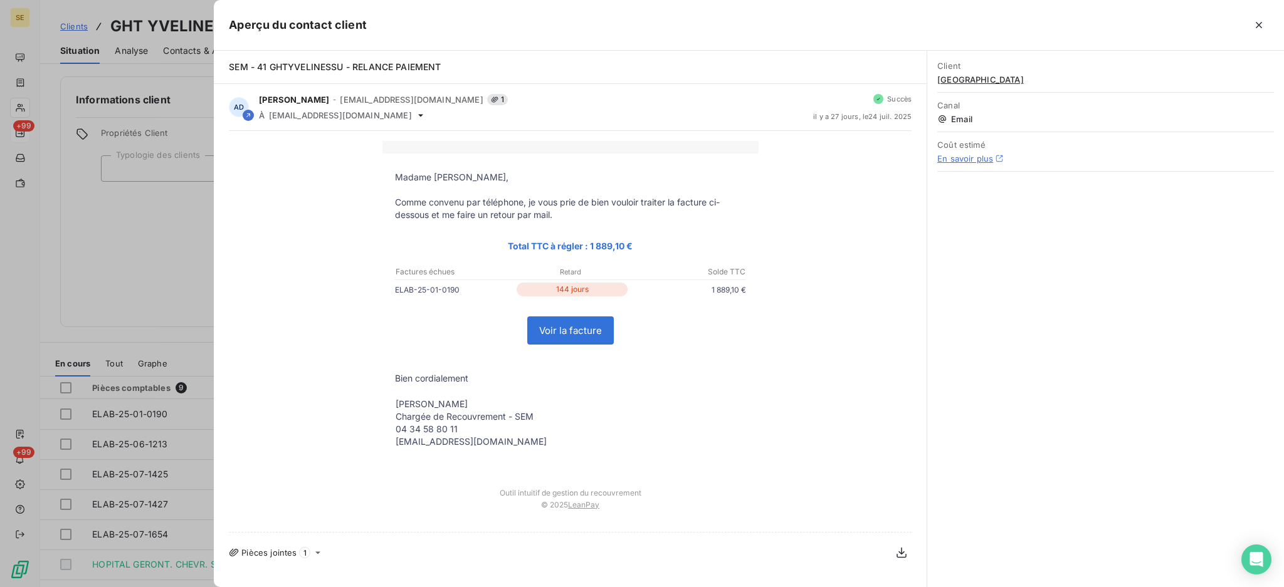
scroll to position [432, 0]
drag, startPoint x: 1259, startPoint y: 23, endPoint x: 814, endPoint y: 41, distance: 444.8
click at [1257, 23] on icon "button" at bounding box center [1258, 25] width 13 height 13
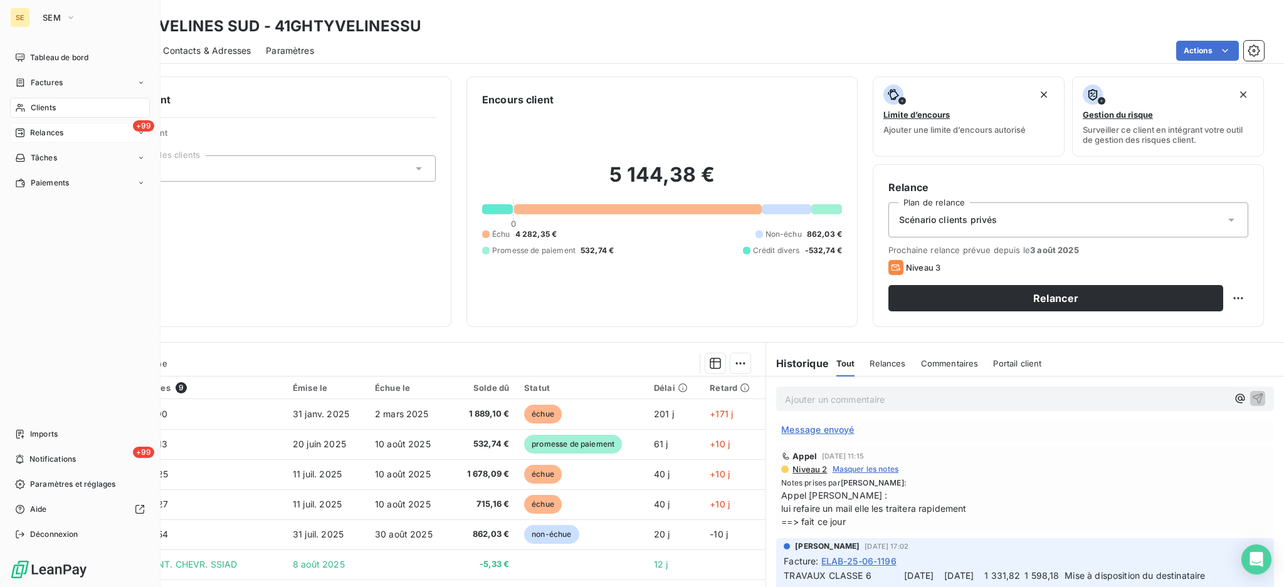
click at [41, 108] on span "Clients" at bounding box center [43, 107] width 25 height 11
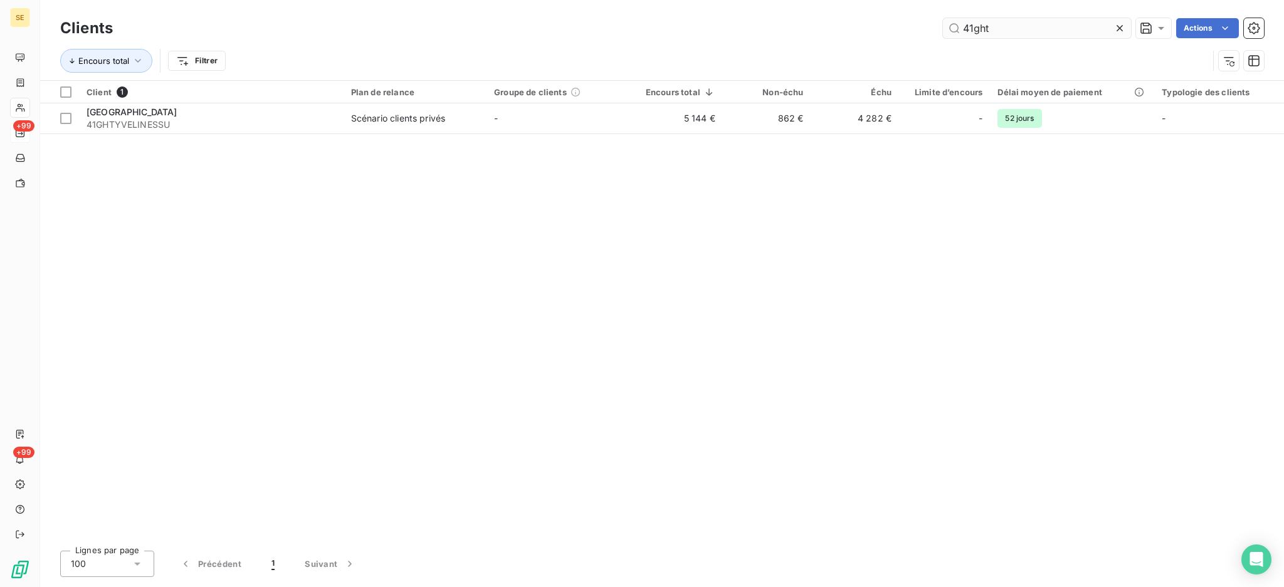
drag, startPoint x: 998, startPoint y: 28, endPoint x: 956, endPoint y: 26, distance: 42.0
click at [956, 26] on input "41ght" at bounding box center [1037, 28] width 188 height 20
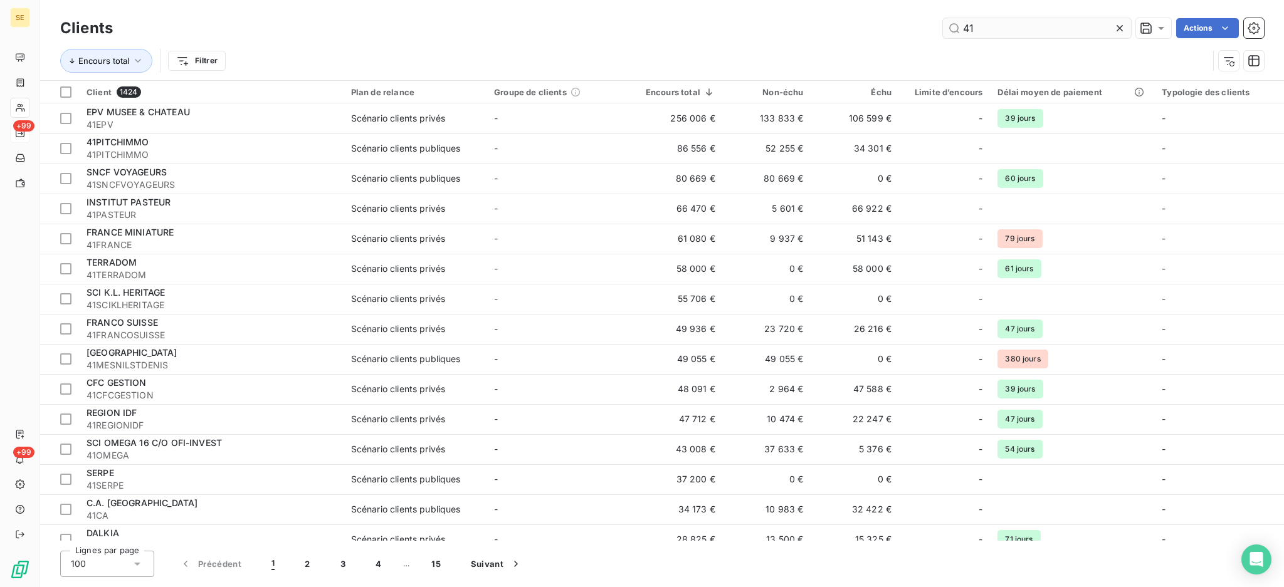
type input "4"
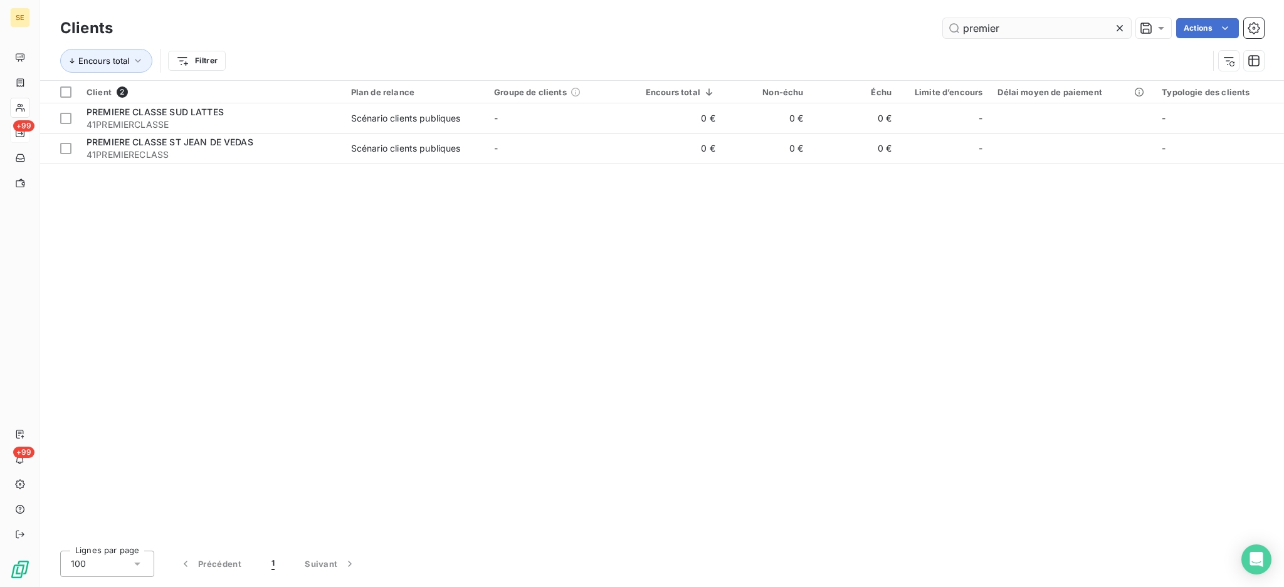
type input "premier"
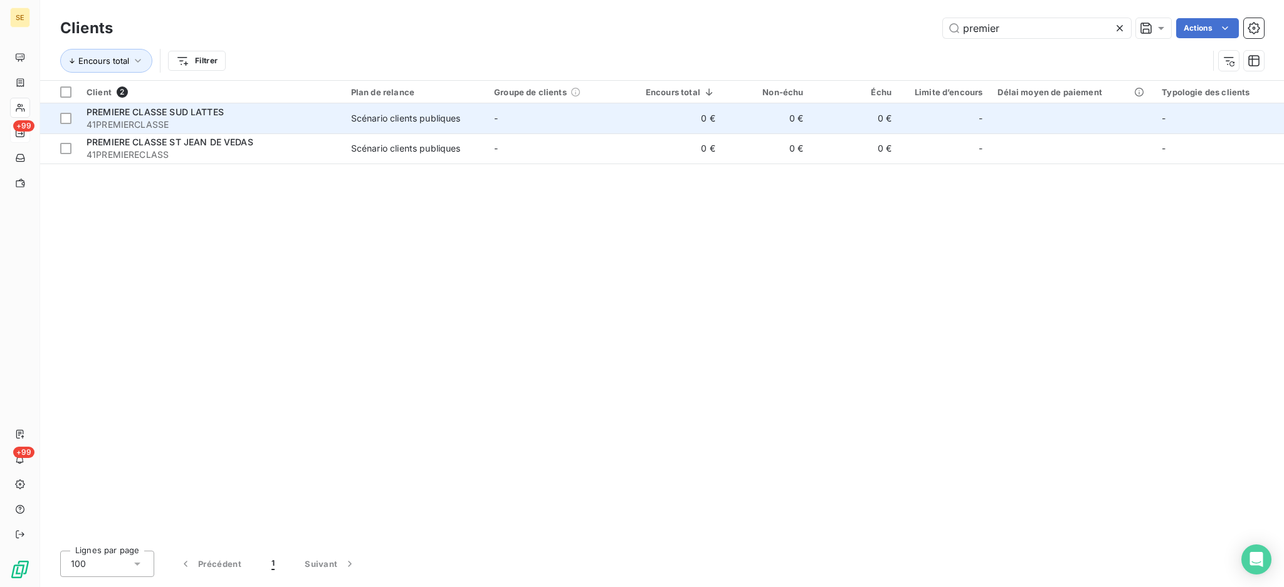
click at [406, 123] on div "Scénario clients publiques" at bounding box center [406, 118] width 110 height 13
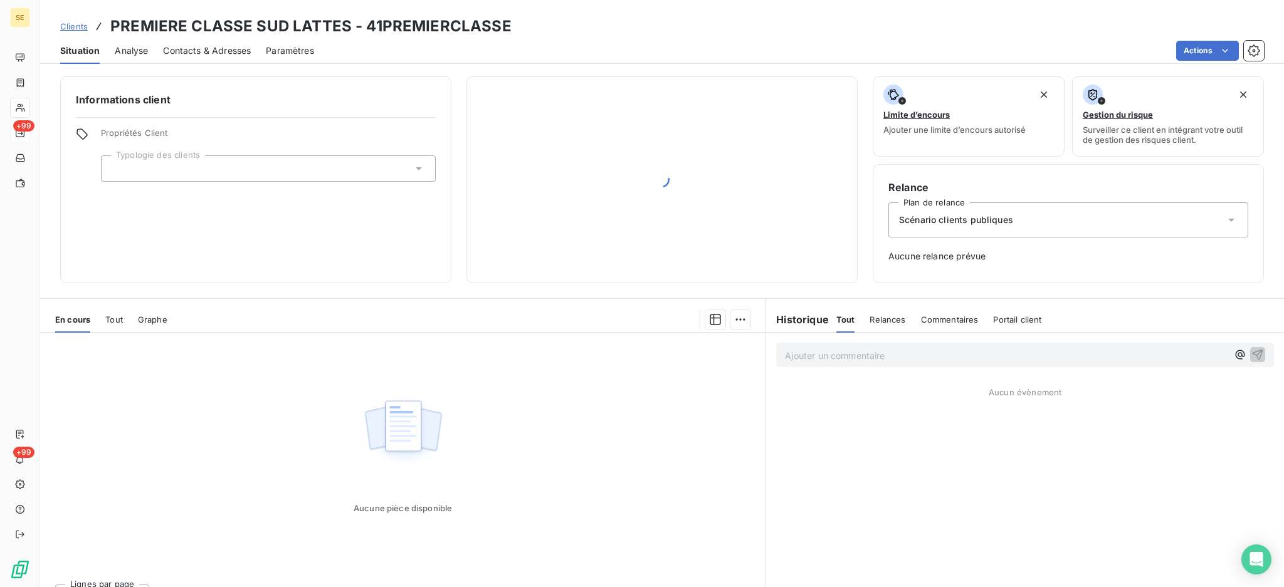
click at [112, 325] on div "Tout" at bounding box center [114, 320] width 18 height 26
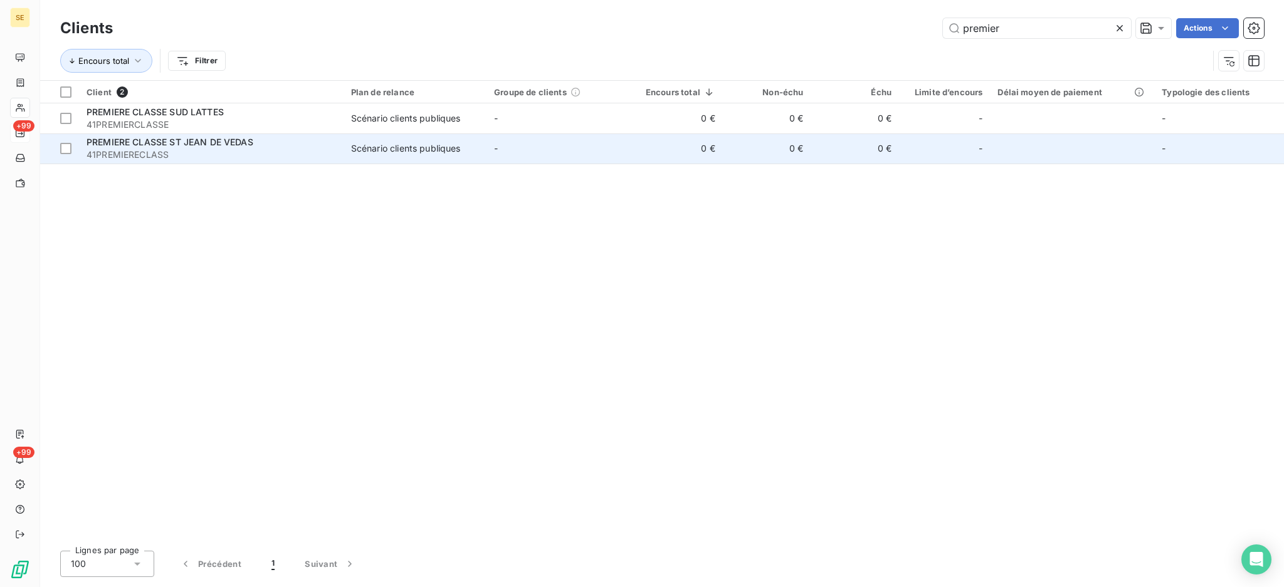
click at [604, 147] on td "-" at bounding box center [557, 149] width 143 height 30
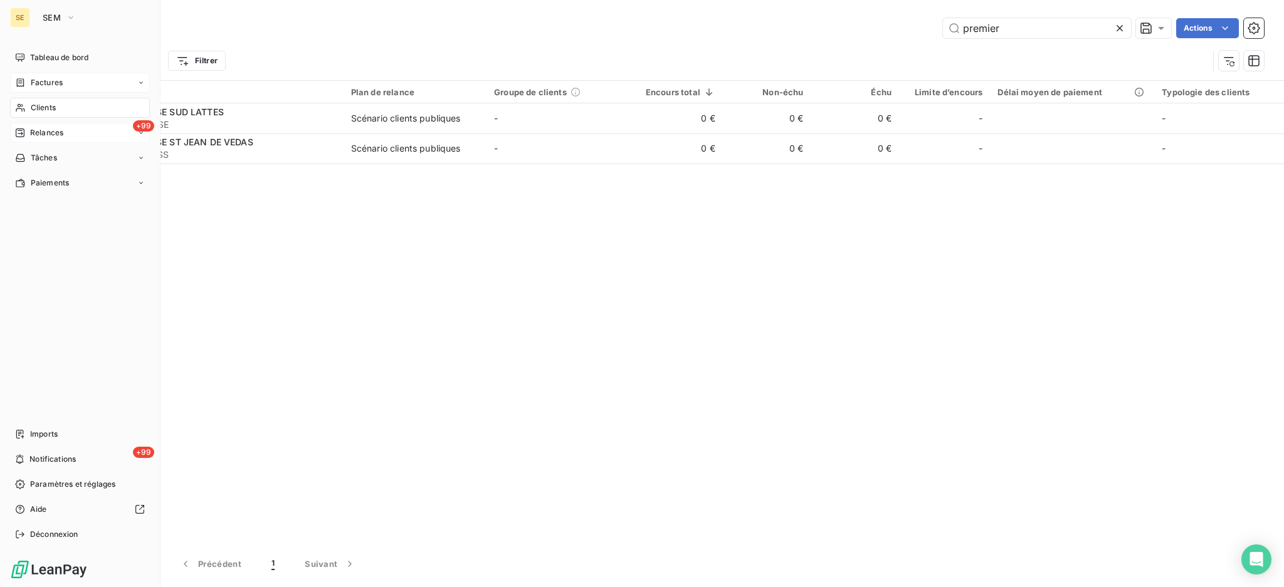
click at [33, 84] on span "Factures" at bounding box center [47, 82] width 32 height 11
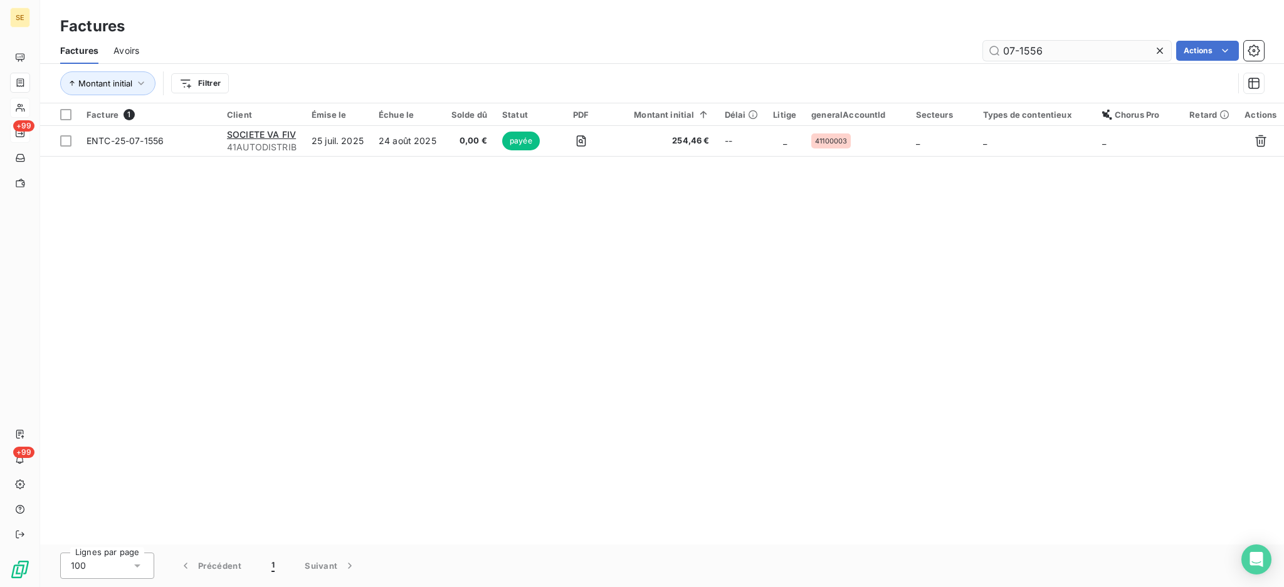
click at [1074, 50] on input "07-1556" at bounding box center [1077, 51] width 188 height 20
type input "0"
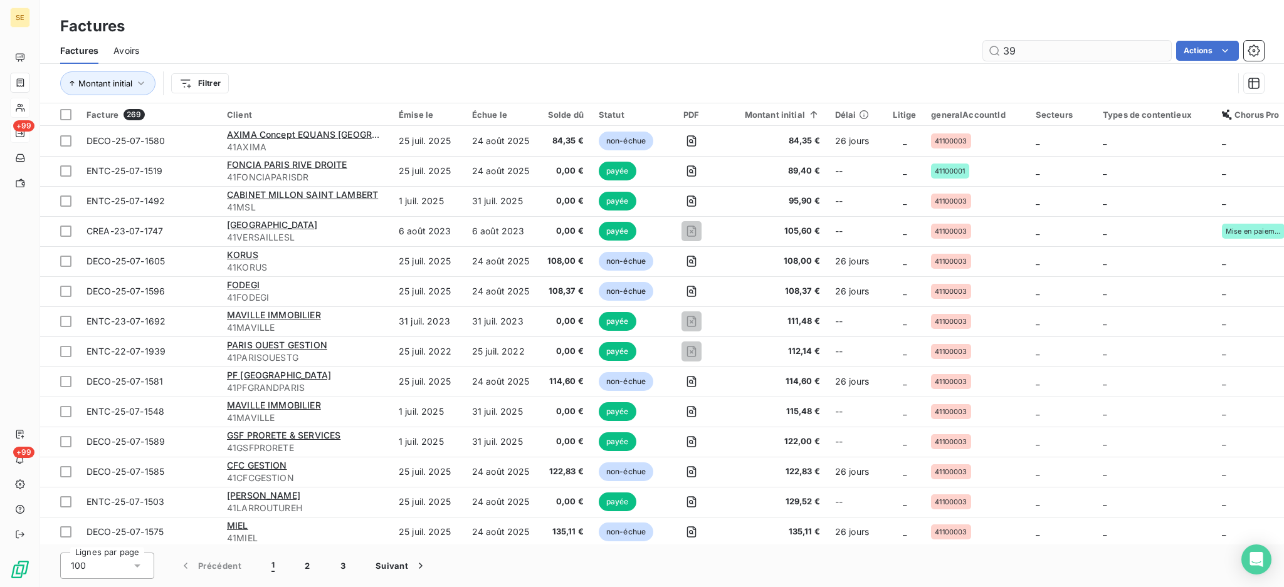
type input "390"
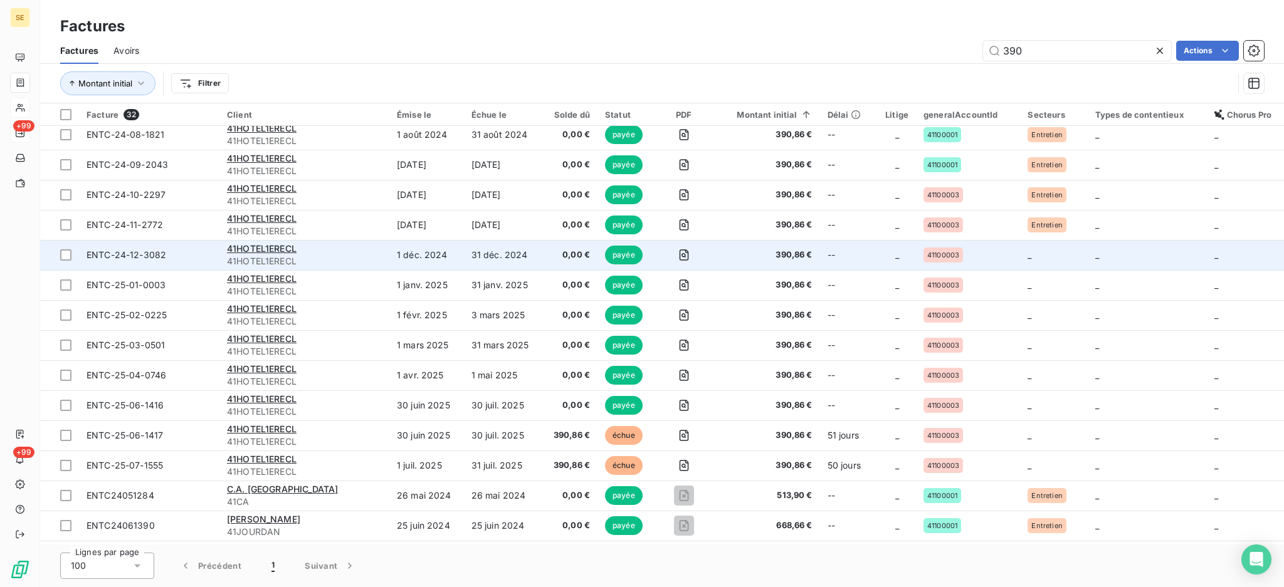
scroll to position [167, 0]
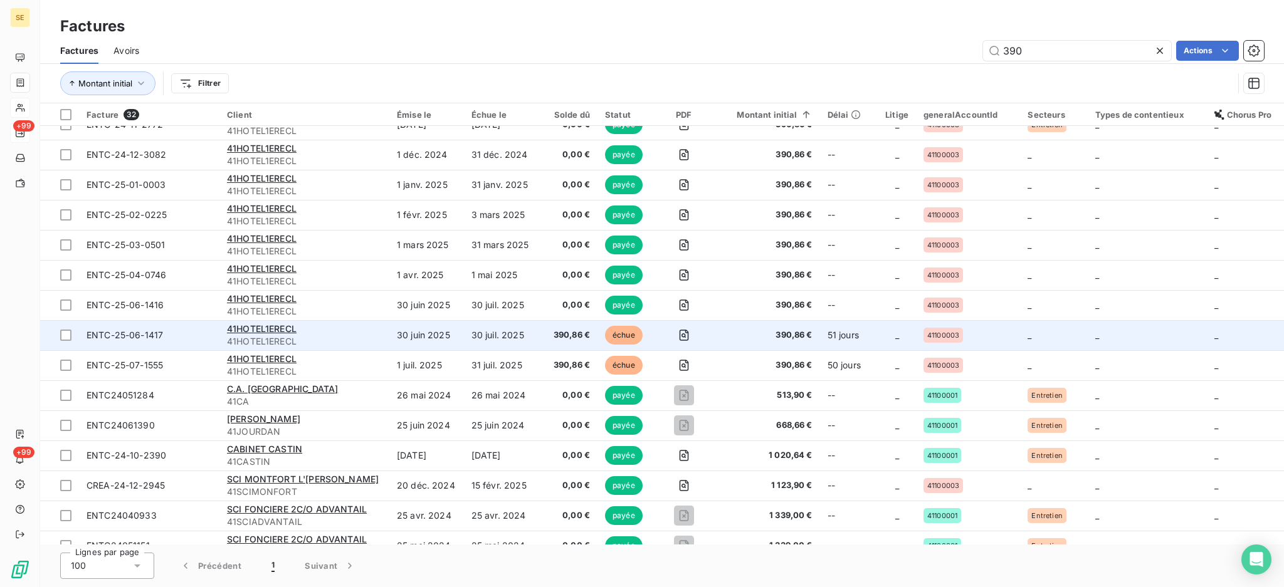
click at [759, 335] on span "390,86 €" at bounding box center [767, 335] width 90 height 13
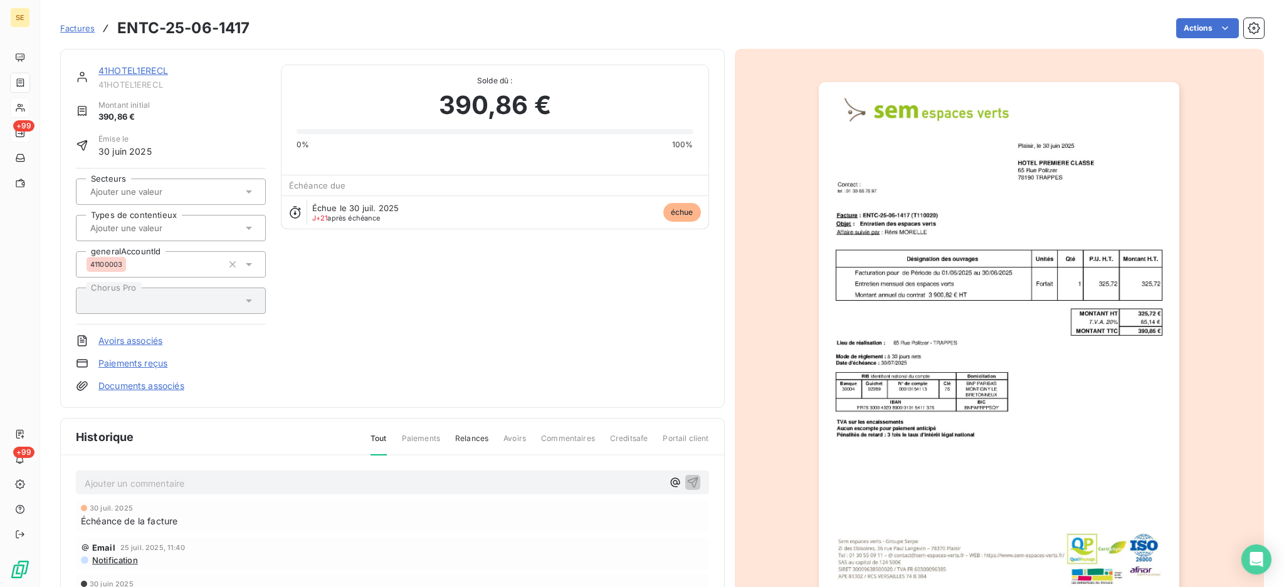
click at [149, 69] on link "41HOTEL1ERECL" at bounding box center [133, 70] width 70 height 11
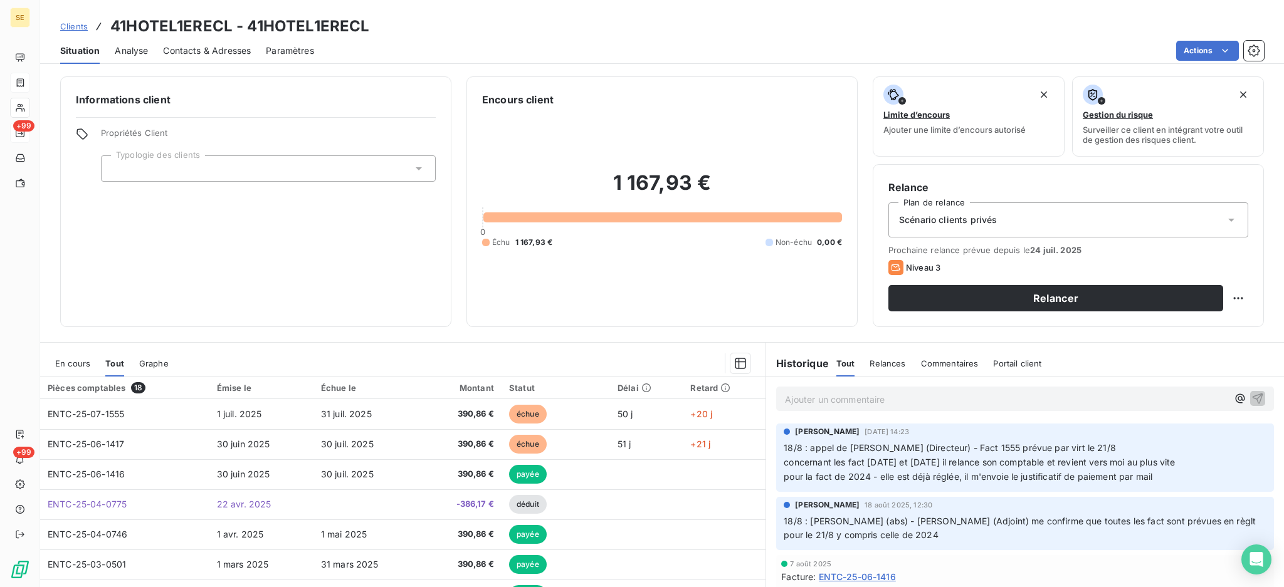
click at [71, 360] on span "En cours" at bounding box center [72, 364] width 35 height 10
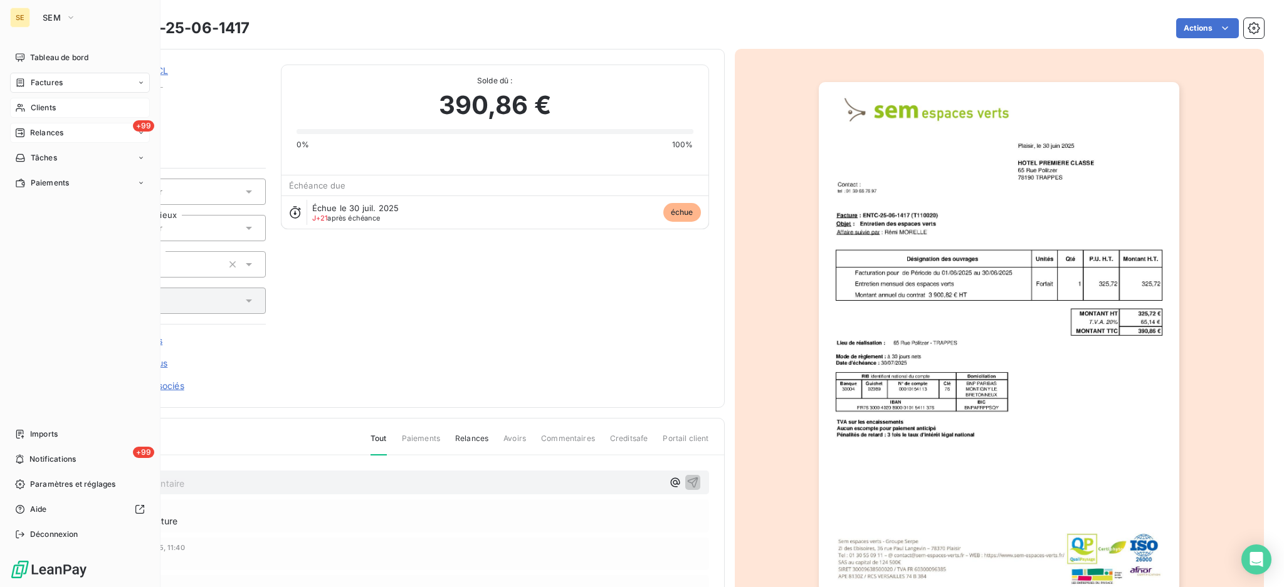
click at [33, 107] on span "Clients" at bounding box center [43, 107] width 25 height 11
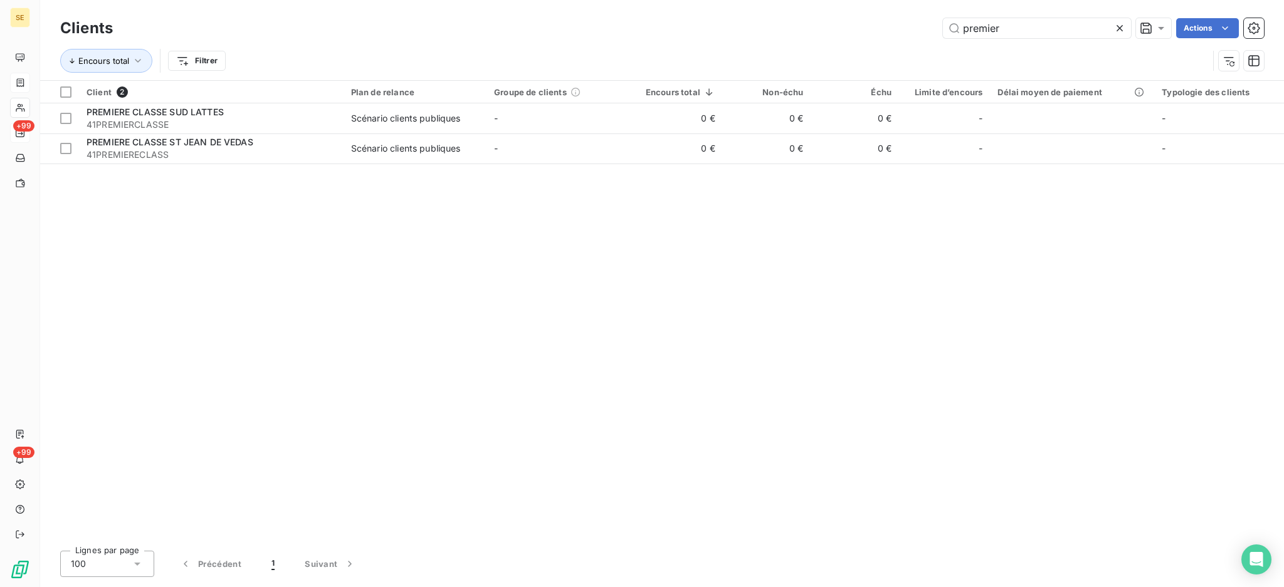
drag, startPoint x: 1017, startPoint y: 33, endPoint x: 898, endPoint y: 29, distance: 118.6
click at [898, 29] on div "premier Actions" at bounding box center [696, 28] width 1136 height 20
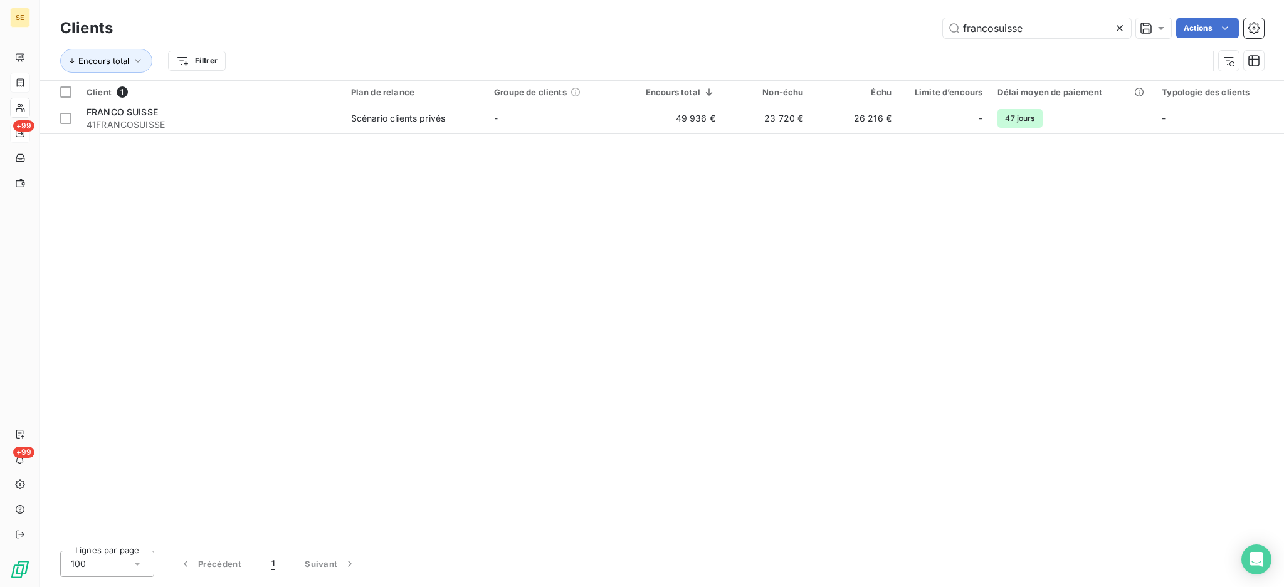
type input "francosuisse"
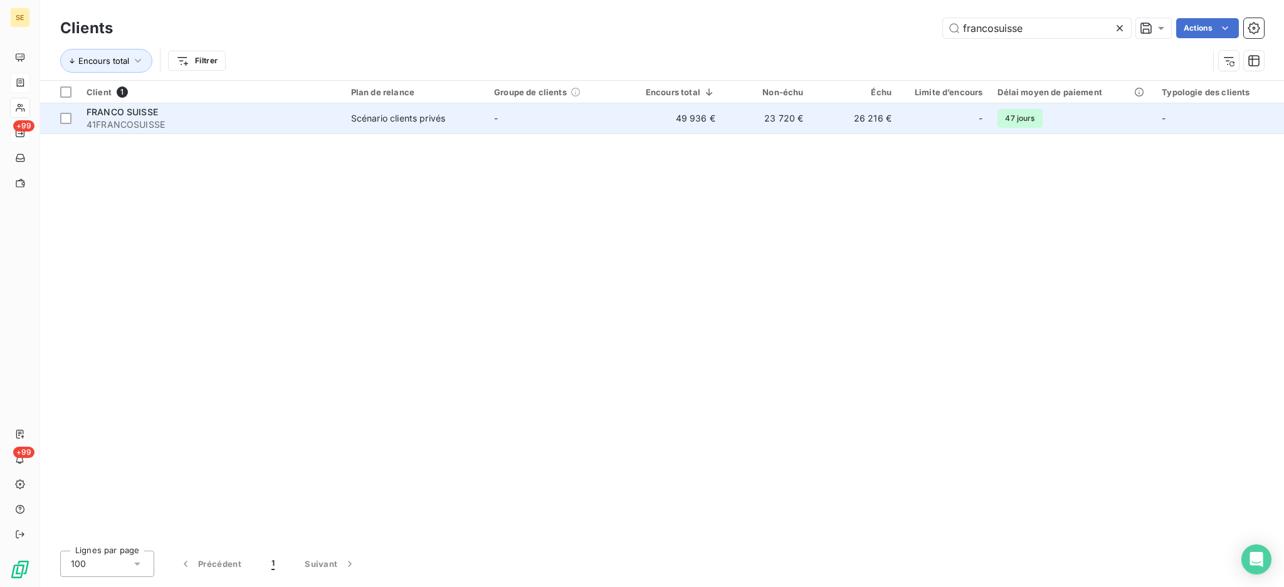
click at [88, 125] on span "41FRANCOSUISSE" at bounding box center [211, 124] width 249 height 13
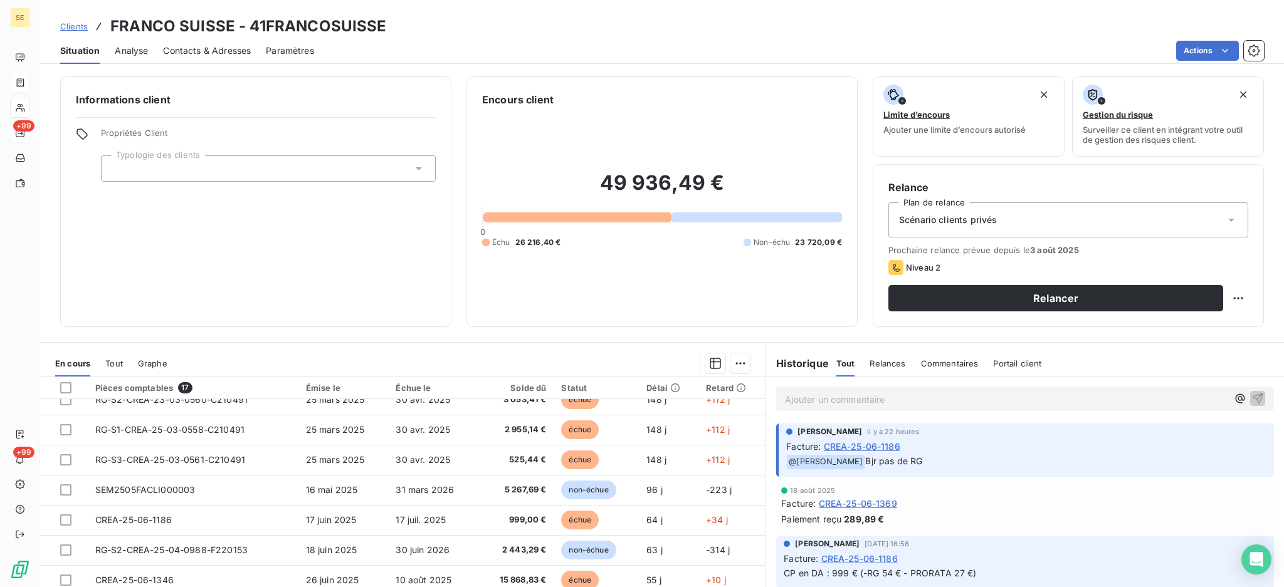
scroll to position [167, 0]
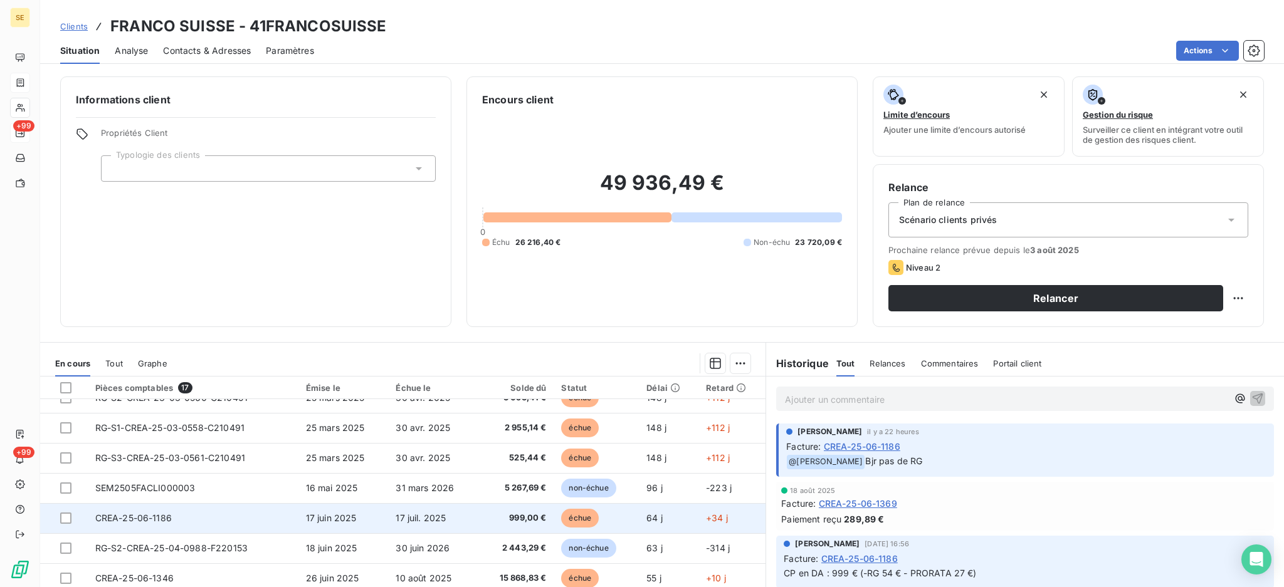
click at [298, 517] on td "17 juin 2025" at bounding box center [343, 518] width 90 height 30
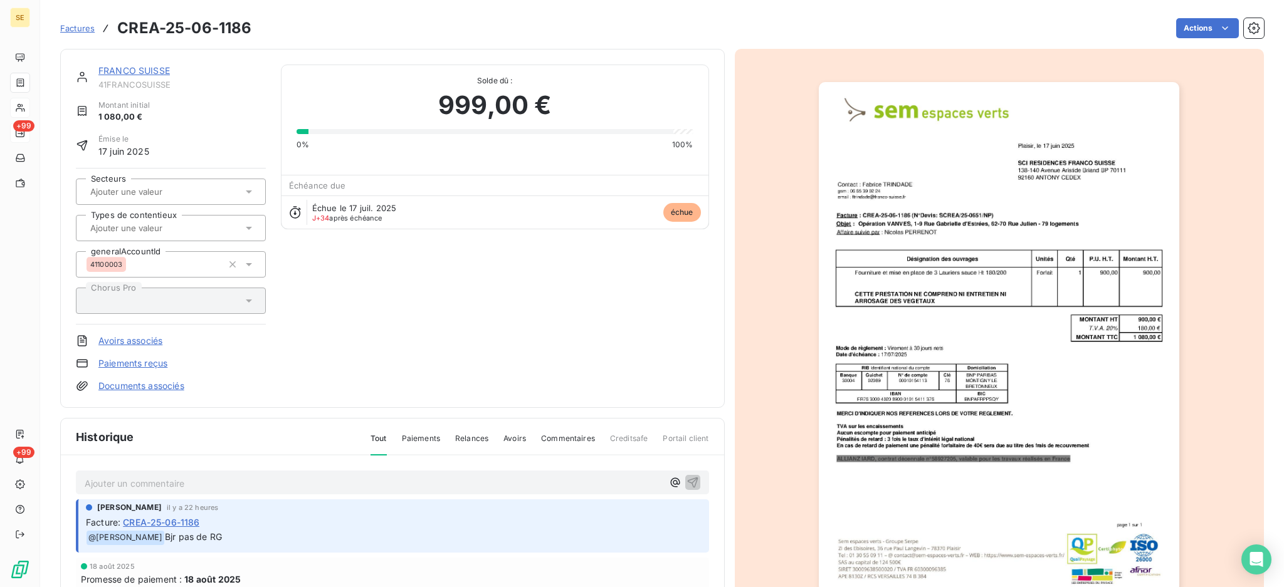
scroll to position [83, 0]
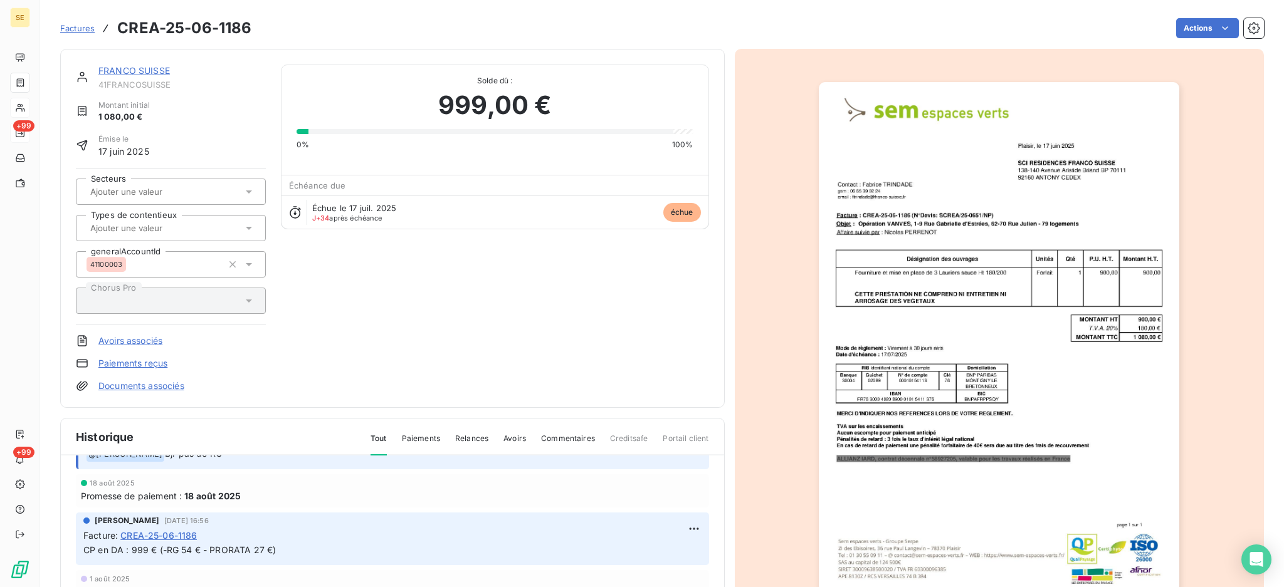
click at [156, 386] on link "Documents associés" at bounding box center [141, 386] width 86 height 13
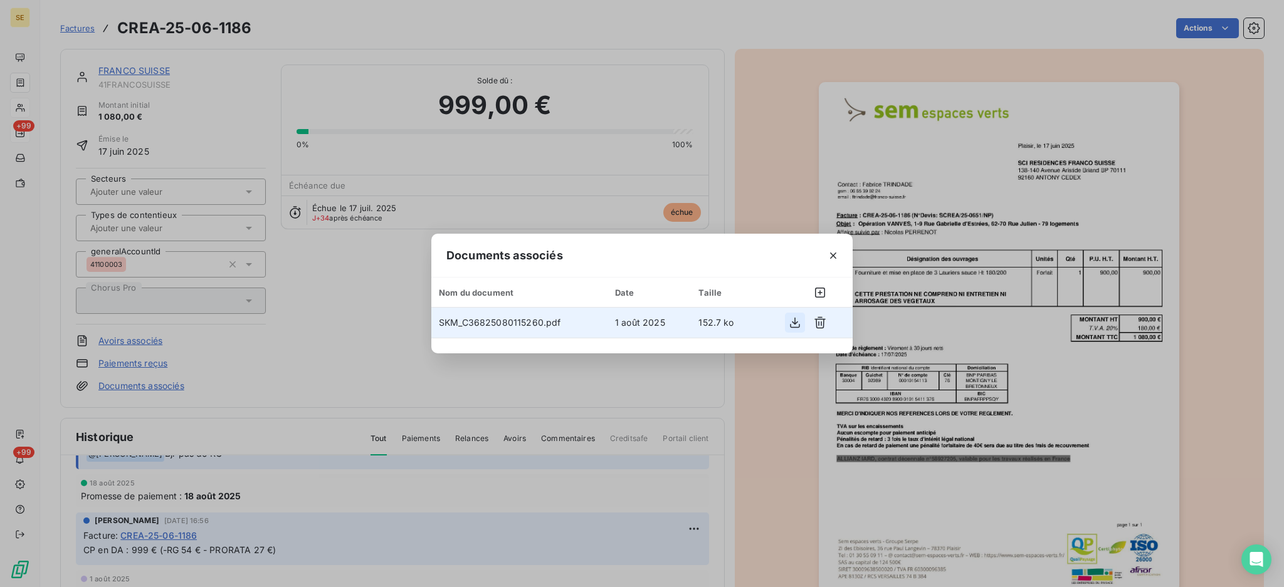
click at [792, 322] on icon "button" at bounding box center [795, 323] width 10 height 11
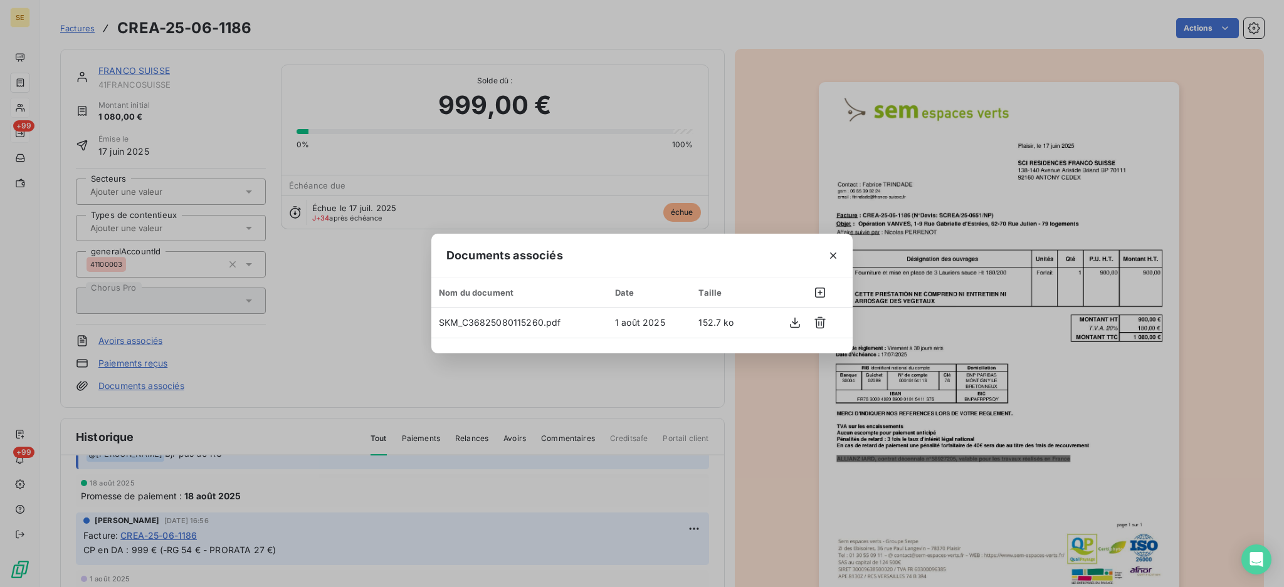
click at [833, 254] on icon "button" at bounding box center [833, 255] width 13 height 13
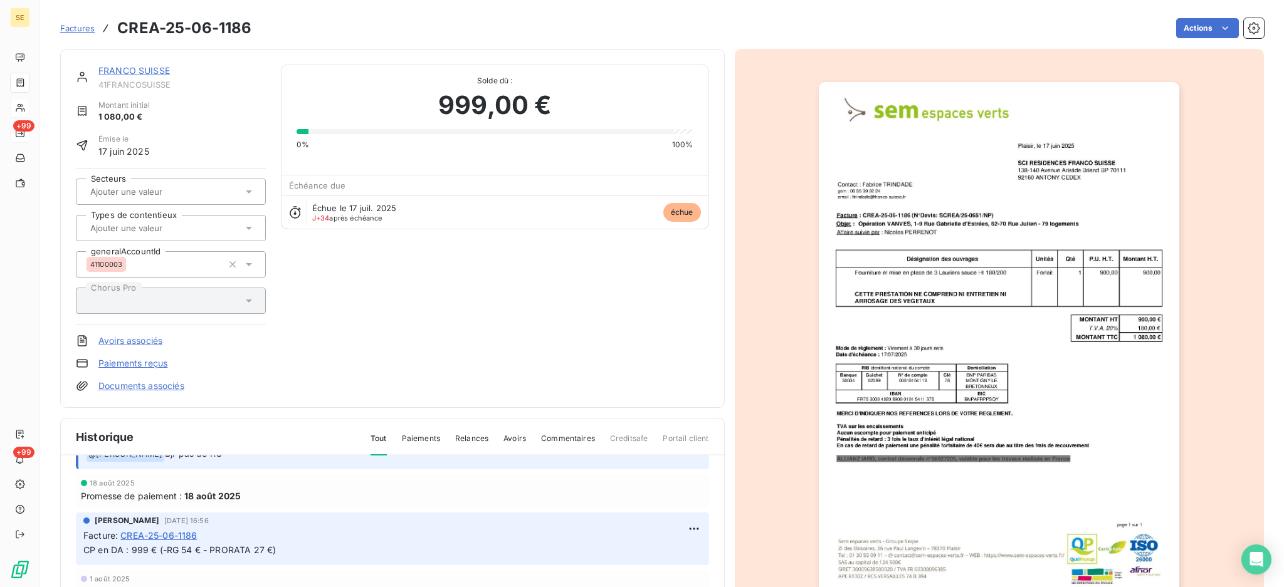
scroll to position [0, 0]
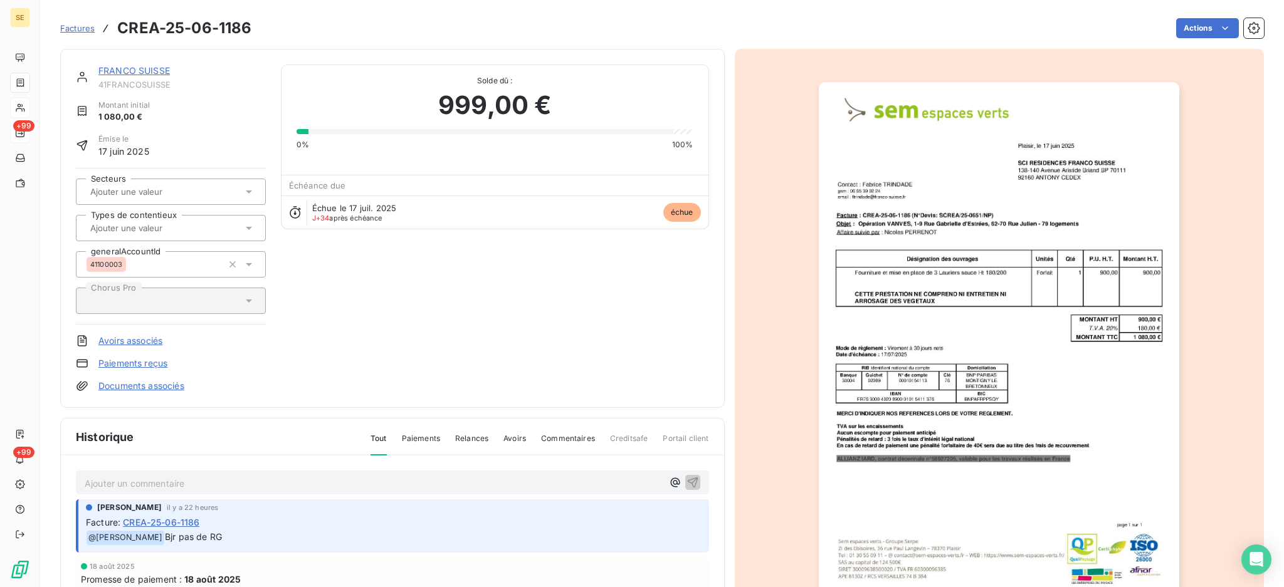
click at [255, 488] on p "Ajouter un commentaire ﻿" at bounding box center [374, 484] width 578 height 16
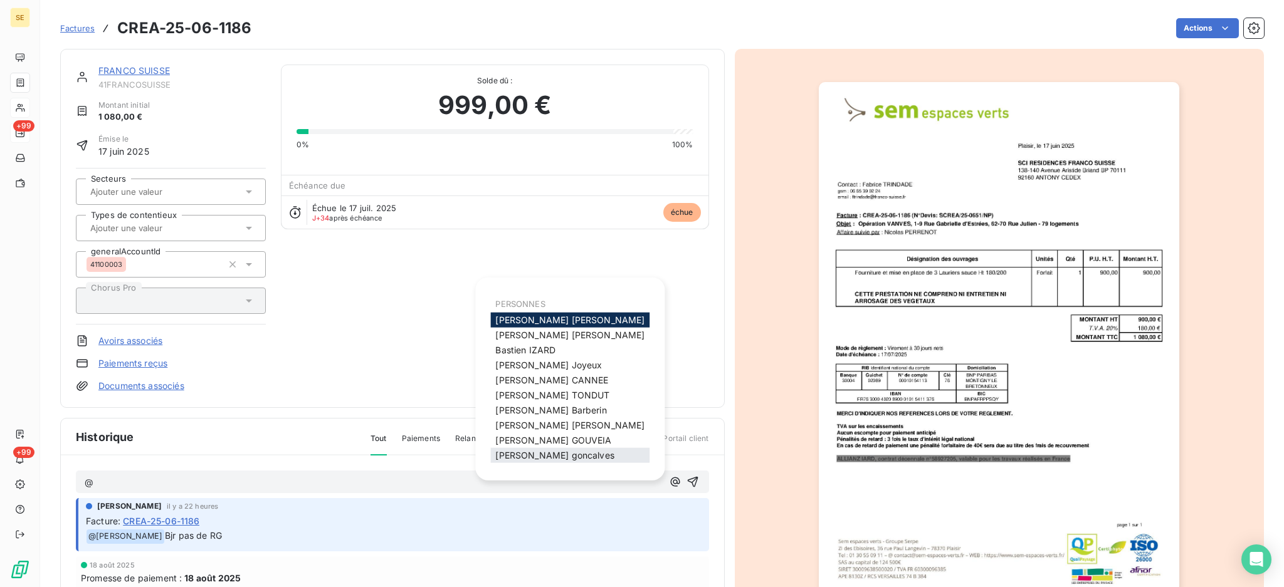
click at [538, 456] on span "paul goncalves" at bounding box center [554, 455] width 118 height 11
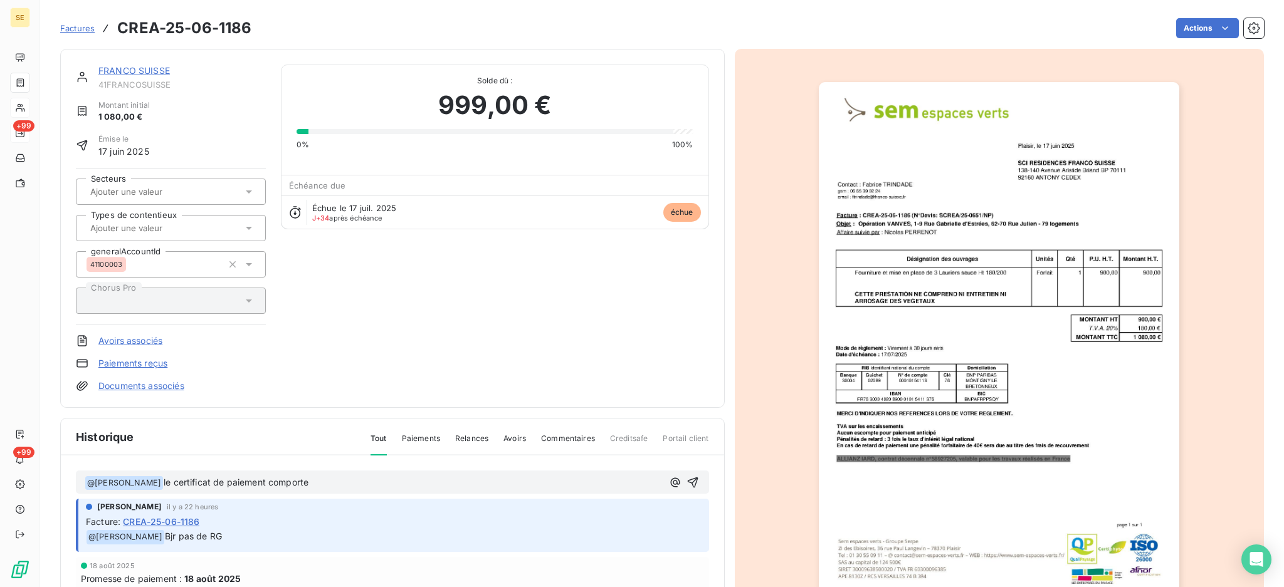
click at [261, 479] on span "le certificat de paiement comporte" at bounding box center [236, 482] width 145 height 11
click at [354, 482] on p "﻿ @ paul goncalves ﻿ le certificat de paiement comporte" at bounding box center [374, 483] width 578 height 15
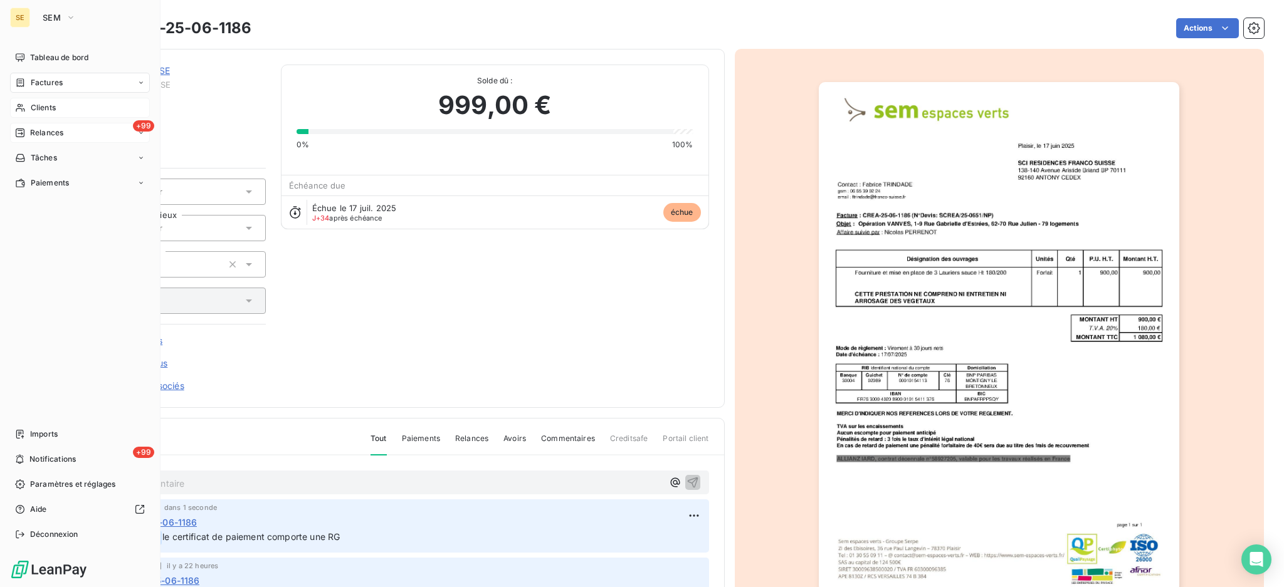
click at [46, 130] on span "Relances" at bounding box center [46, 132] width 33 height 11
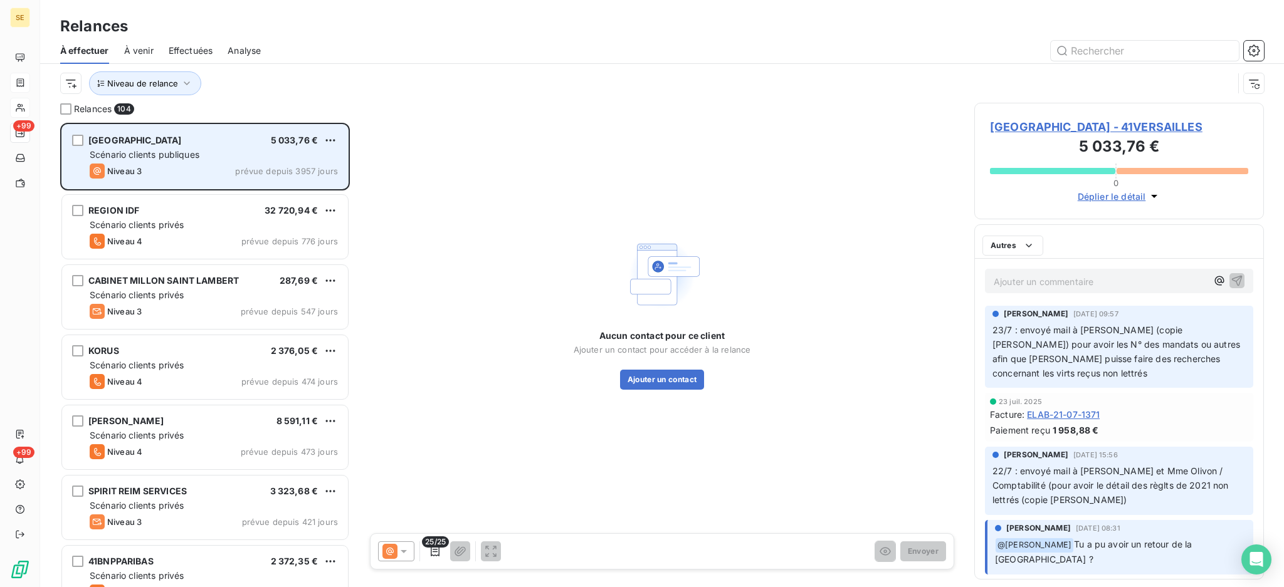
scroll to position [452, 276]
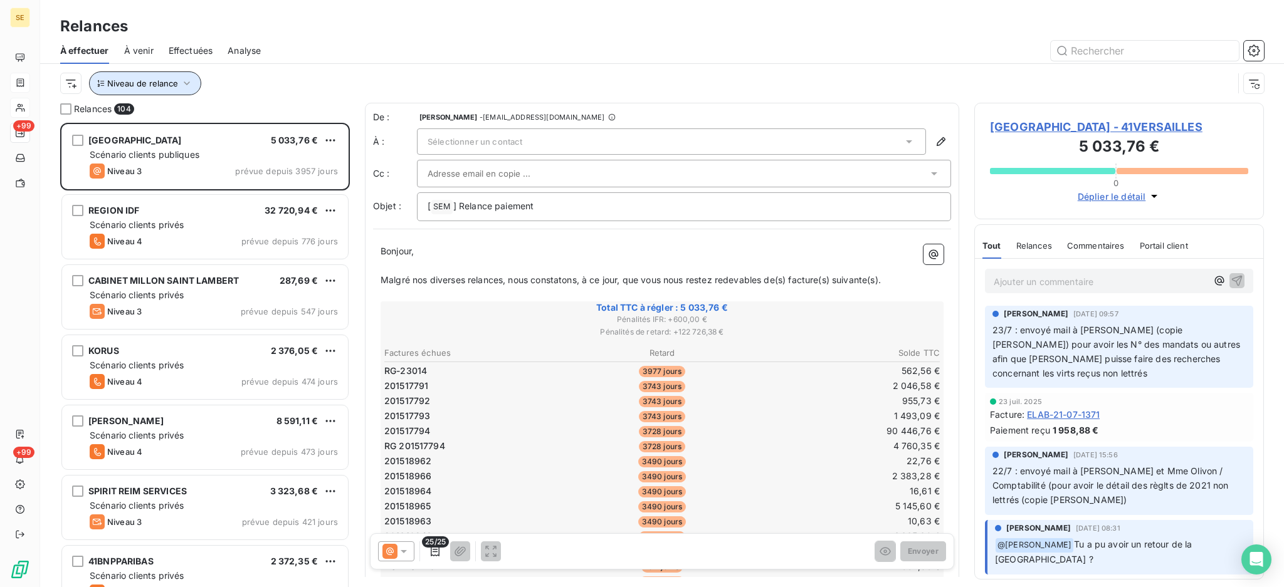
click at [181, 77] on icon "button" at bounding box center [187, 83] width 13 height 13
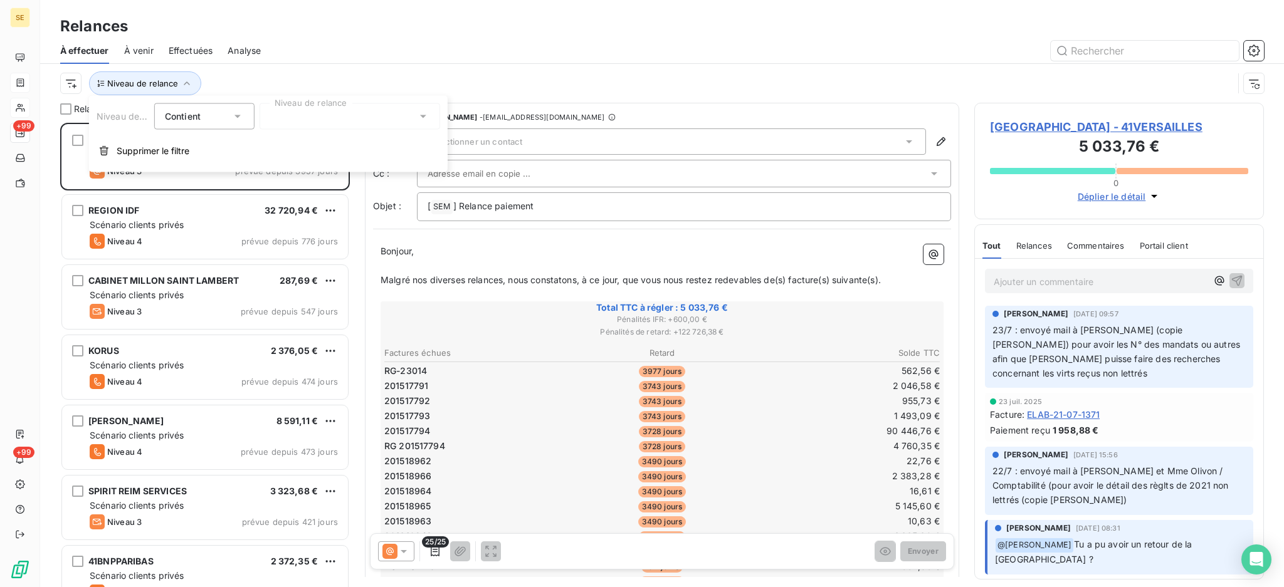
click at [424, 115] on icon at bounding box center [423, 116] width 6 height 3
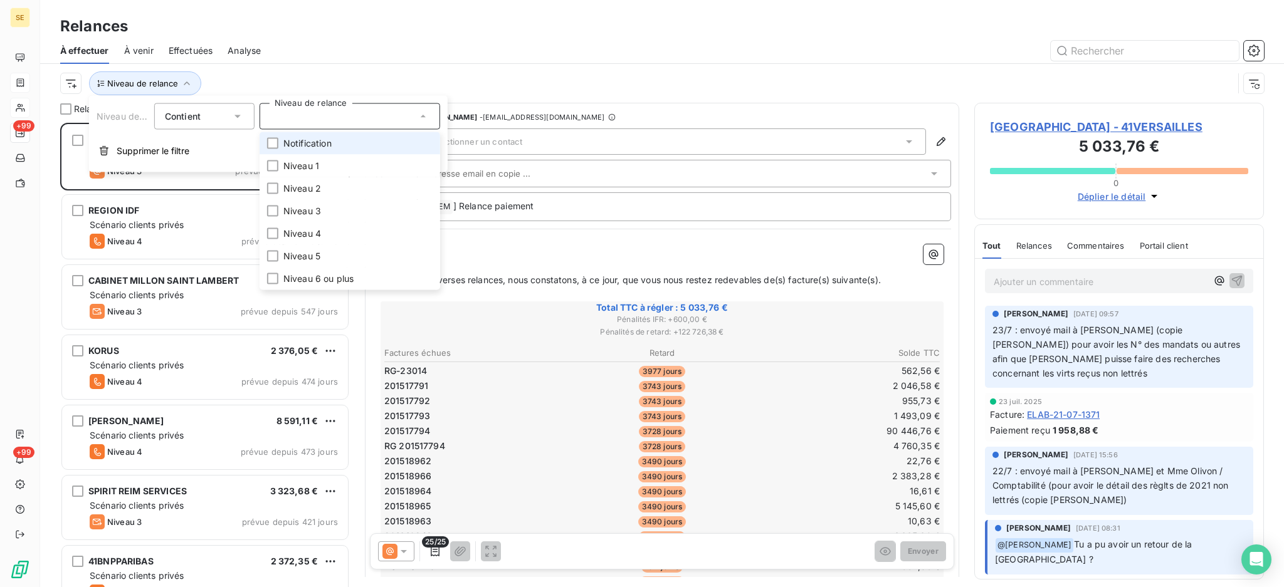
click at [298, 145] on span "Notification" at bounding box center [307, 143] width 48 height 13
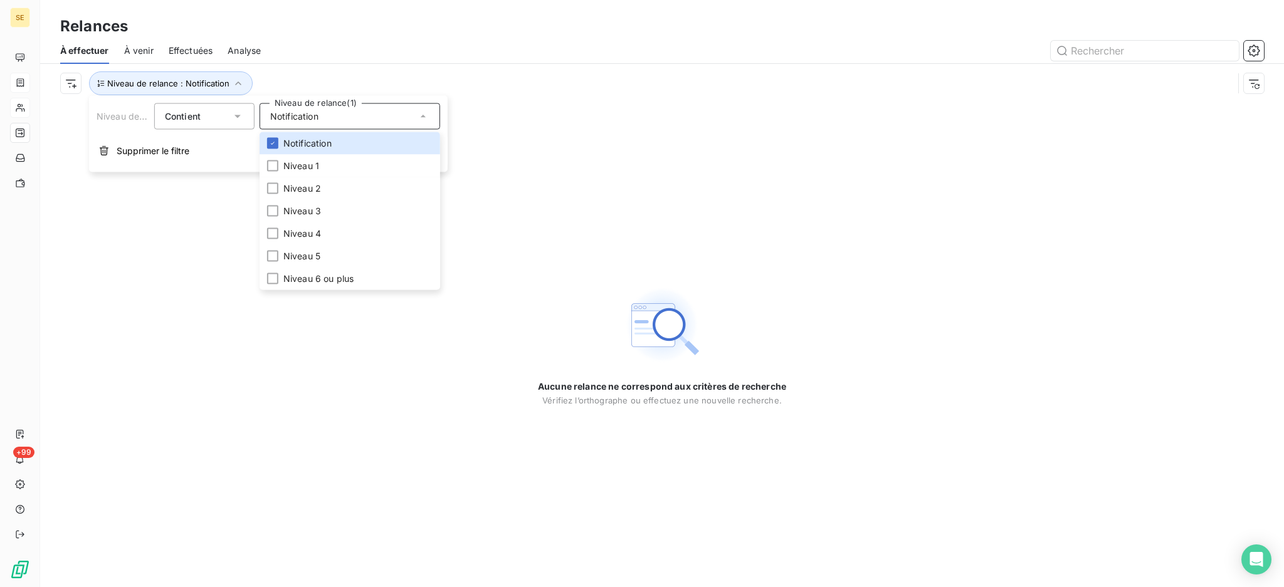
click at [253, 356] on div "Aucune relance ne correspond aux critères de recherche Vérifiez l’orthographe o…" at bounding box center [662, 345] width 1244 height 485
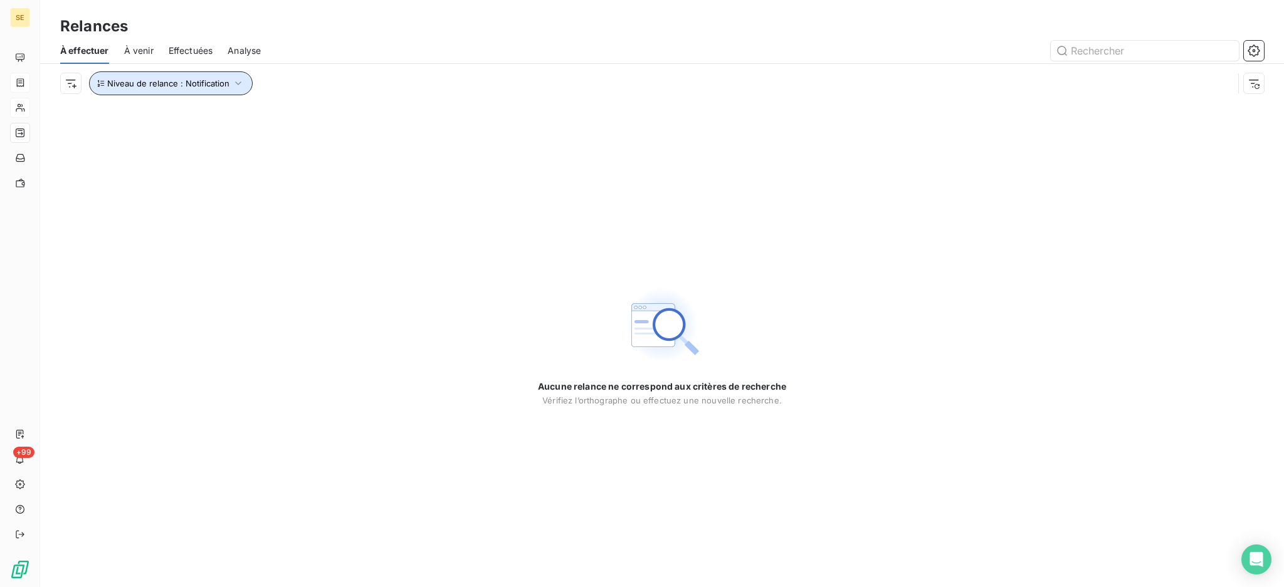
click at [234, 80] on icon "button" at bounding box center [238, 83] width 13 height 13
click at [421, 113] on icon at bounding box center [423, 116] width 13 height 13
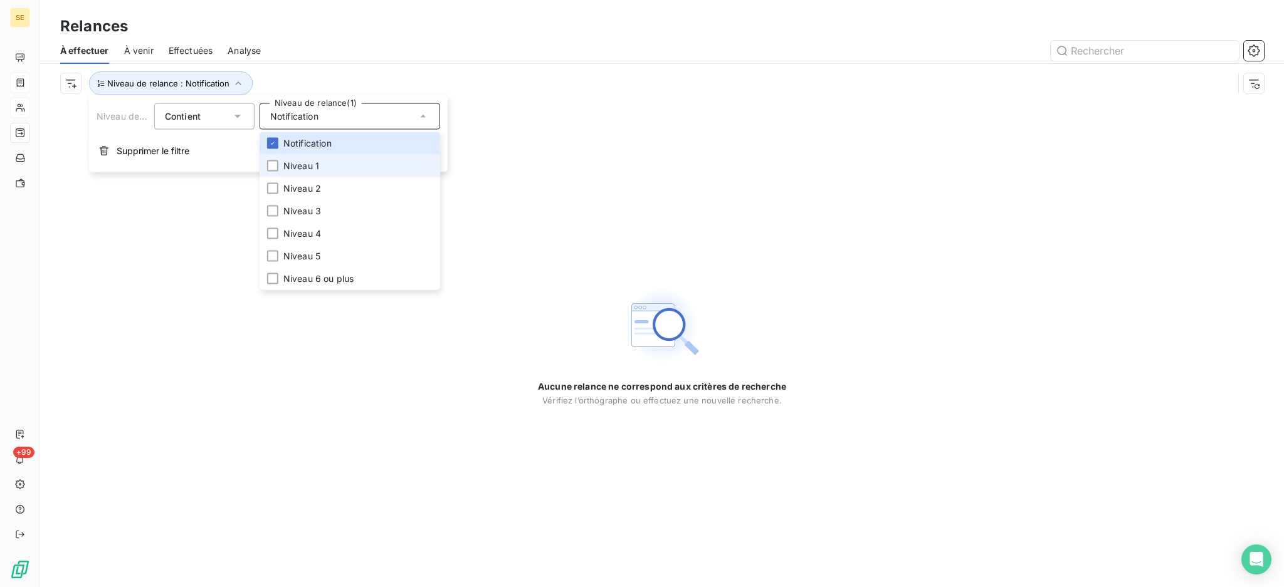
click at [348, 164] on li "Niveau 1" at bounding box center [350, 166] width 181 height 23
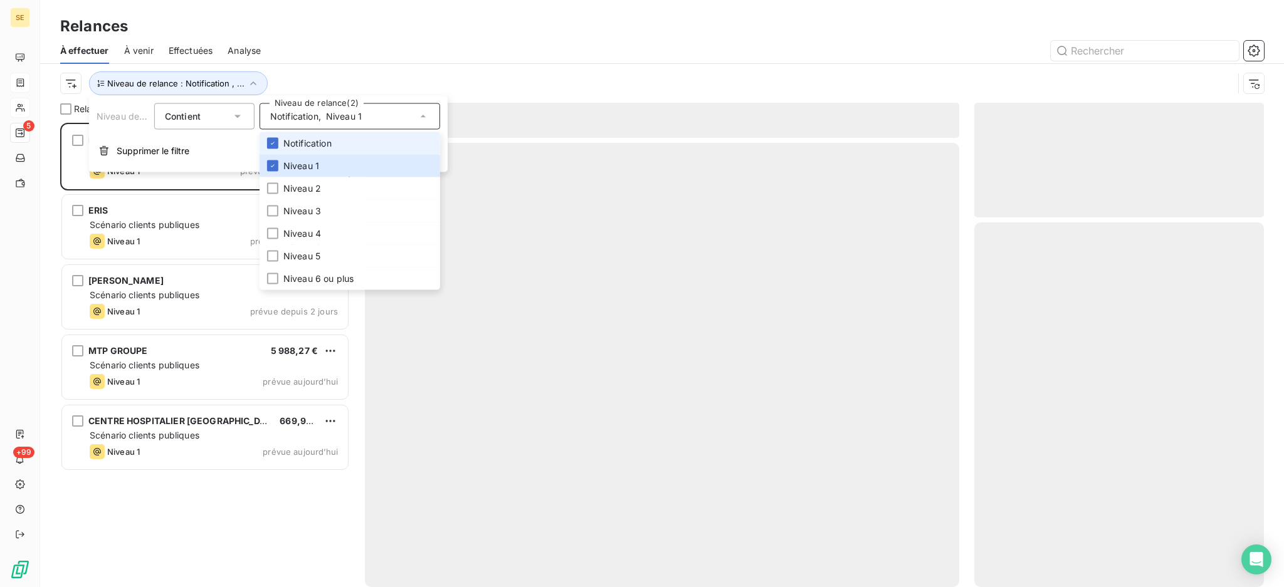
scroll to position [452, 276]
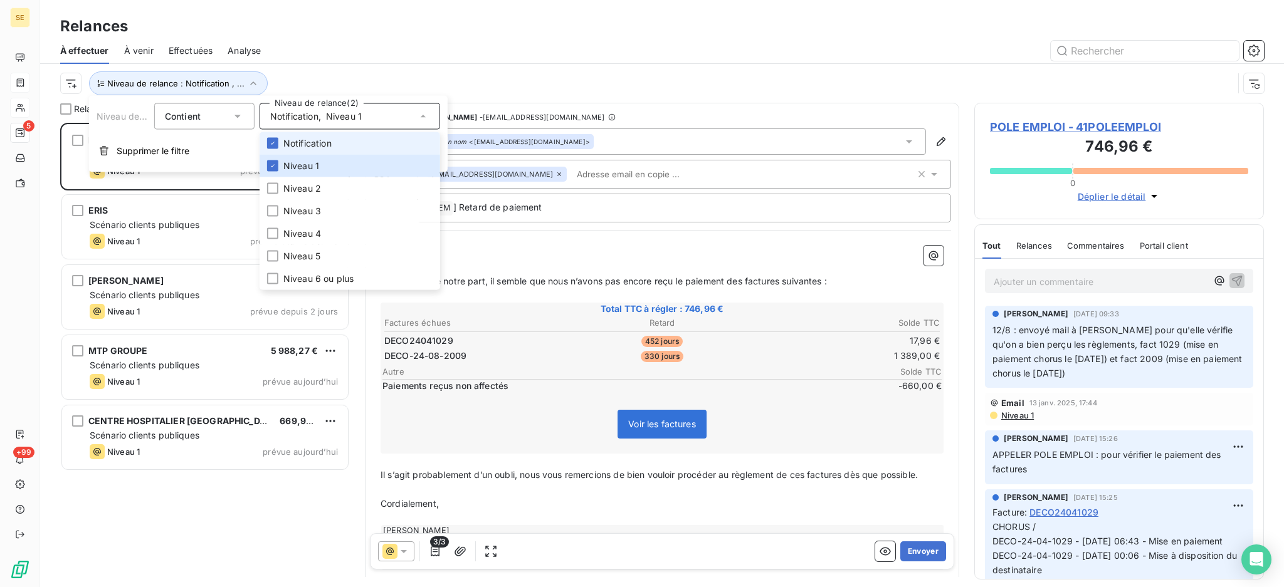
click at [327, 147] on span "Notification" at bounding box center [307, 143] width 48 height 13
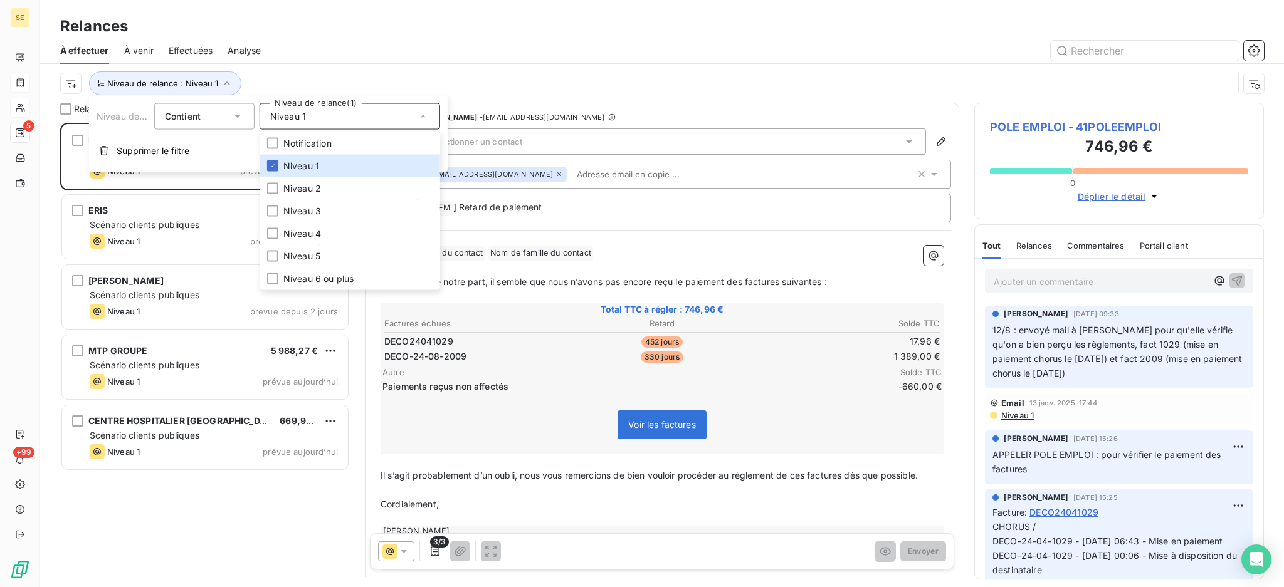
click at [296, 54] on div at bounding box center [770, 51] width 988 height 20
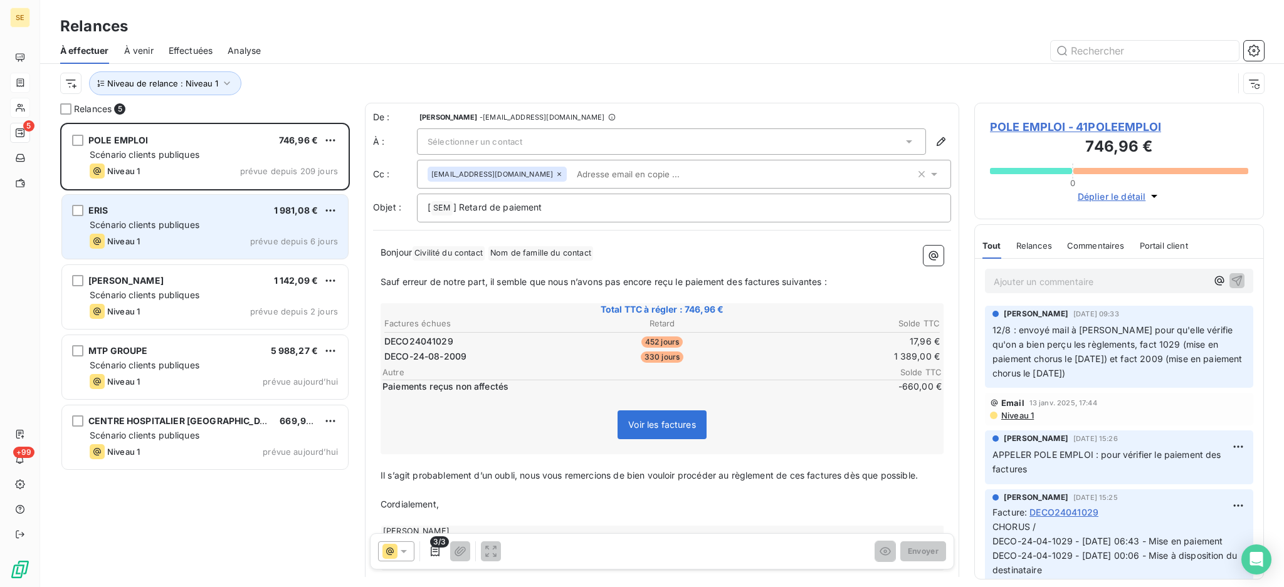
click at [213, 229] on div "Scénario clients publiques" at bounding box center [214, 225] width 248 height 13
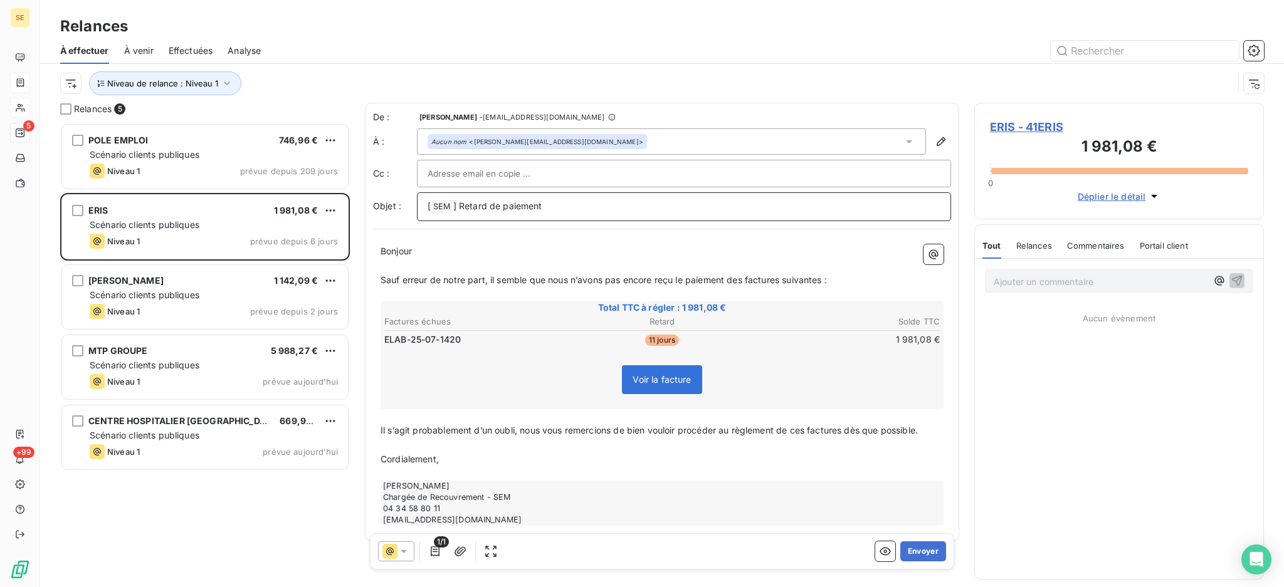
click at [550, 207] on p "[ SEM ﻿ ] Retard de paiement" at bounding box center [684, 206] width 513 height 15
click at [1025, 125] on span "ERIS - 41ERIS" at bounding box center [1119, 126] width 258 height 17
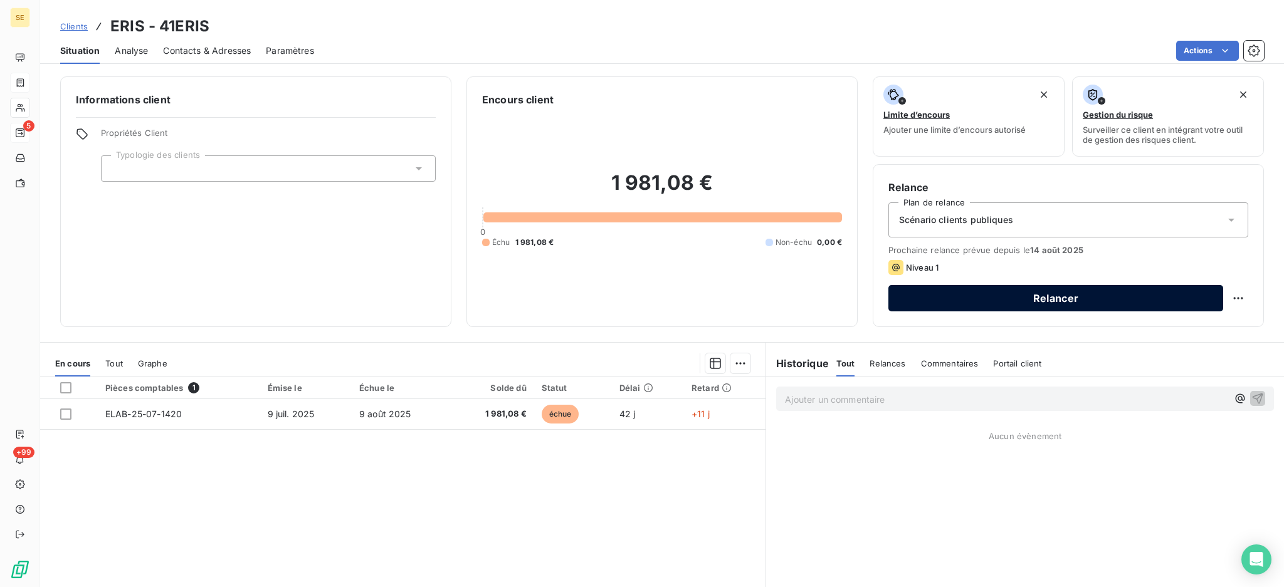
click at [976, 294] on button "Relancer" at bounding box center [1055, 298] width 335 height 26
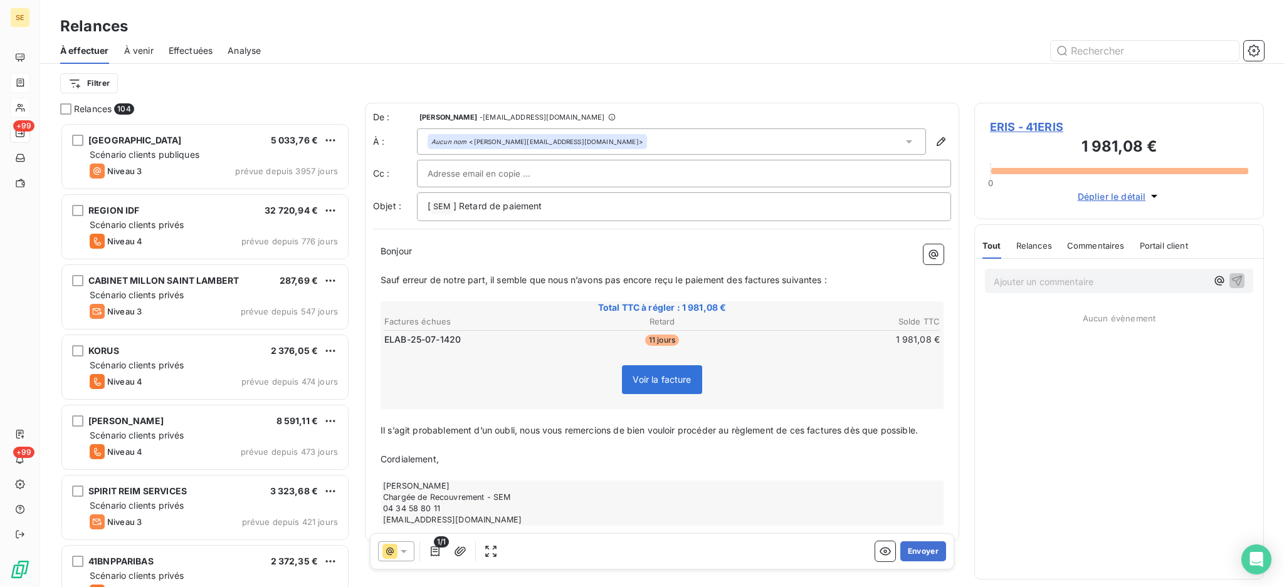
scroll to position [453, 276]
click at [613, 210] on p "[ SEM ﻿ ] Retard de paiement" at bounding box center [684, 206] width 513 height 15
click at [916, 549] on button "Envoyer" at bounding box center [923, 552] width 46 height 20
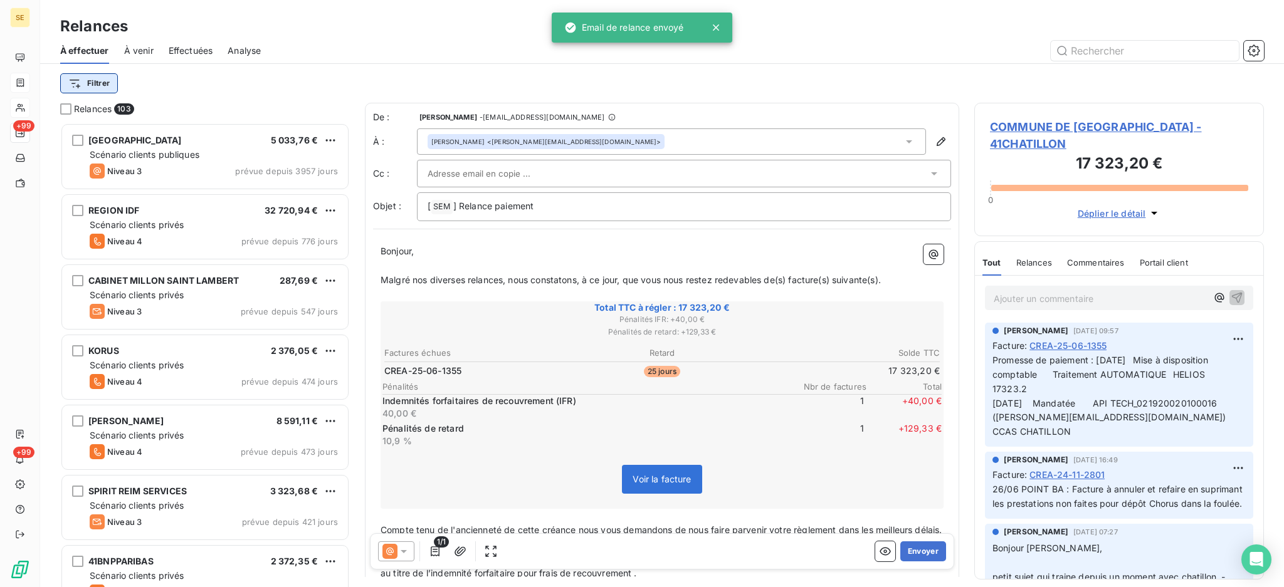
click at [104, 87] on html "SE +99 +99 Relances À effectuer À venir Effectuées Analyse Filtrer Relances 103…" at bounding box center [642, 293] width 1284 height 587
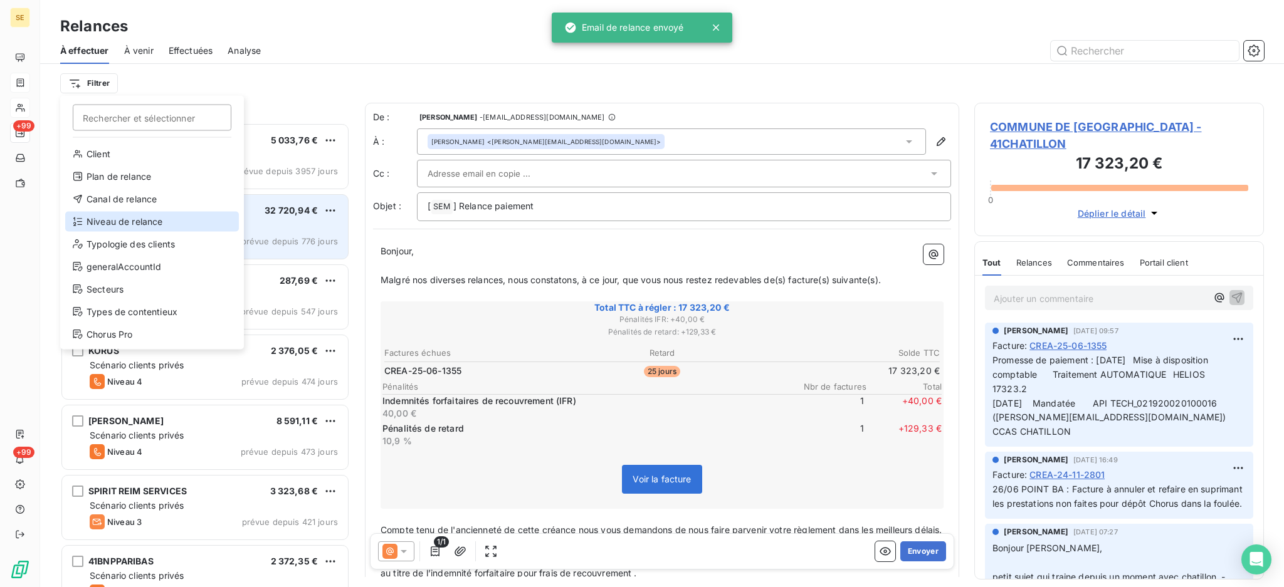
drag, startPoint x: 129, startPoint y: 221, endPoint x: 179, endPoint y: 205, distance: 53.1
click at [130, 221] on div "Niveau de relance" at bounding box center [152, 222] width 174 height 20
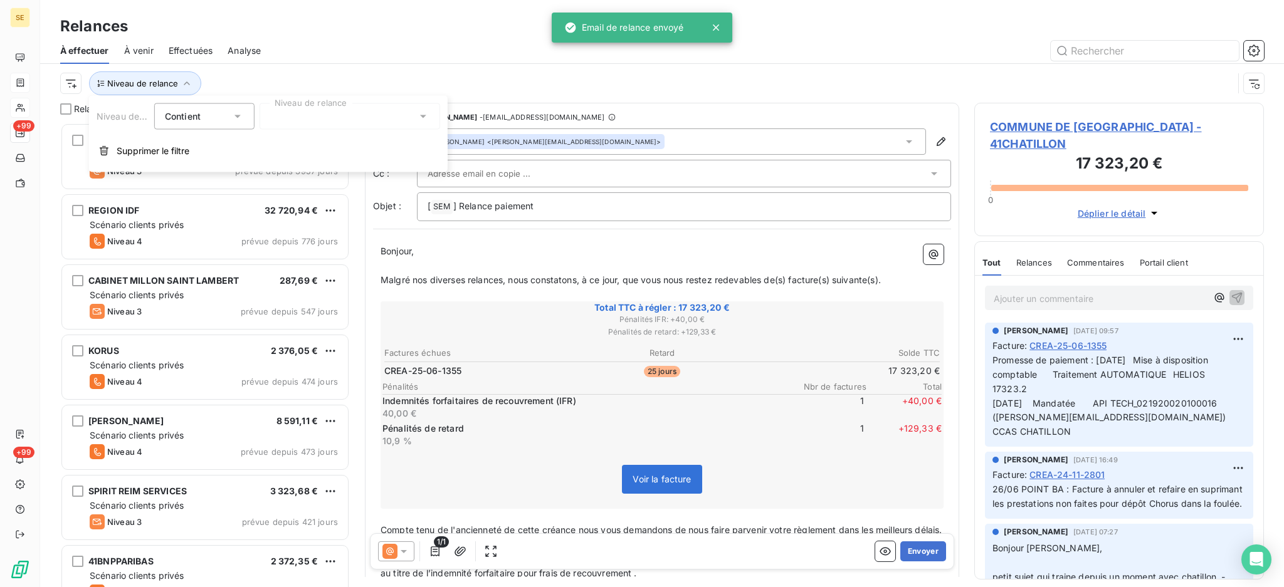
scroll to position [13, 13]
click at [421, 112] on icon at bounding box center [423, 116] width 13 height 13
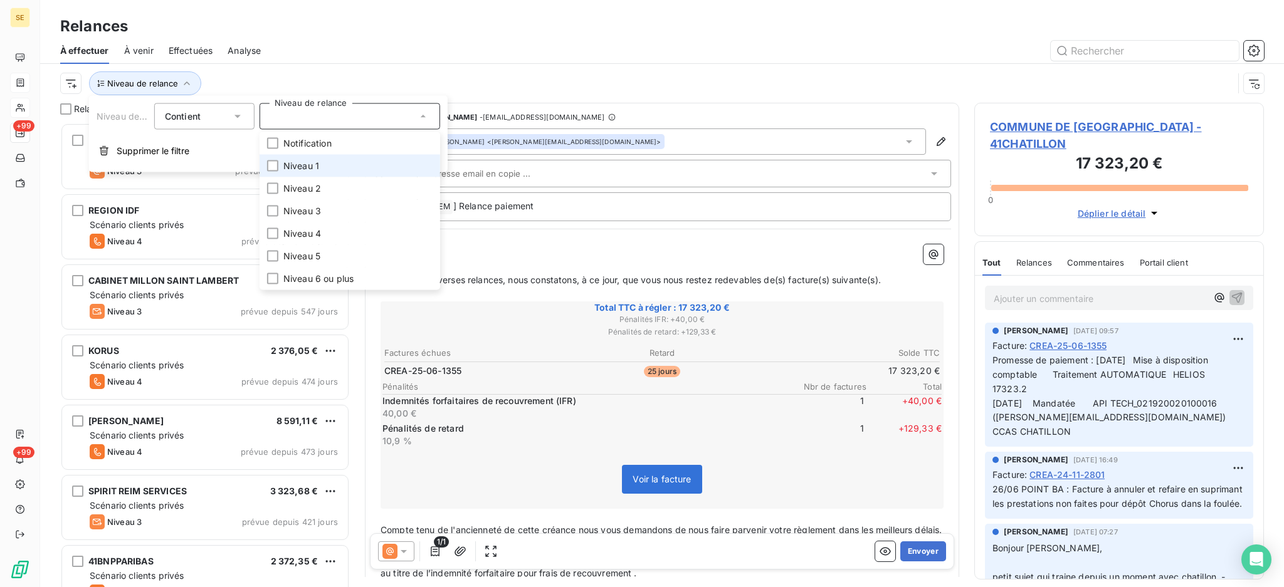
click at [307, 167] on span "Niveau 1" at bounding box center [301, 166] width 36 height 13
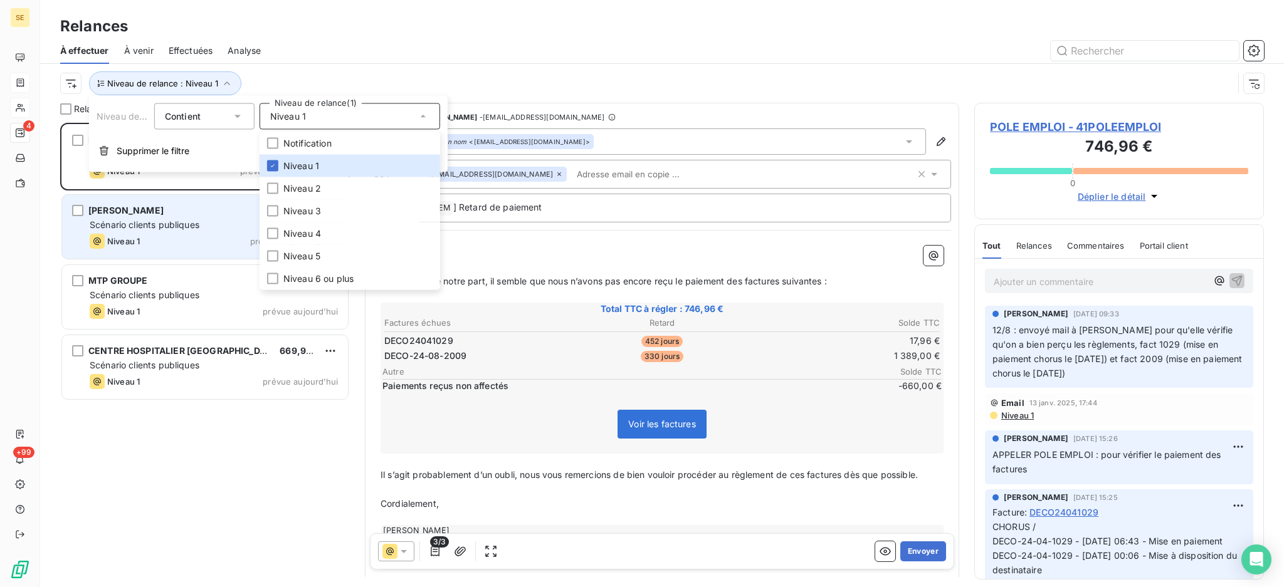
click at [112, 234] on div "Niveau 1" at bounding box center [115, 241] width 50 height 15
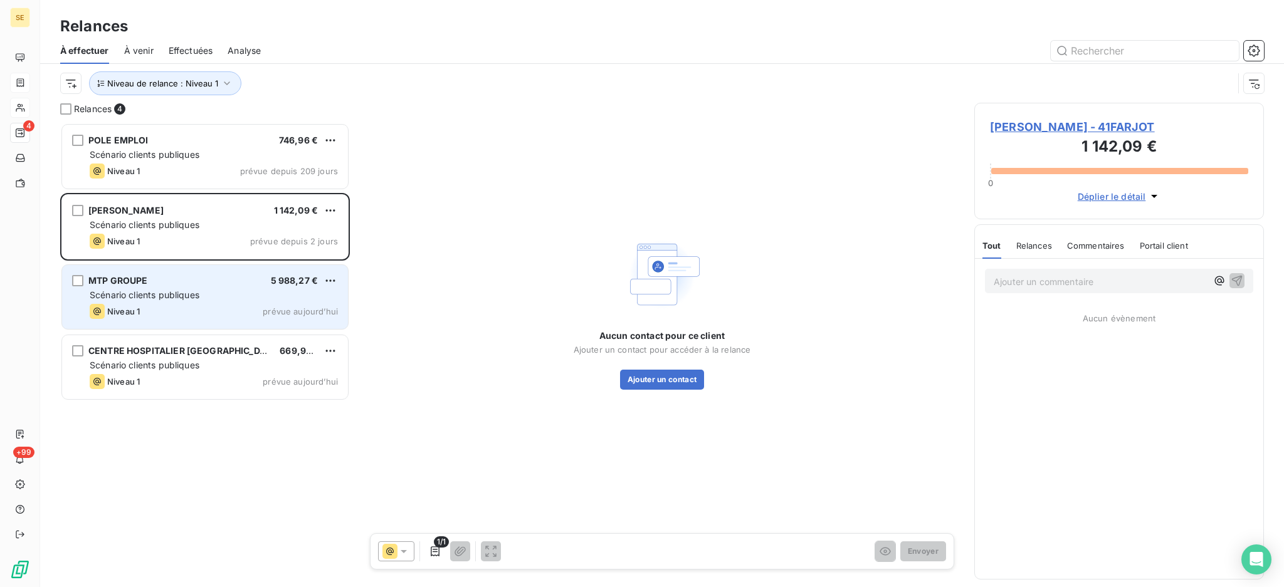
click at [241, 305] on div "Niveau 1 prévue aujourd’hui" at bounding box center [214, 311] width 248 height 15
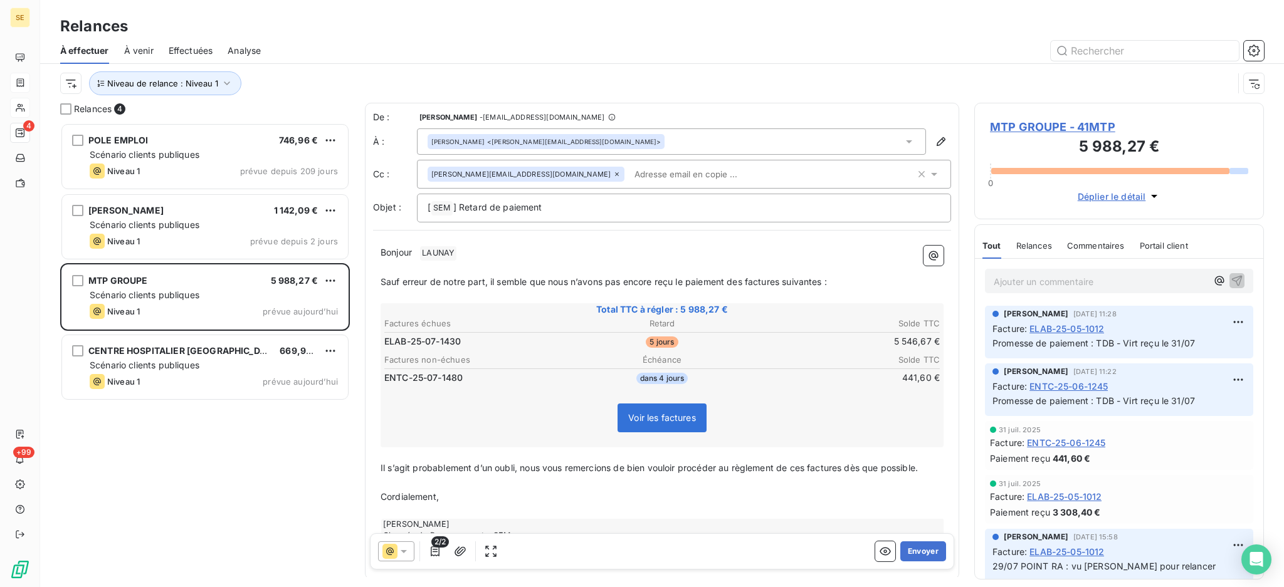
click at [1088, 123] on span "MTP GROUPE - 41MTP" at bounding box center [1119, 126] width 258 height 17
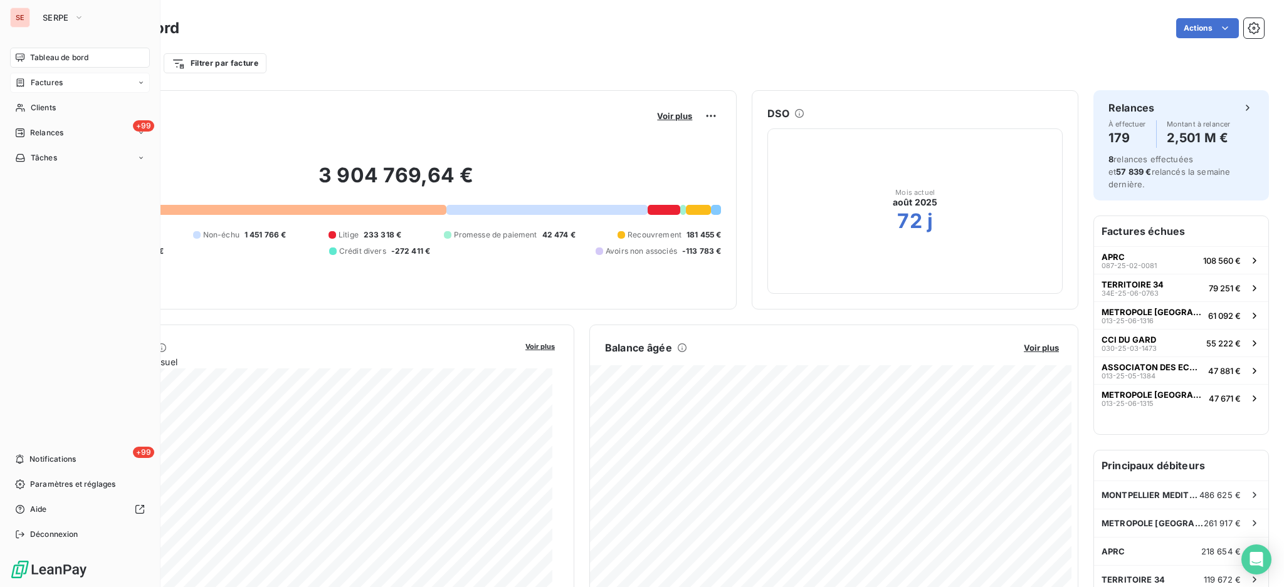
click at [45, 83] on span "Factures" at bounding box center [47, 82] width 32 height 11
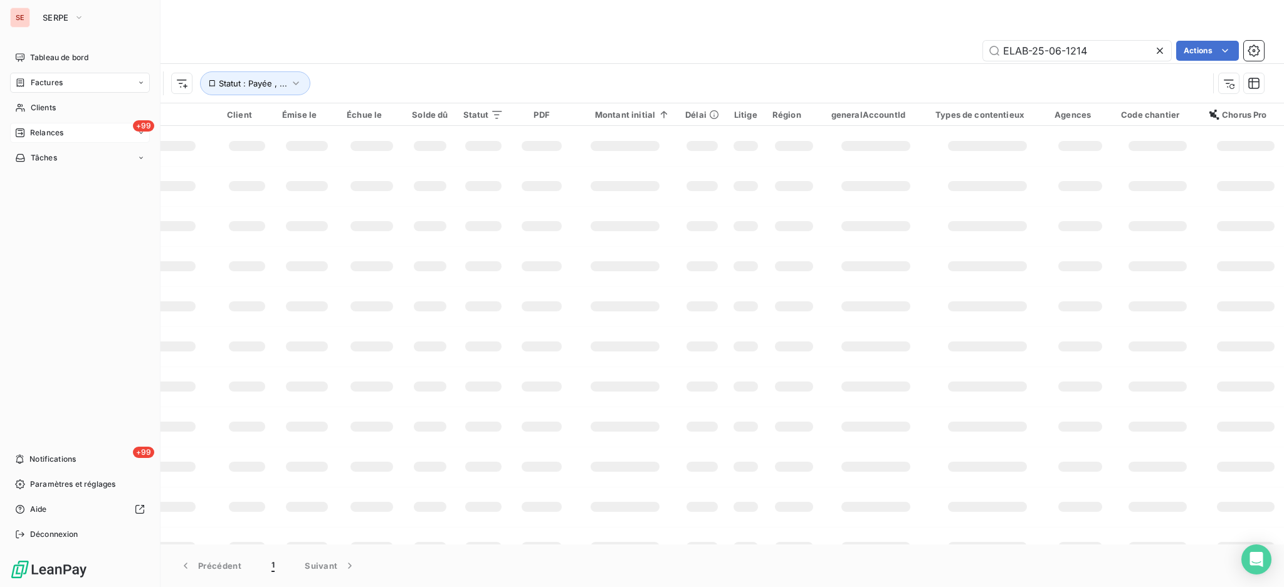
click at [53, 135] on span "Relances" at bounding box center [46, 132] width 33 height 11
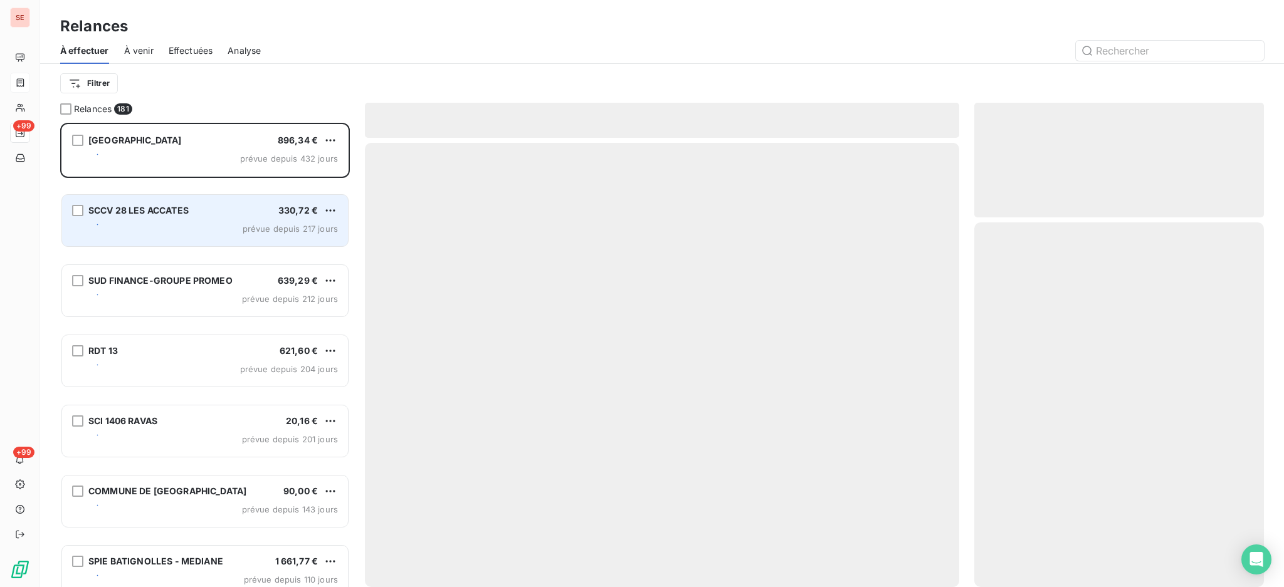
scroll to position [453, 276]
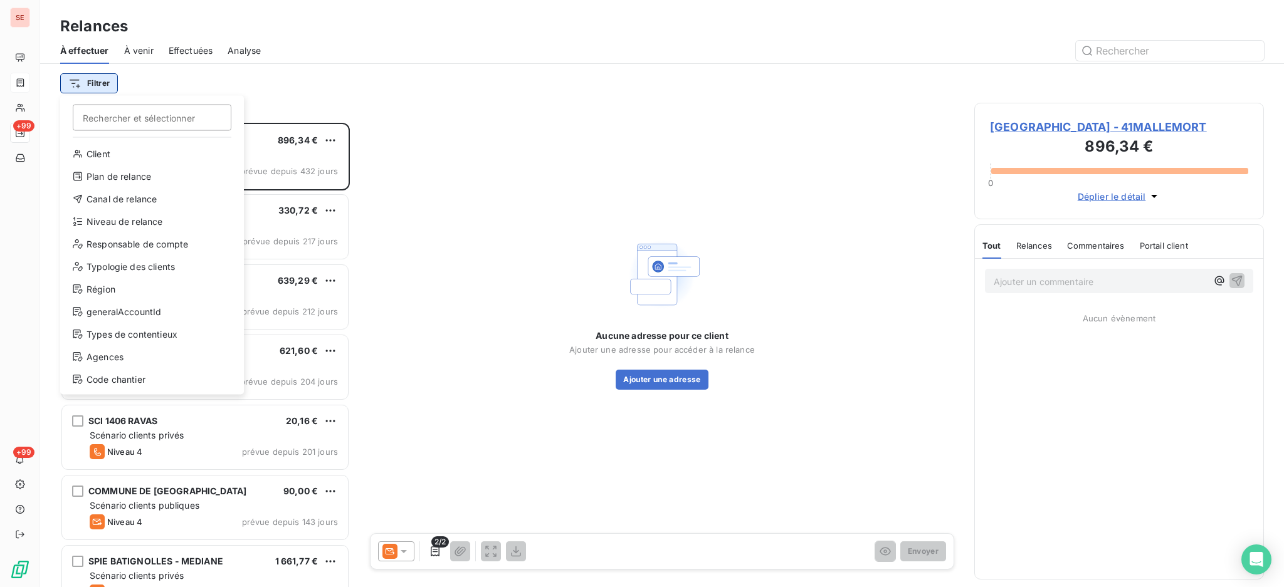
click at [106, 83] on html "SE +99 +99 Relances À effectuer À venir Effectuées Analyse Filtrer Rechercher e…" at bounding box center [642, 293] width 1284 height 587
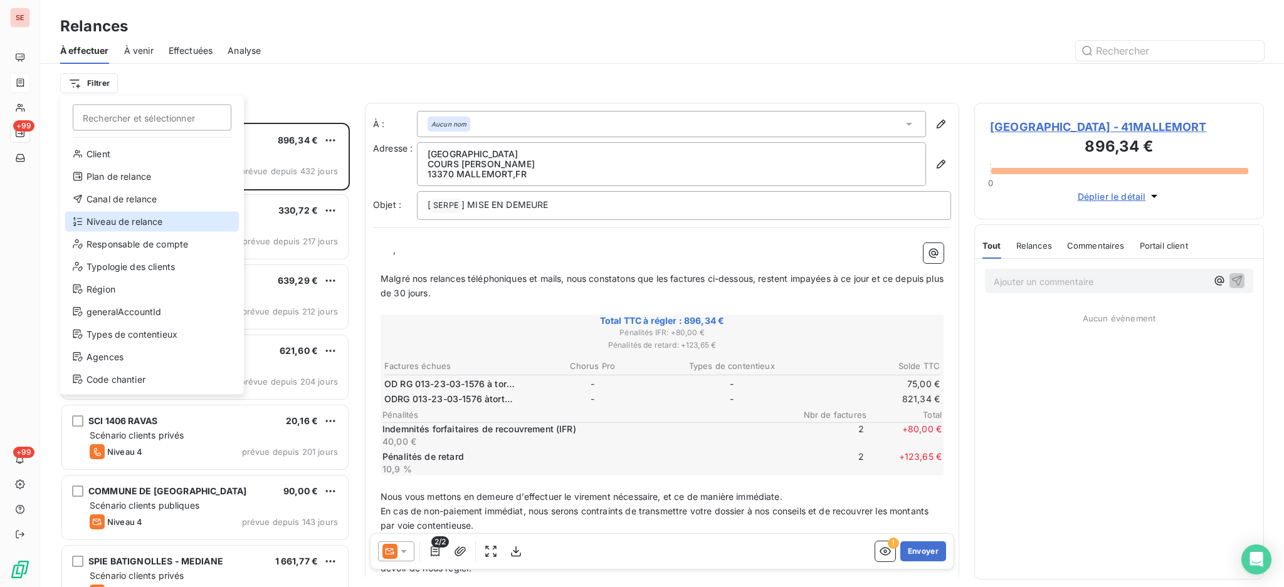
click at [150, 221] on div "Niveau de relance" at bounding box center [152, 222] width 174 height 20
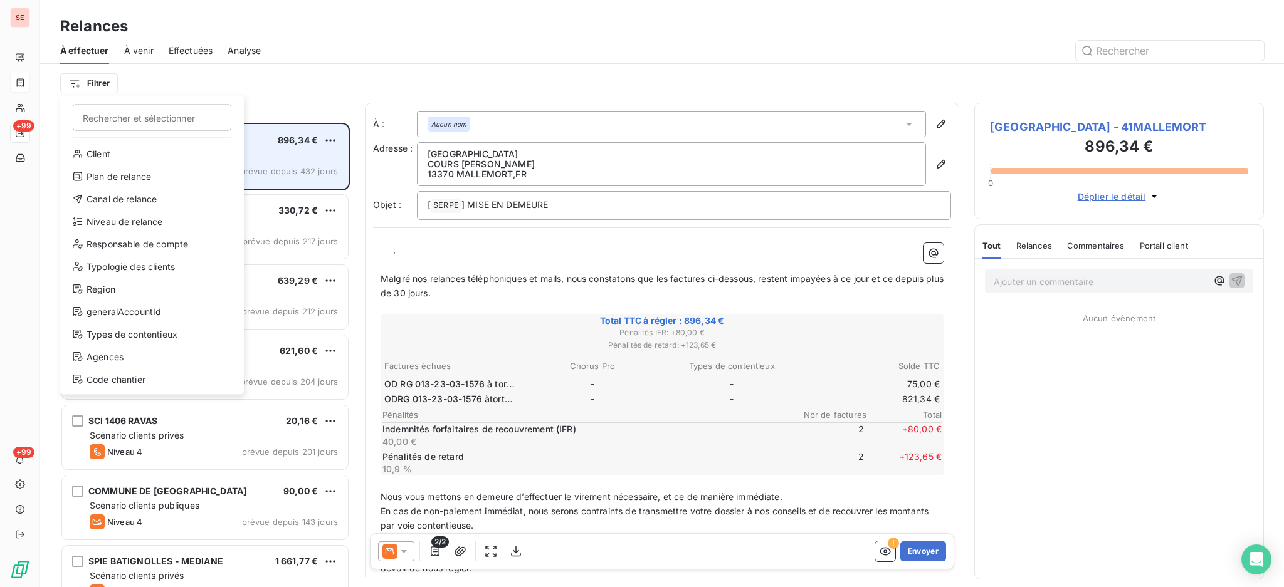
scroll to position [13, 13]
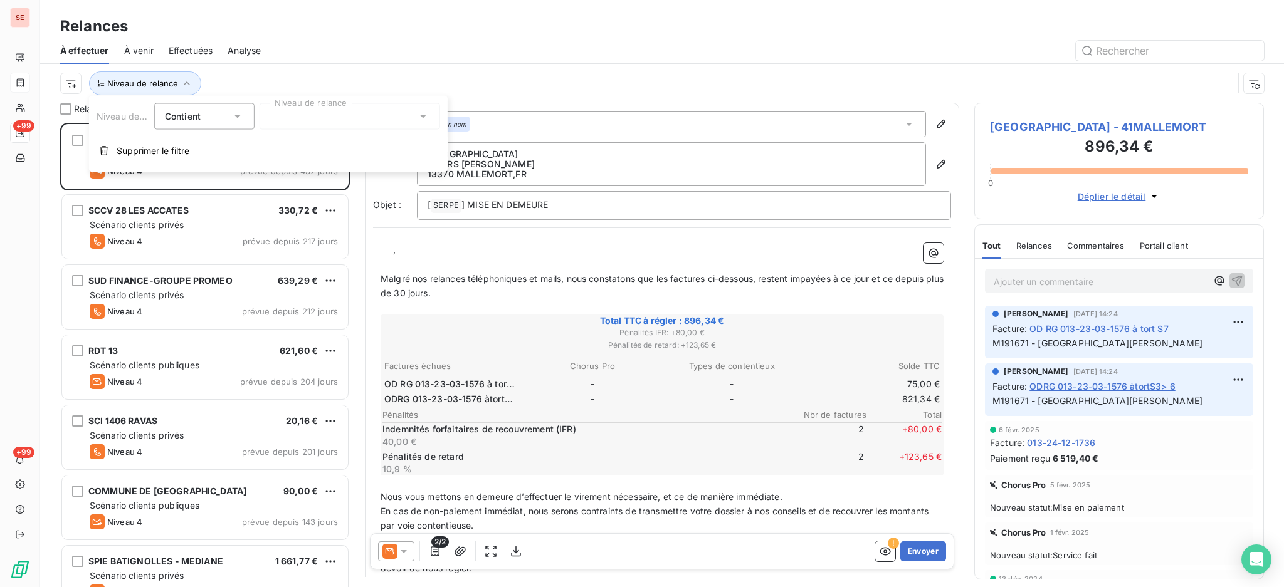
click at [421, 117] on icon at bounding box center [423, 116] width 13 height 13
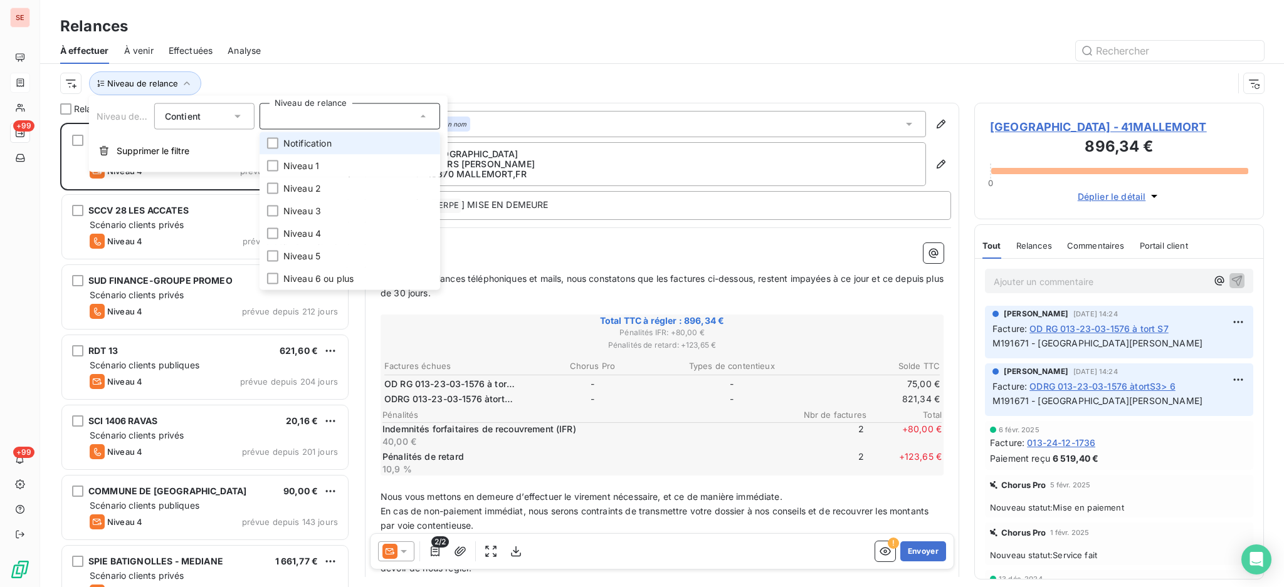
click at [359, 145] on li "Notification" at bounding box center [350, 143] width 181 height 23
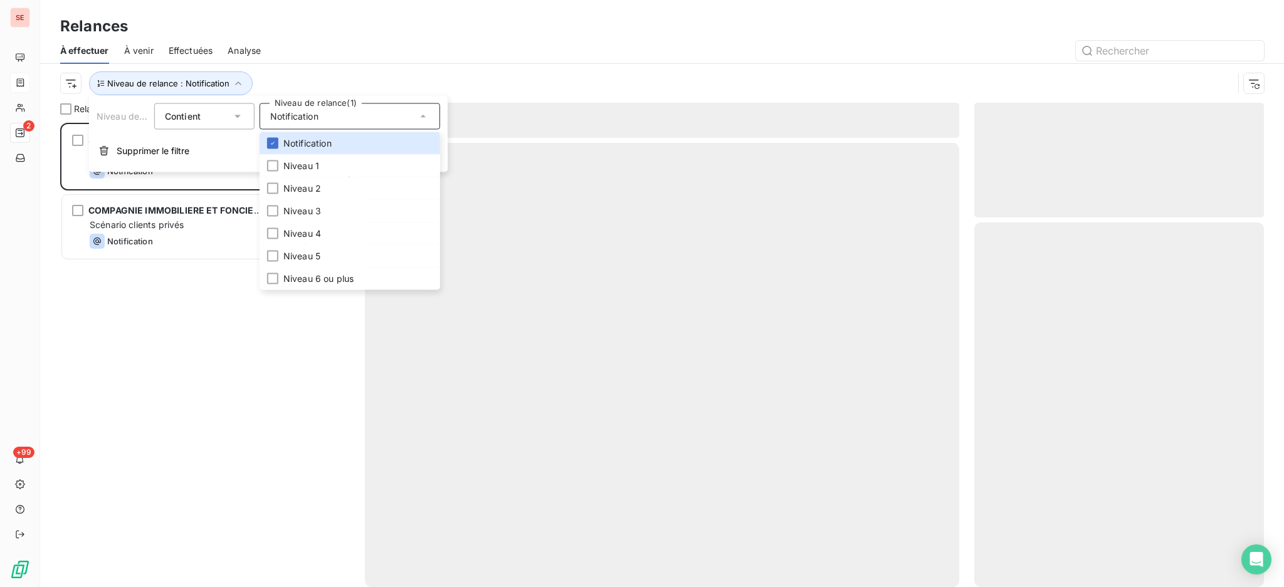
scroll to position [452, 276]
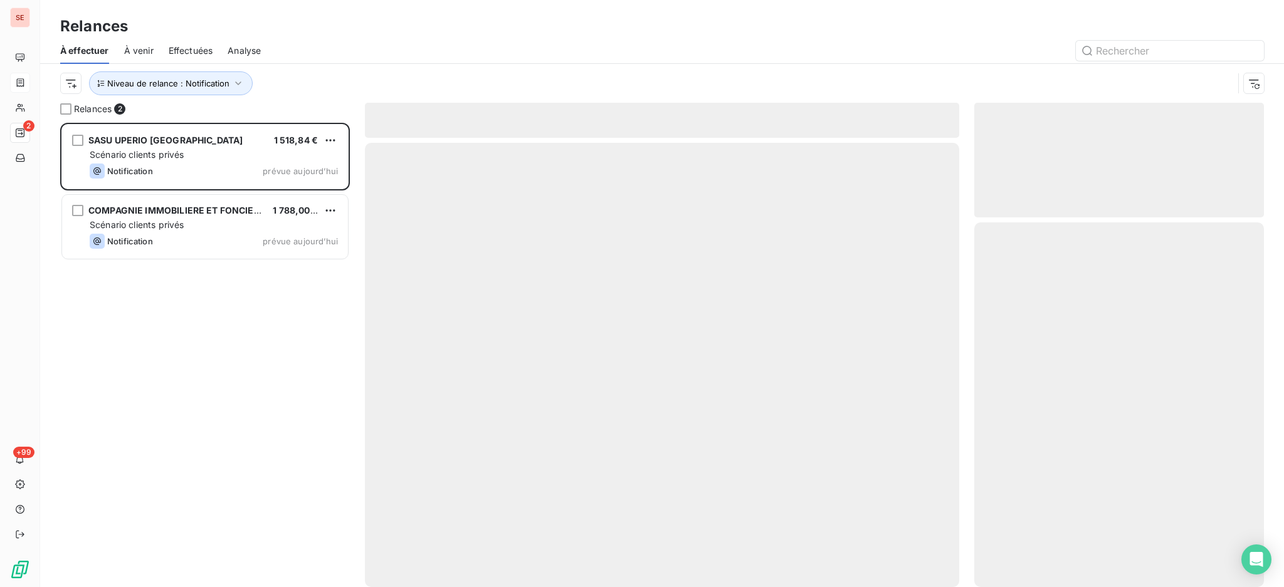
click at [302, 34] on div "Relances" at bounding box center [662, 26] width 1244 height 23
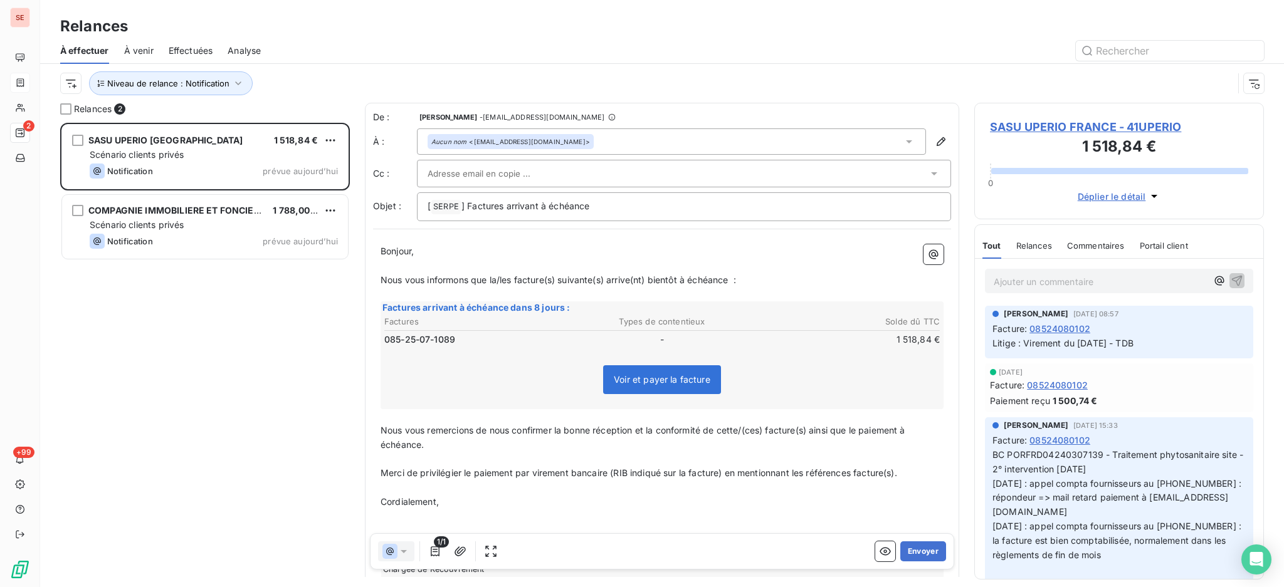
click at [1126, 122] on span "SASU UPERIO FRANCE - 41UPERIO" at bounding box center [1119, 126] width 258 height 17
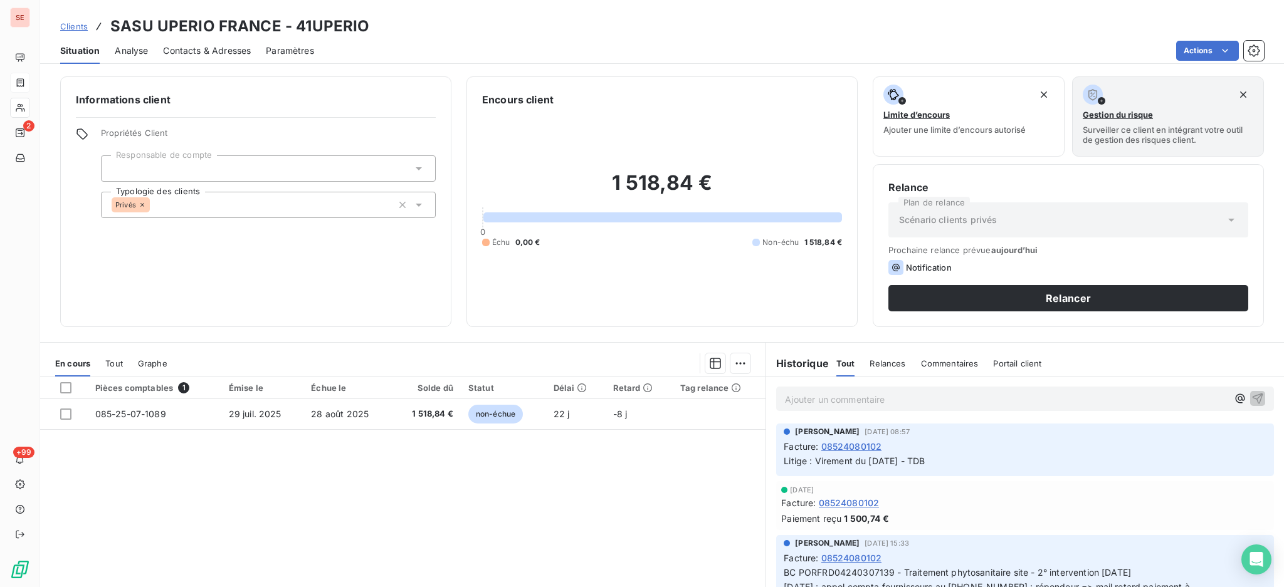
click at [111, 362] on span "Tout" at bounding box center [114, 364] width 18 height 10
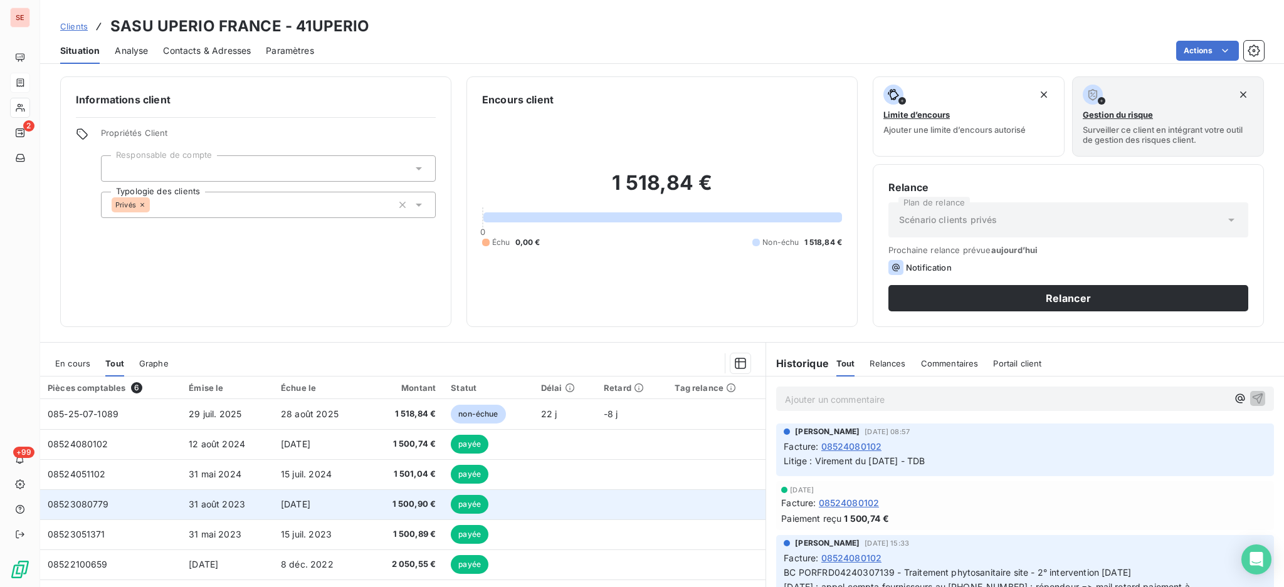
scroll to position [68, 0]
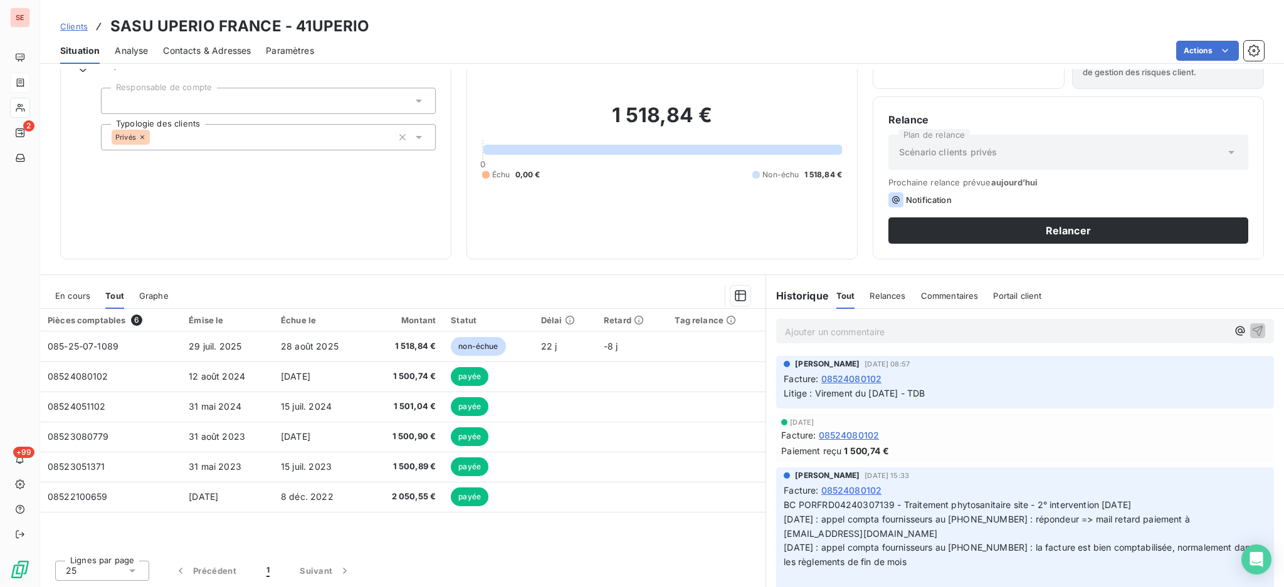
click at [68, 291] on span "En cours" at bounding box center [72, 296] width 35 height 10
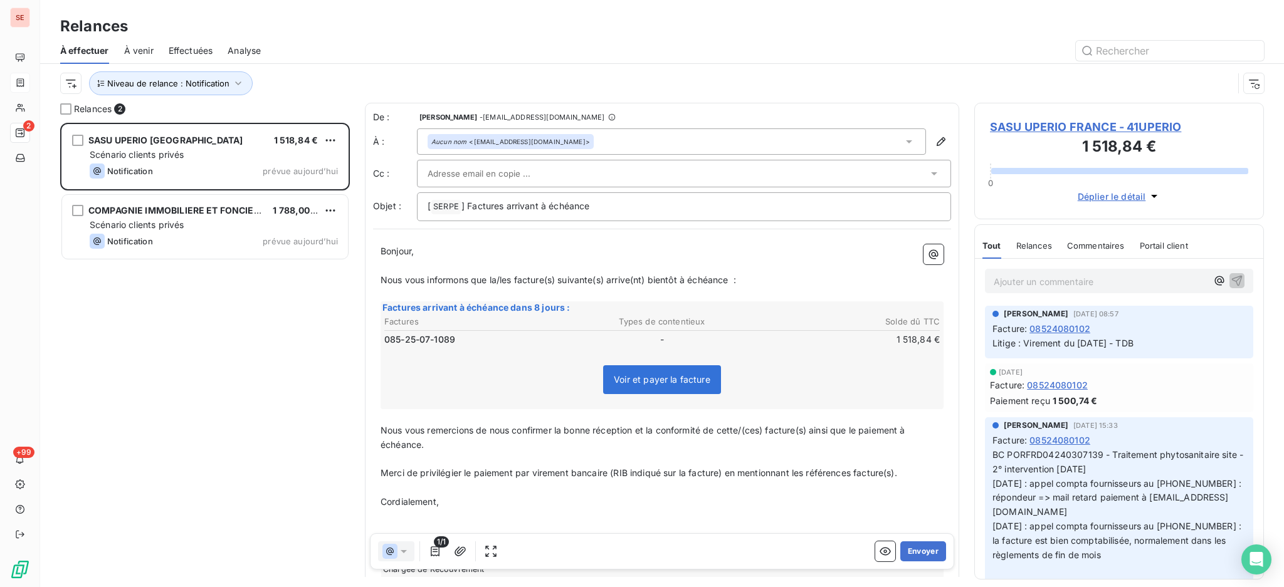
scroll to position [452, 276]
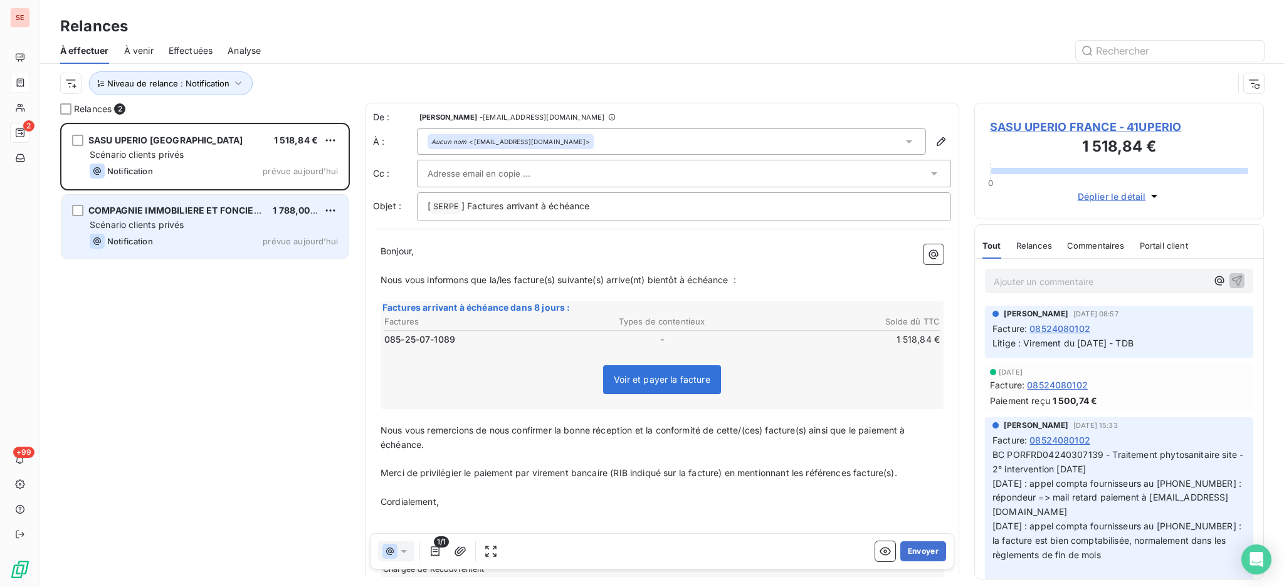
click at [140, 231] on div "COMPAGNIE IMMOBILIERE ET FONCIERE 1 788,00 € Scénario clients privés Notificati…" at bounding box center [205, 227] width 286 height 64
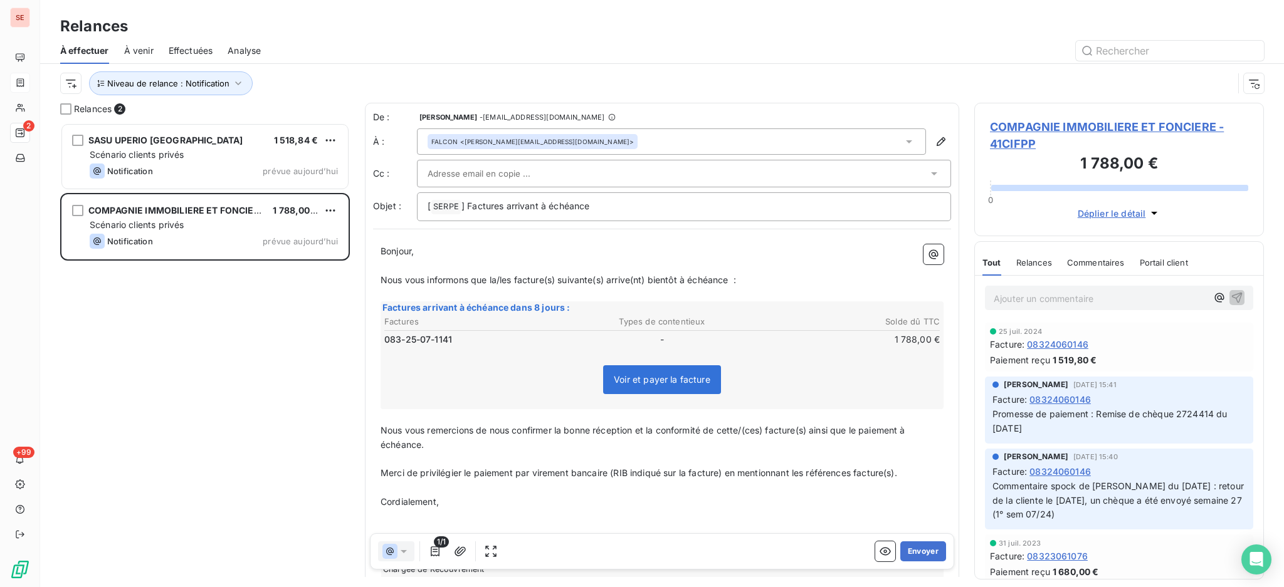
click at [1142, 128] on span "COMPAGNIE IMMOBILIERE ET FONCIERE - 41CIFPP" at bounding box center [1119, 135] width 258 height 34
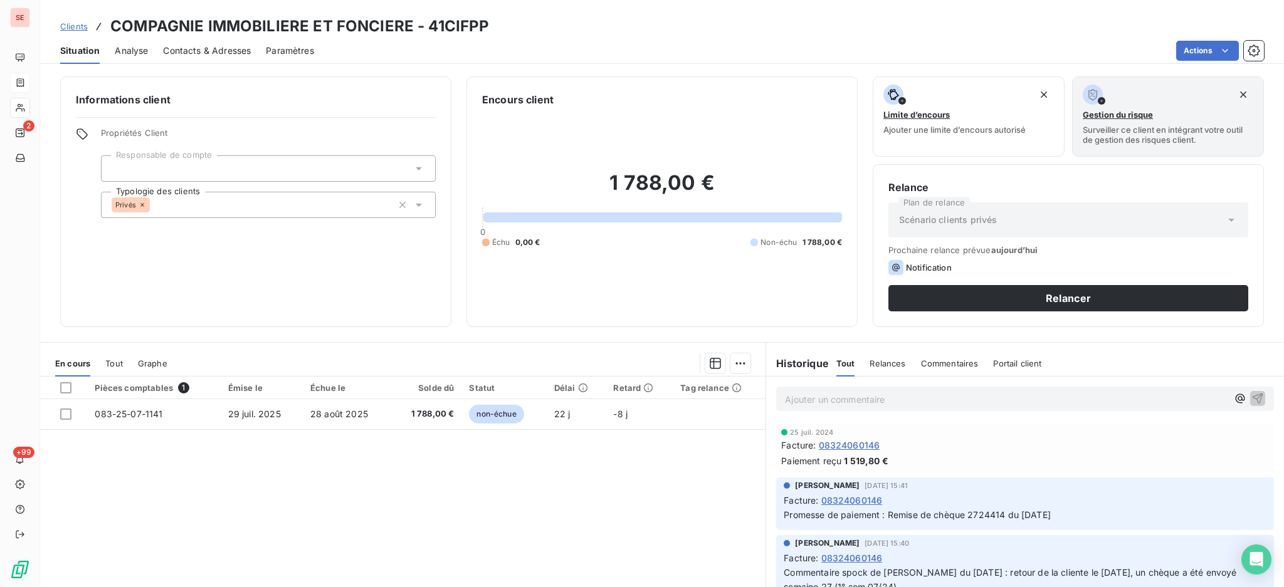
click at [118, 364] on span "Tout" at bounding box center [114, 364] width 18 height 10
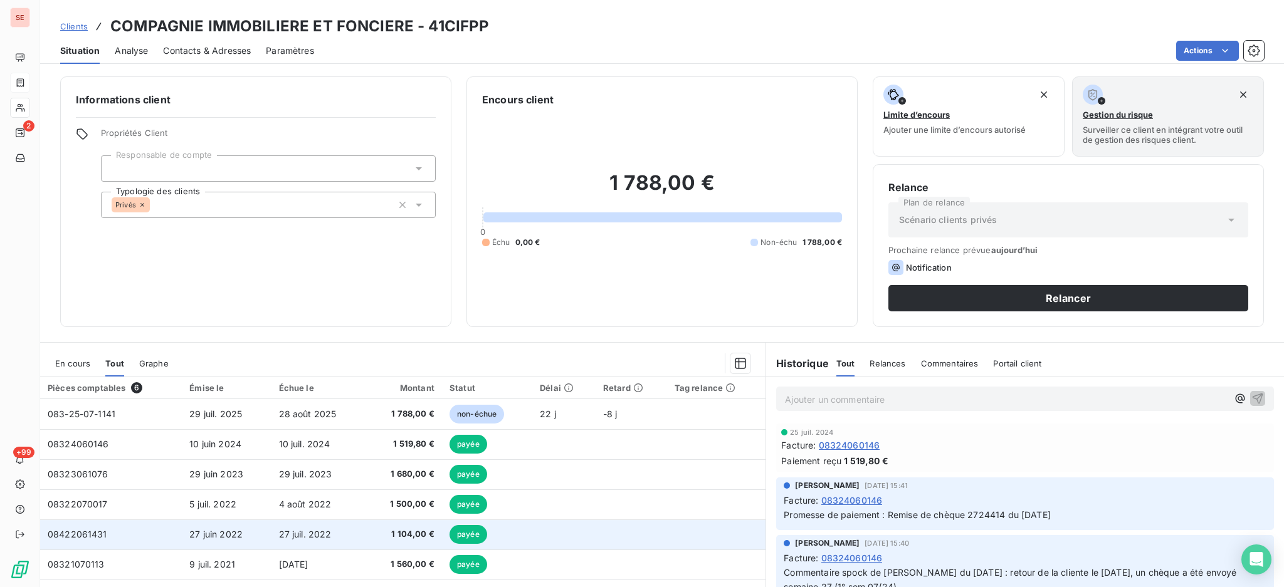
scroll to position [68, 0]
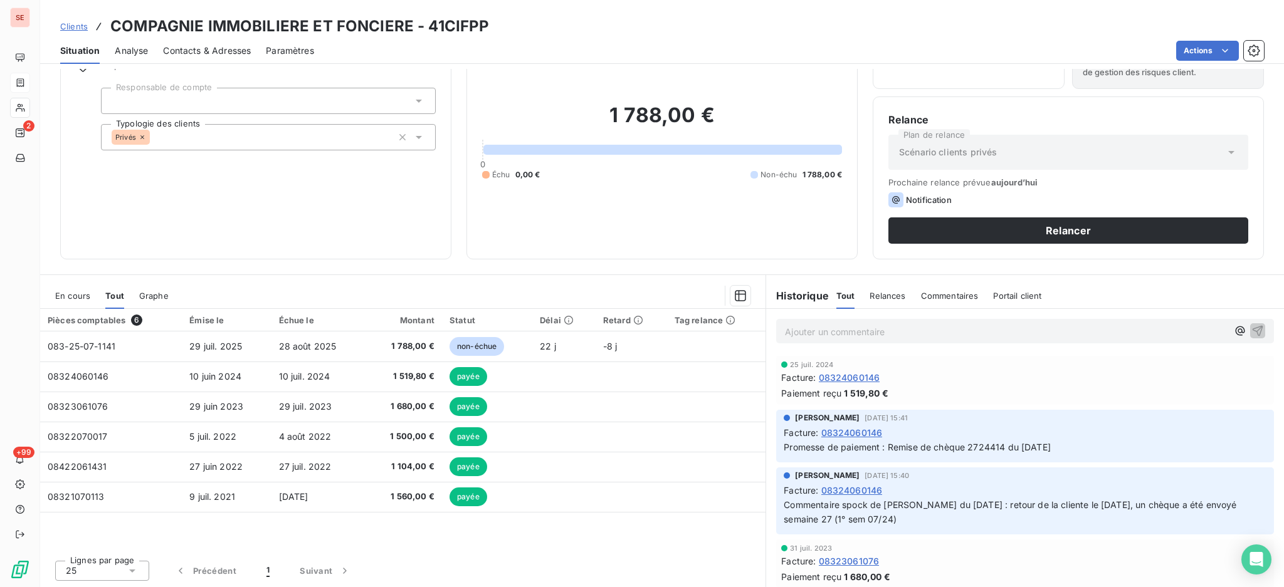
click at [80, 291] on span "En cours" at bounding box center [72, 296] width 35 height 10
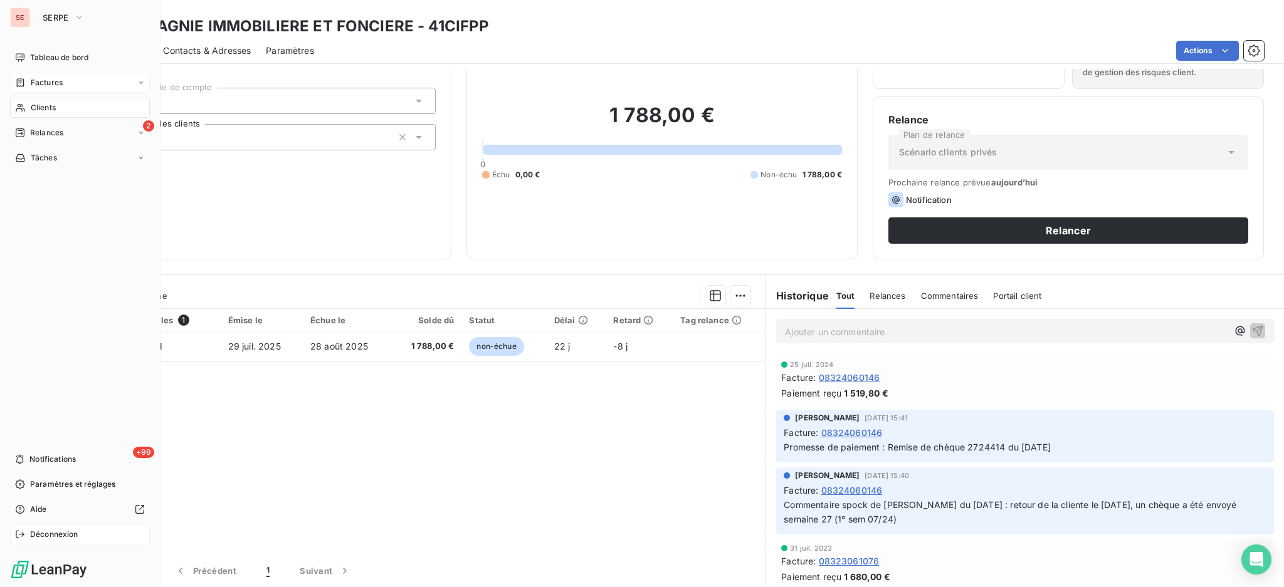
click at [33, 536] on span "Déconnexion" at bounding box center [54, 534] width 48 height 11
